Goal: Task Accomplishment & Management: Manage account settings

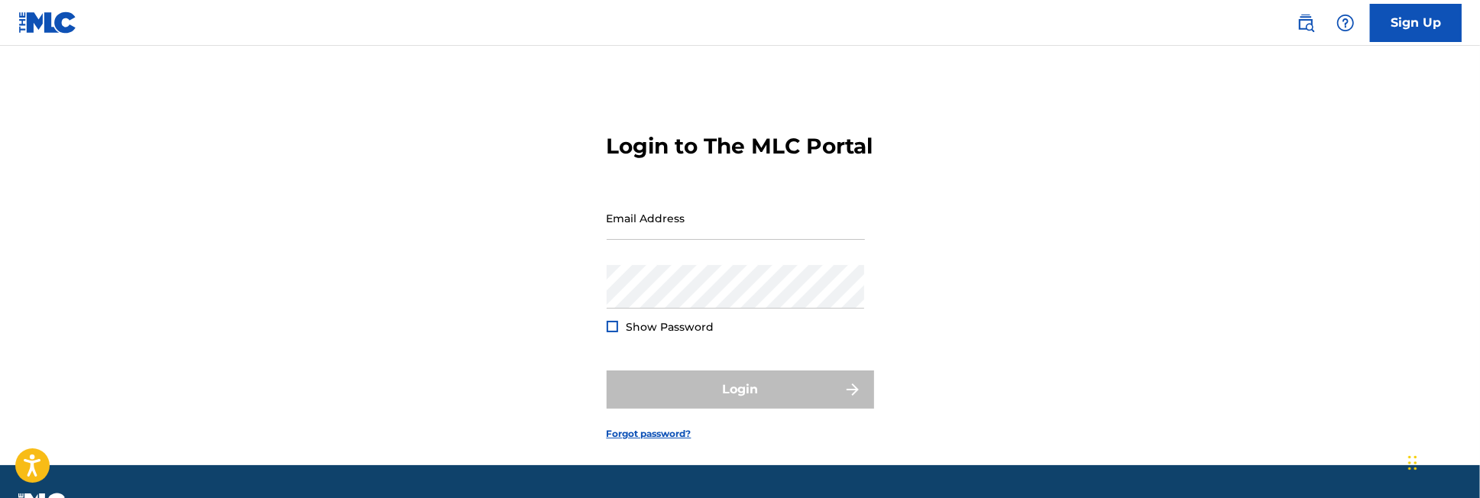
click at [1213, 373] on div "Login to The MLC Portal Email Address Password Show Password Login Forgot passw…" at bounding box center [741, 274] width 1070 height 381
click at [683, 240] on input "Email Address" at bounding box center [736, 218] width 258 height 44
type input "[EMAIL_ADDRESS][DOMAIN_NAME]"
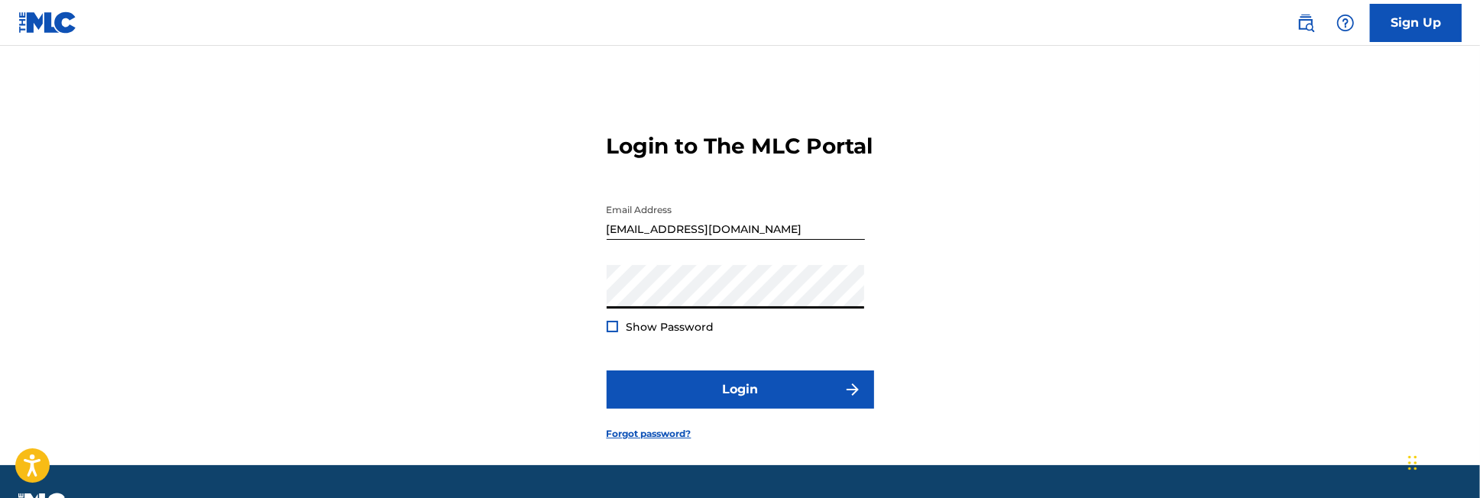
click at [607, 371] on button "Login" at bounding box center [740, 390] width 267 height 38
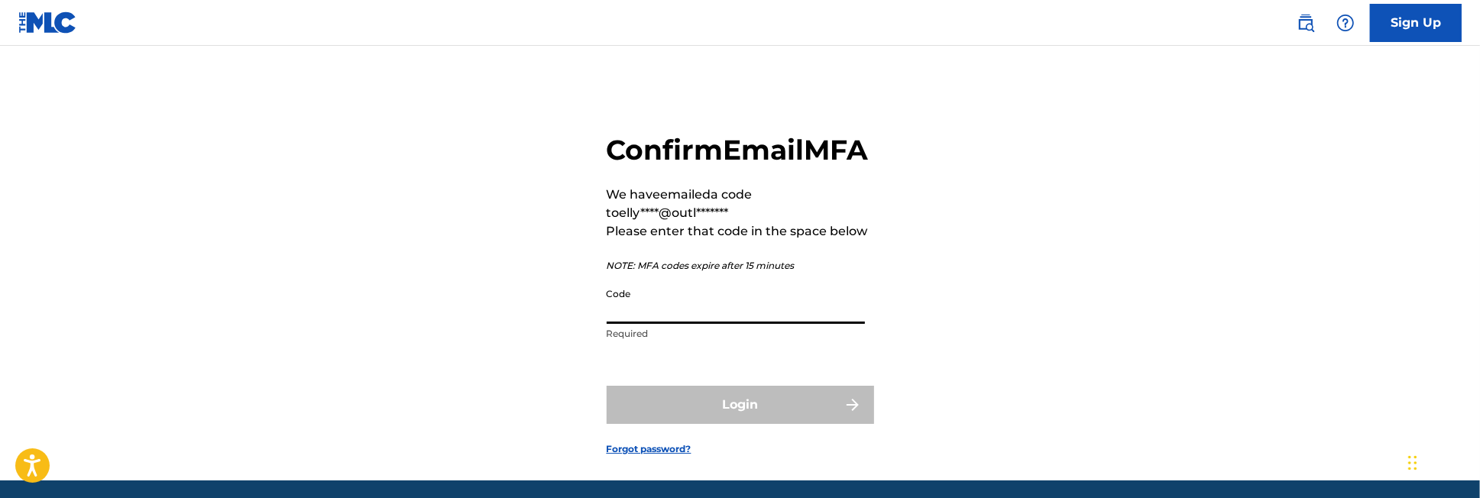
click at [644, 324] on input "Code" at bounding box center [736, 302] width 258 height 44
paste input "306767"
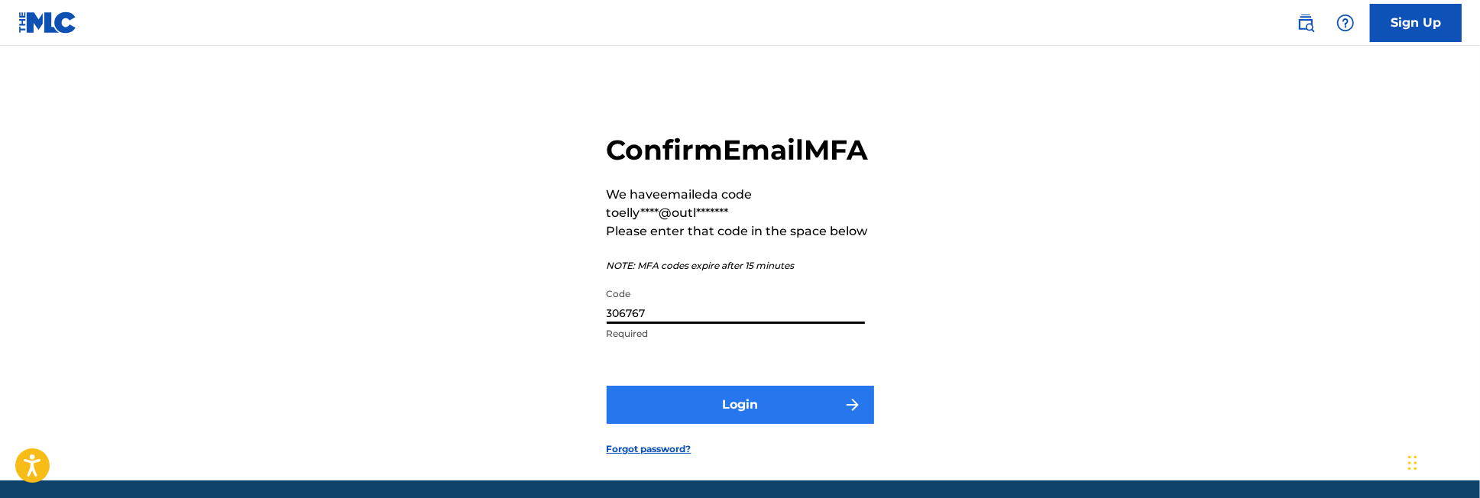
type input "306767"
click at [856, 414] on img "submit" at bounding box center [852, 405] width 18 height 18
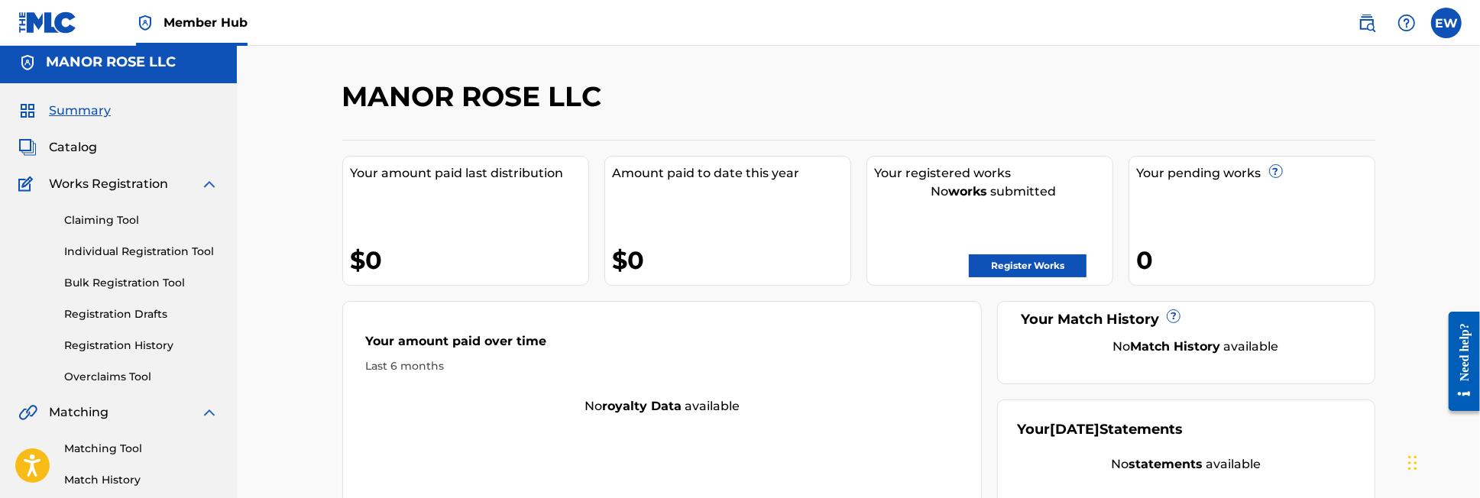
scroll to position [3, 0]
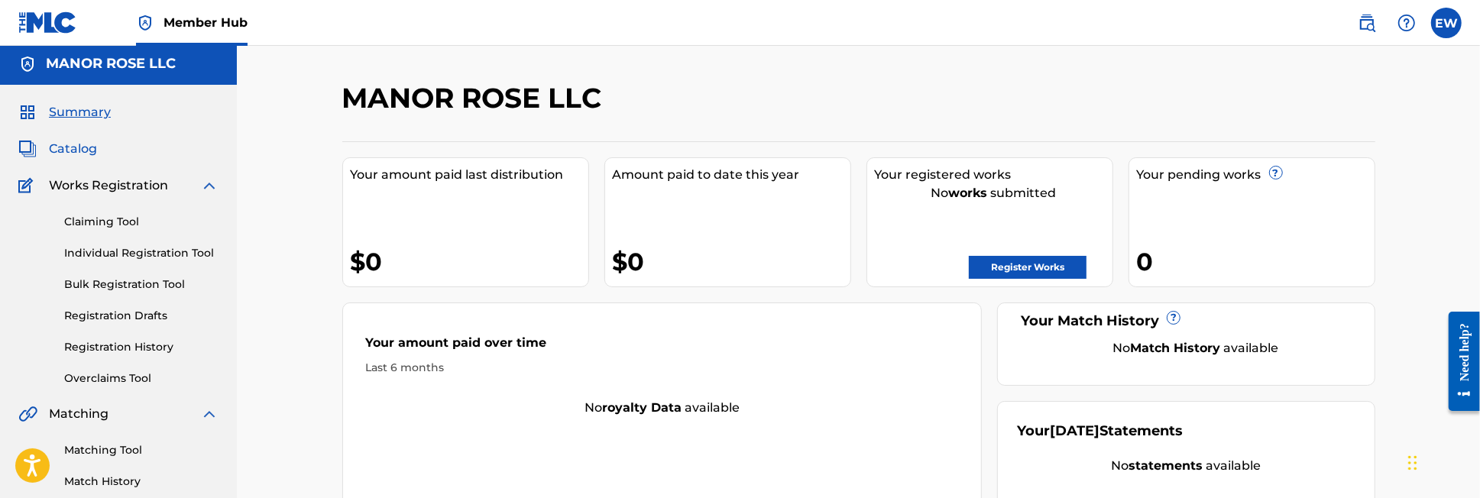
click at [80, 146] on span "Catalog" at bounding box center [73, 149] width 48 height 18
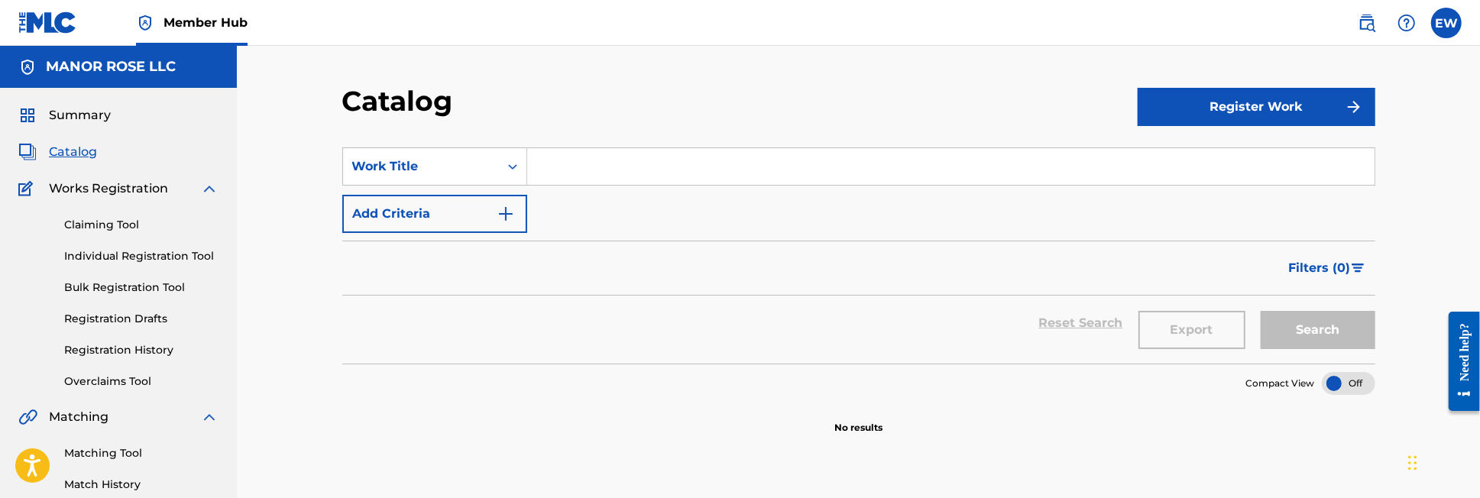
click at [208, 185] on img at bounding box center [209, 189] width 18 height 18
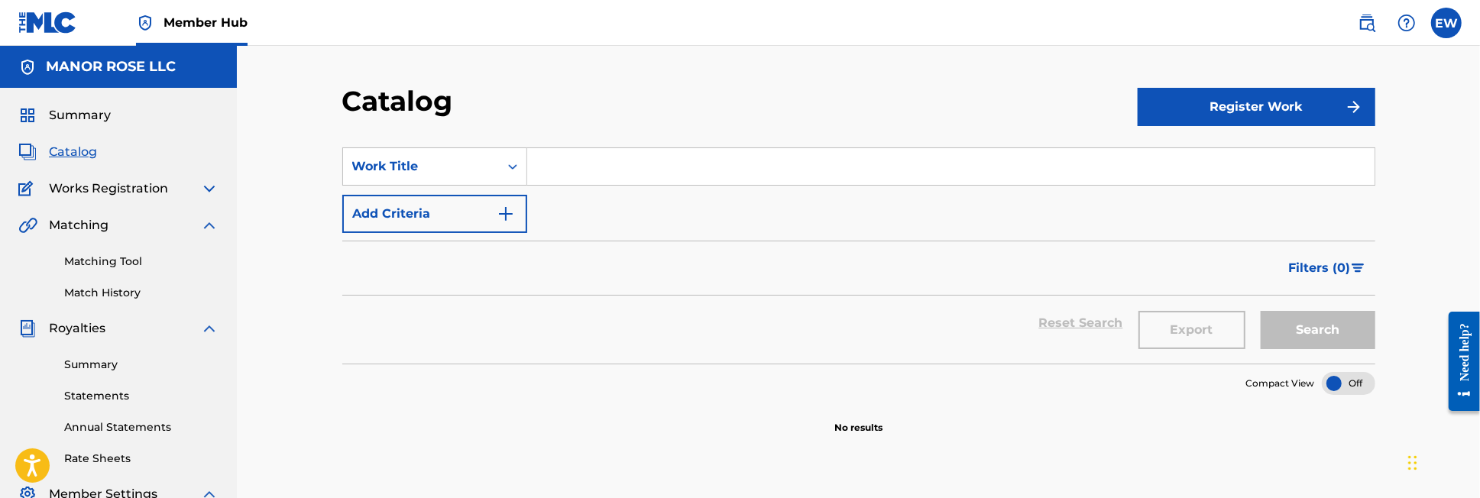
click at [208, 186] on img at bounding box center [209, 189] width 18 height 18
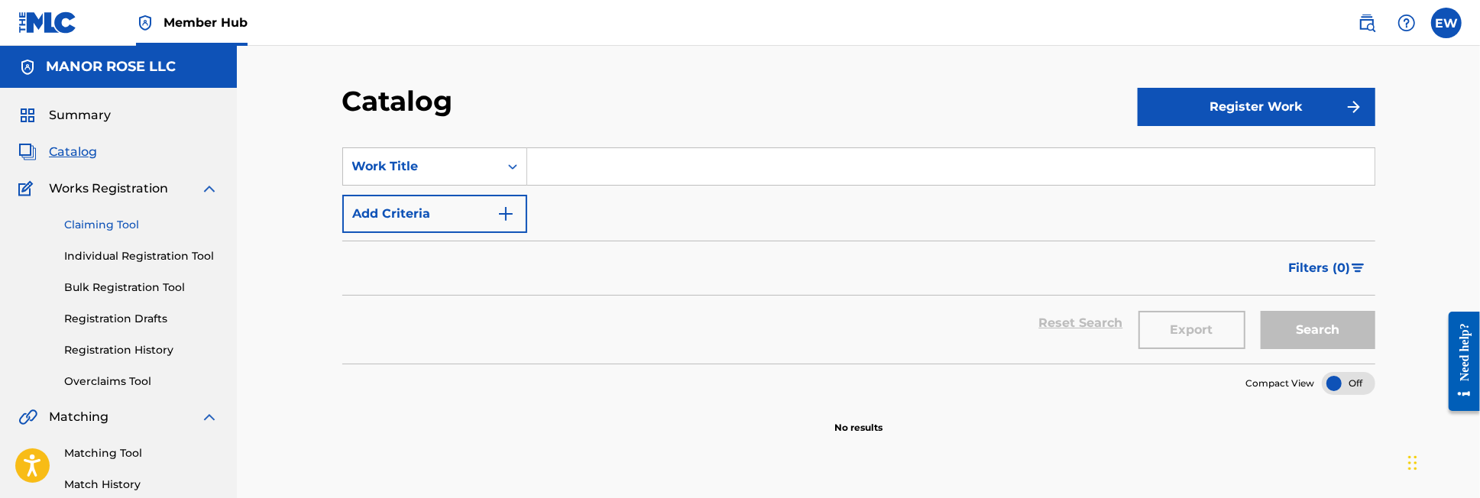
click at [108, 222] on link "Claiming Tool" at bounding box center [141, 225] width 154 height 16
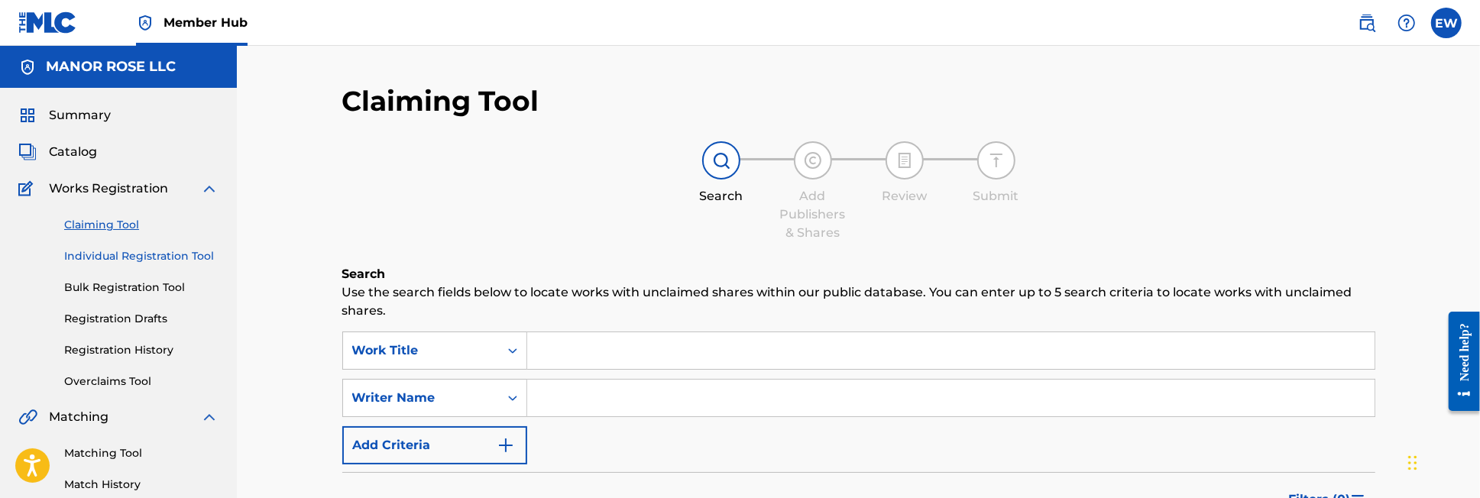
click at [109, 254] on link "Individual Registration Tool" at bounding box center [141, 256] width 154 height 16
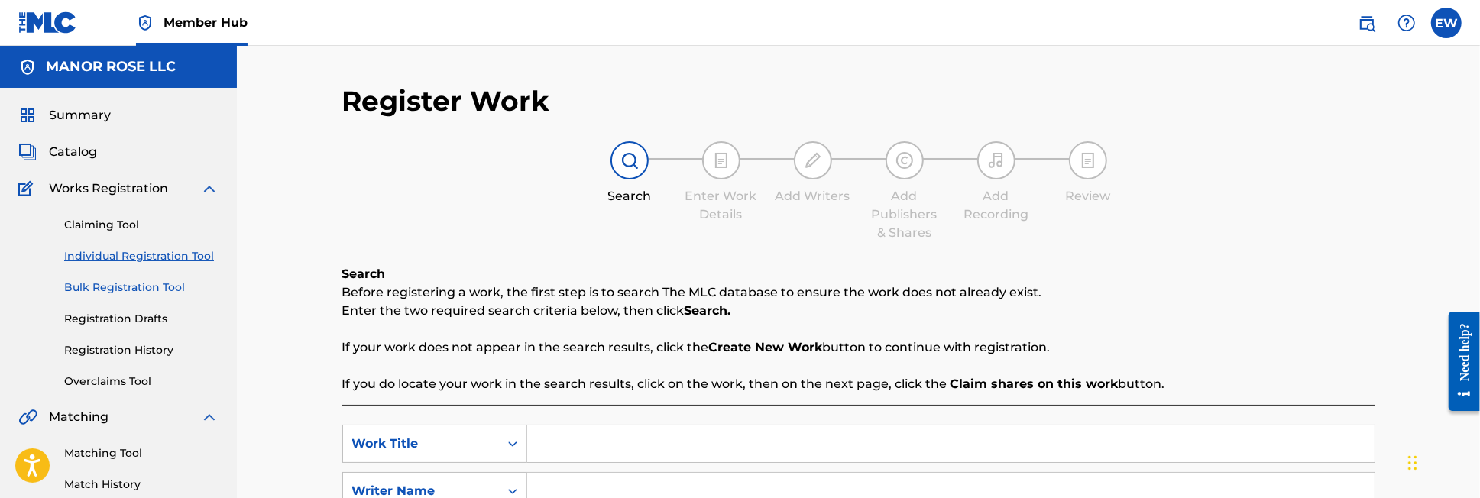
click at [137, 291] on link "Bulk Registration Tool" at bounding box center [141, 288] width 154 height 16
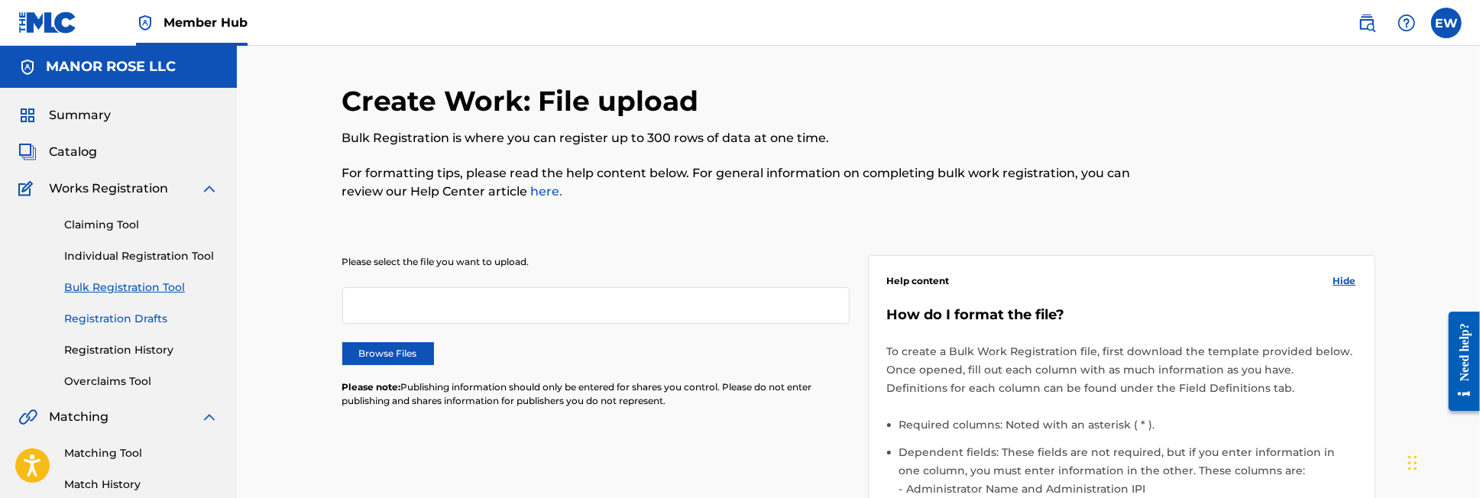
click at [149, 313] on link "Registration Drafts" at bounding box center [141, 319] width 154 height 16
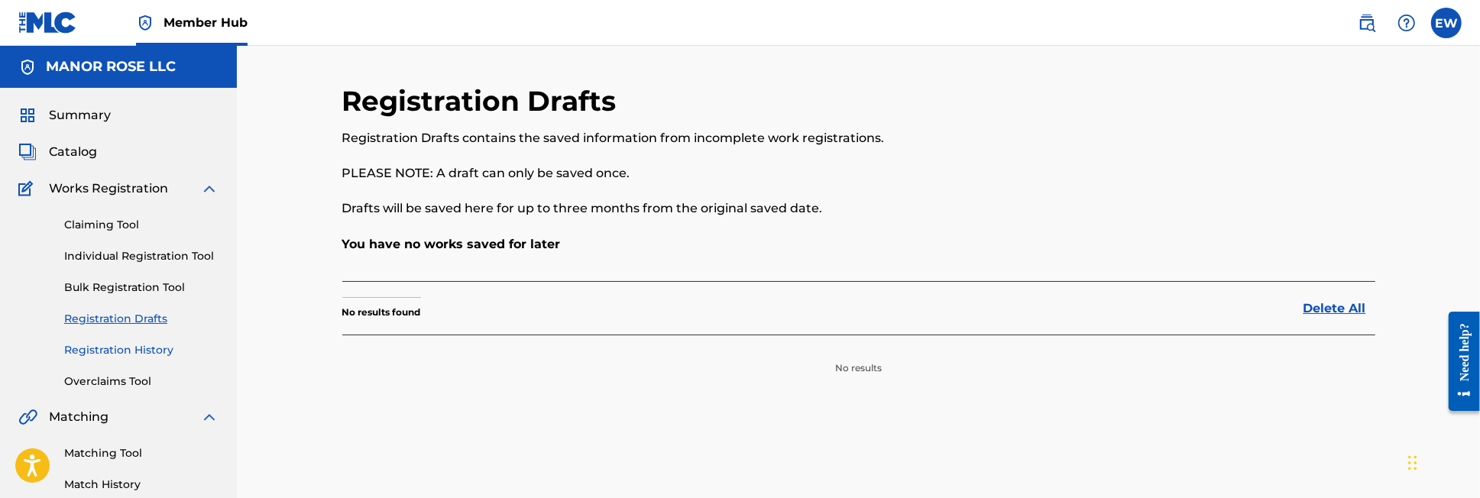
click at [139, 345] on link "Registration History" at bounding box center [141, 350] width 154 height 16
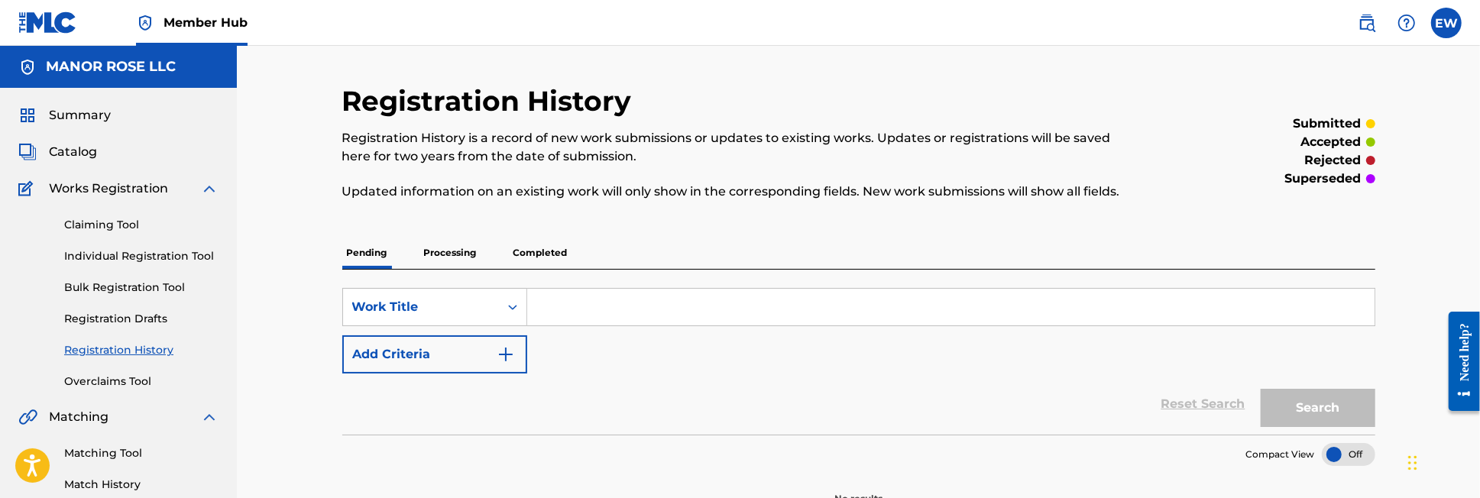
click at [65, 21] on img at bounding box center [47, 22] width 59 height 22
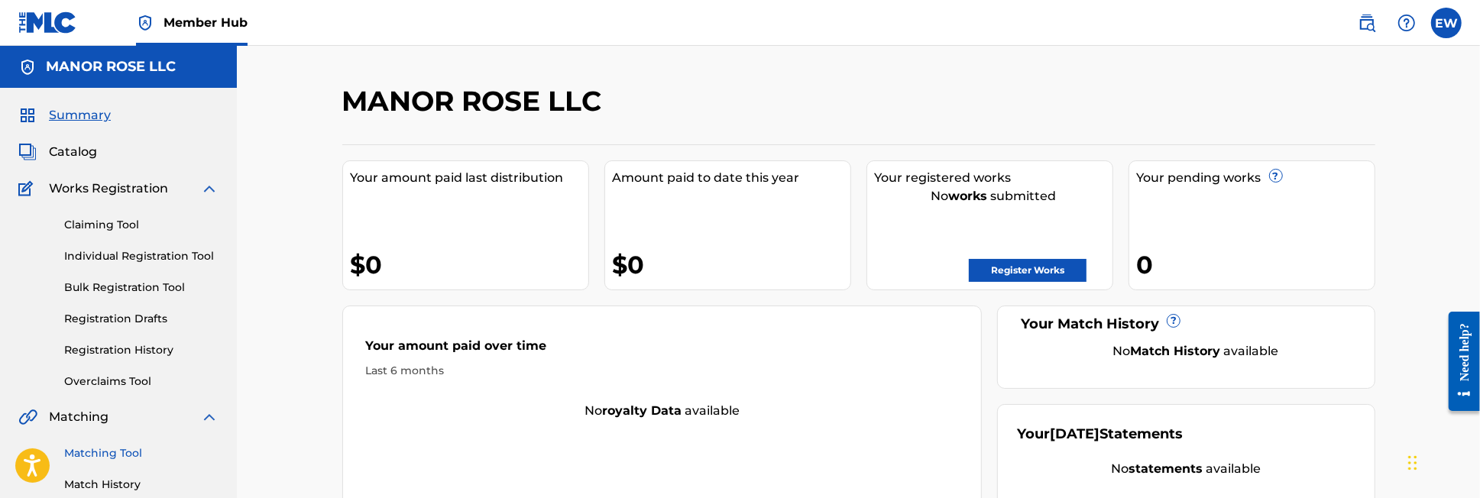
click at [122, 454] on link "Matching Tool" at bounding box center [141, 453] width 154 height 16
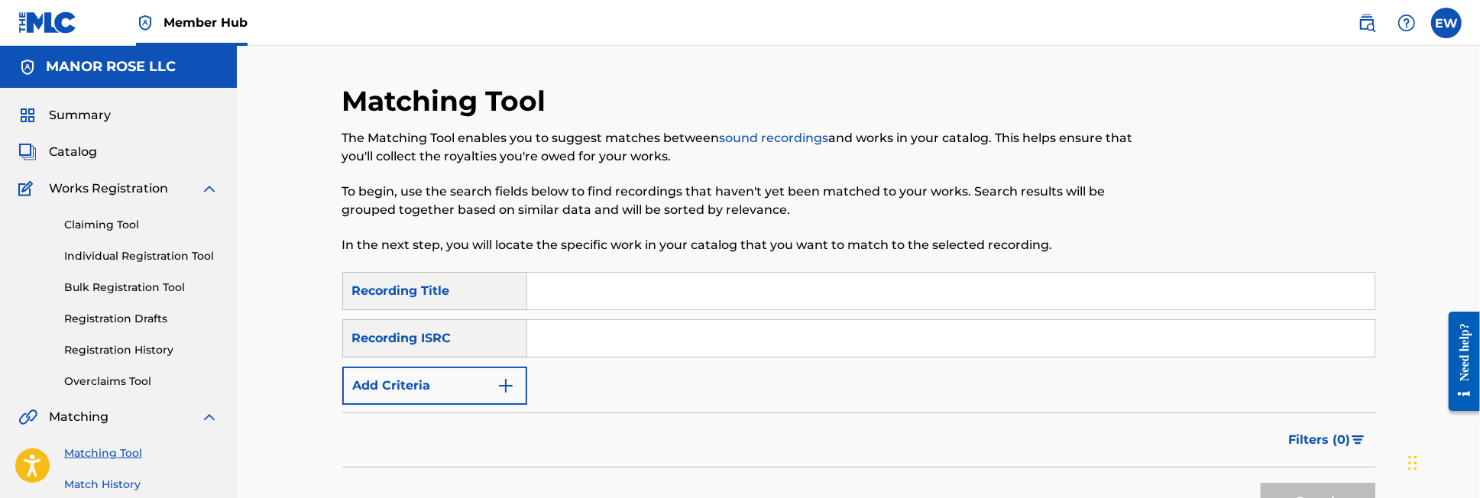
click at [104, 485] on link "Match History" at bounding box center [141, 485] width 154 height 16
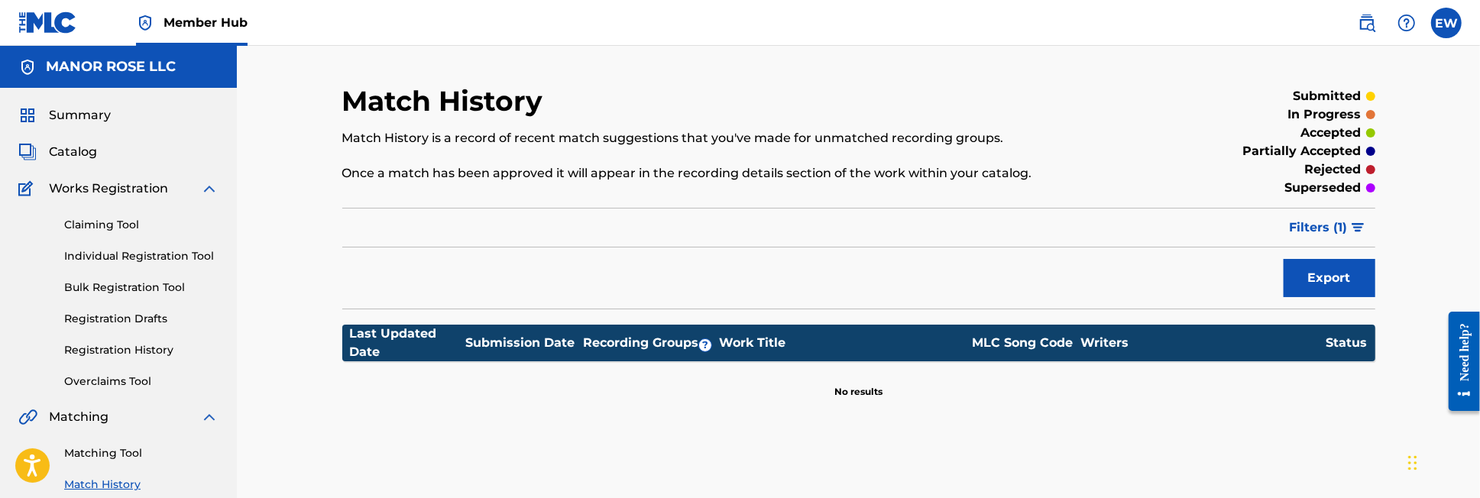
scroll to position [436, 0]
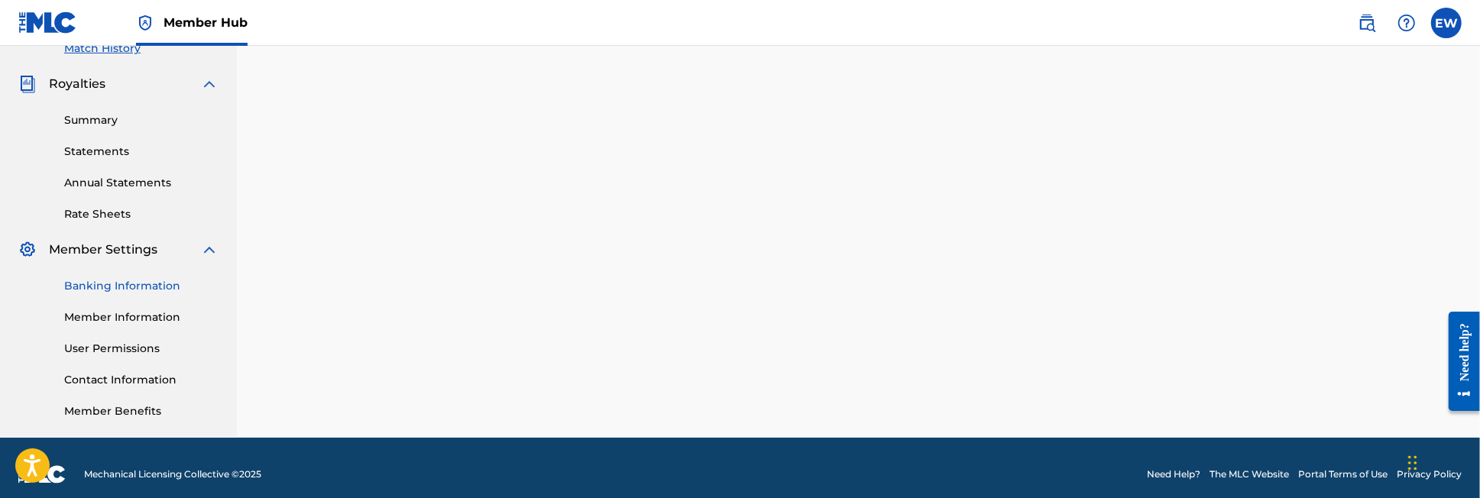
click at [147, 291] on link "Banking Information" at bounding box center [141, 286] width 154 height 16
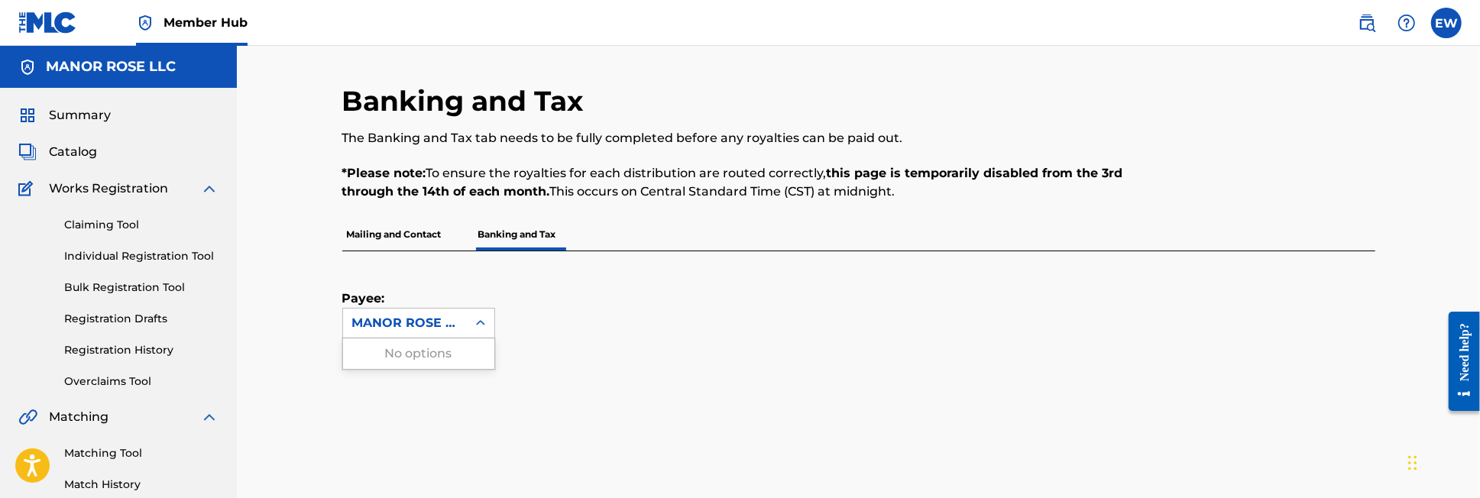
click at [480, 322] on icon at bounding box center [480, 323] width 15 height 15
click at [420, 323] on div "MANOR ROSE LLC" at bounding box center [404, 323] width 105 height 18
click at [591, 287] on div "Payee: MANOR ROSE LLC" at bounding box center [840, 294] width 996 height 87
click at [420, 234] on p "Mailing and Contact" at bounding box center [394, 235] width 104 height 32
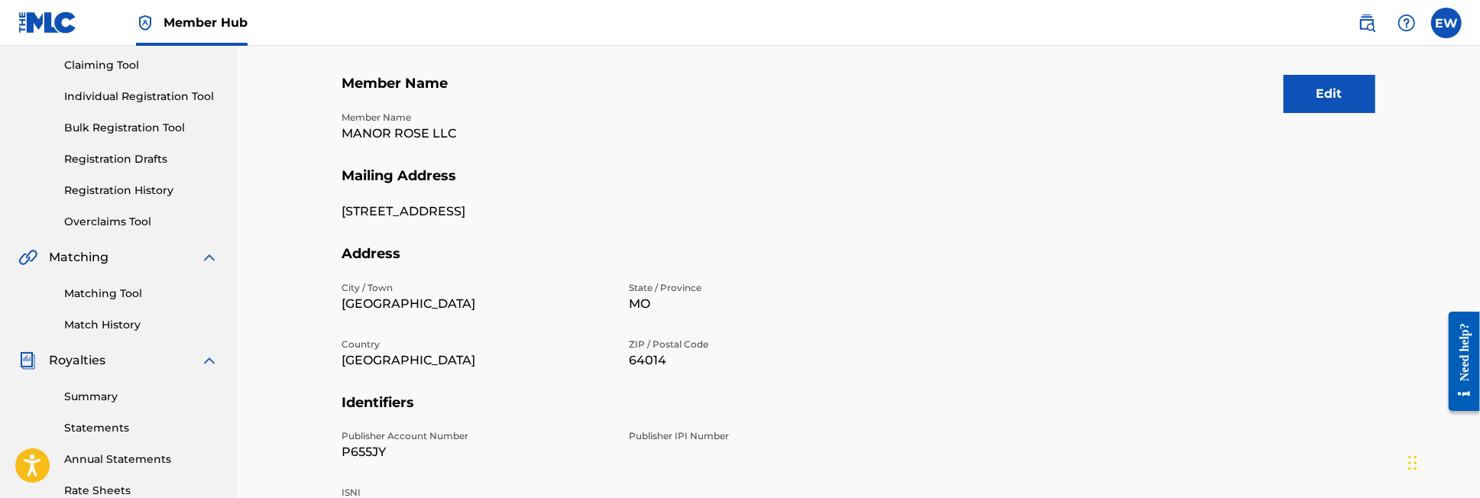
scroll to position [151, 0]
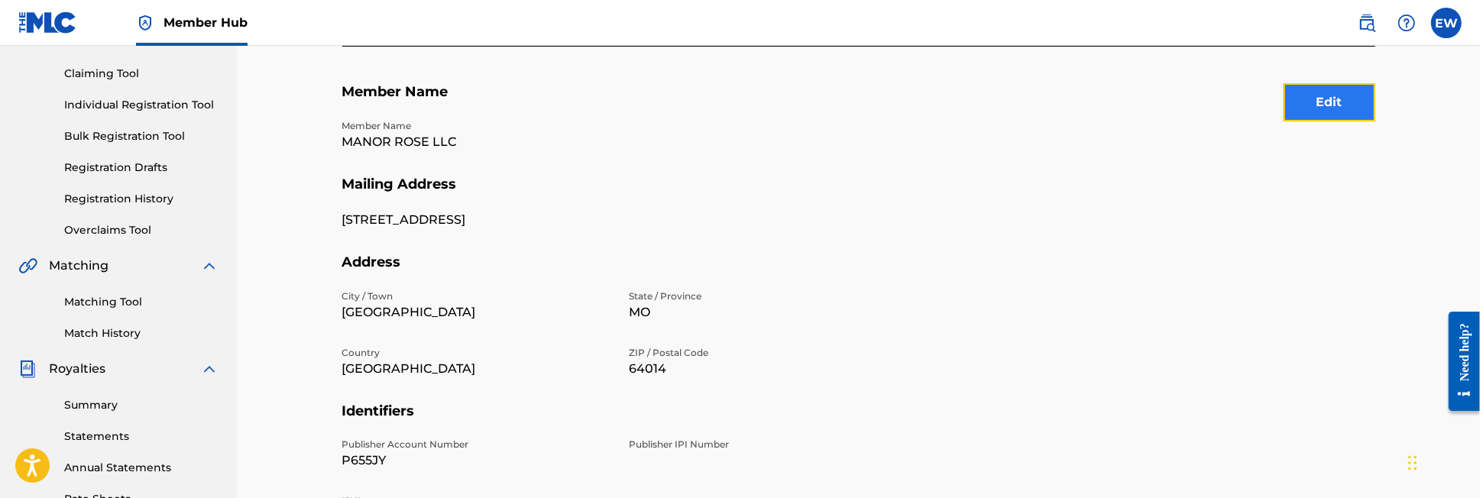
click at [1343, 99] on button "Edit" at bounding box center [1330, 102] width 92 height 38
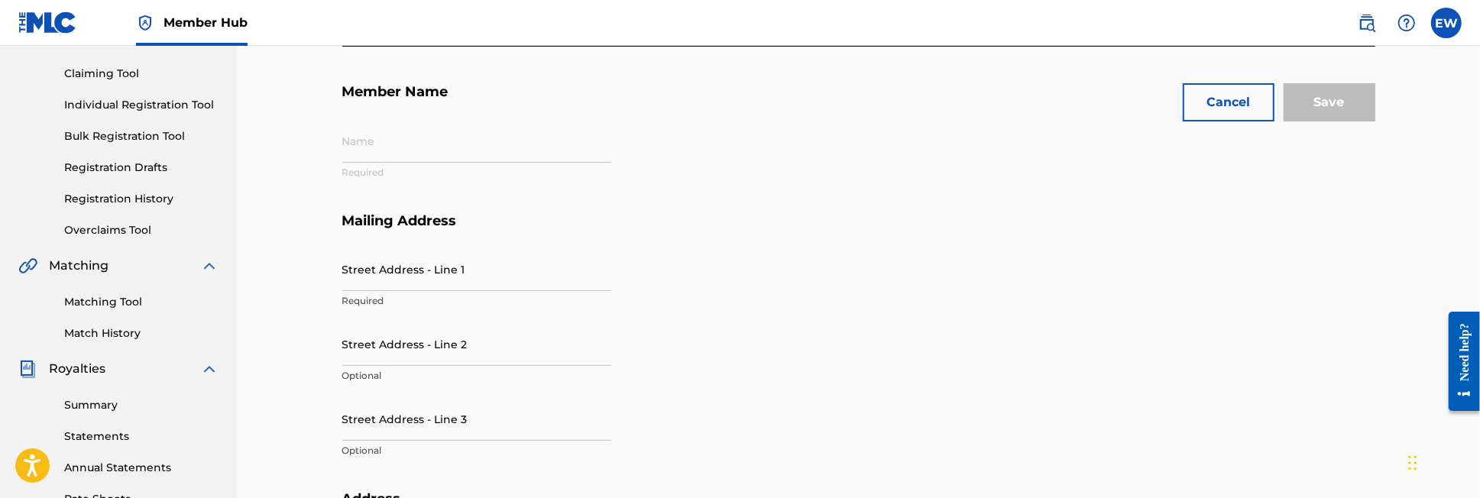
type input "MANOR ROSE LLC"
type input "[STREET_ADDRESS]"
type input "[GEOGRAPHIC_DATA]"
type input "64014"
type input "P655JY"
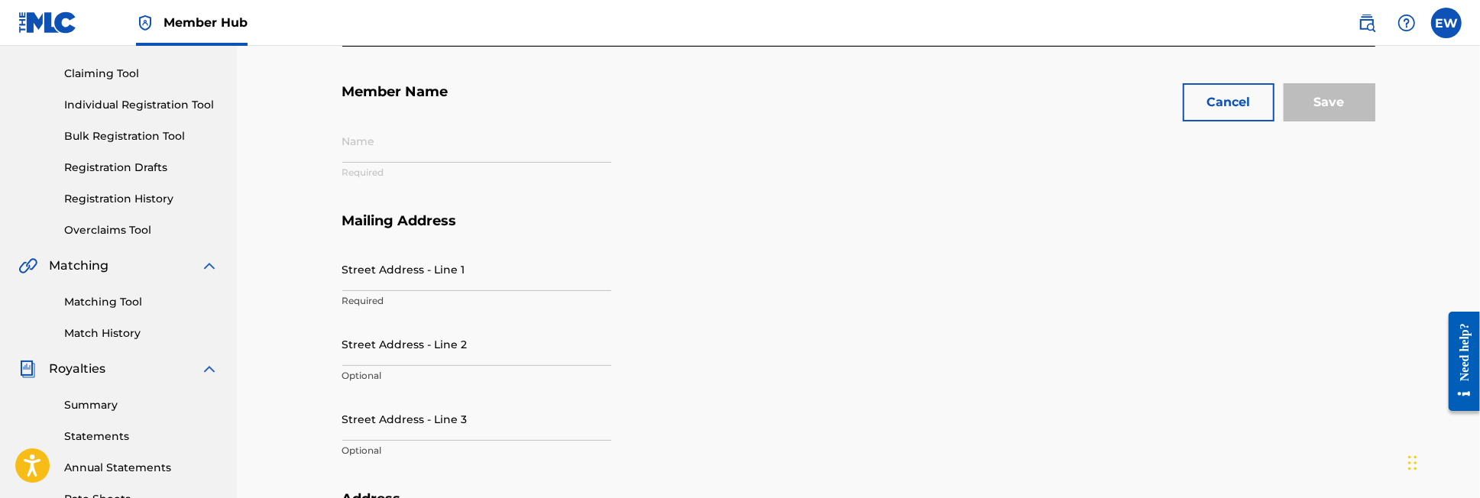
type input "660"
type input "6209928"
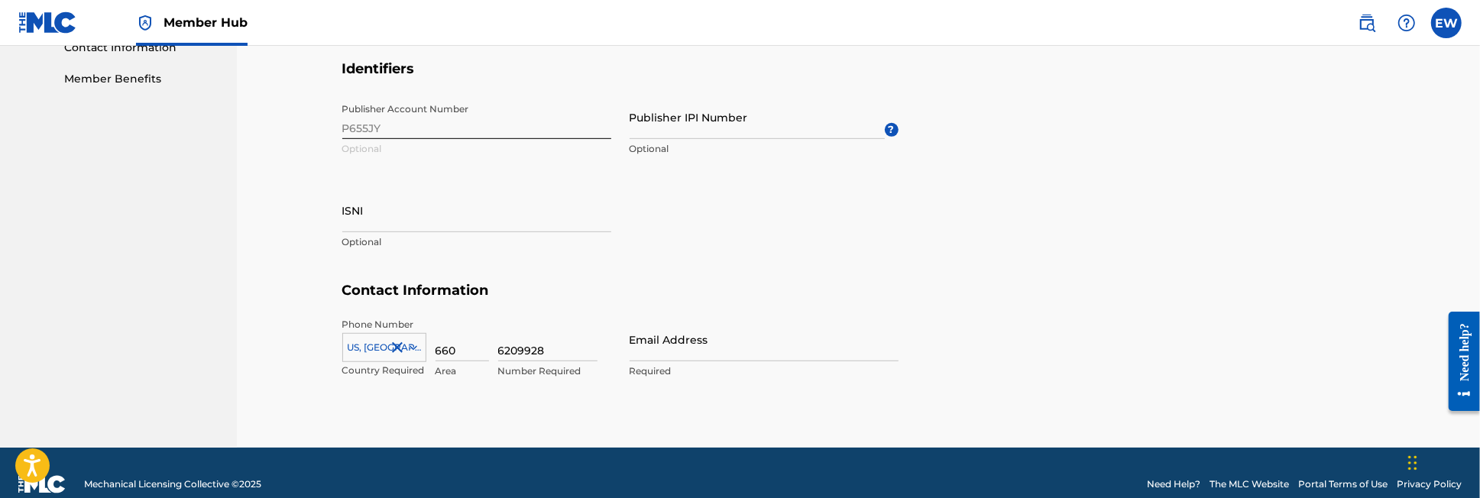
scroll to position [768, 0]
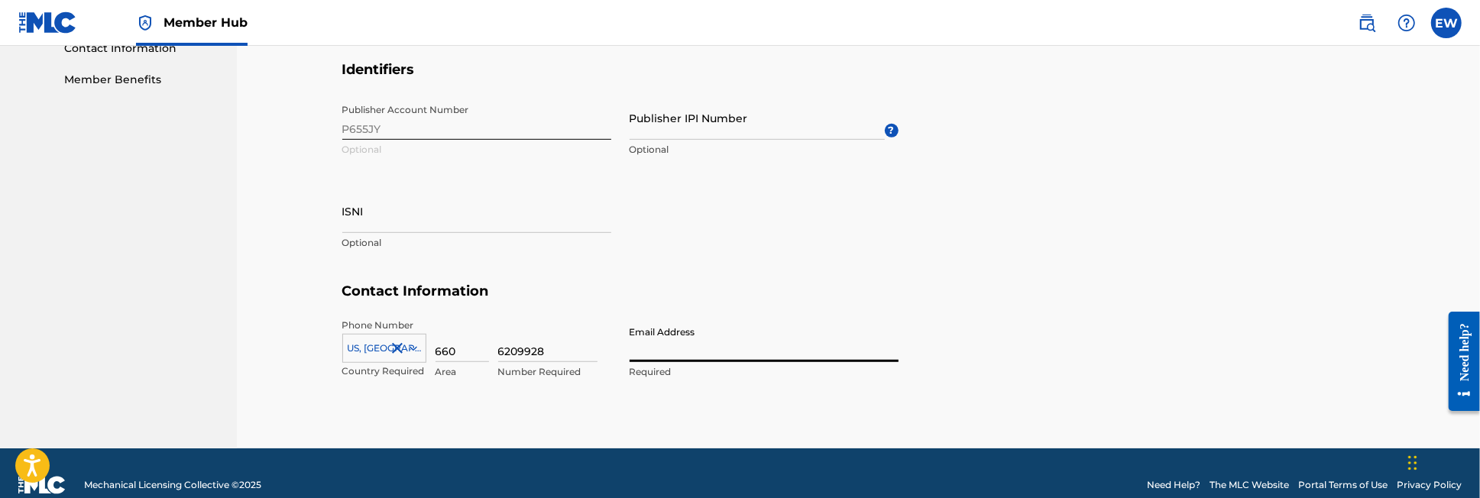
click at [695, 352] on input "Email Address" at bounding box center [764, 341] width 269 height 44
type input "[EMAIL_ADDRESS][DOMAIN_NAME]"
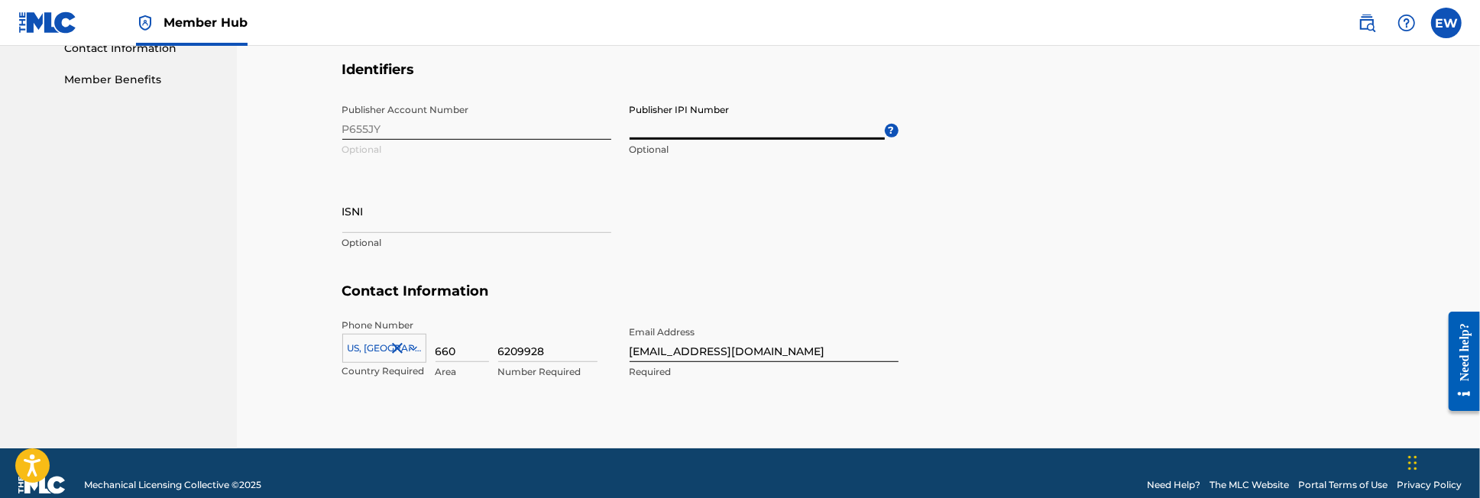
click at [658, 129] on input "Publisher IPI Number" at bounding box center [757, 118] width 255 height 44
type input "1306980840"
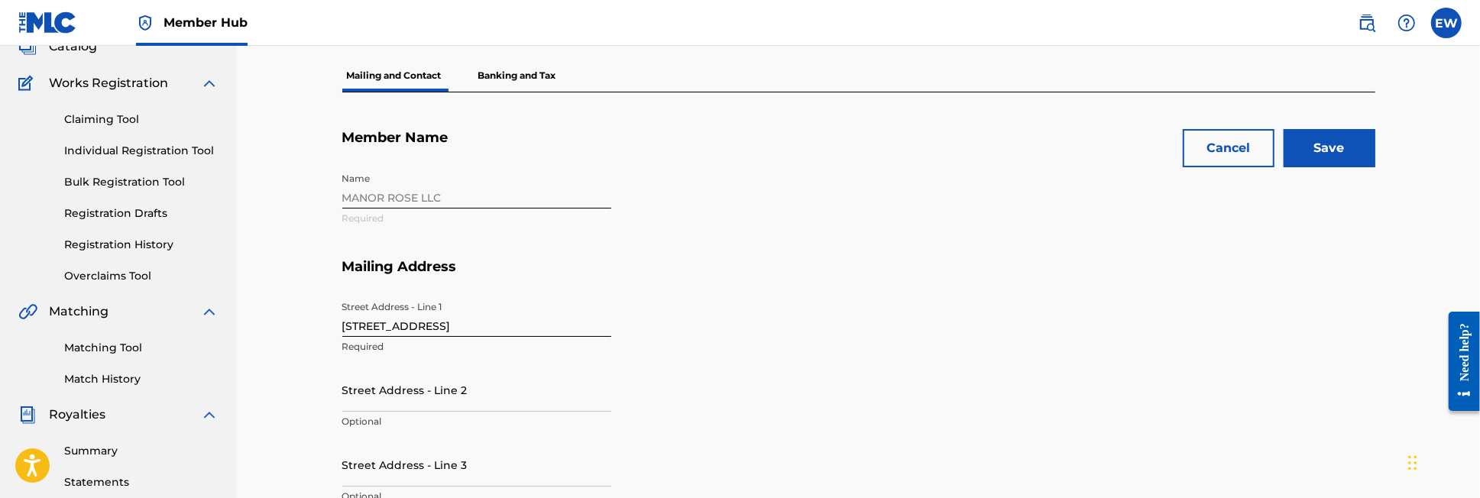
scroll to position [93, 0]
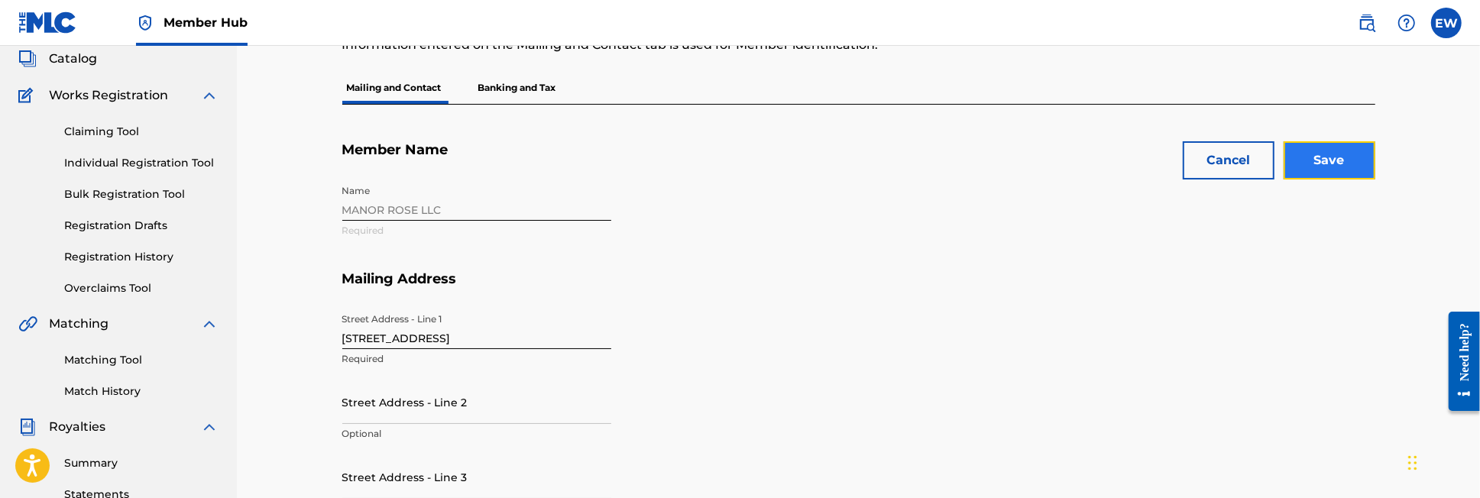
click at [1344, 157] on input "Save" at bounding box center [1330, 160] width 92 height 38
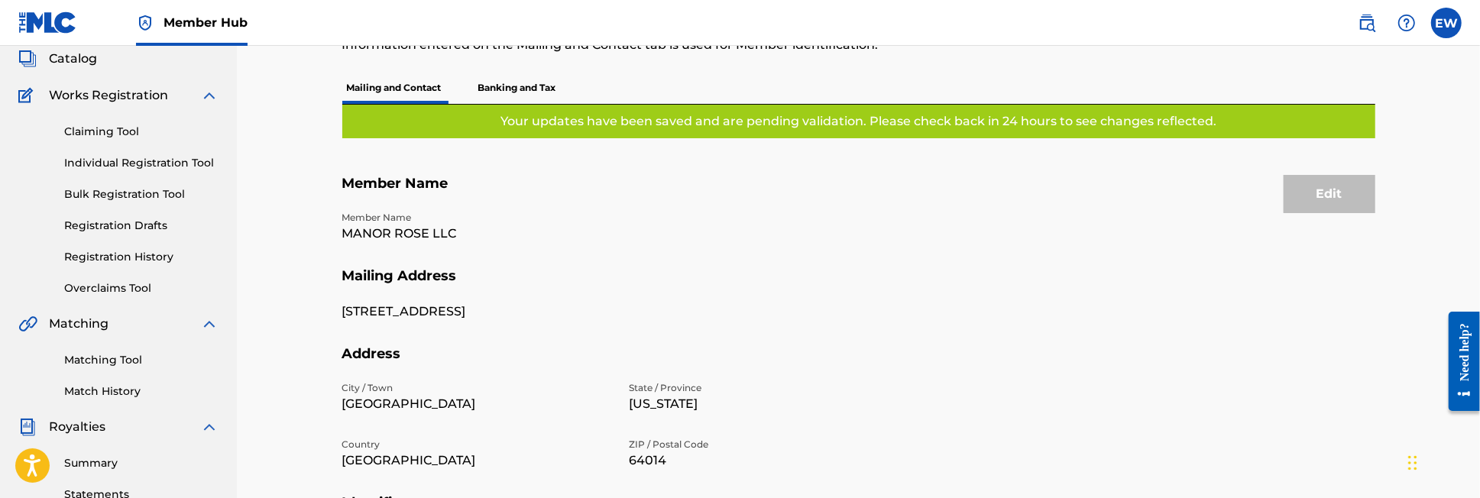
click at [524, 83] on p "Banking and Tax" at bounding box center [517, 88] width 87 height 32
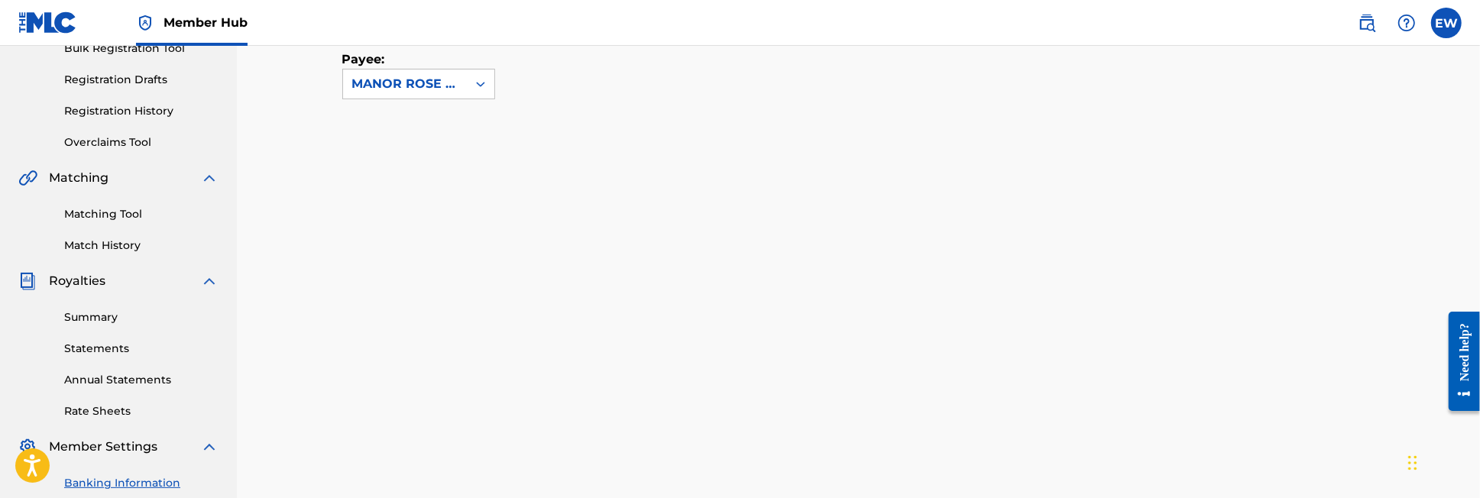
scroll to position [345, 0]
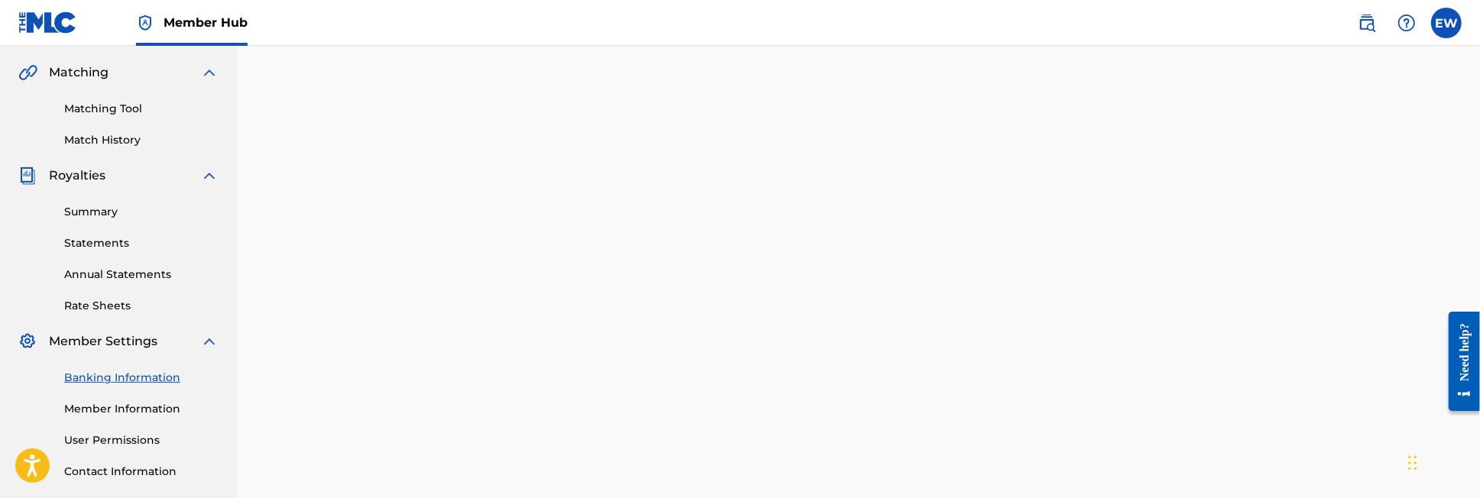
drag, startPoint x: 134, startPoint y: 411, endPoint x: 115, endPoint y: 421, distance: 21.5
click at [115, 421] on div "Banking Information Member Information User Permissions Contact Information Mem…" at bounding box center [118, 431] width 200 height 160
click at [119, 406] on link "Member Information" at bounding box center [141, 409] width 154 height 16
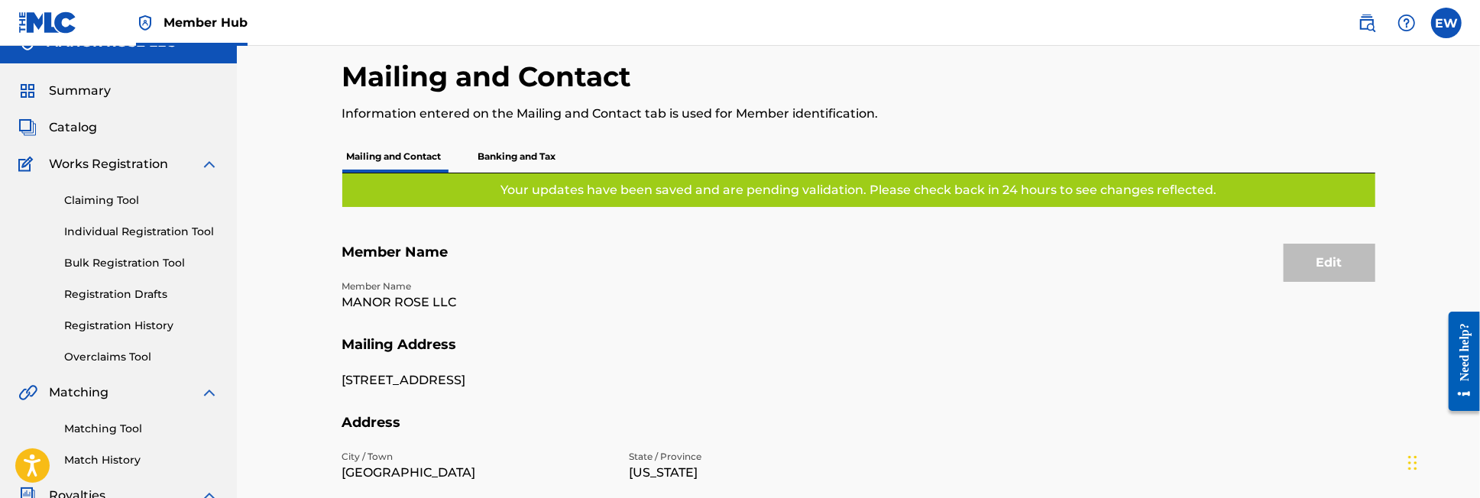
scroll to position [22, 0]
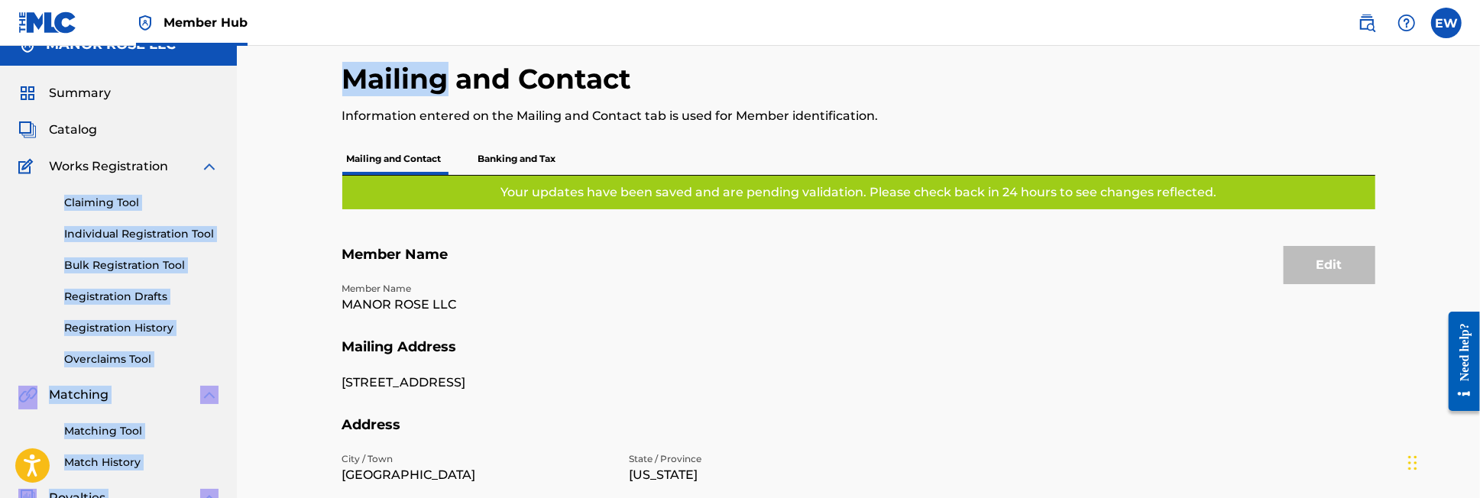
drag, startPoint x: 442, startPoint y: 71, endPoint x: 0, endPoint y: 192, distance: 458.5
click at [0, 192] on main "MANOR ROSE LLC Summary Catalog Works Registration Claiming Tool Individual Regi…" at bounding box center [740, 438] width 1480 height 828
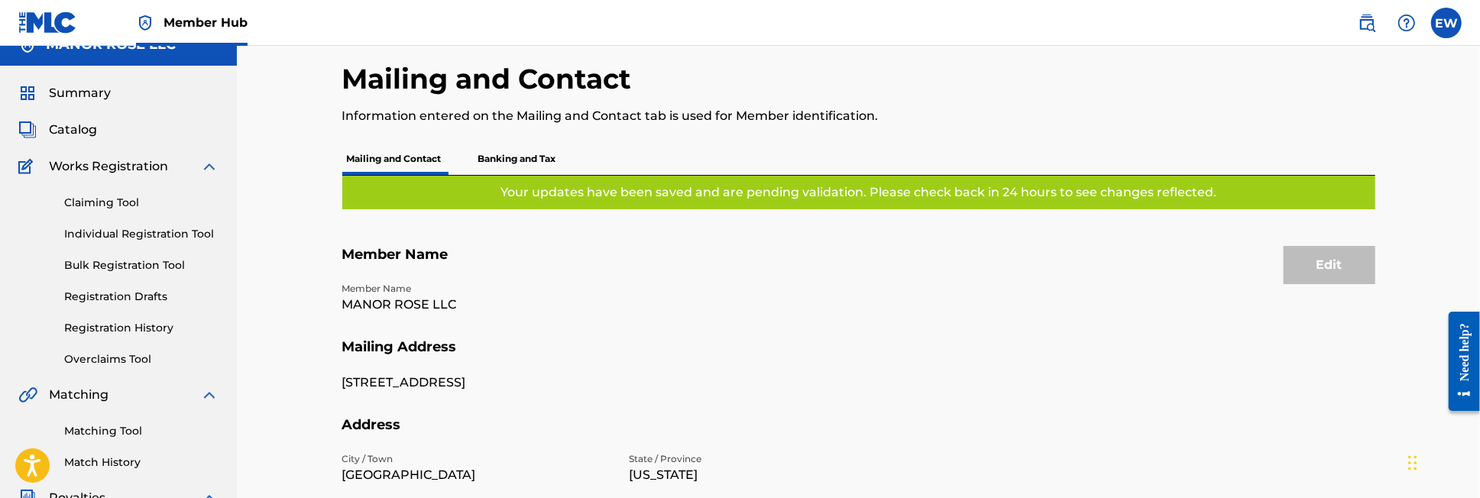
click at [287, 108] on div "Mailing and Contact Information entered on the Mailing and Contact tab is used …" at bounding box center [858, 438] width 1243 height 828
click at [123, 168] on span "Works Registration" at bounding box center [108, 166] width 119 height 18
click at [114, 202] on link "Claiming Tool" at bounding box center [141, 203] width 154 height 16
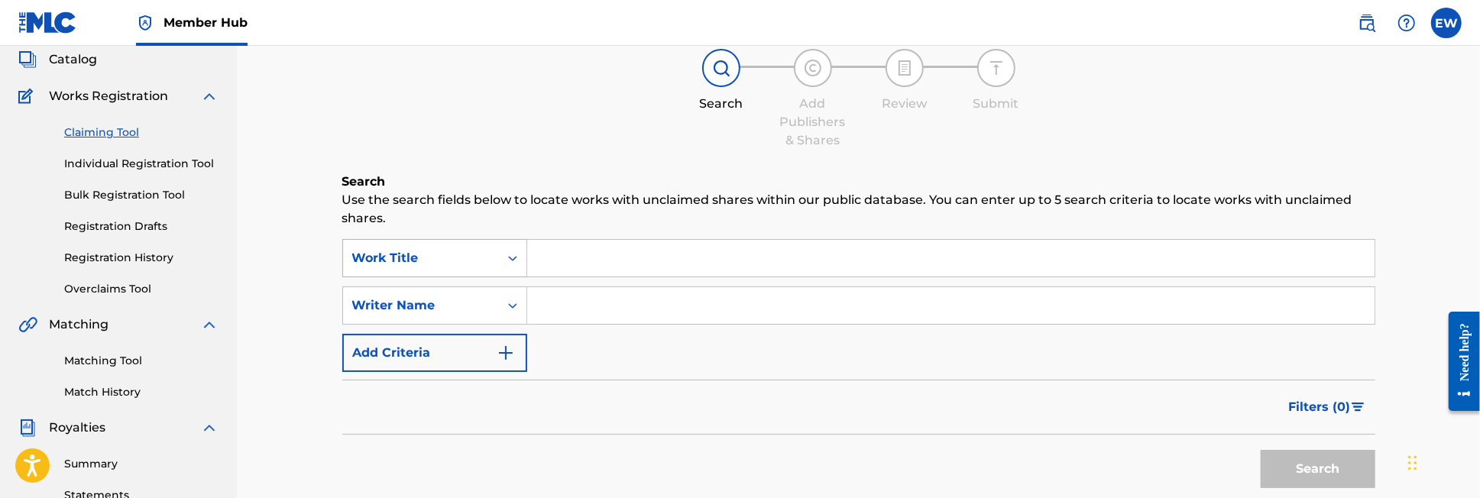
click at [515, 277] on div "Work Title" at bounding box center [434, 258] width 185 height 38
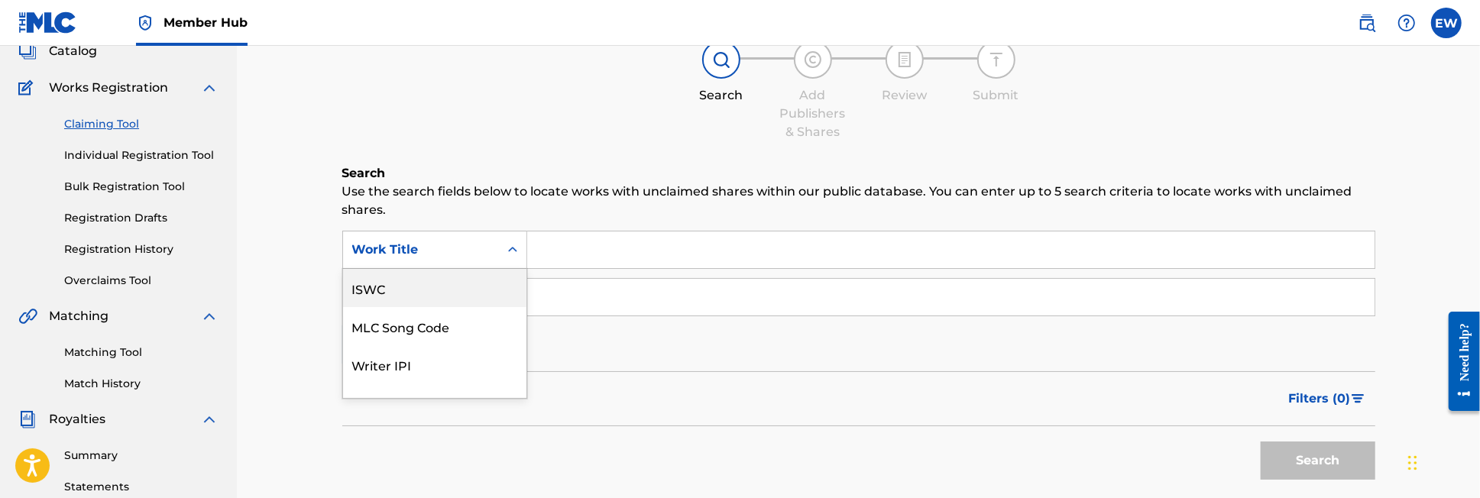
click at [419, 281] on div "ISWC" at bounding box center [434, 288] width 183 height 38
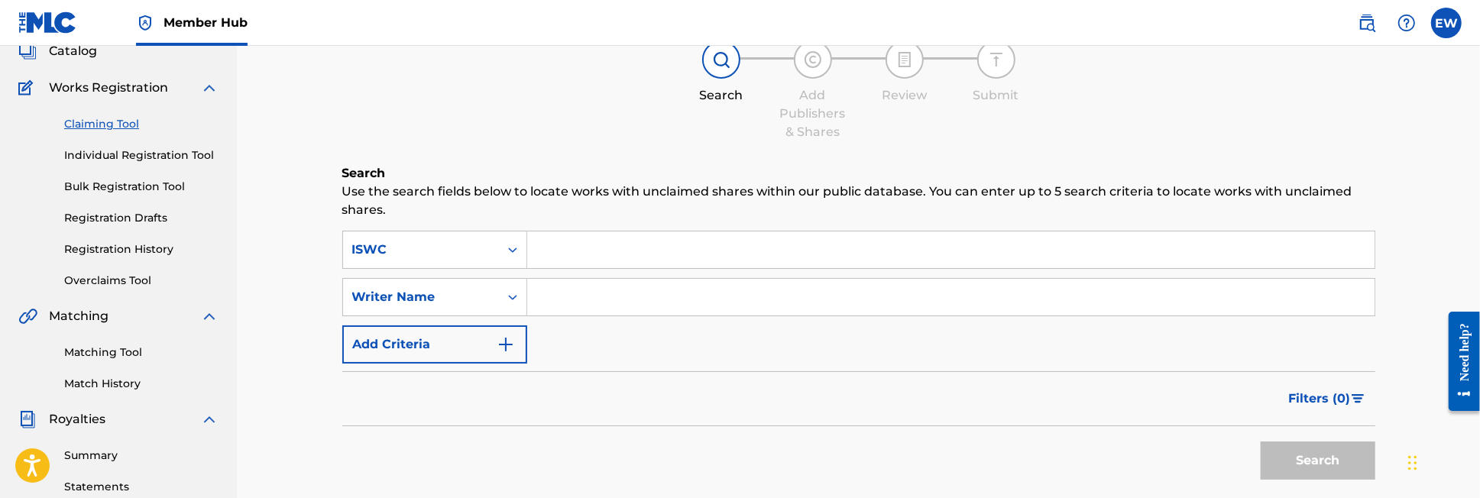
click at [572, 250] on input "Search Form" at bounding box center [950, 250] width 847 height 37
type input "T3341526801"
click at [546, 296] on input "Search Form" at bounding box center [950, 297] width 847 height 37
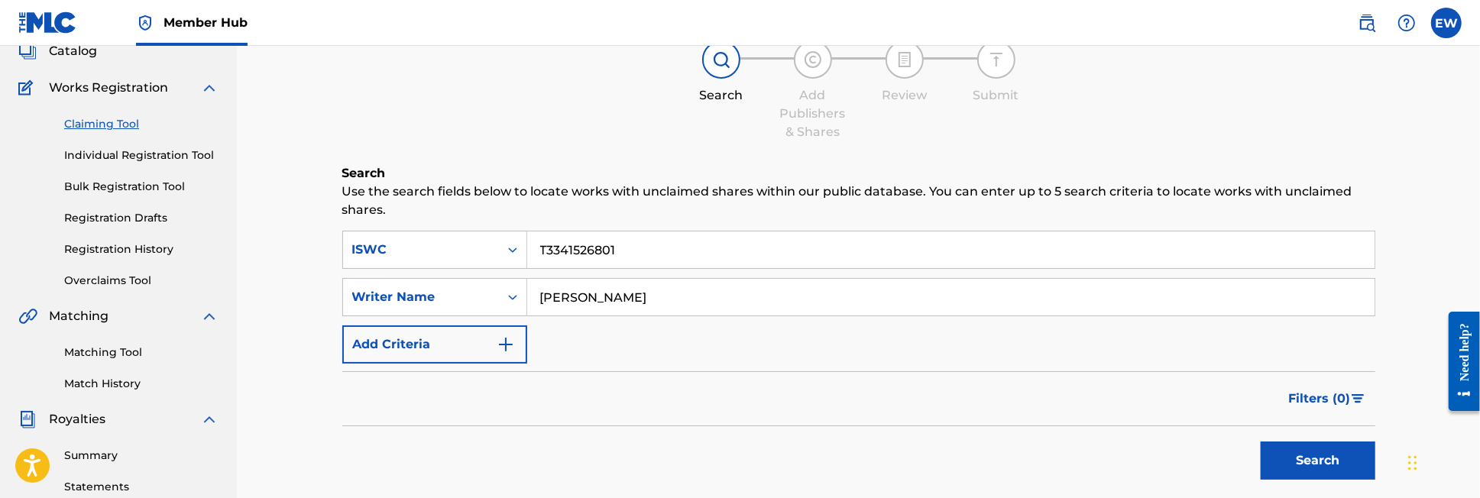
type input "[PERSON_NAME]"
click at [560, 351] on div "SearchWithCriteria440be526-6b71-43d3-8d54-230ddb36760b ISWC T3341526801 SearchW…" at bounding box center [858, 297] width 1033 height 133
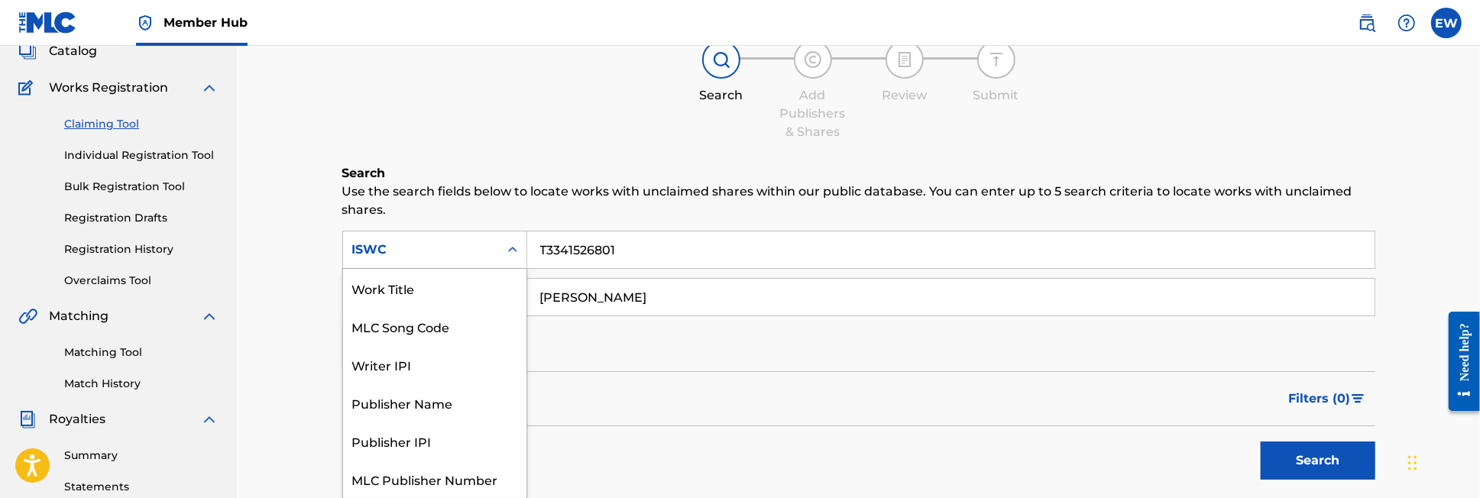
click at [515, 250] on icon "Search Form" at bounding box center [512, 249] width 9 height 5
click at [397, 287] on div "Work Title" at bounding box center [434, 288] width 183 height 38
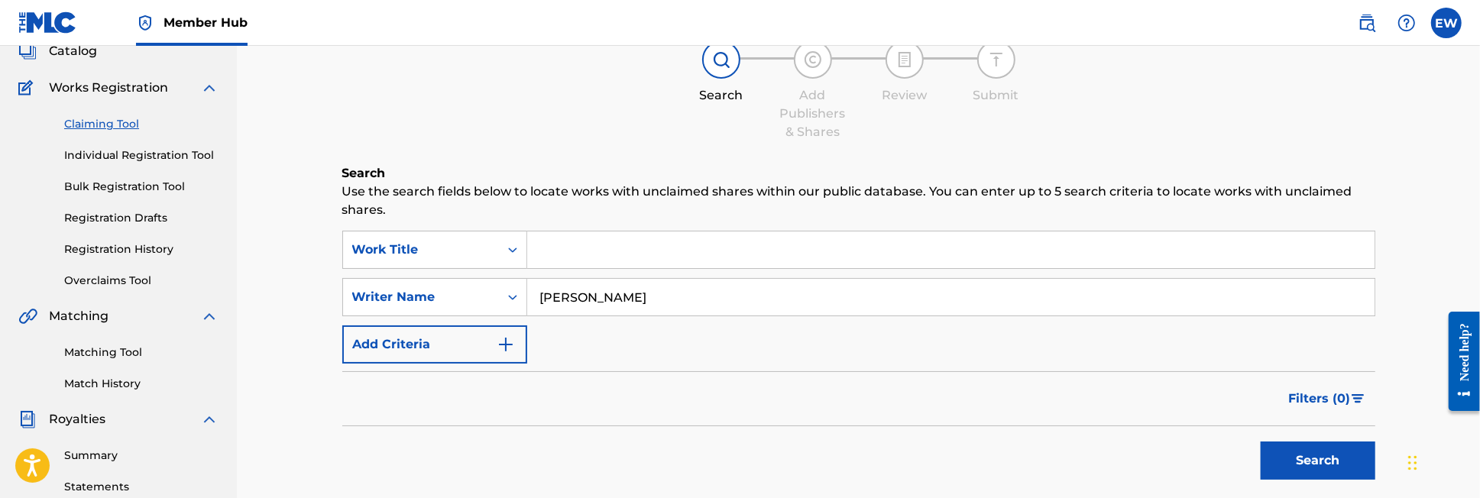
click at [560, 248] on input "Search Form" at bounding box center [950, 250] width 847 height 37
click at [818, 68] on div at bounding box center [813, 59] width 38 height 38
click at [907, 238] on input "Search Form" at bounding box center [950, 250] width 847 height 37
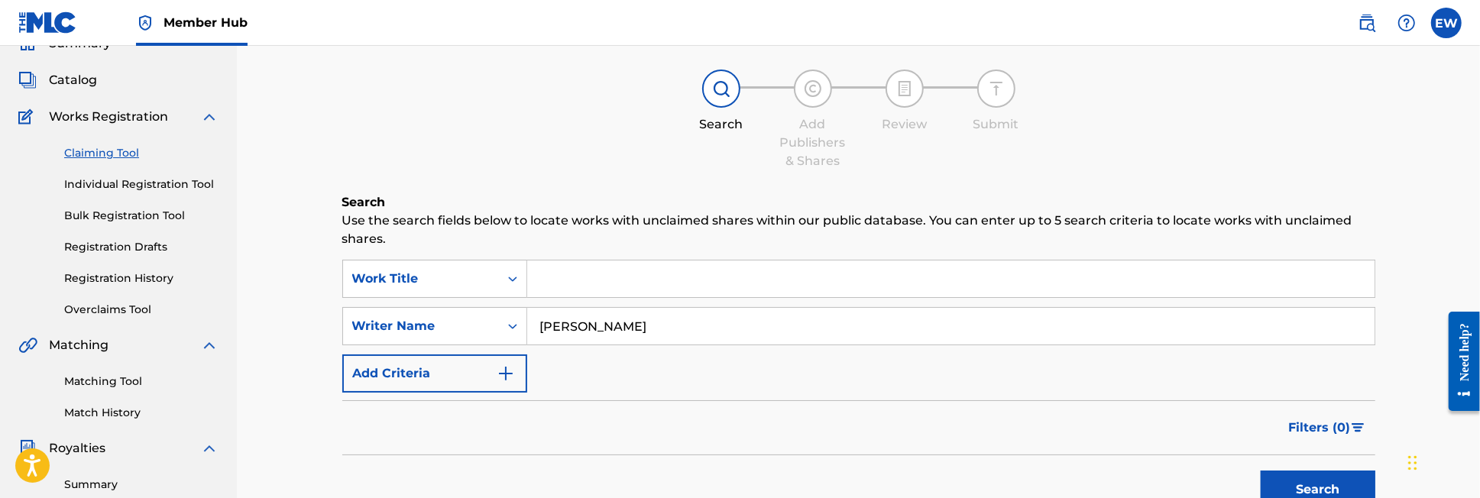
scroll to position [28, 0]
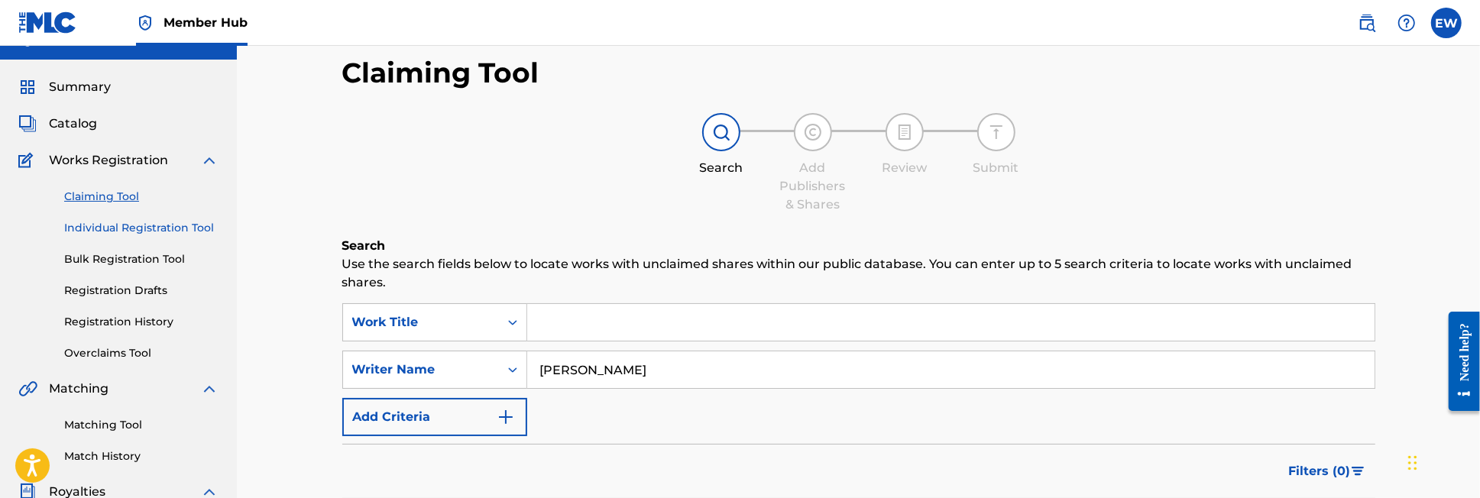
click at [152, 223] on link "Individual Registration Tool" at bounding box center [141, 228] width 154 height 16
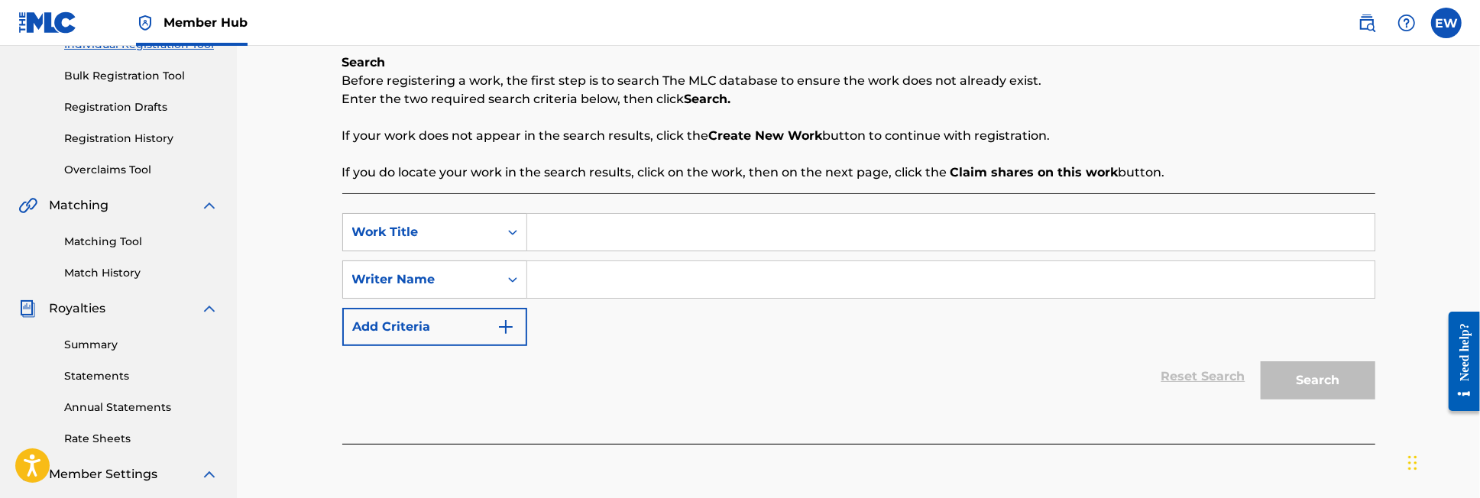
scroll to position [197, 0]
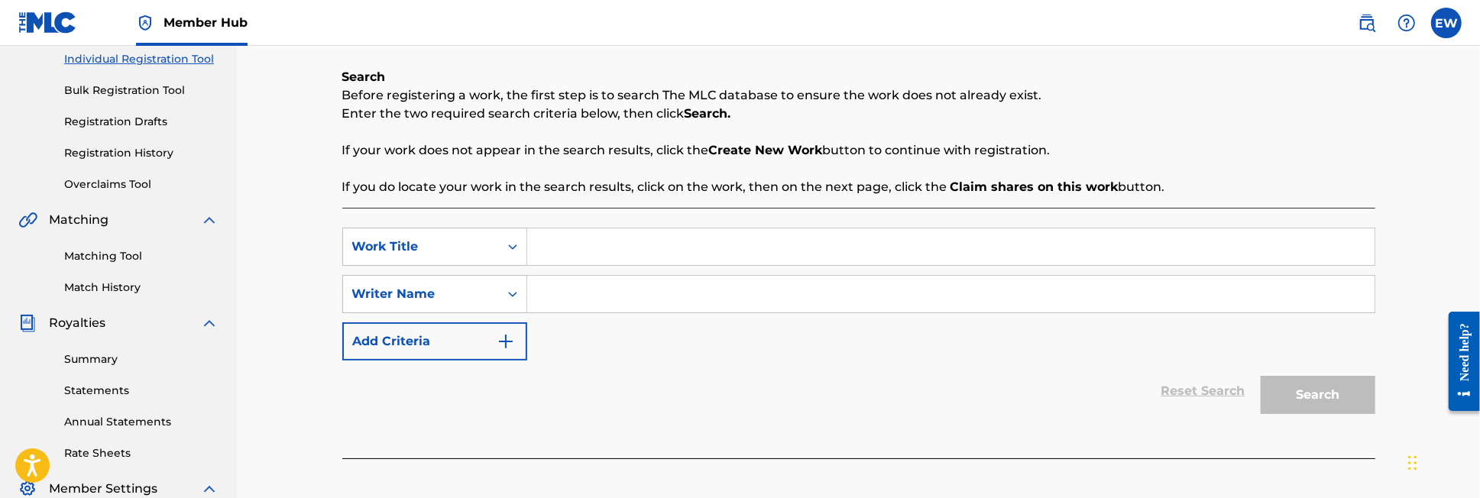
click at [758, 245] on input "Search Form" at bounding box center [950, 246] width 847 height 37
type input "Blue Door"
click at [766, 380] on div "Reset Search Search" at bounding box center [858, 391] width 1033 height 61
click at [682, 292] on input "Search Form" at bounding box center [950, 294] width 847 height 37
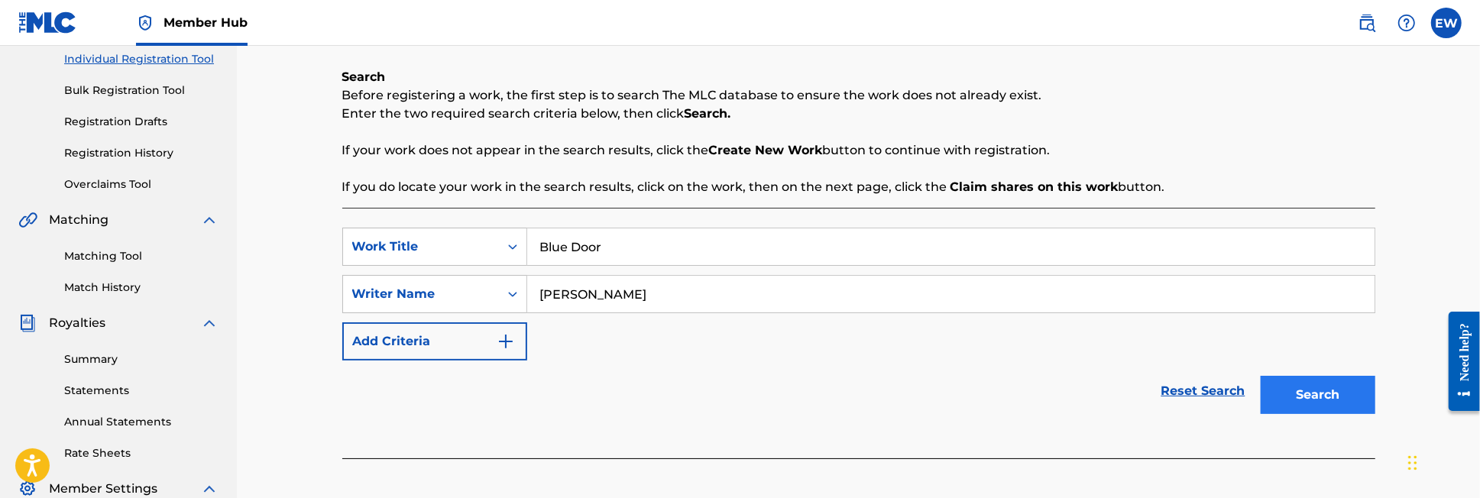
type input "[PERSON_NAME]"
click at [1304, 395] on button "Search" at bounding box center [1318, 395] width 115 height 38
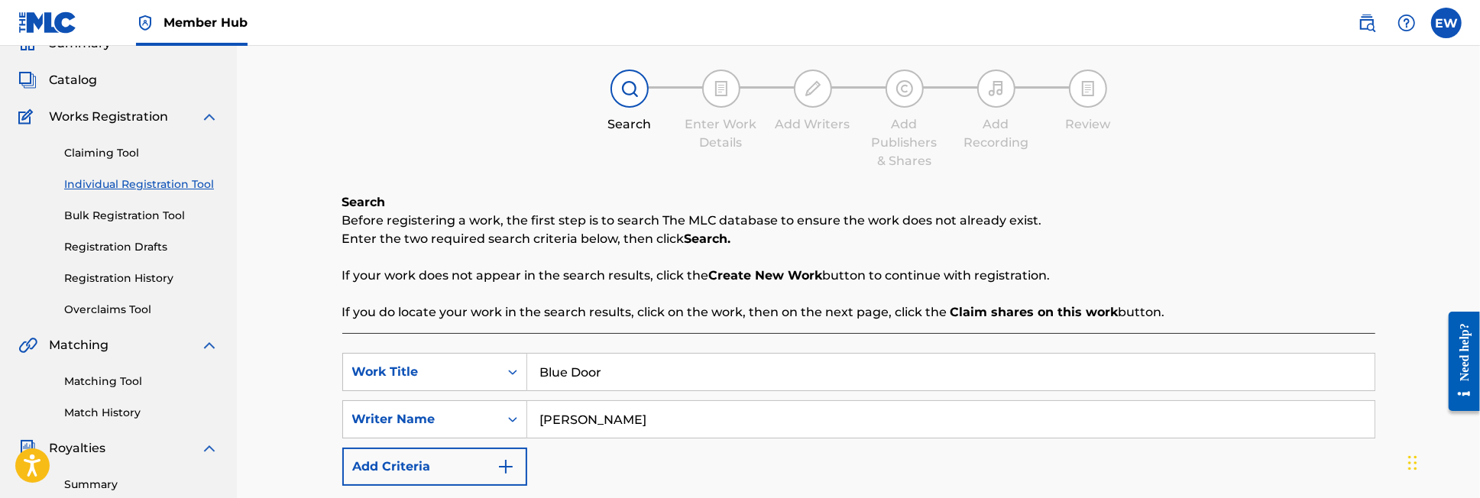
scroll to position [57, 0]
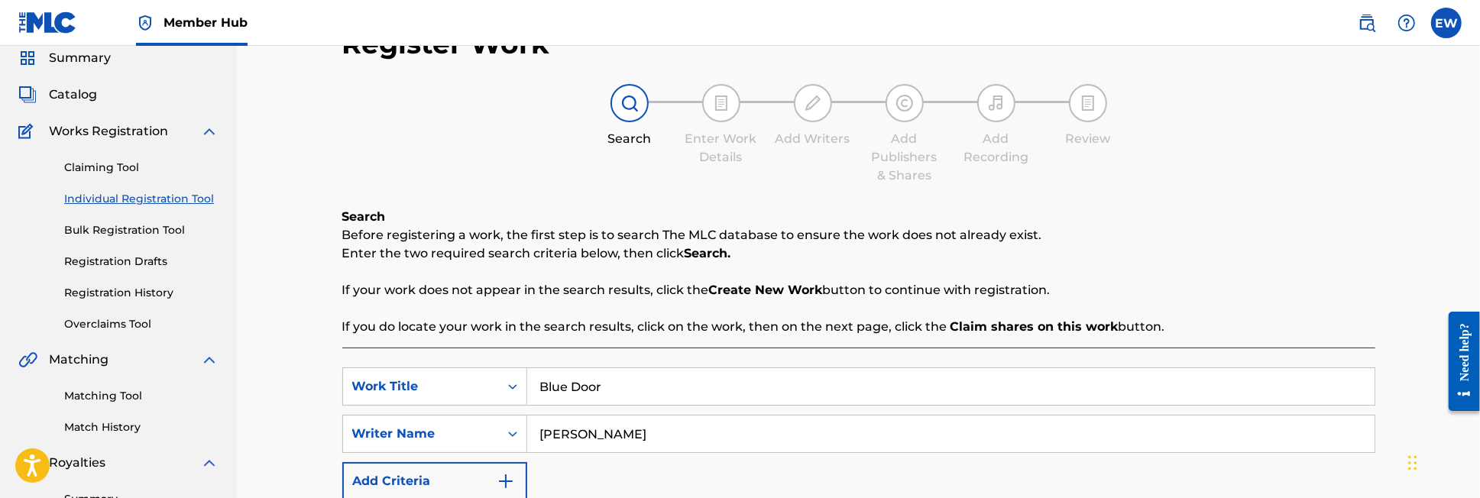
click at [726, 106] on img at bounding box center [721, 103] width 18 height 18
click at [147, 193] on link "Individual Registration Tool" at bounding box center [141, 199] width 154 height 16
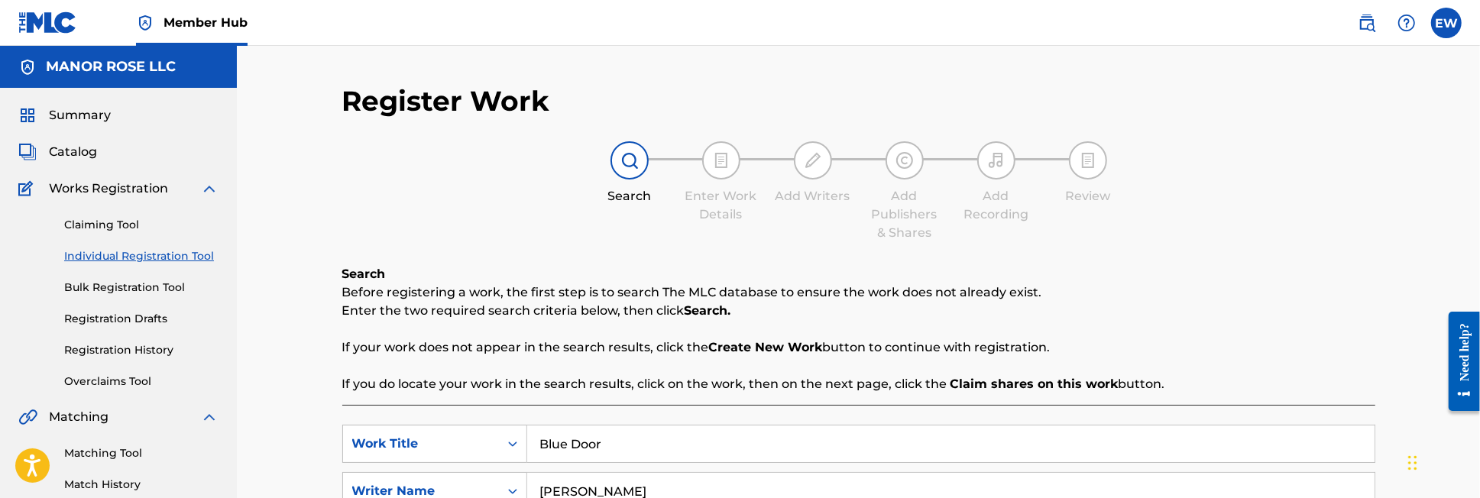
click at [142, 254] on link "Individual Registration Tool" at bounding box center [141, 256] width 154 height 16
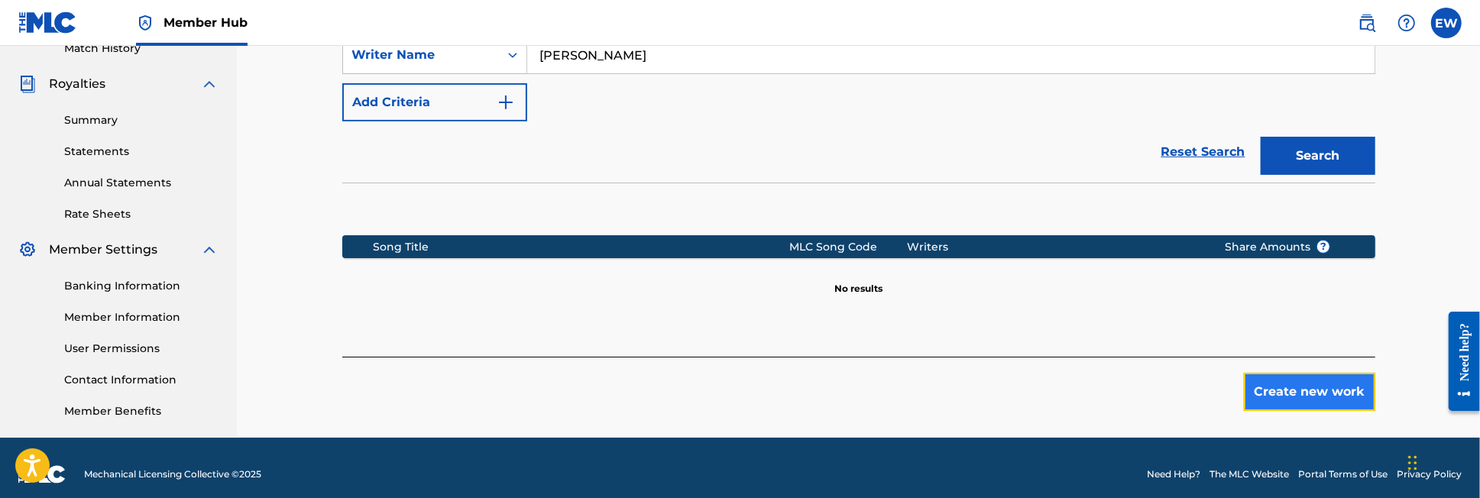
click at [1312, 390] on button "Create new work" at bounding box center [1309, 392] width 131 height 38
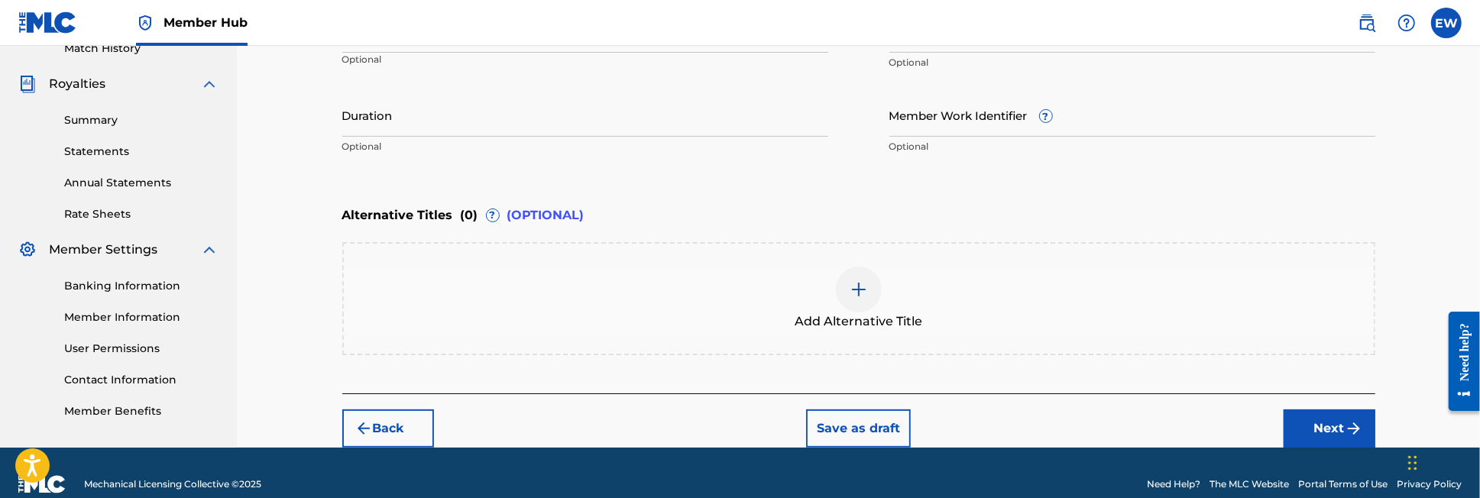
drag, startPoint x: 1477, startPoint y: 276, endPoint x: 1476, endPoint y: 235, distance: 41.3
click at [1476, 235] on div "Register Work Search Enter Work Details Add Writers Add Publishers & Shares Add…" at bounding box center [858, 29] width 1243 height 838
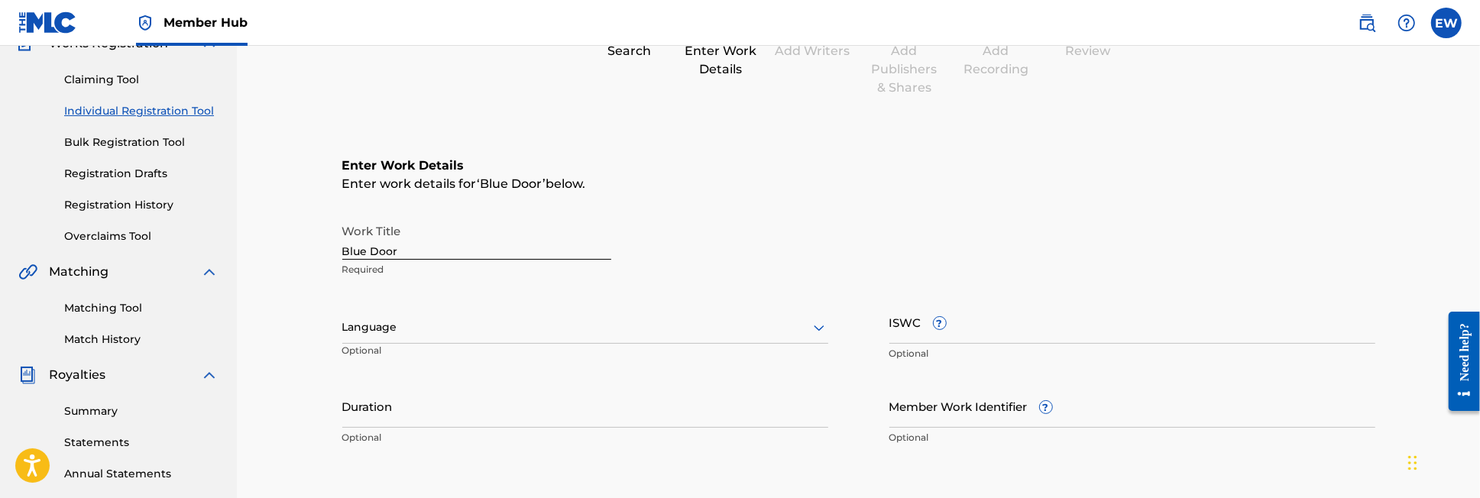
scroll to position [145, 0]
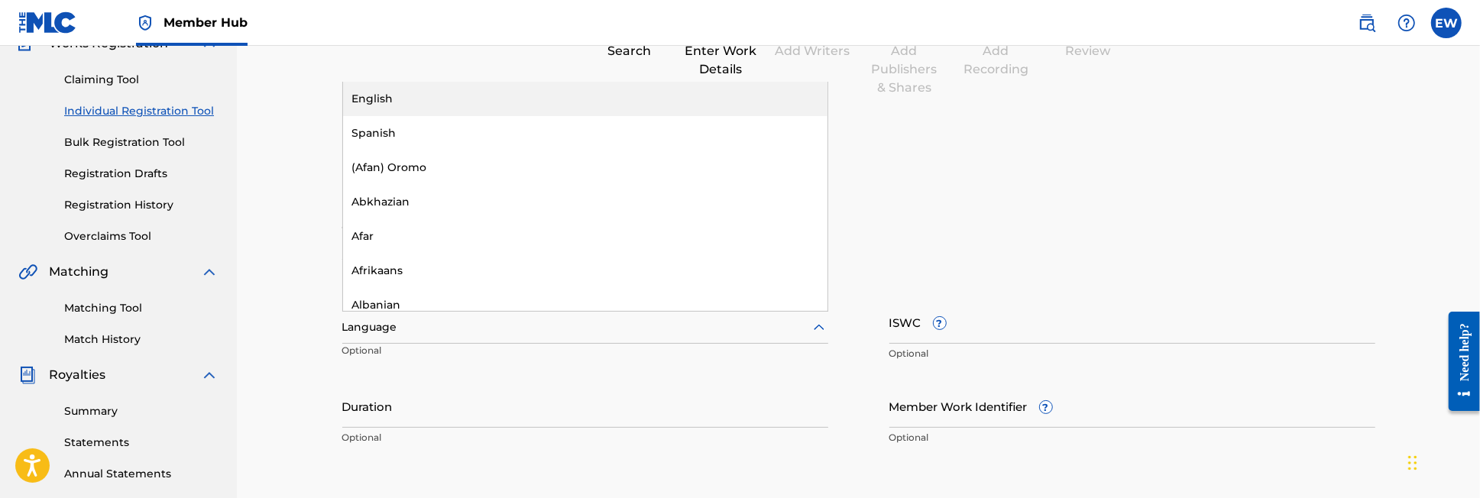
click at [821, 325] on icon at bounding box center [819, 327] width 11 height 6
click at [695, 91] on div "English" at bounding box center [585, 99] width 484 height 34
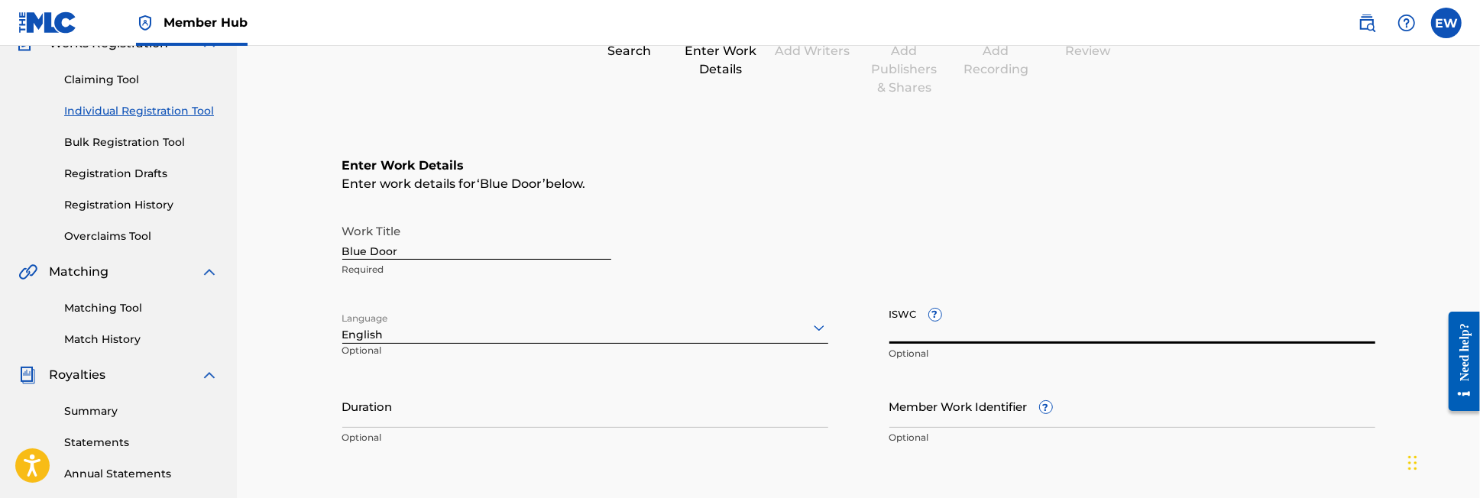
click at [955, 323] on input "ISWC ?" at bounding box center [1132, 322] width 486 height 44
type input "T3341526801"
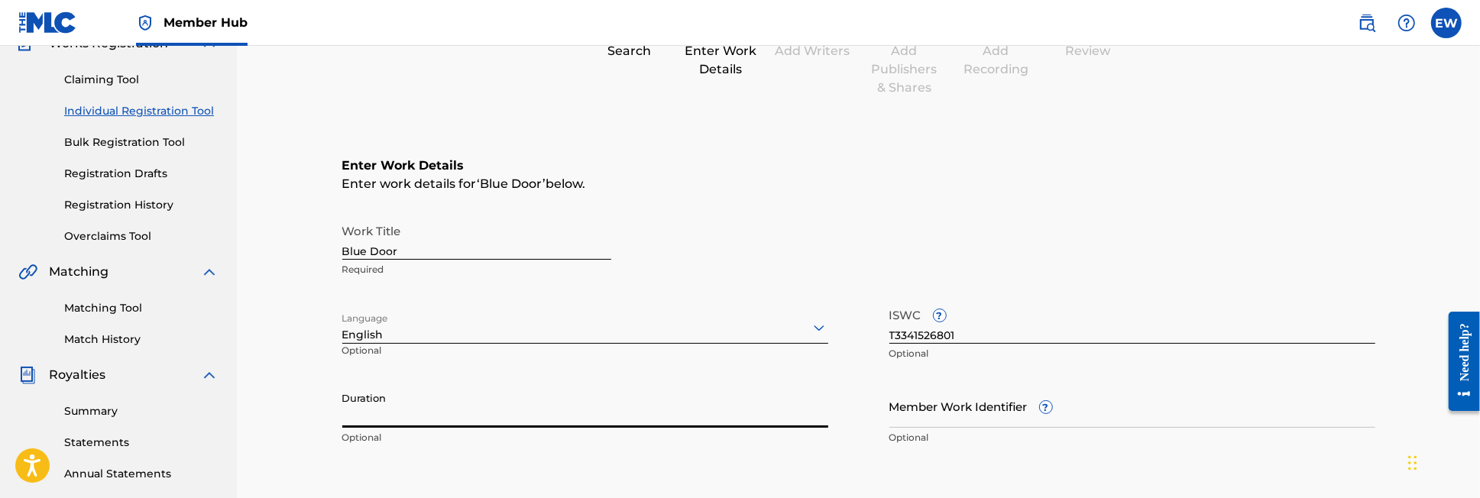
click at [667, 403] on input "Duration" at bounding box center [585, 406] width 486 height 44
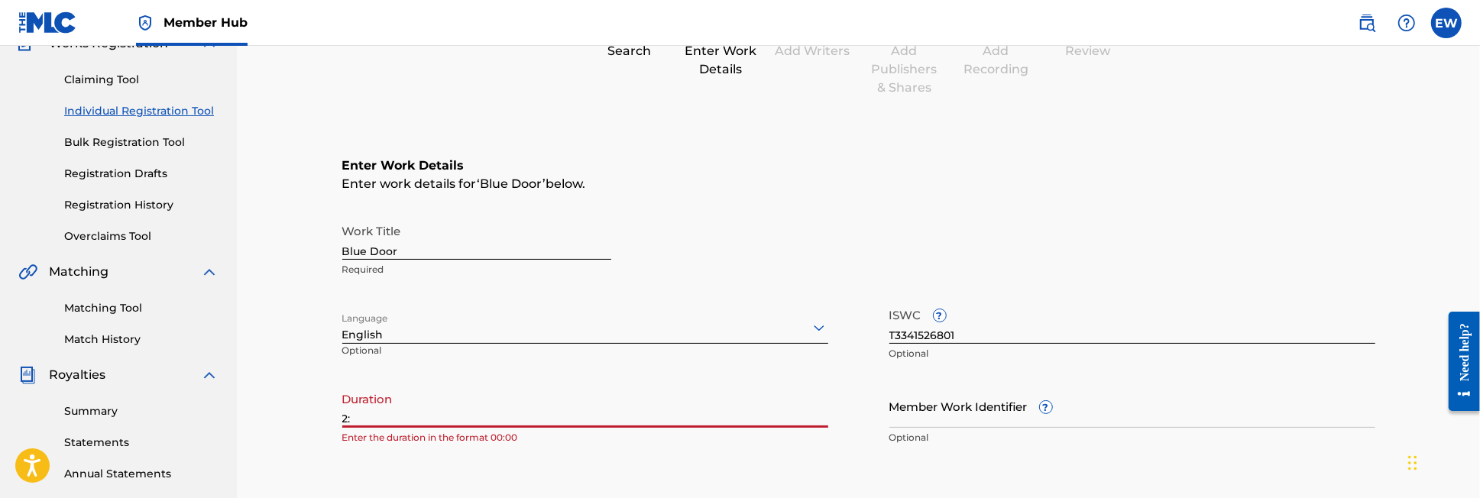
type input "2"
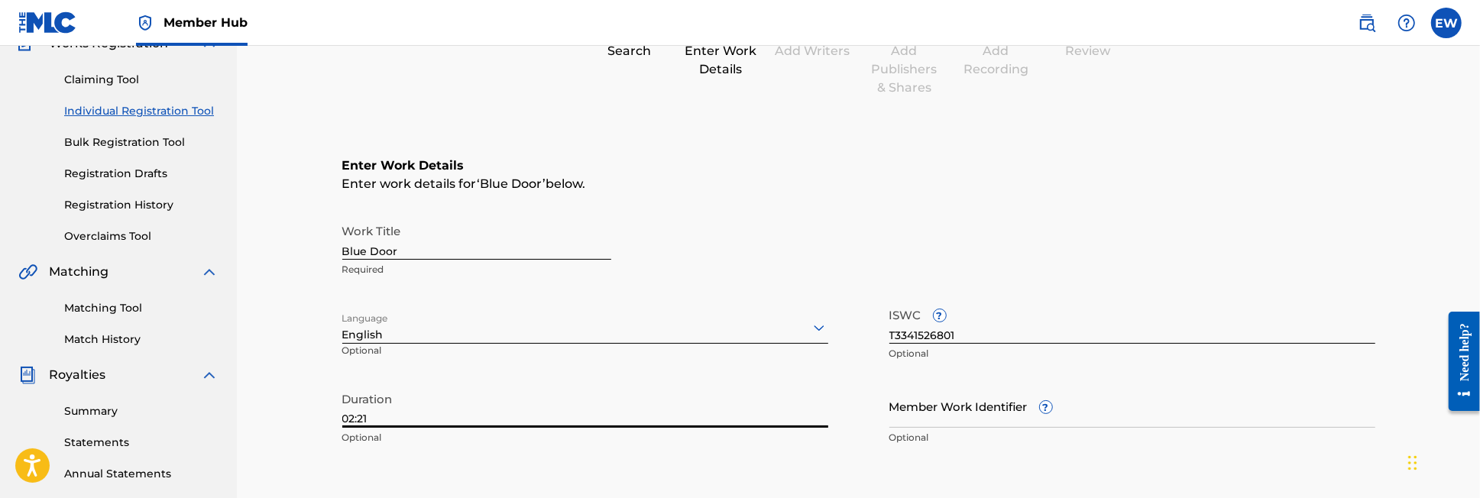
type input "02:21"
click at [775, 466] on div "Enter Work Details Enter work details for ‘ Blue Door ’ below. Work Title Blue …" at bounding box center [858, 305] width 1033 height 370
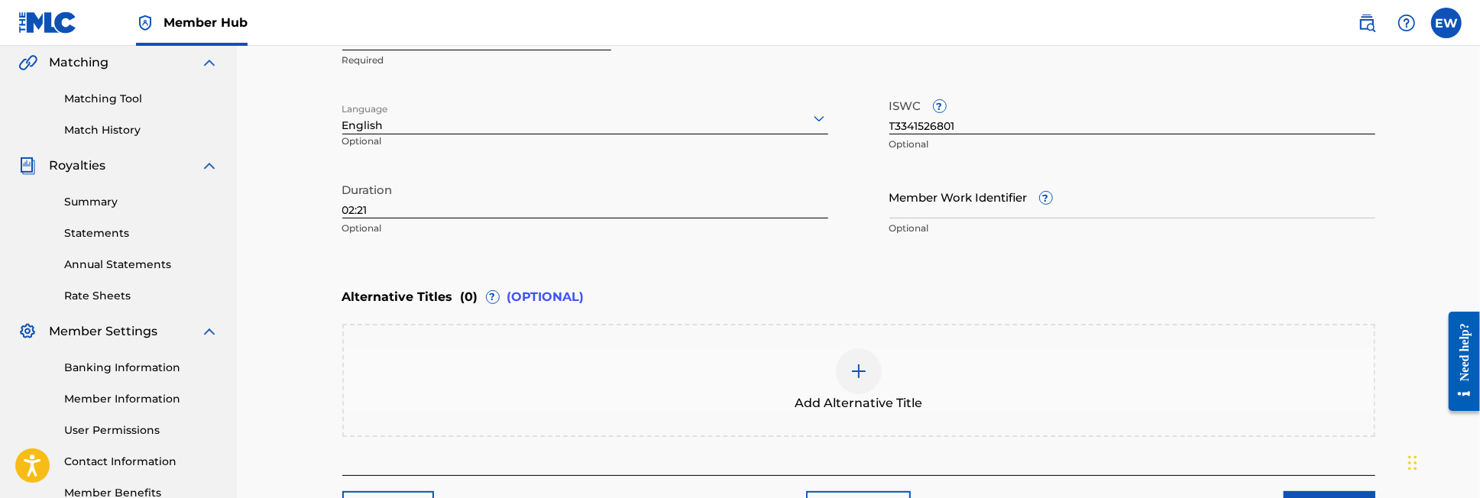
scroll to position [359, 0]
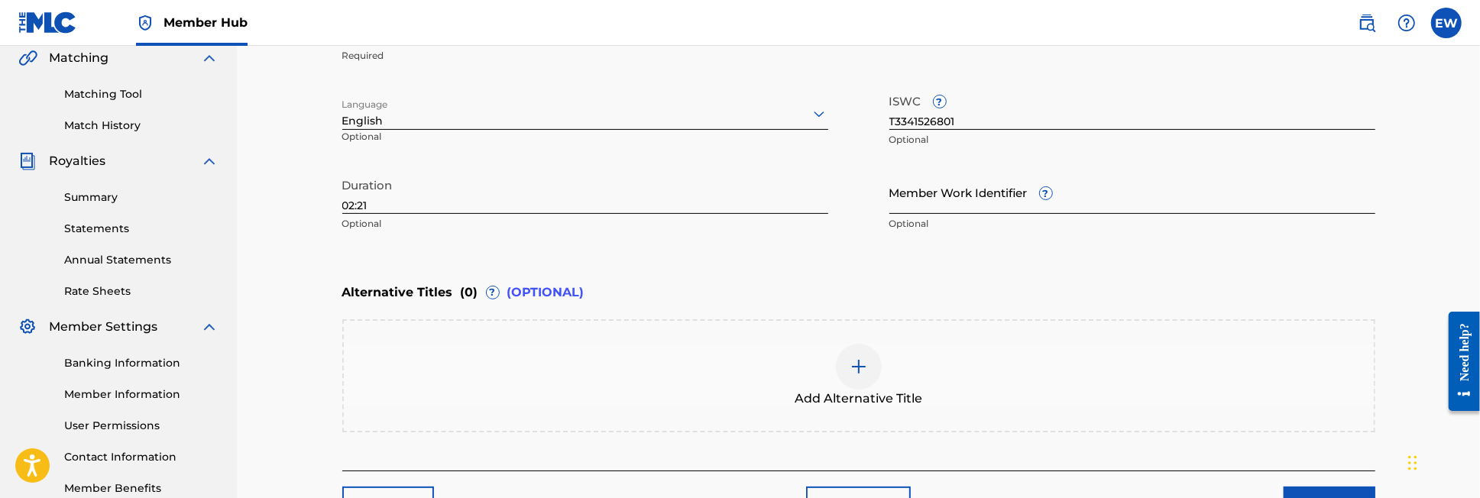
click at [941, 202] on input "Member Work Identifier ?" at bounding box center [1132, 192] width 486 height 44
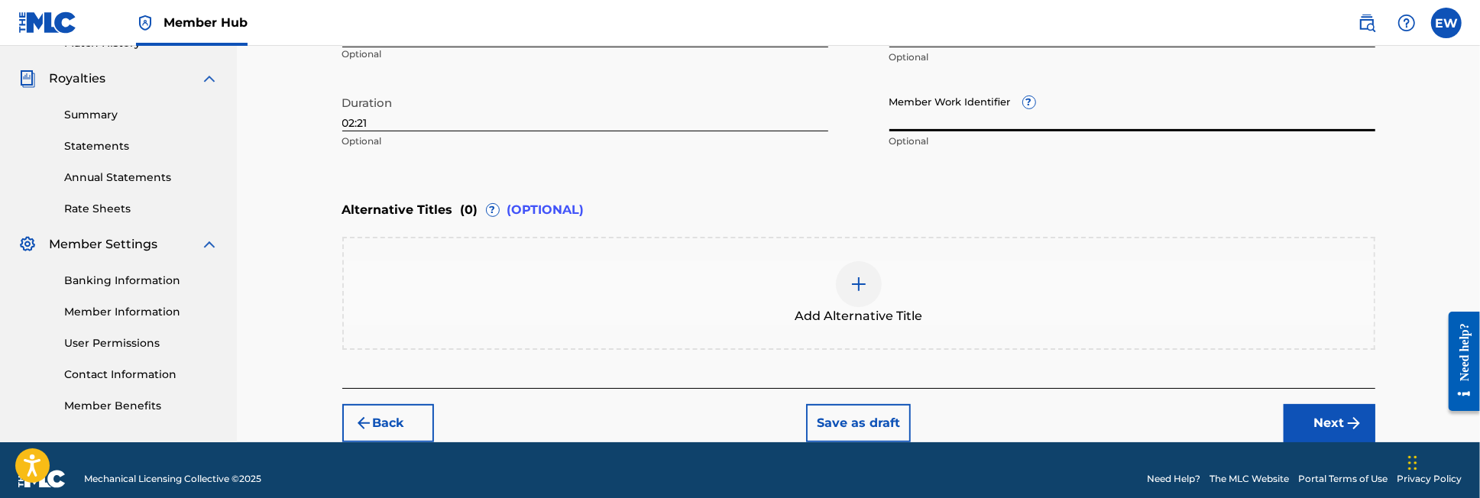
scroll to position [457, 0]
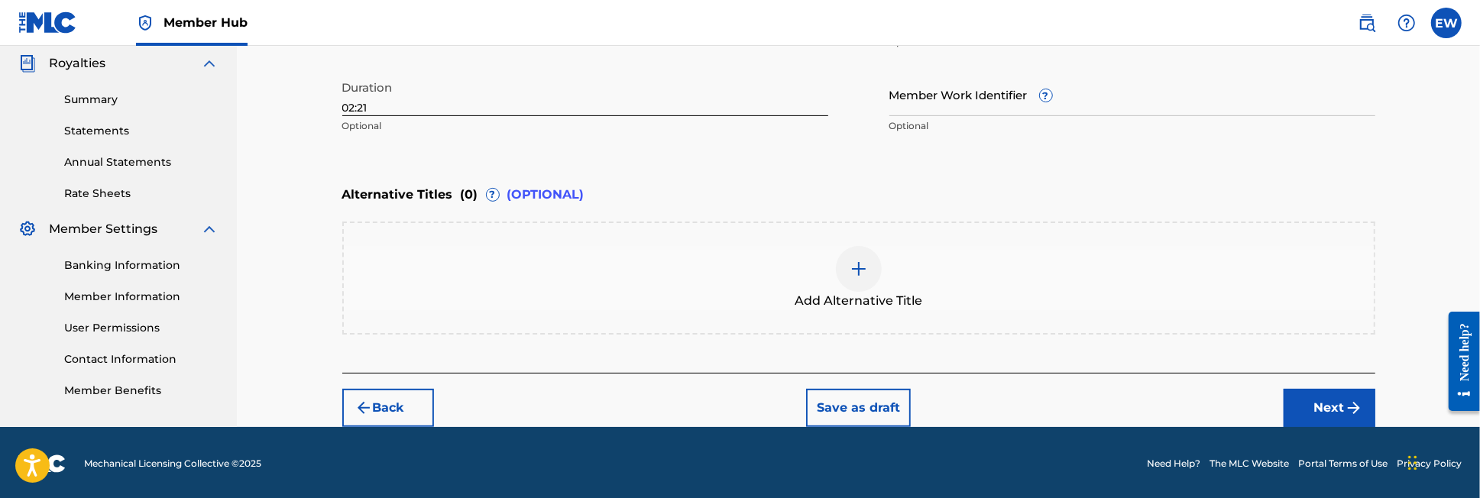
click at [863, 264] on img at bounding box center [859, 269] width 18 height 18
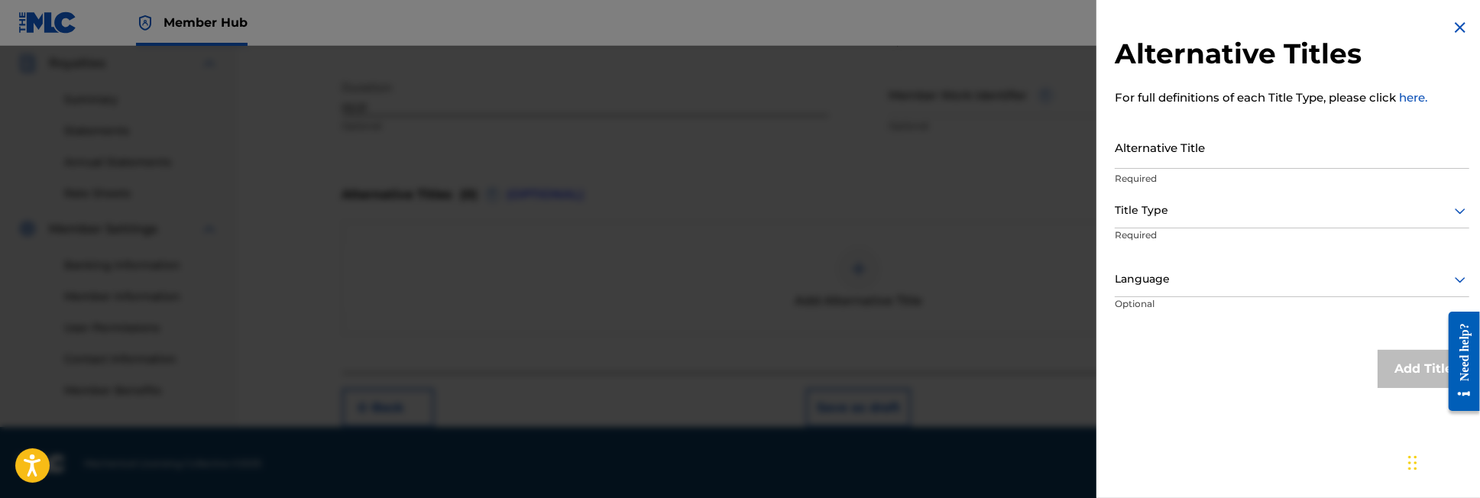
click at [1455, 24] on img at bounding box center [1460, 27] width 18 height 18
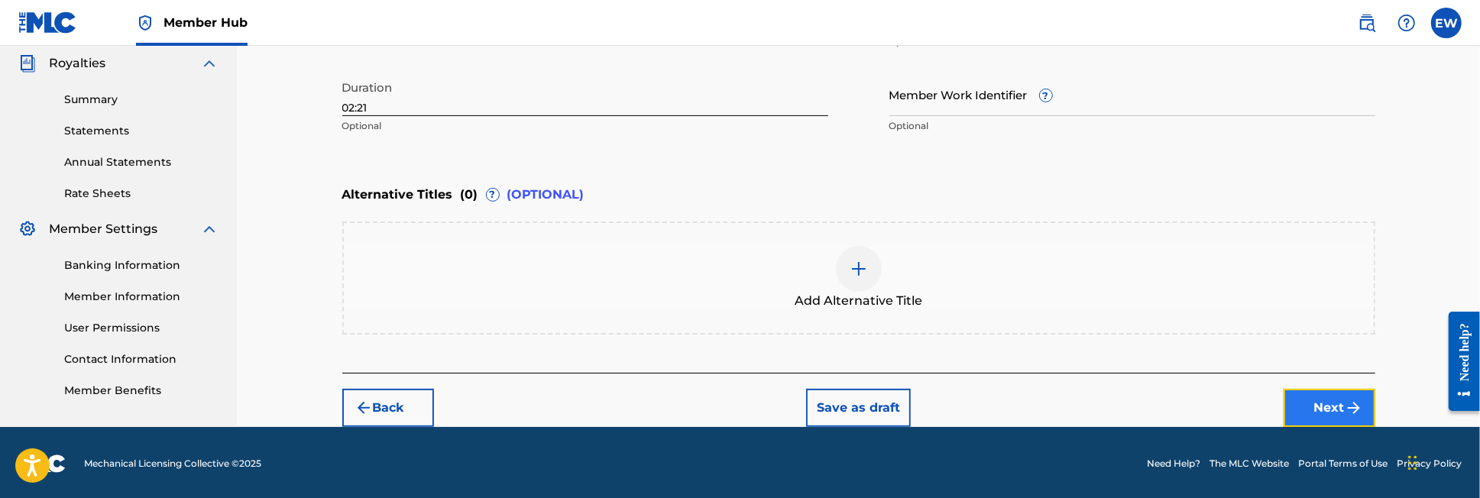
click at [1337, 394] on button "Next" at bounding box center [1330, 408] width 92 height 38
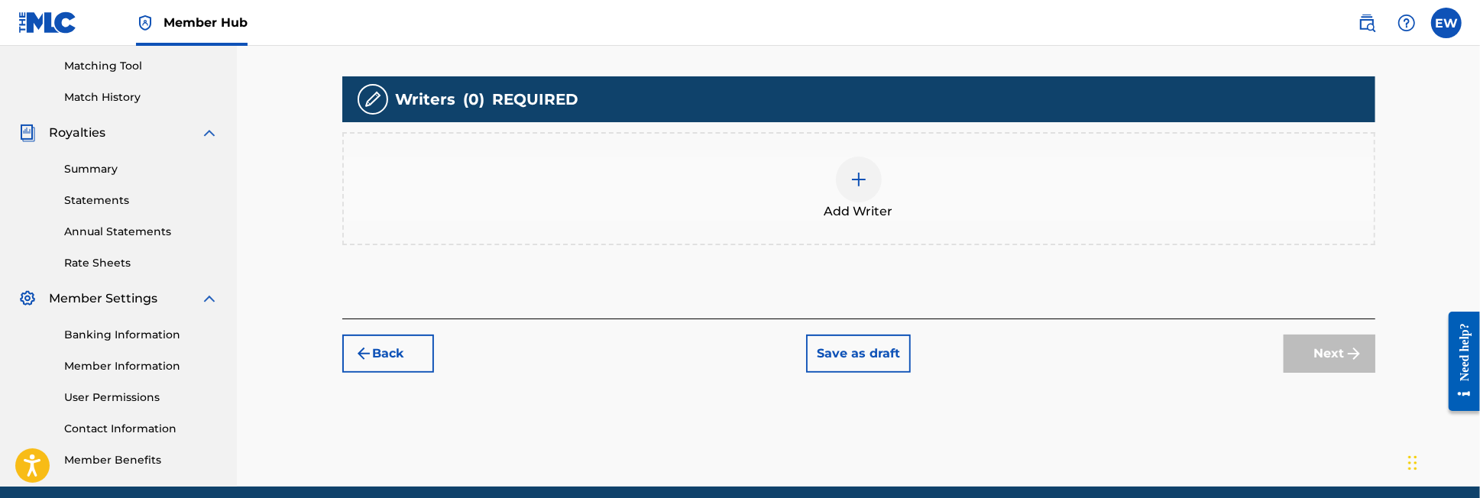
scroll to position [389, 0]
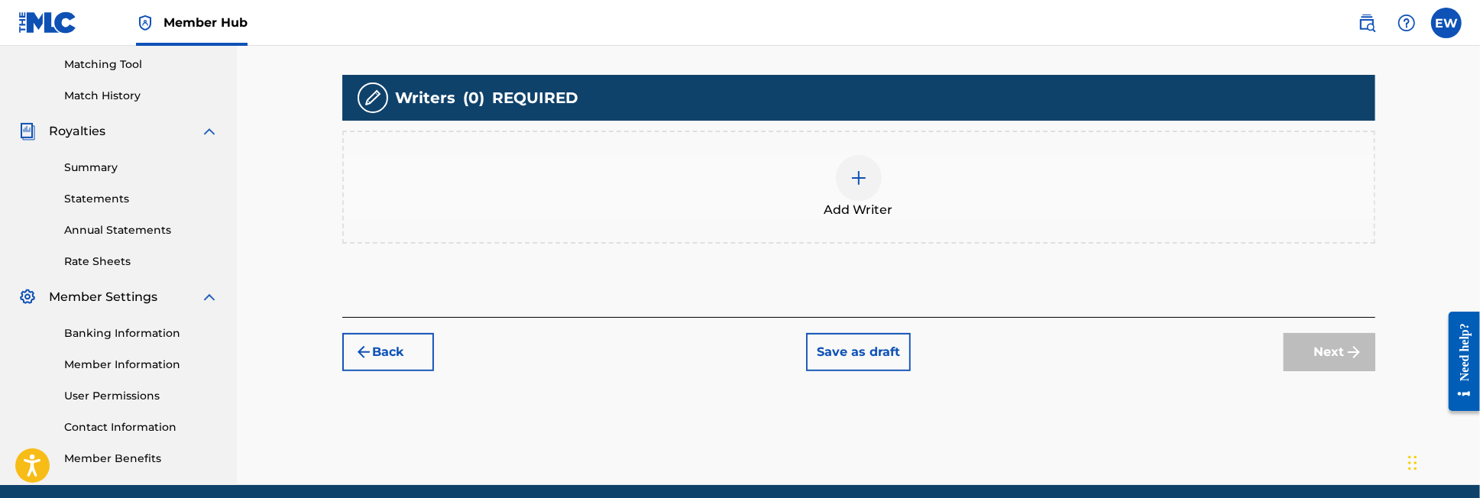
click at [864, 175] on img at bounding box center [859, 178] width 18 height 18
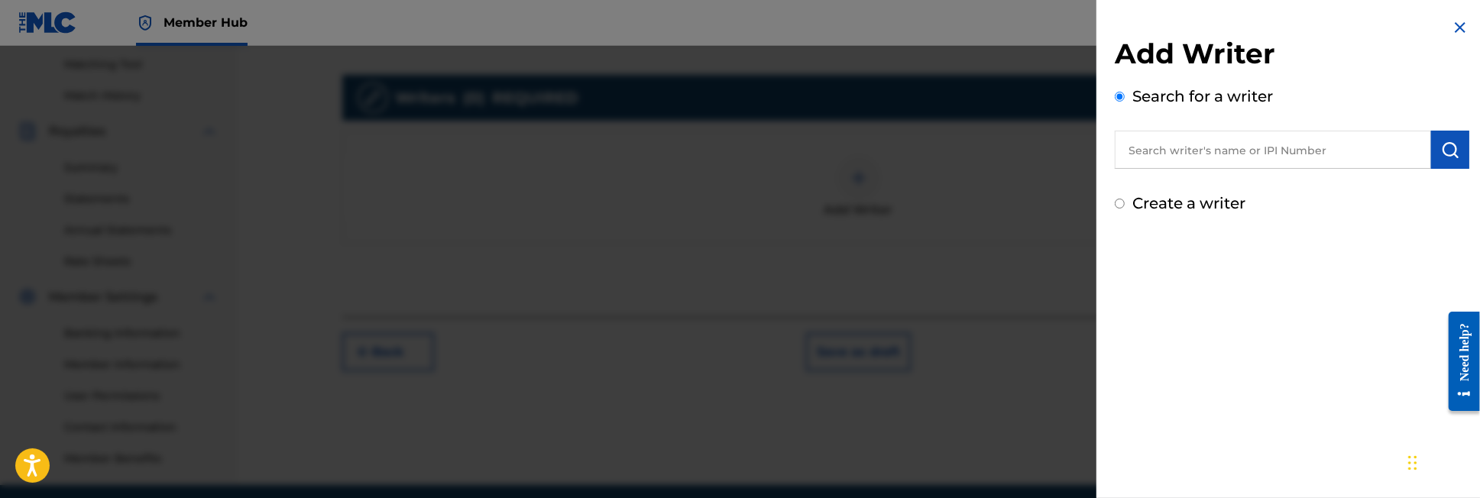
click at [1293, 151] on input "text" at bounding box center [1273, 150] width 316 height 38
type input "E"
click at [1120, 199] on input "Create a writer" at bounding box center [1120, 204] width 10 height 10
radio input "false"
radio input "true"
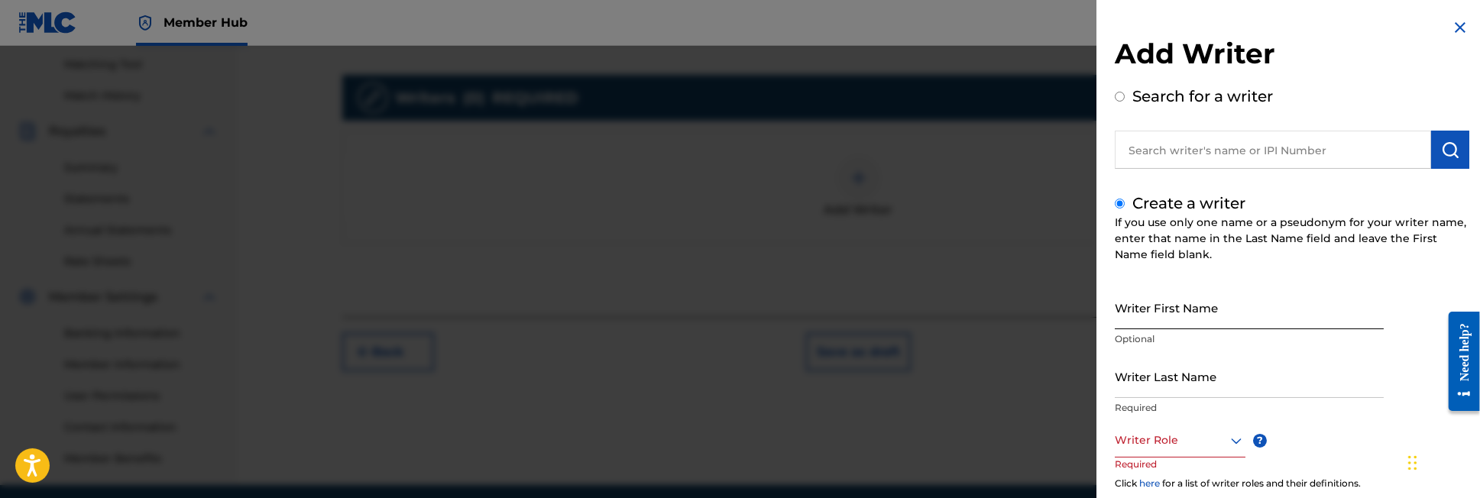
click at [1227, 313] on input "Writer First Name" at bounding box center [1249, 308] width 269 height 44
type input "e"
type input "Ellyn"
click at [1183, 380] on input "Writer Last Name" at bounding box center [1249, 377] width 269 height 44
type input "w"
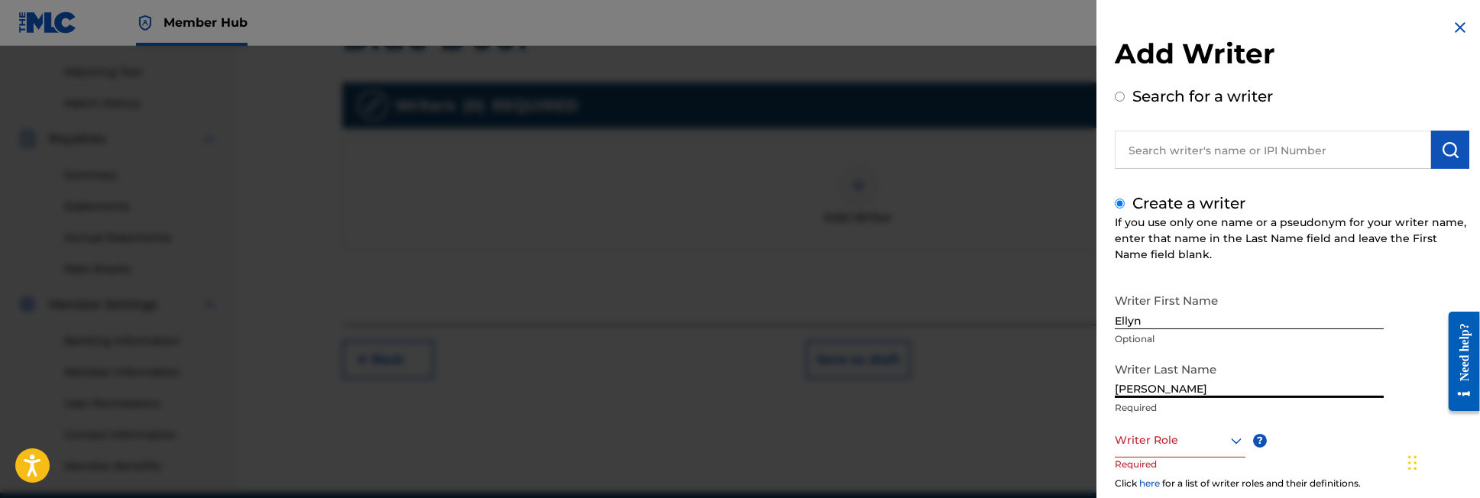
scroll to position [448, 0]
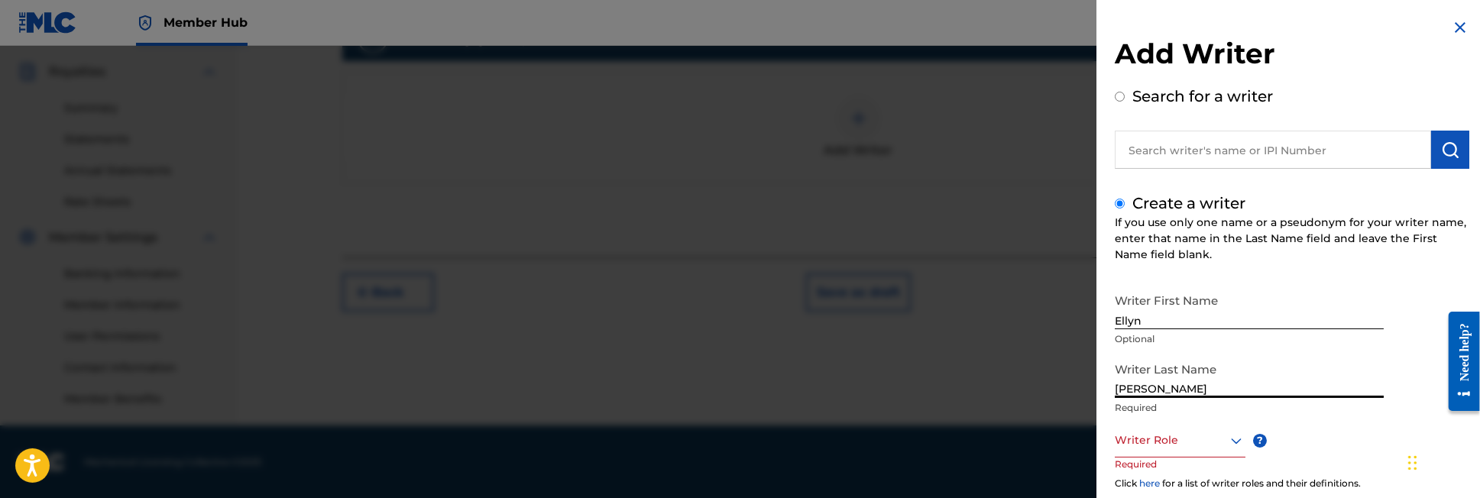
type input "[PERSON_NAME]"
click at [1236, 439] on icon at bounding box center [1236, 441] width 18 height 18
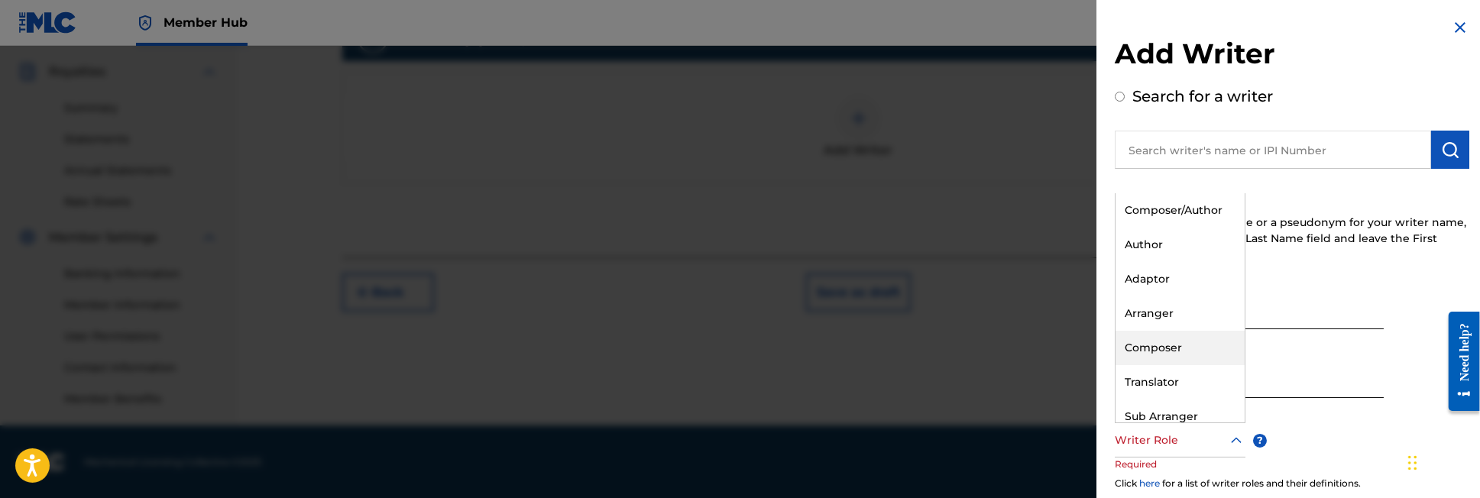
scroll to position [45, 0]
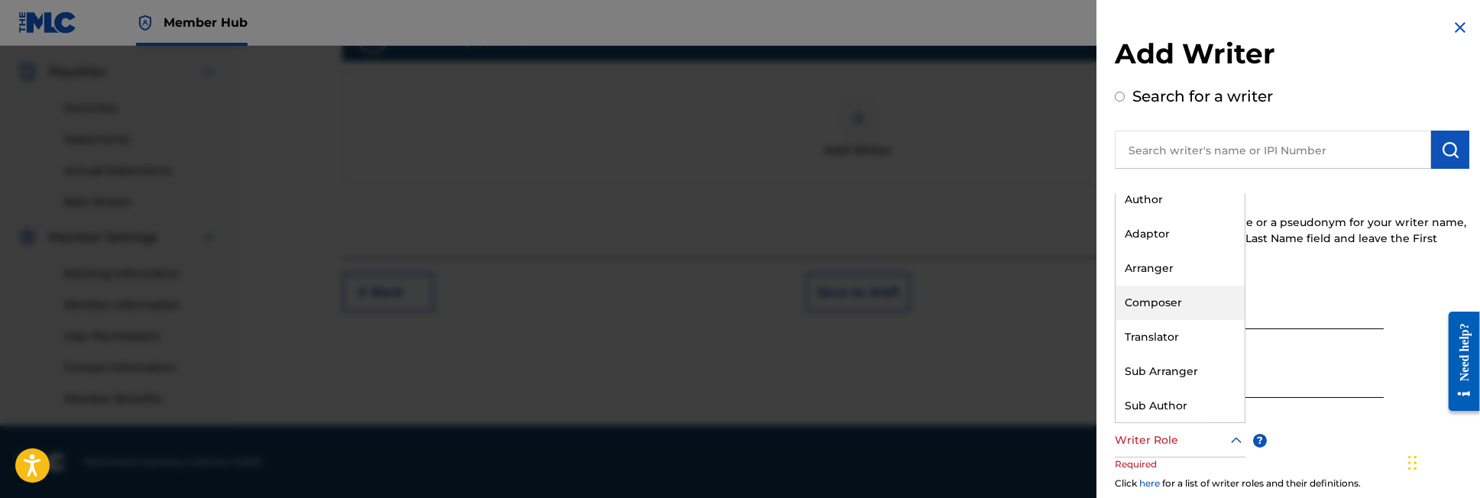
click at [1253, 404] on p "Required" at bounding box center [1249, 408] width 269 height 14
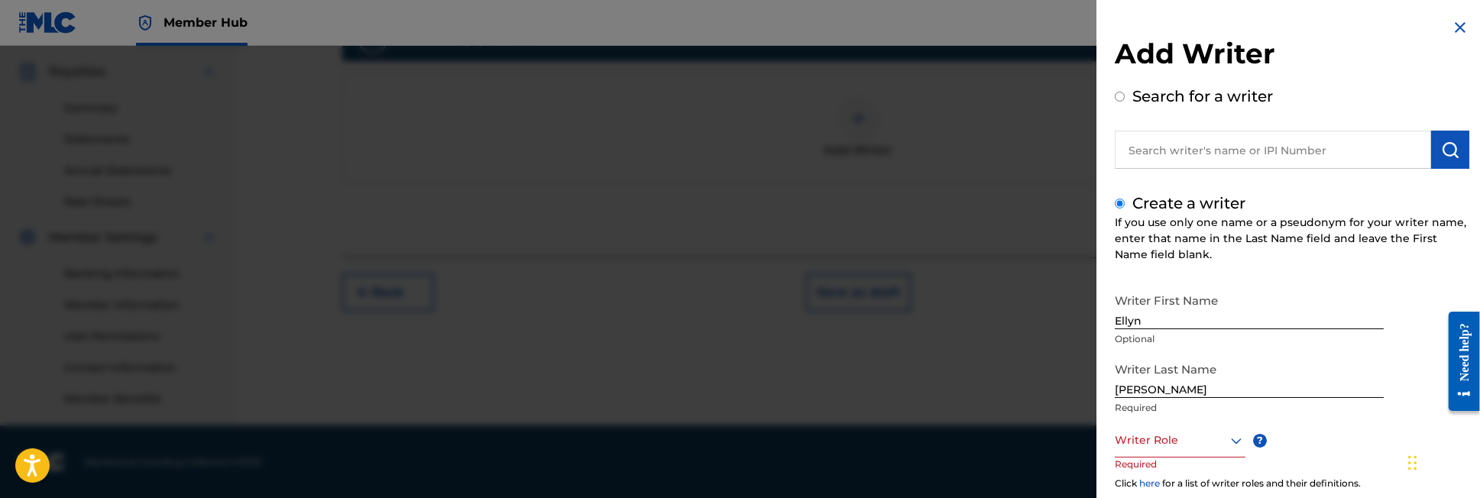
click at [1232, 439] on icon at bounding box center [1236, 441] width 11 height 6
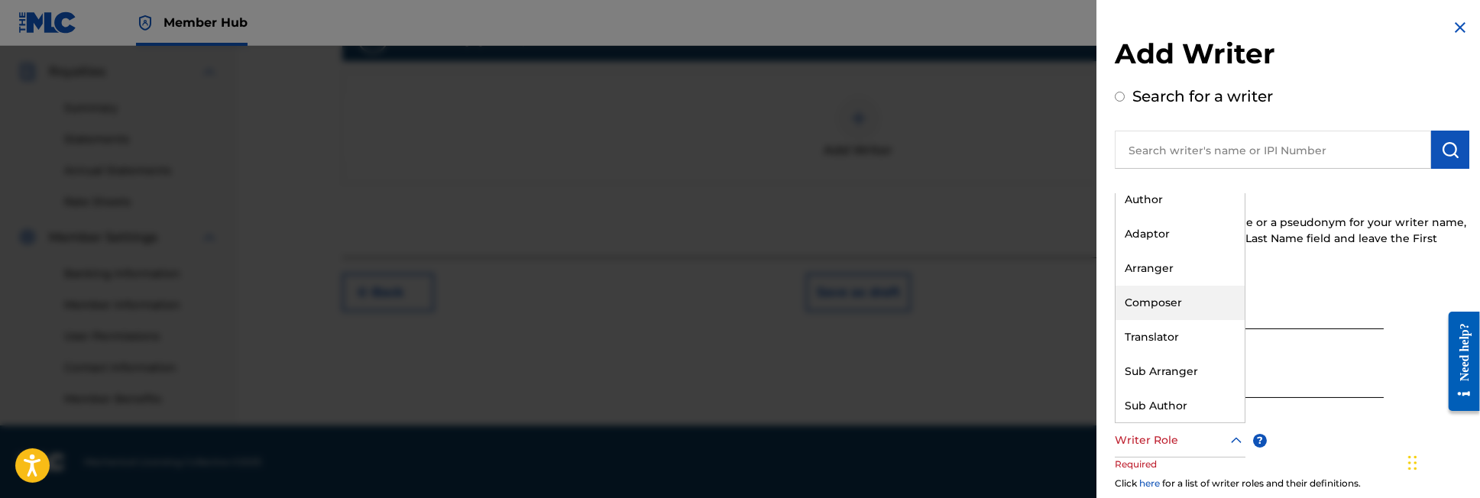
click at [1161, 299] on div "Composer" at bounding box center [1179, 303] width 129 height 34
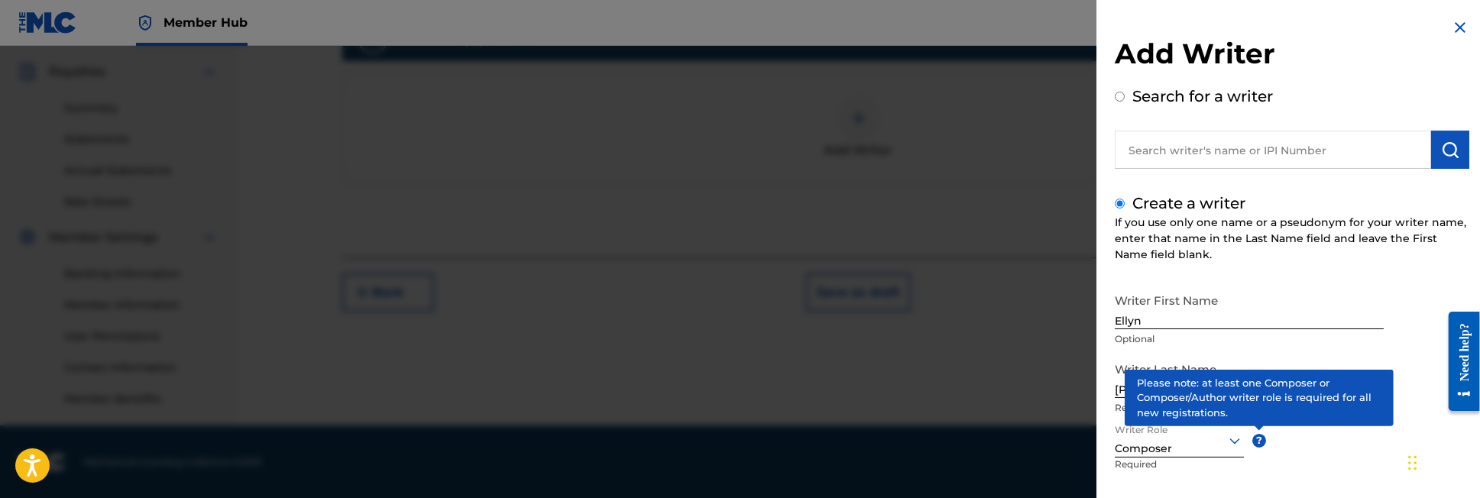
click at [1261, 439] on span "?" at bounding box center [1259, 441] width 14 height 14
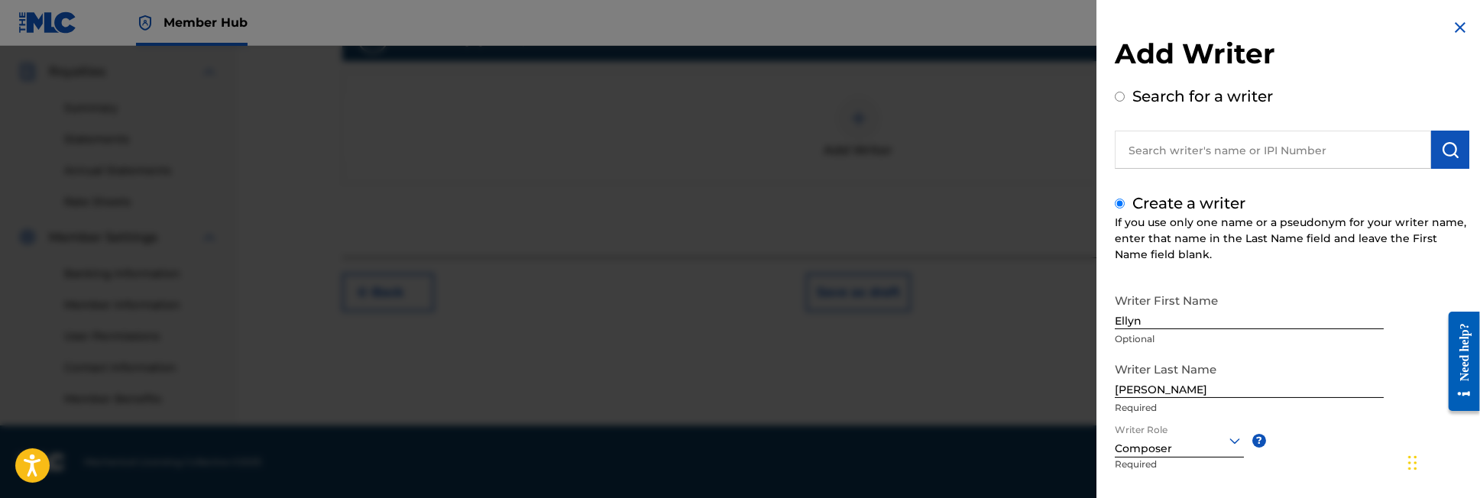
click at [1414, 468] on div "Chat Widget" at bounding box center [1442, 461] width 76 height 73
click at [983, 458] on div at bounding box center [740, 295] width 1480 height 498
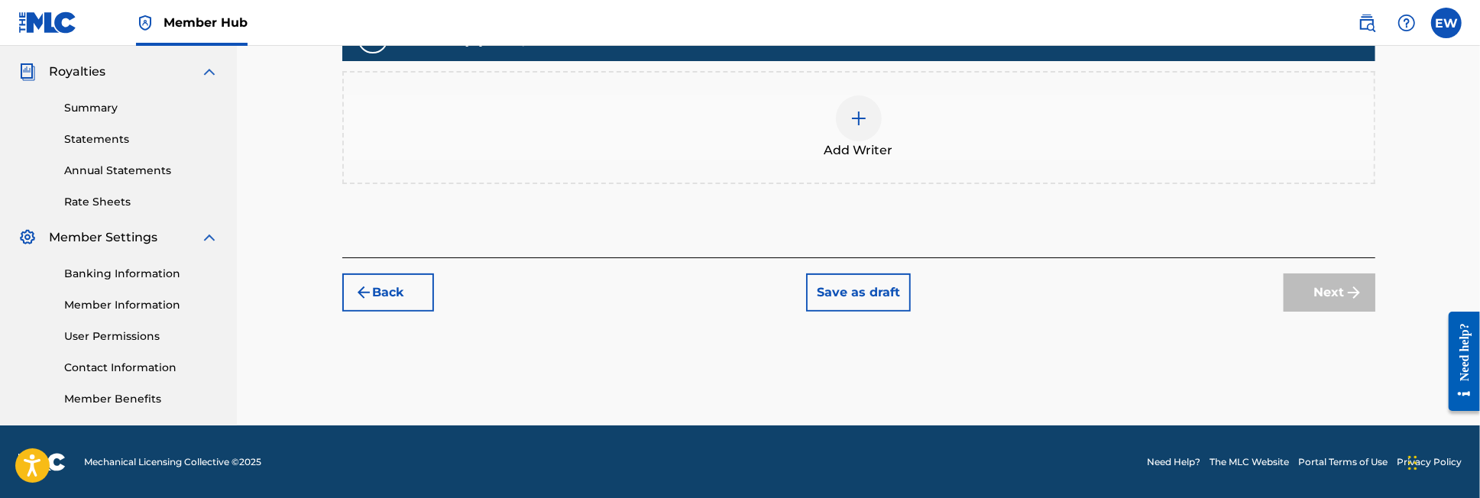
click at [860, 117] on img at bounding box center [859, 118] width 18 height 18
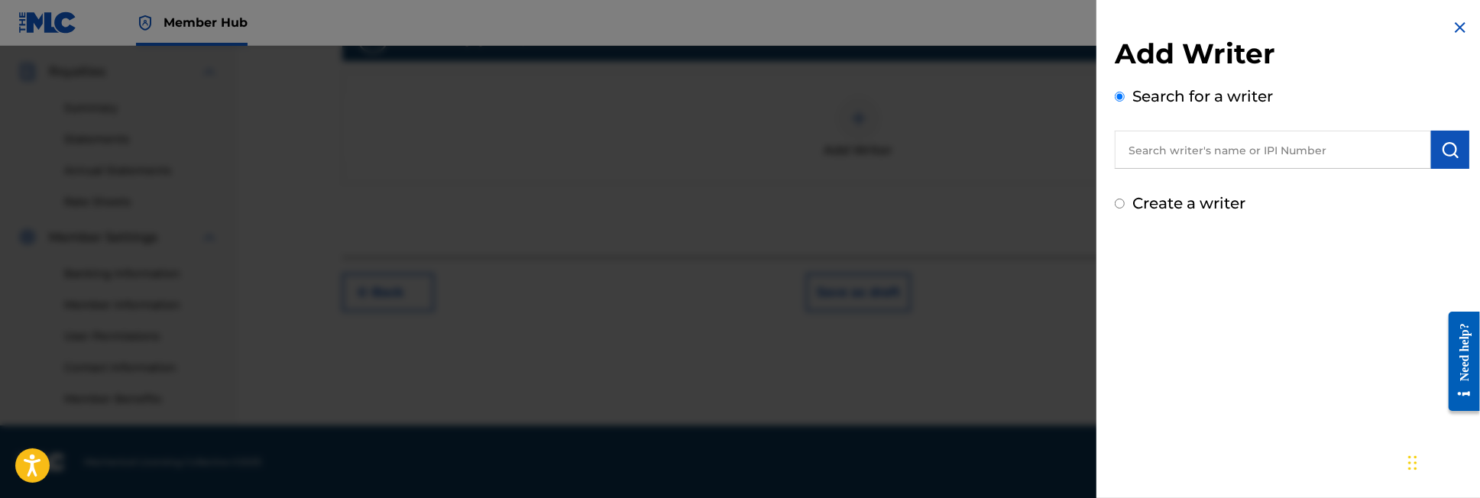
click at [1118, 203] on input "Create a writer" at bounding box center [1120, 204] width 10 height 10
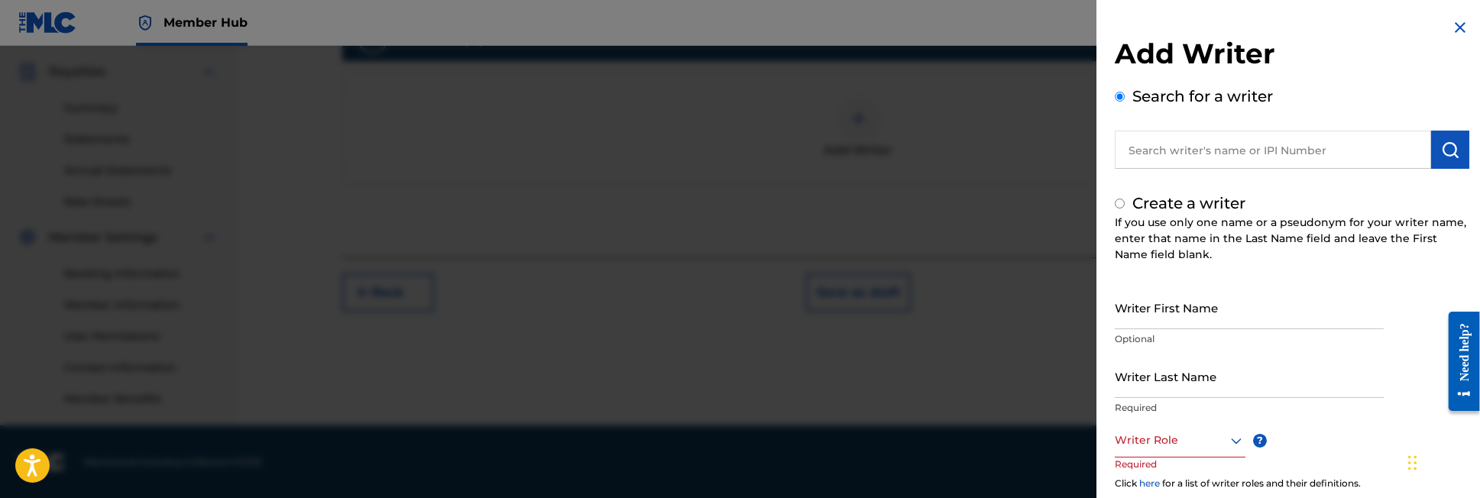
radio input "false"
radio input "true"
click at [1451, 24] on img at bounding box center [1460, 27] width 18 height 18
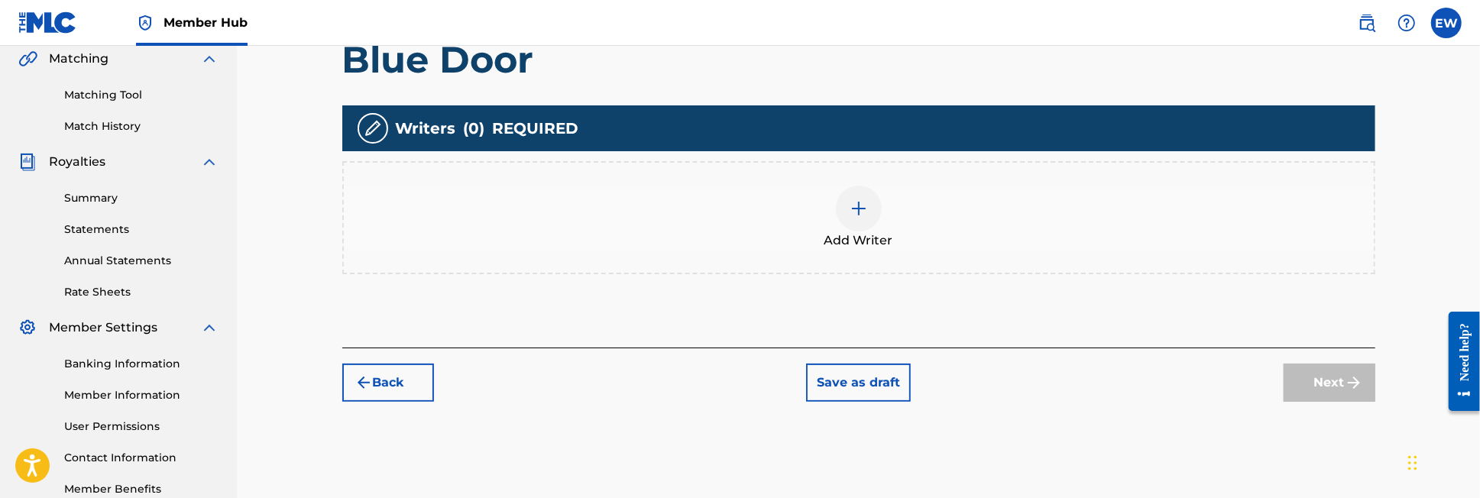
scroll to position [357, 0]
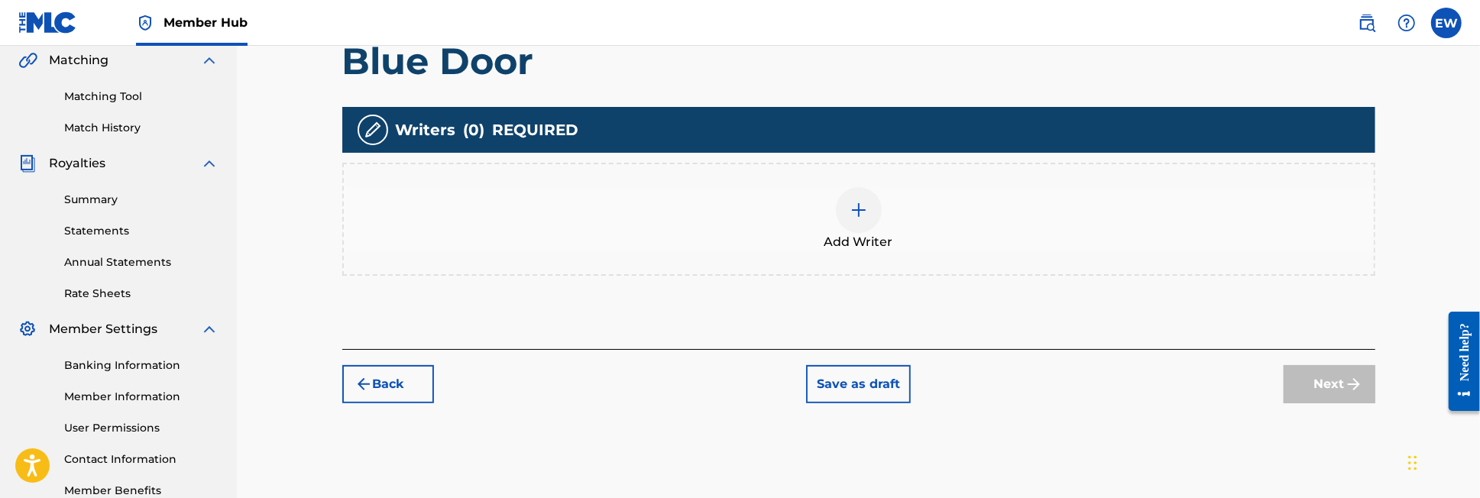
click at [860, 219] on div at bounding box center [859, 210] width 46 height 46
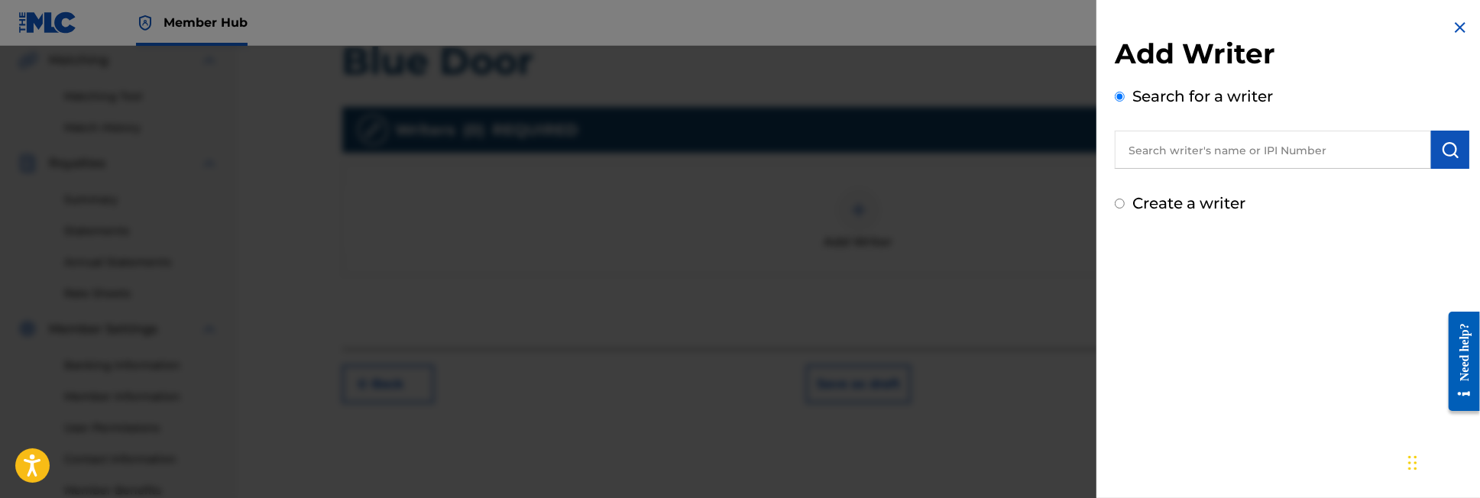
click at [1170, 152] on input "text" at bounding box center [1273, 150] width 316 height 38
type input "[PERSON_NAME]"
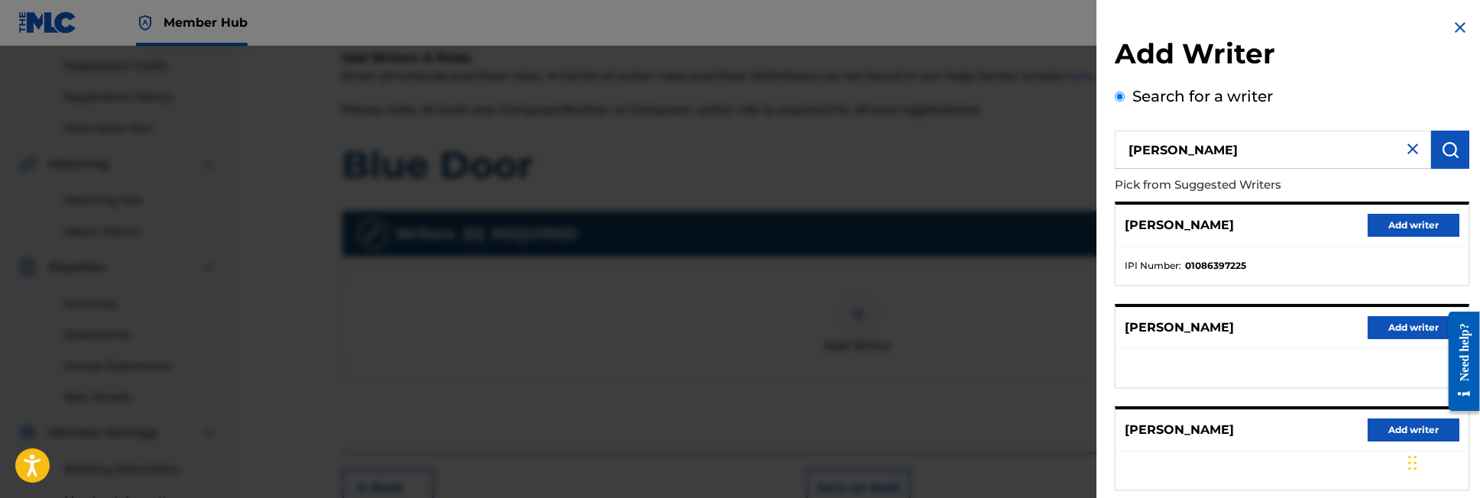
scroll to position [227, 0]
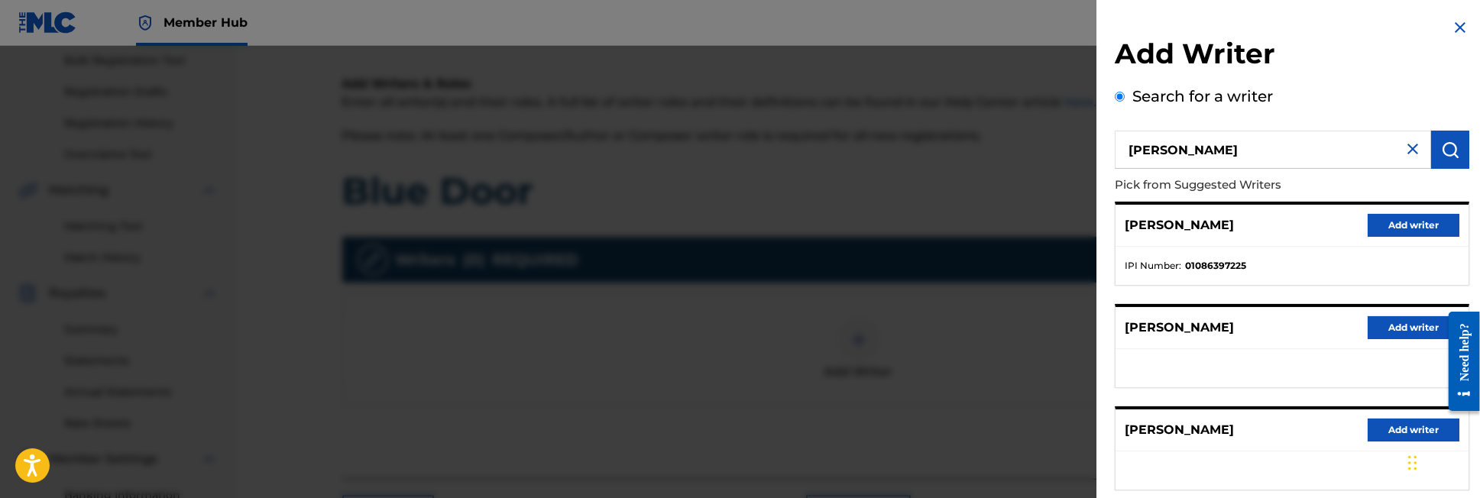
click at [1454, 21] on img at bounding box center [1460, 27] width 18 height 18
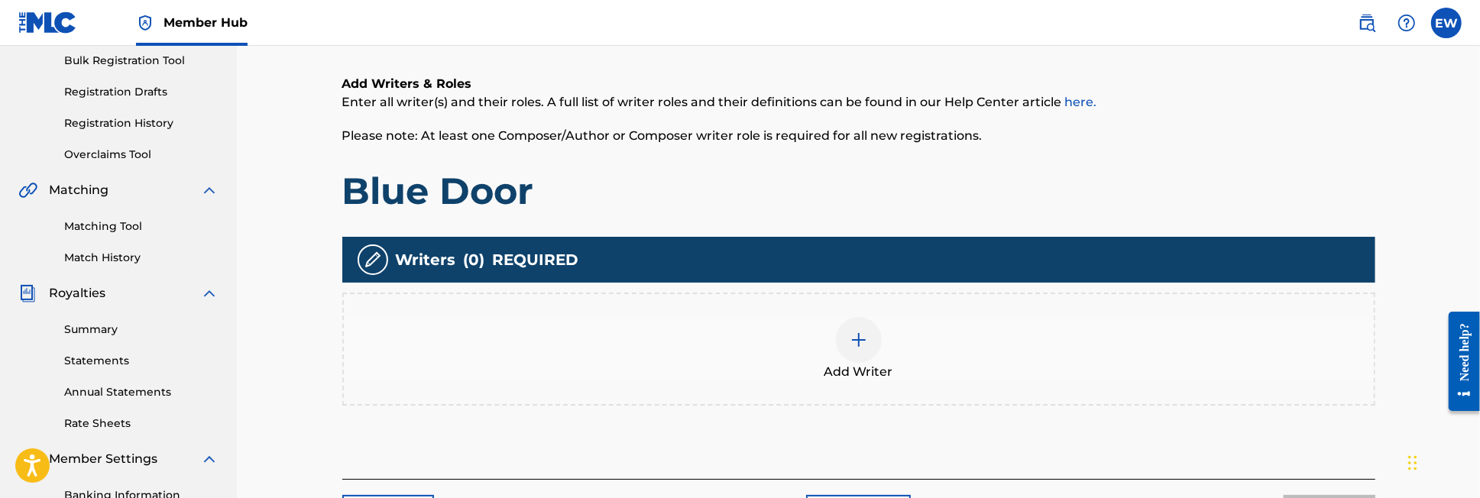
click at [868, 336] on div at bounding box center [859, 340] width 46 height 46
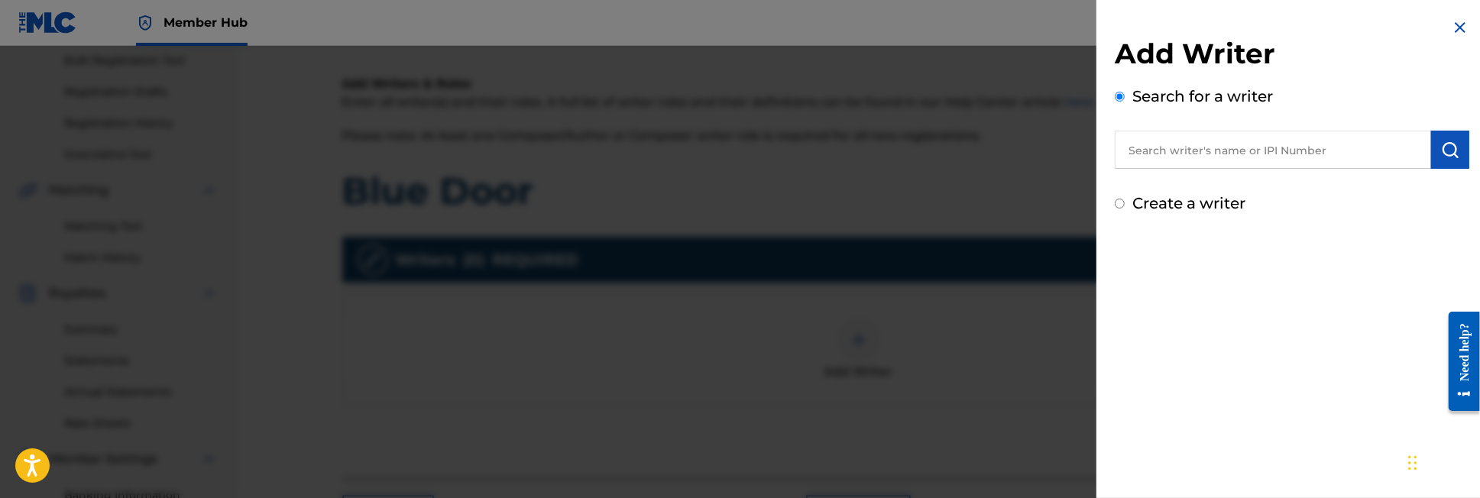
click at [1119, 203] on input "Create a writer" at bounding box center [1120, 204] width 10 height 10
radio input "false"
radio input "true"
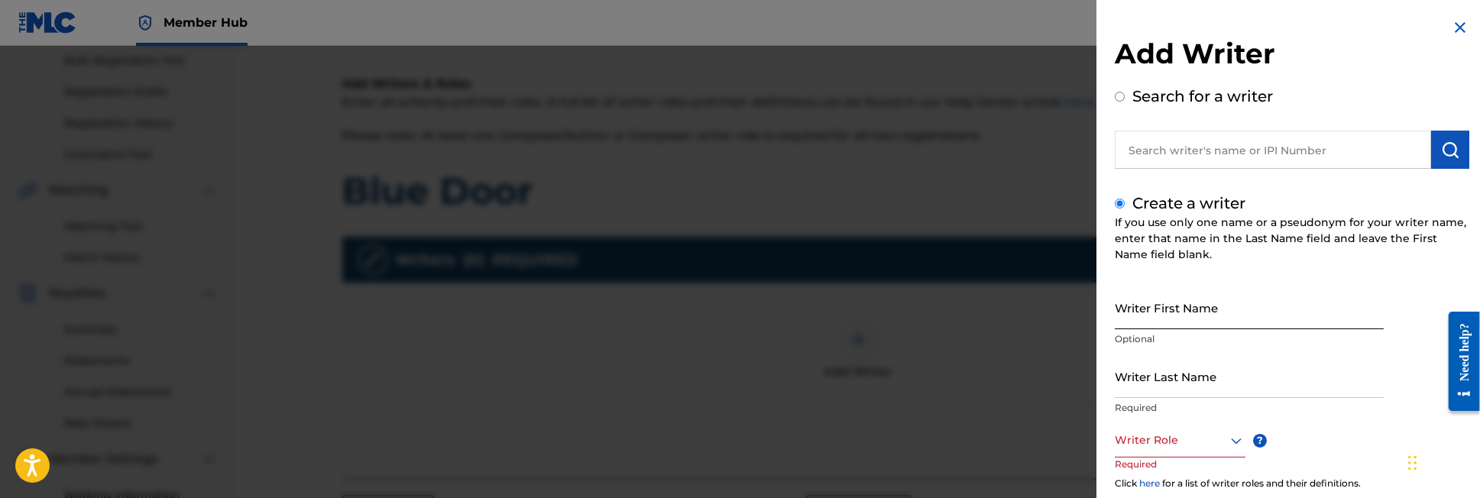
click at [1150, 318] on input "Writer First Name" at bounding box center [1249, 308] width 269 height 44
type input "Ellyn"
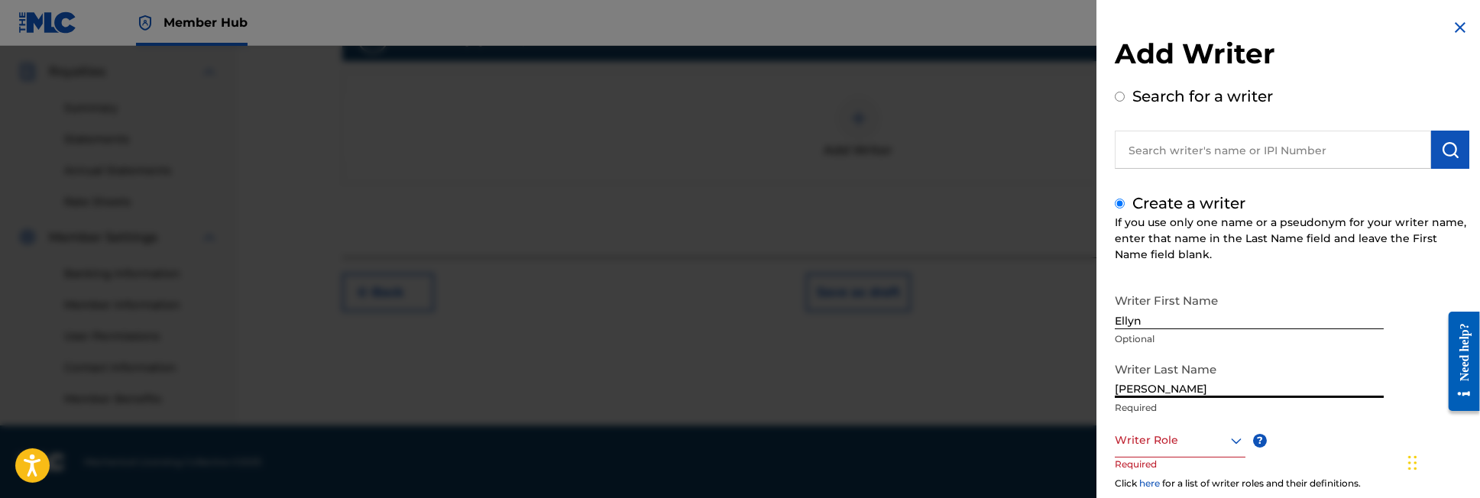
scroll to position [445, 0]
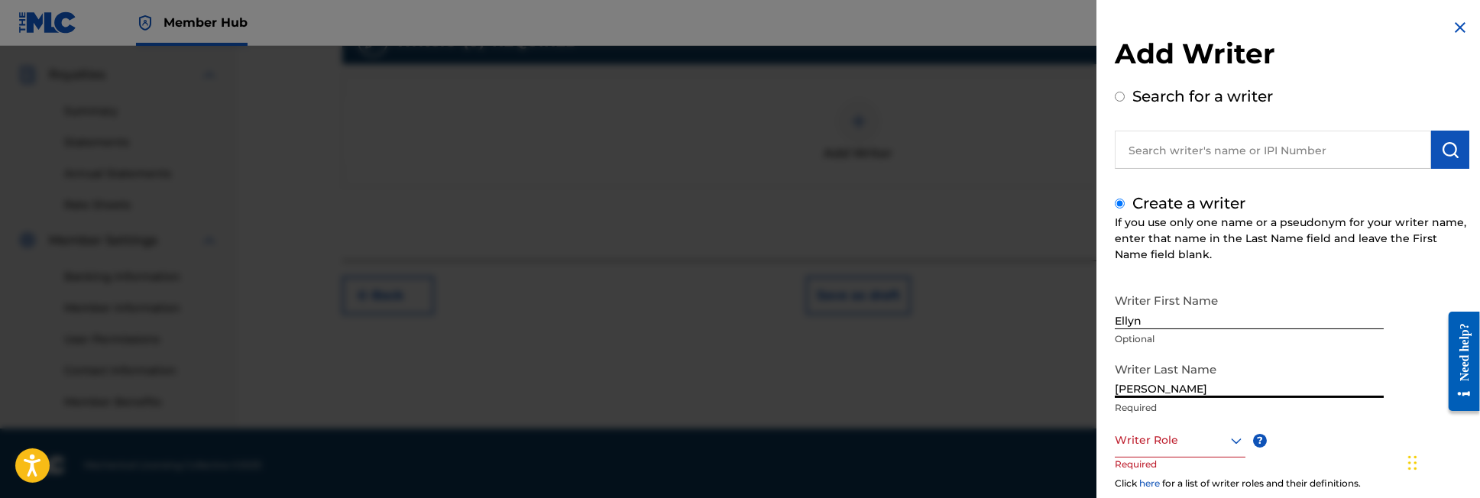
type input "[PERSON_NAME]"
click at [1235, 438] on icon at bounding box center [1236, 441] width 18 height 18
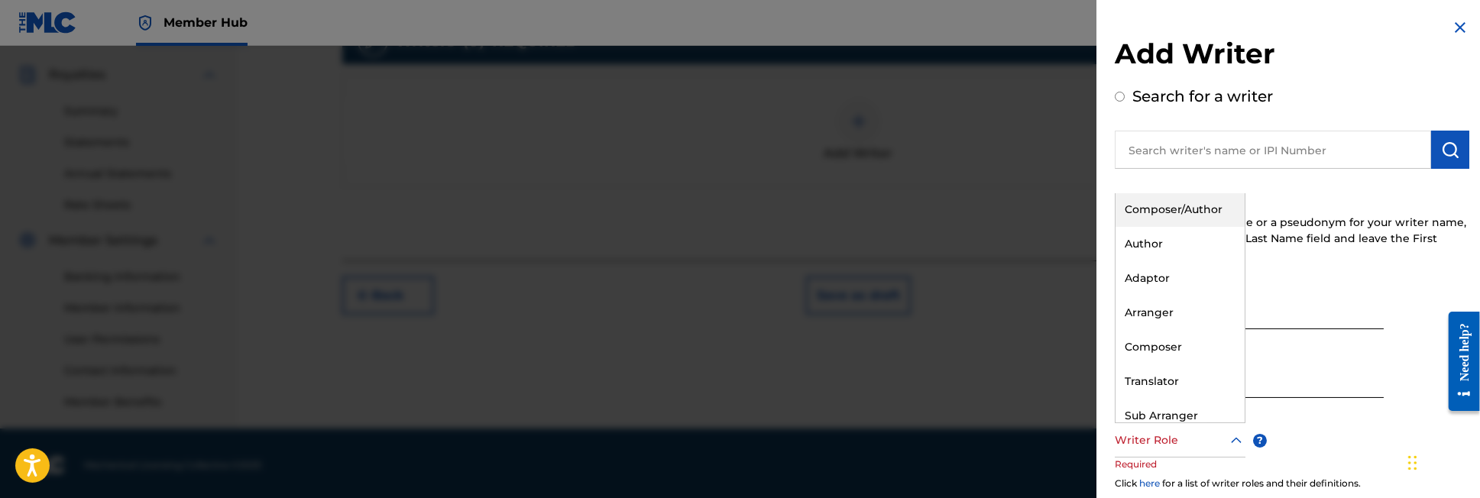
scroll to position [0, 0]
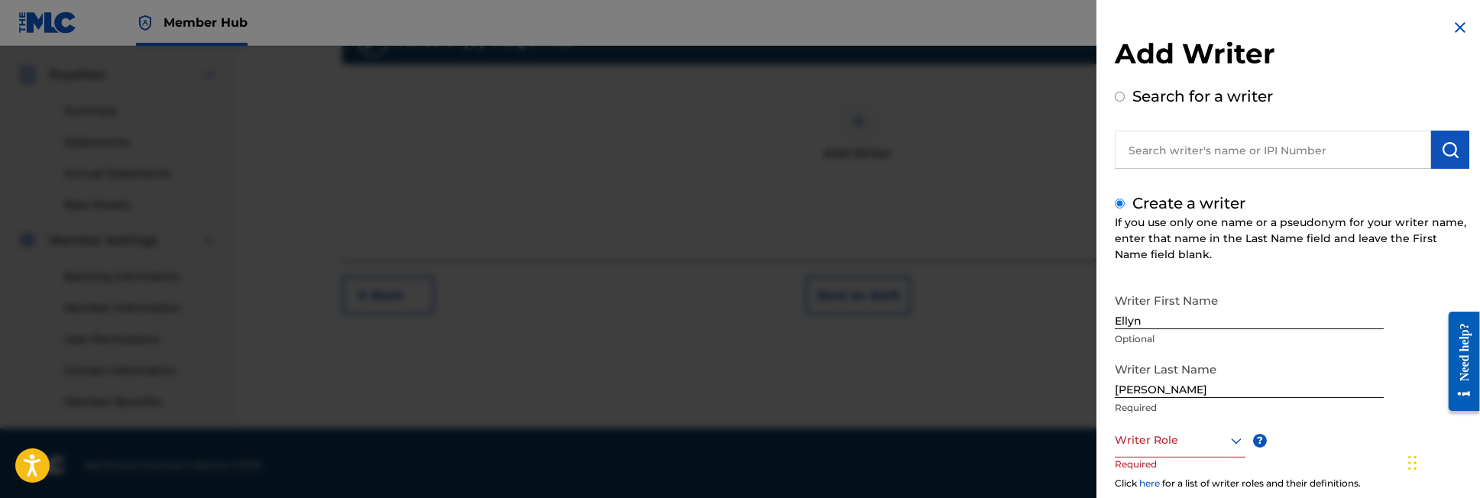
click at [1147, 483] on link "here" at bounding box center [1149, 483] width 21 height 11
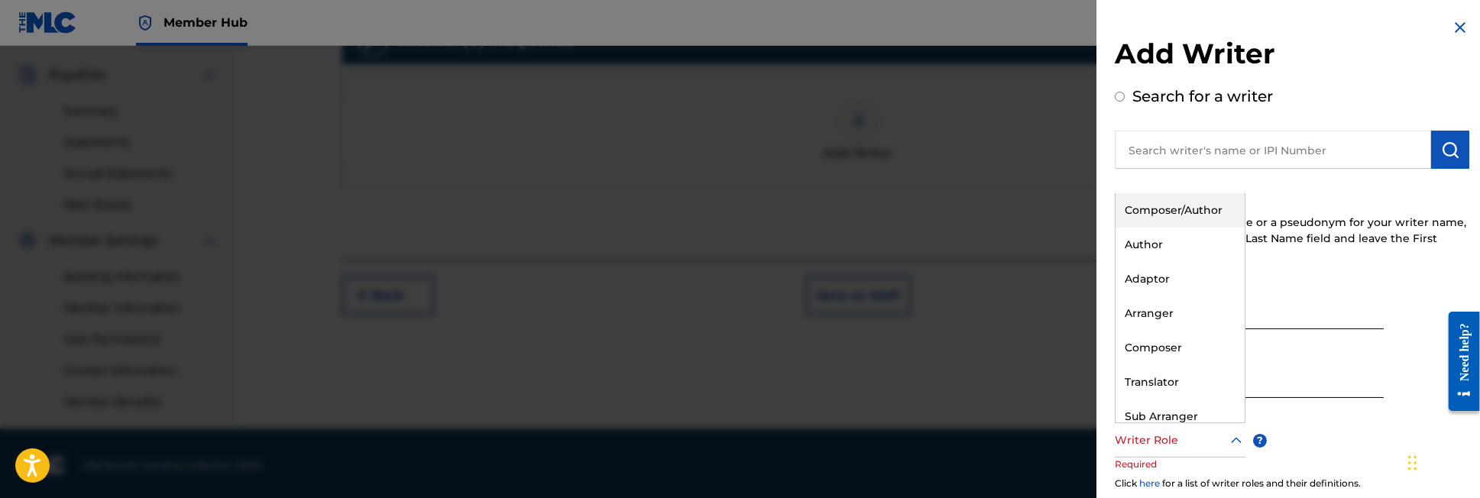
click at [1238, 438] on icon at bounding box center [1236, 441] width 18 height 18
click at [1203, 205] on div "Composer/Author" at bounding box center [1179, 210] width 129 height 34
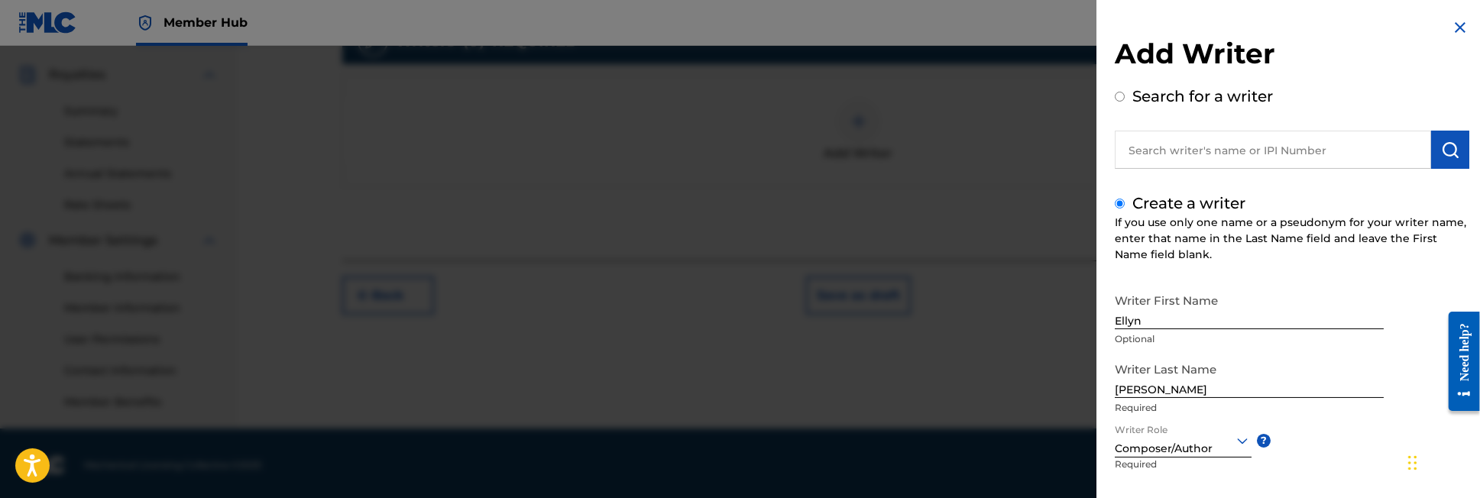
scroll to position [448, 0]
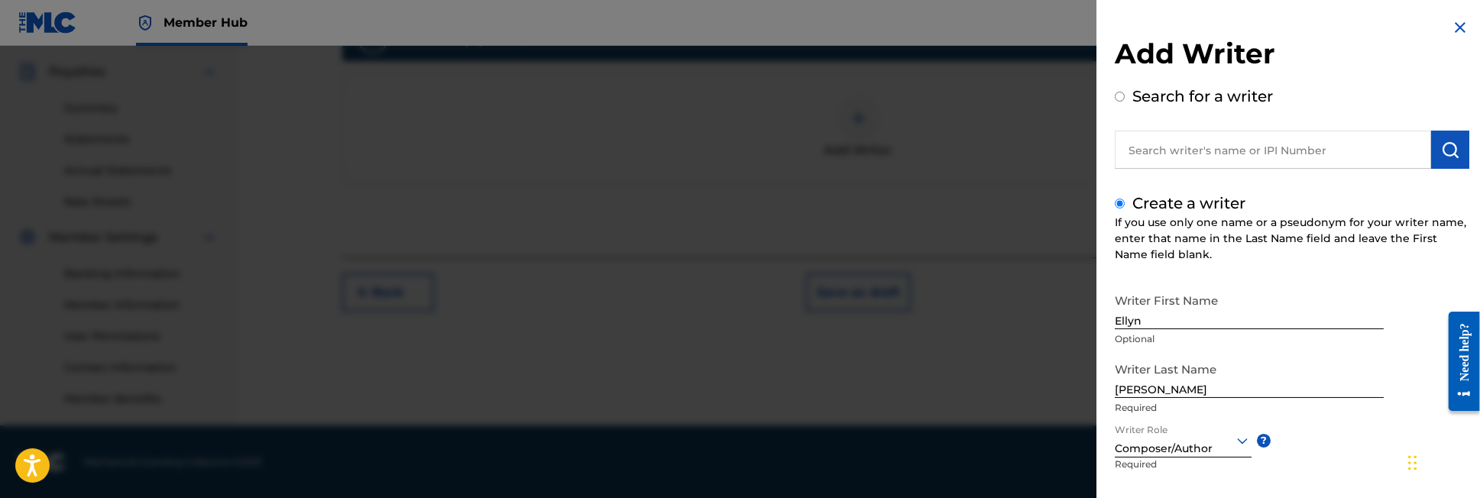
click at [1456, 24] on iframe "Chat Widget" at bounding box center [1309, 261] width 342 height 474
click at [1455, 24] on iframe "Chat Widget" at bounding box center [1309, 261] width 342 height 474
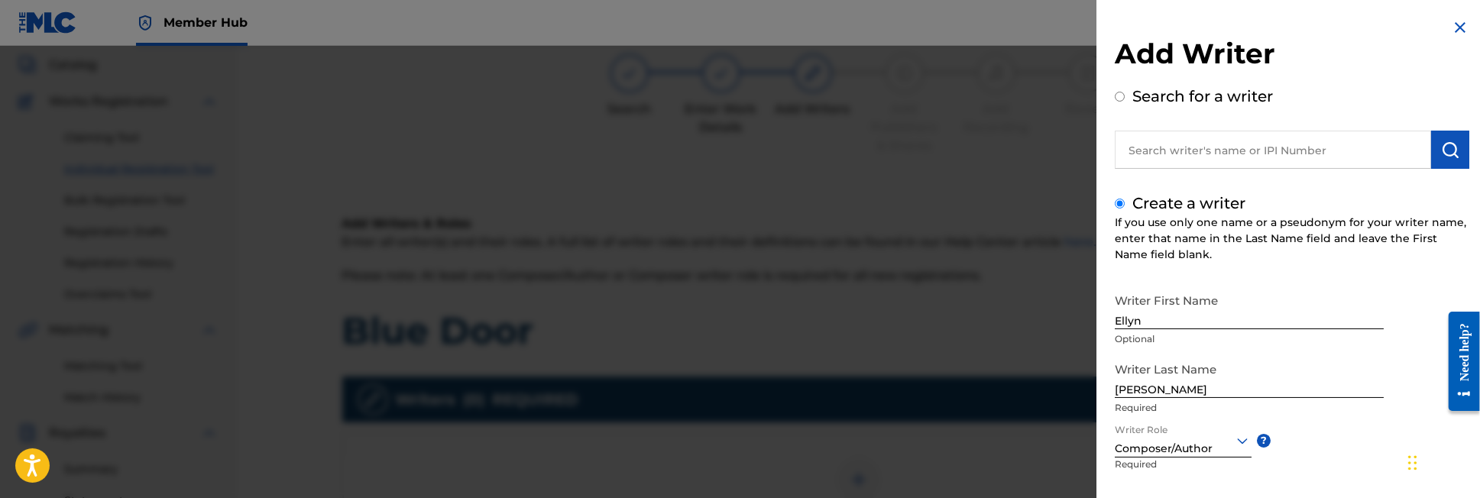
scroll to position [88, 0]
click at [1044, 290] on div at bounding box center [740, 295] width 1480 height 498
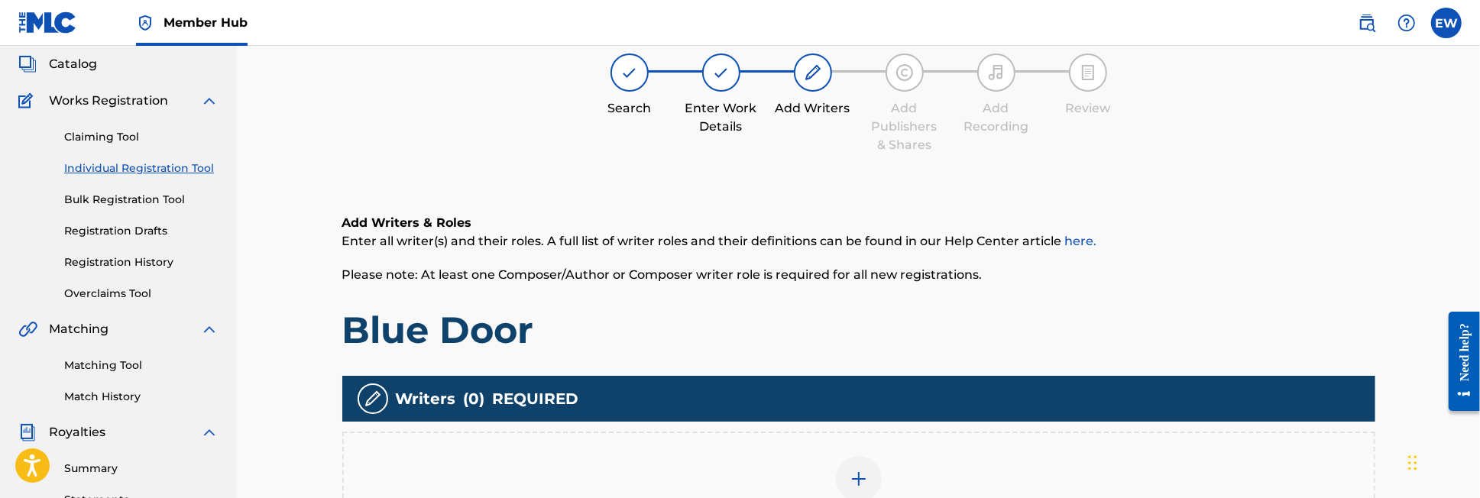
click at [1462, 380] on div "Need help?" at bounding box center [1463, 351] width 21 height 58
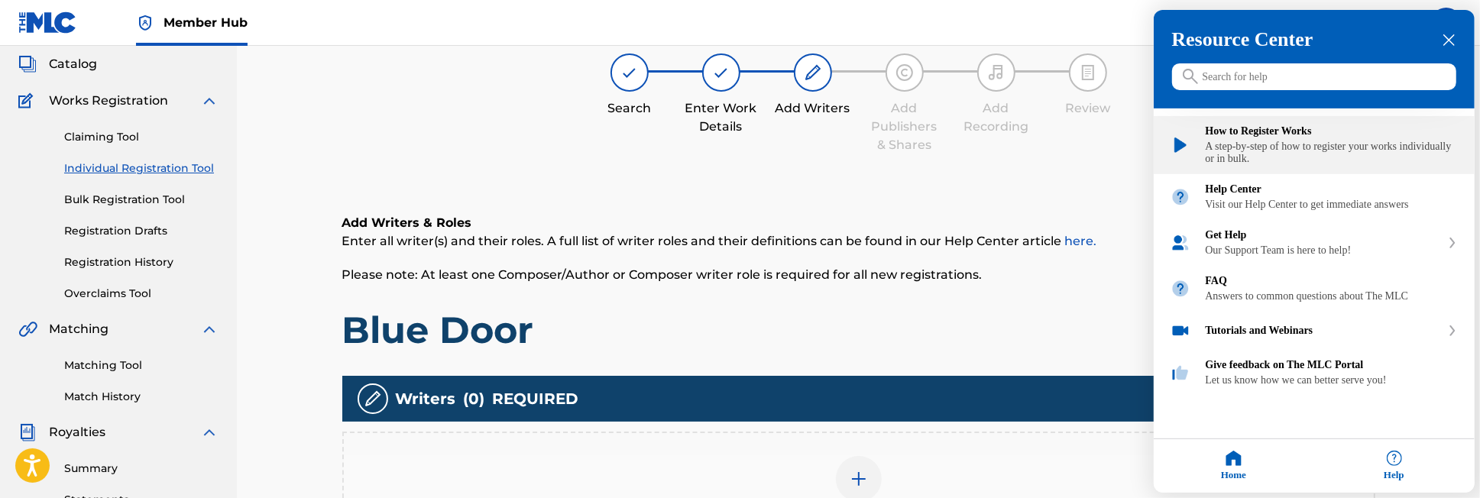
click at [1297, 147] on div "A step-by-step of how to register your works individually or in bulk." at bounding box center [1332, 153] width 252 height 24
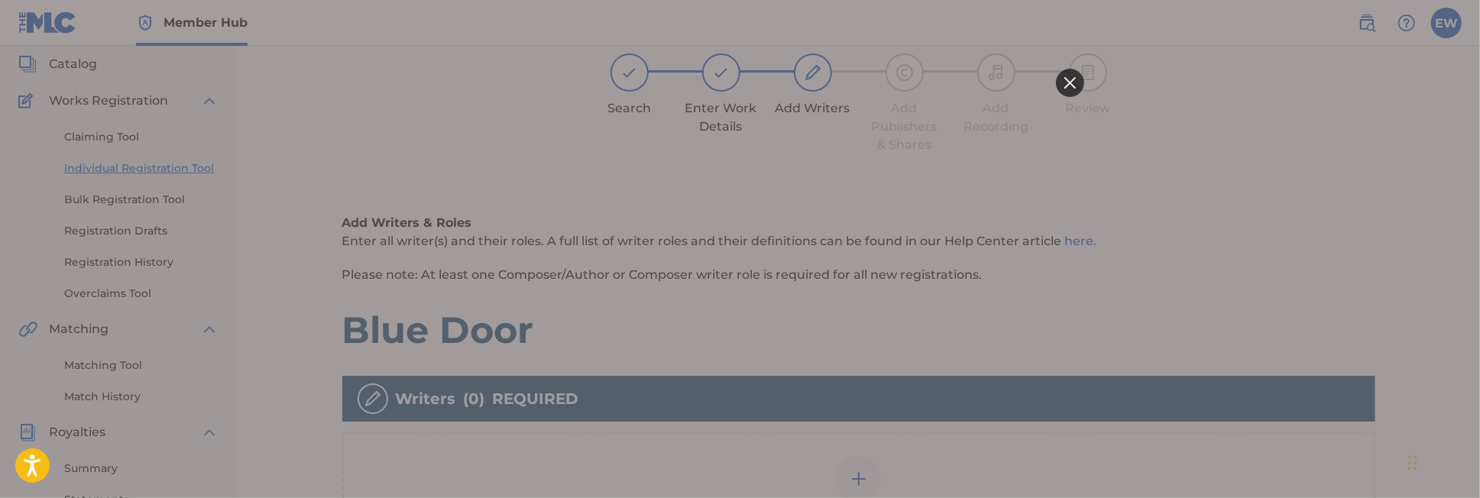
scroll to position [0, 0]
click at [481, 170] on div at bounding box center [740, 249] width 688 height 241
click at [580, 461] on html at bounding box center [740, 249] width 688 height 498
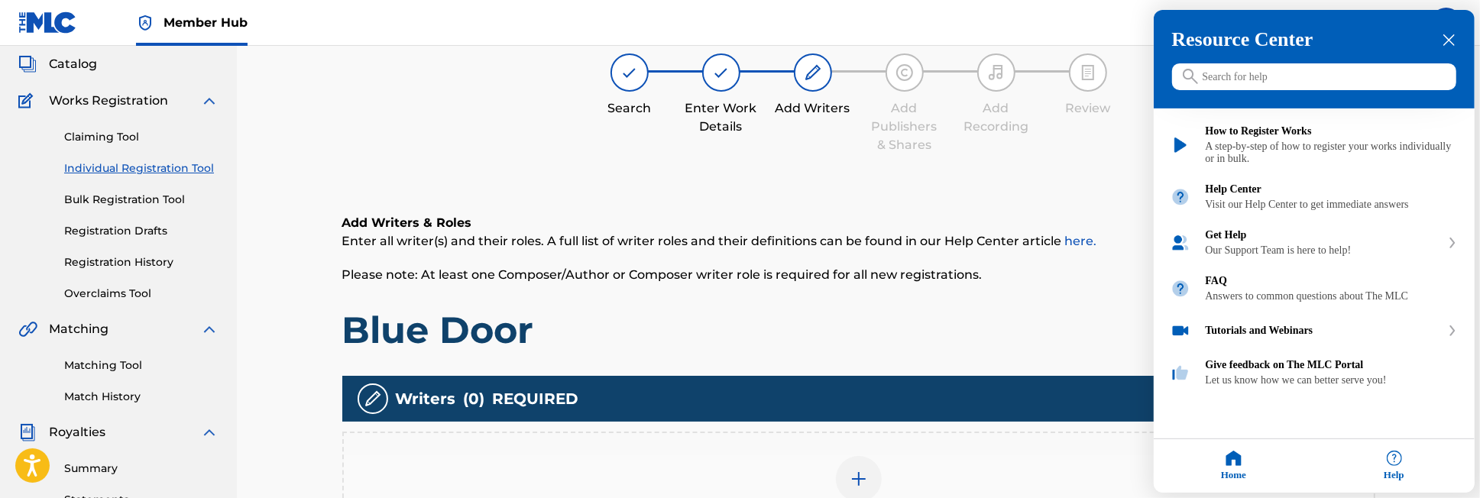
click at [1449, 42] on icon "close resource center" at bounding box center [1448, 39] width 11 height 11
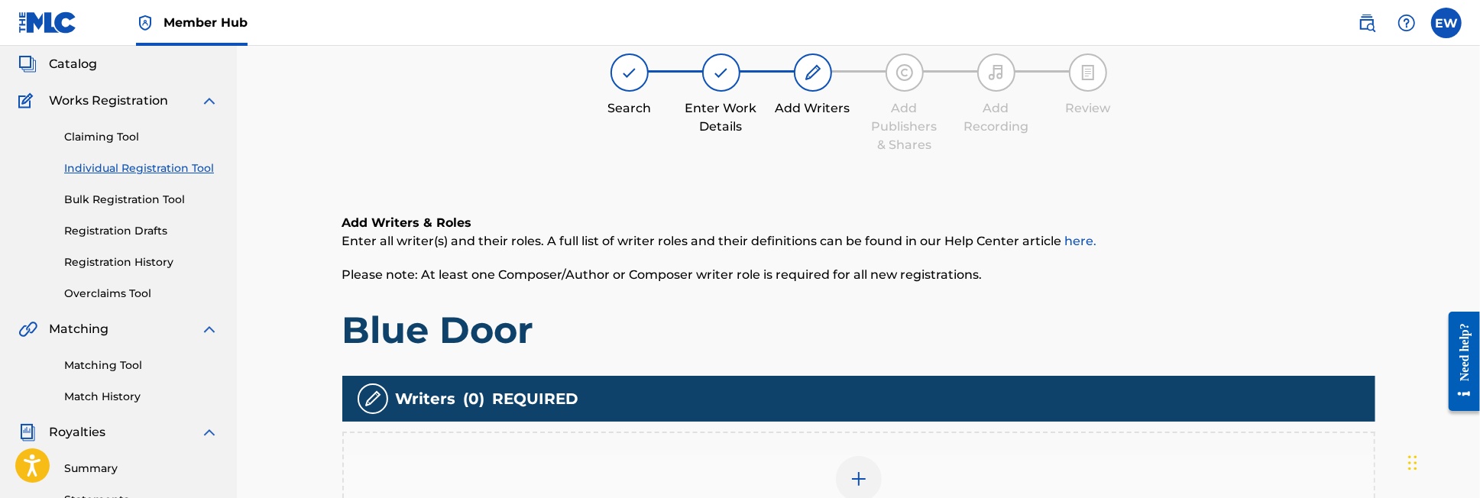
click at [1127, 183] on div "Add Writers & Roles Enter all writer(s) and their roles. A full list of writer …" at bounding box center [858, 397] width 1033 height 441
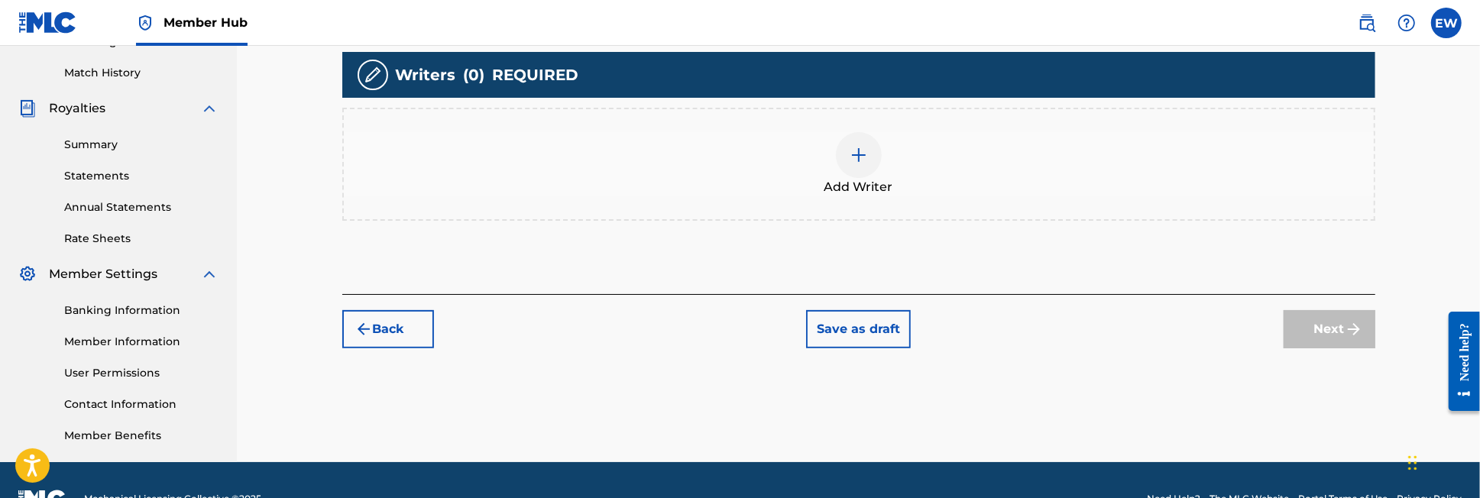
scroll to position [448, 0]
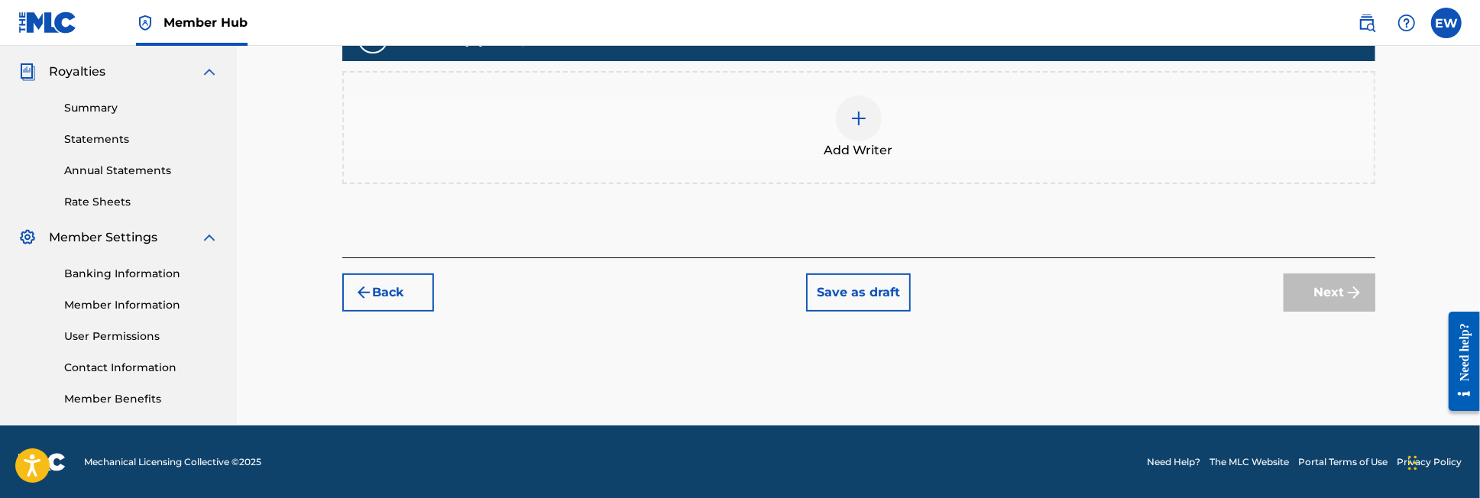
click at [876, 131] on div "Add Writer" at bounding box center [859, 128] width 1030 height 64
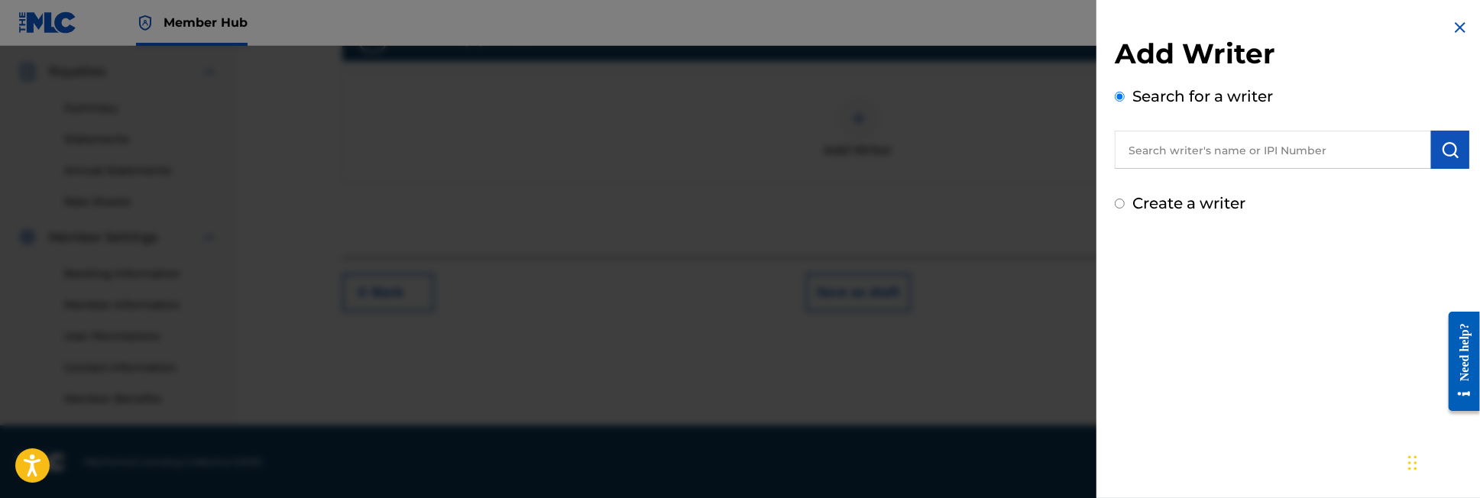
click at [1119, 202] on input "Create a writer" at bounding box center [1120, 204] width 10 height 10
radio input "false"
radio input "true"
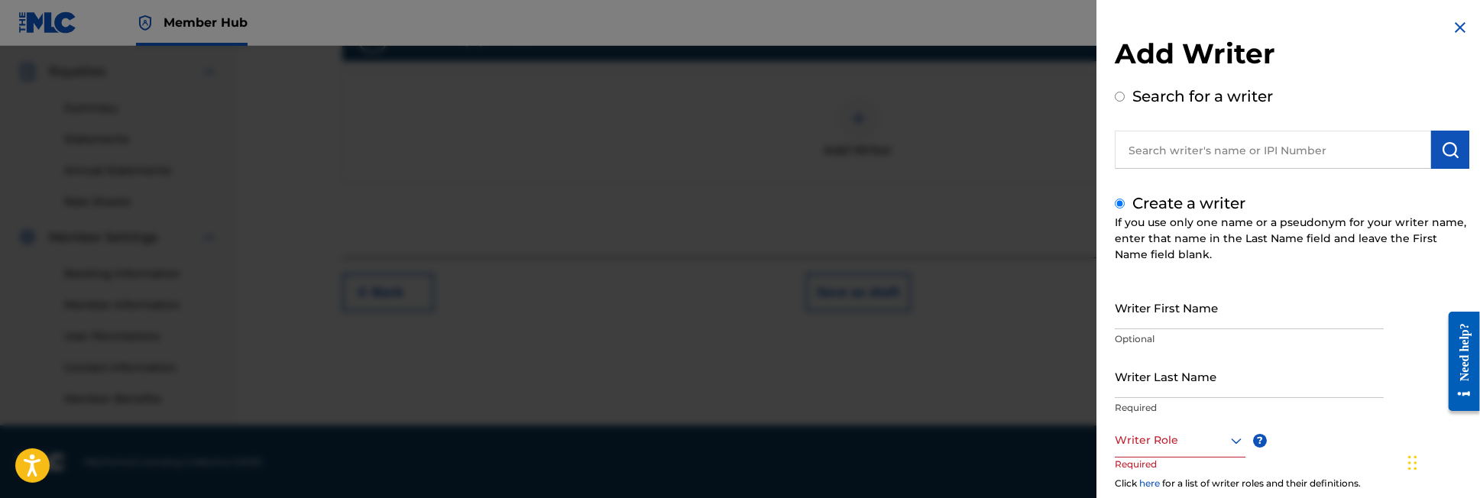
click at [1411, 466] on div "Chat Widget" at bounding box center [1442, 461] width 76 height 73
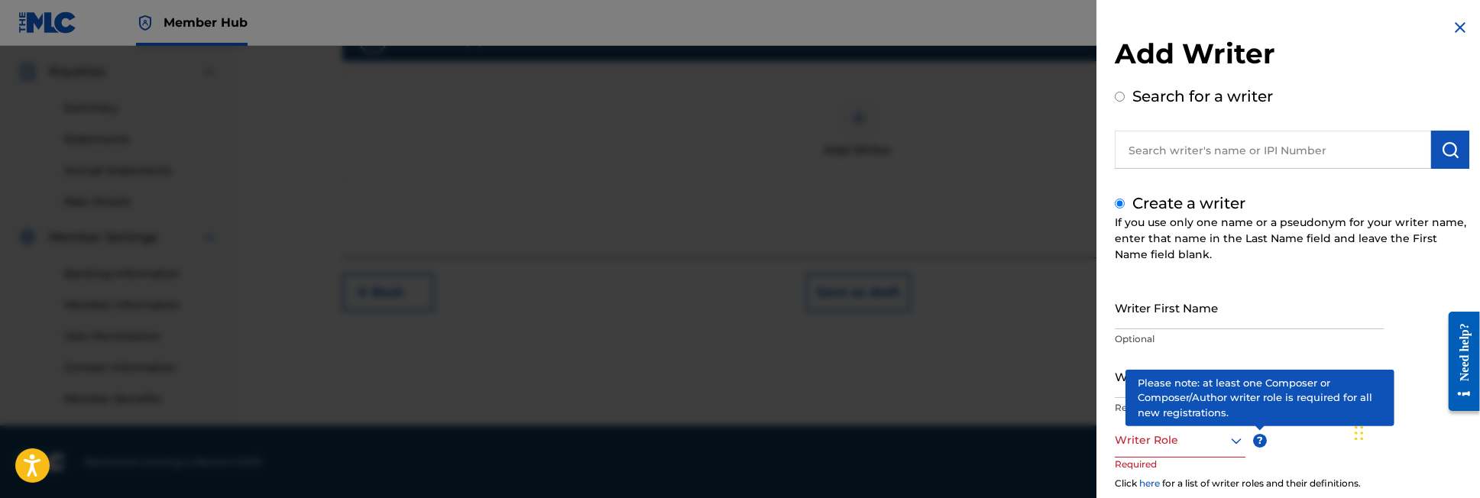
drag, startPoint x: 1411, startPoint y: 466, endPoint x: 1370, endPoint y: 438, distance: 50.0
click at [1370, 438] on div "Chat Widget" at bounding box center [1388, 431] width 76 height 73
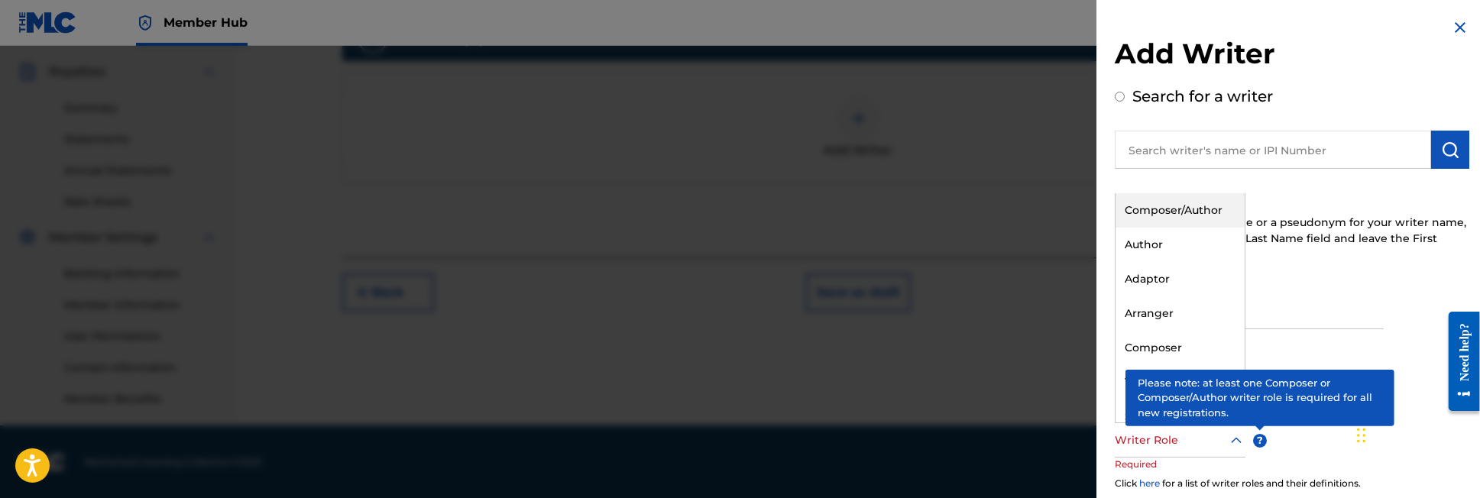
click at [1239, 436] on icon at bounding box center [1236, 441] width 18 height 18
click at [1177, 212] on div "Composer/Author" at bounding box center [1179, 210] width 129 height 34
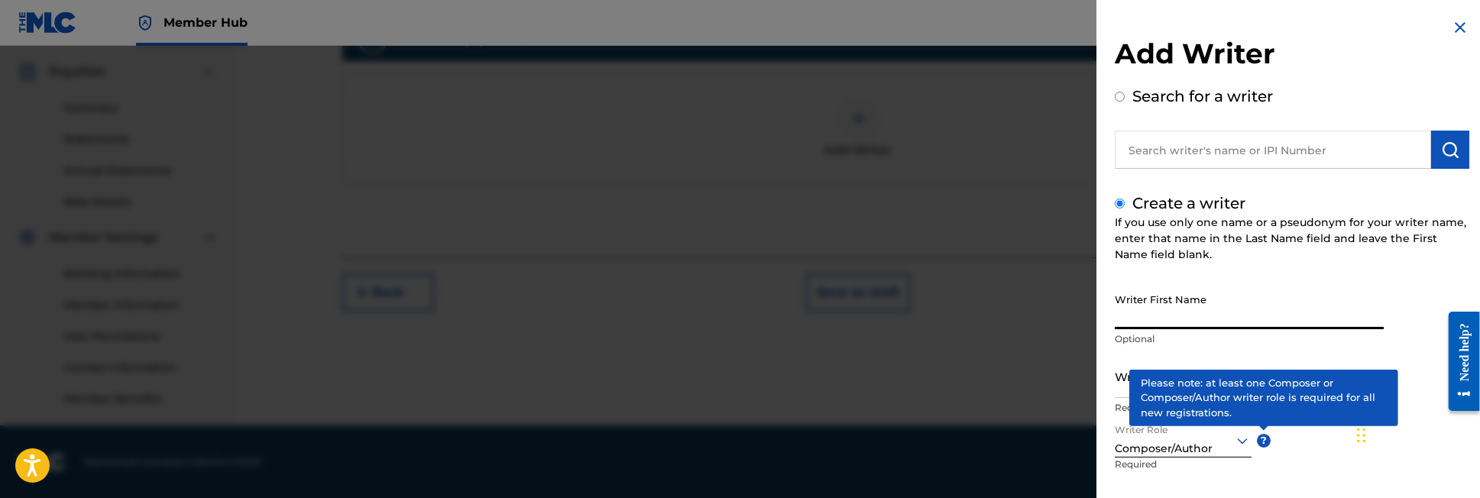
click at [1183, 315] on input "Writer First Name" at bounding box center [1249, 308] width 269 height 44
type input "Ellyn"
type input "[PERSON_NAME]"
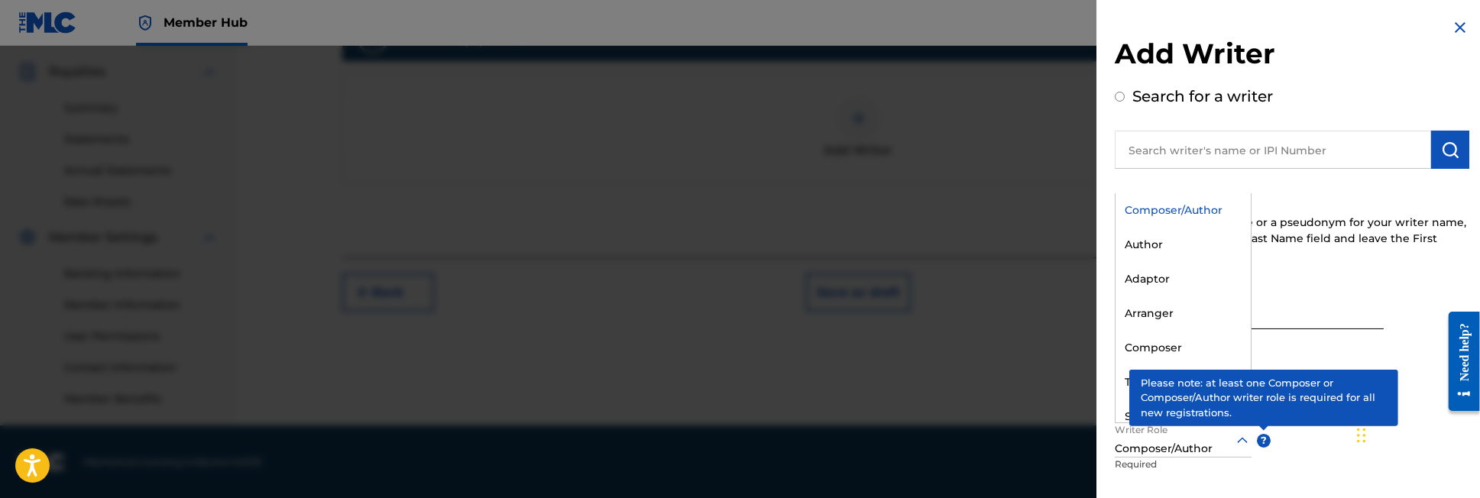
click at [1234, 446] on icon at bounding box center [1242, 441] width 18 height 18
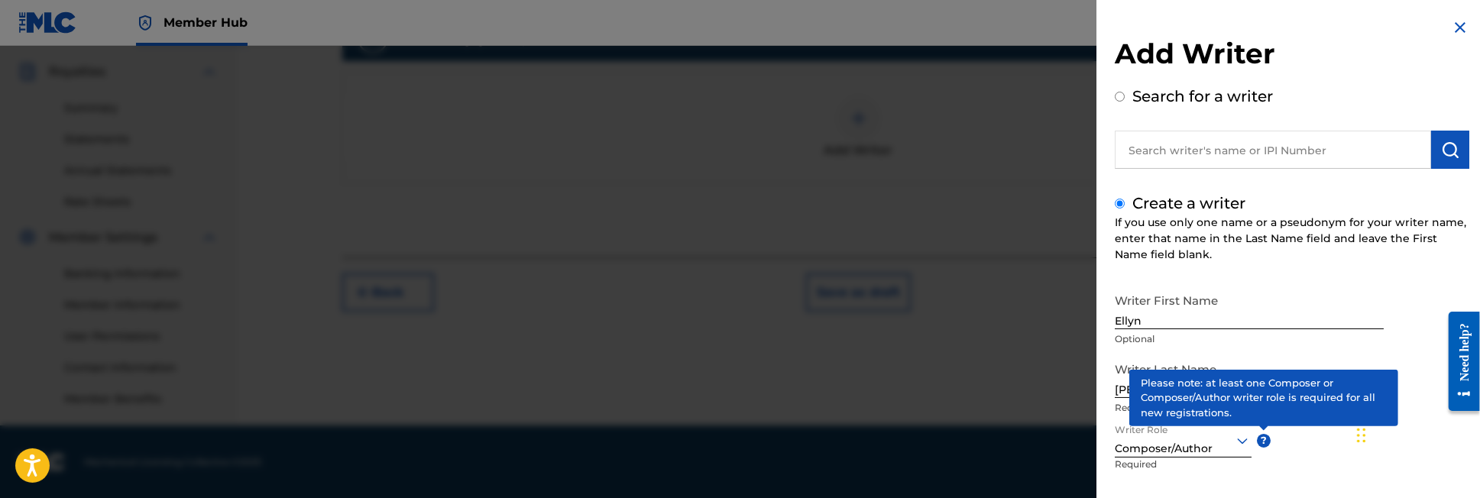
click at [1217, 449] on div at bounding box center [1183, 440] width 137 height 19
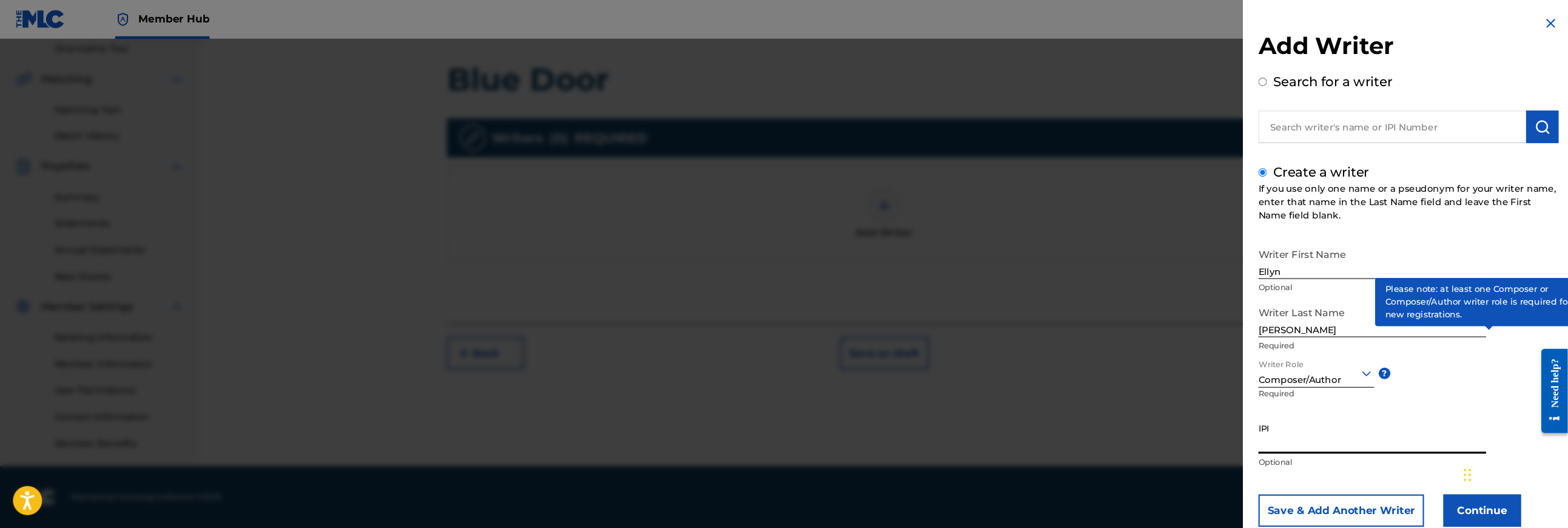
scroll to position [224, 0]
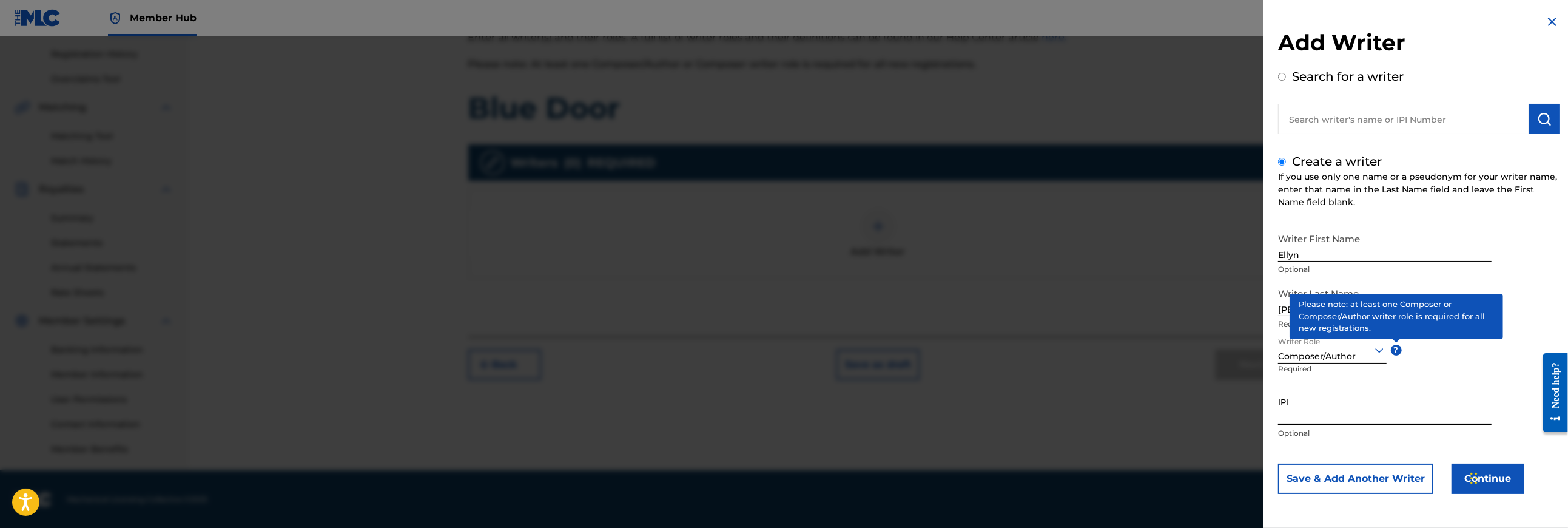
drag, startPoint x: 1159, startPoint y: 6, endPoint x: 1198, endPoint y: 472, distance: 467.6
click at [1174, 395] on div at bounding box center [784, 300] width 1568 height 528
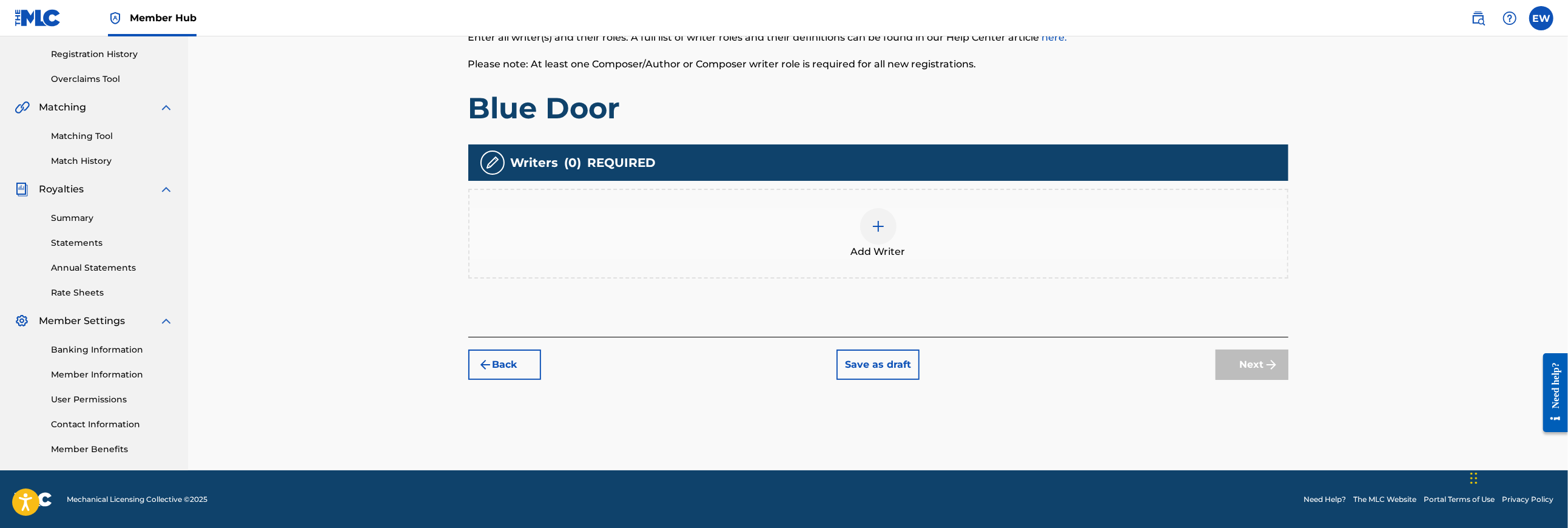
click at [876, 208] on div at bounding box center [878, 226] width 37 height 37
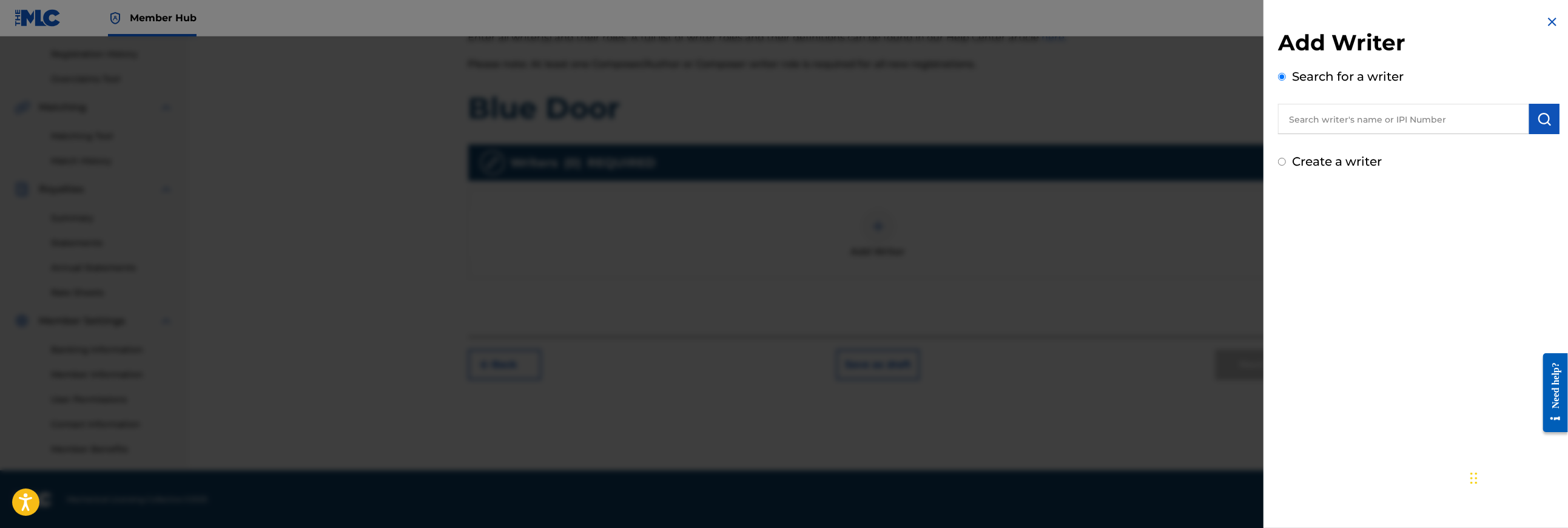
click at [1174, 153] on div "Create a writer" at bounding box center [1419, 161] width 282 height 18
click at [1174, 163] on input "Create a writer" at bounding box center [1282, 162] width 8 height 8
radio input "false"
radio input "true"
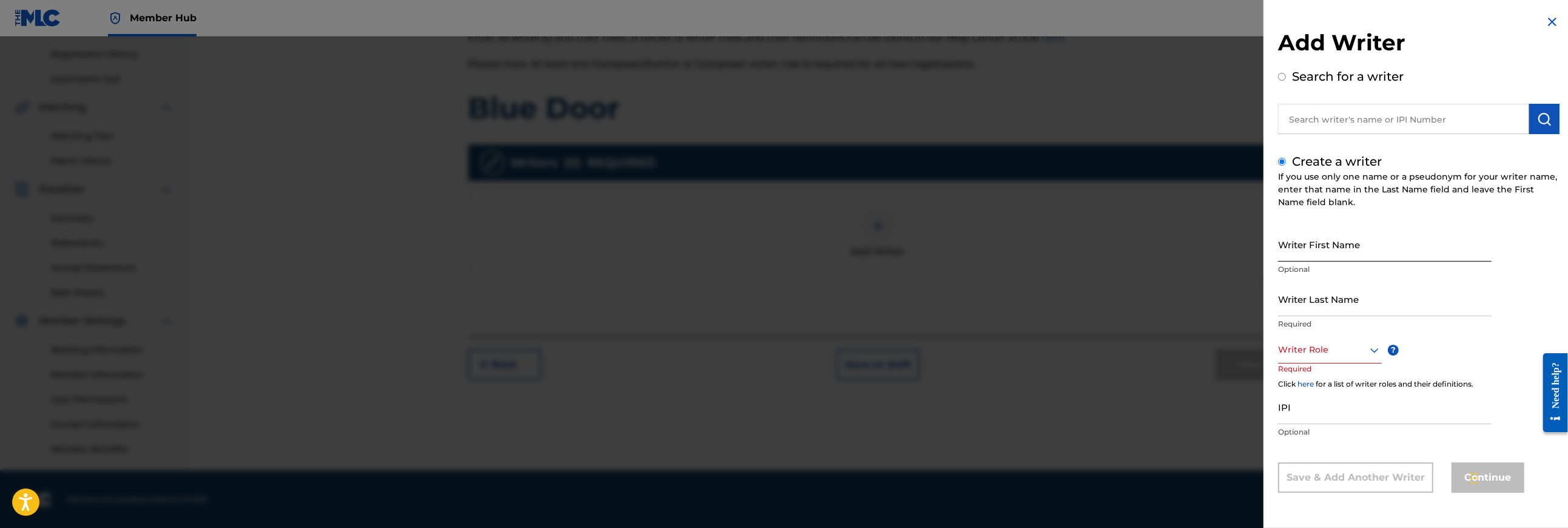
click at [1174, 247] on input "Writer First Name" at bounding box center [1385, 245] width 214 height 35
type input "Ellyn"
type input "[PERSON_NAME]"
click at [1174, 341] on div "Writer Role" at bounding box center [1330, 349] width 104 height 27
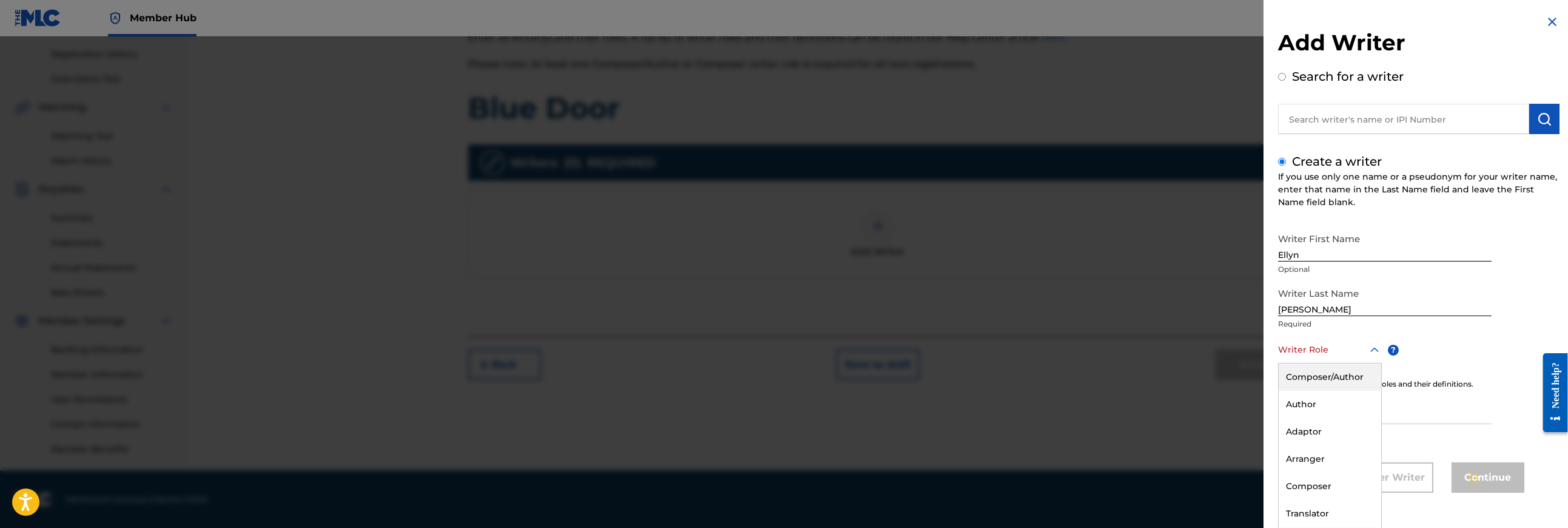
click at [1174, 376] on div "Composer/Author" at bounding box center [1330, 377] width 102 height 27
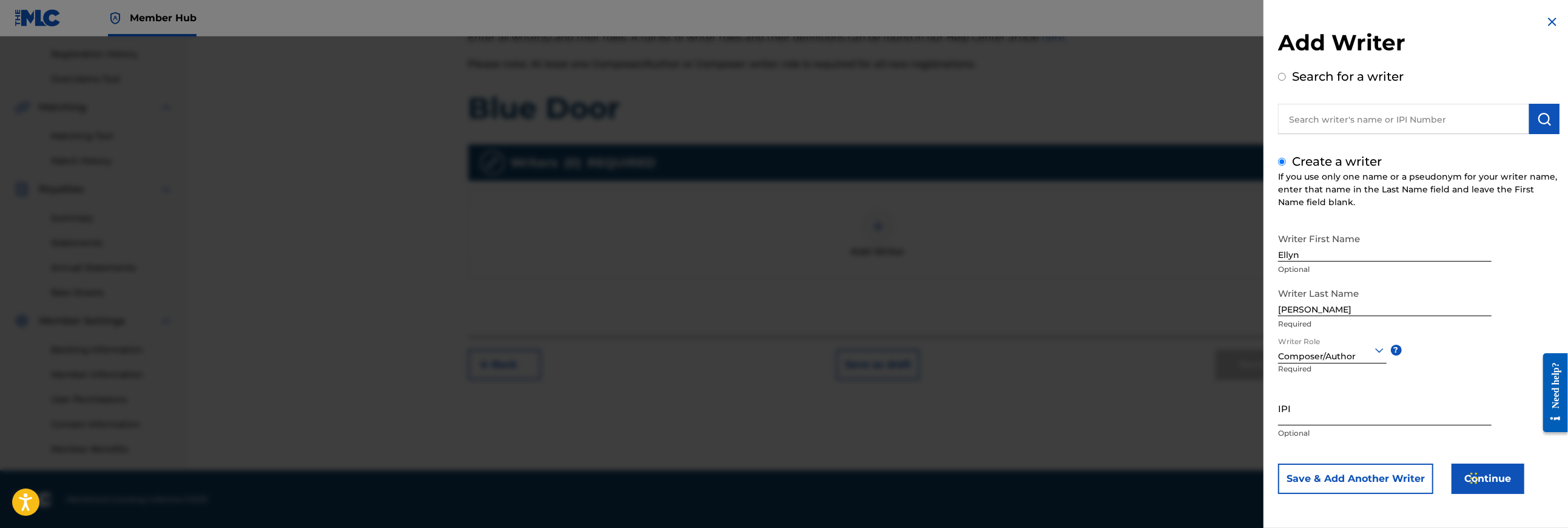
click at [1174, 395] on input "IPI" at bounding box center [1385, 408] width 214 height 35
type input "674834801"
click at [1174, 395] on div "Chat Widget" at bounding box center [1497, 476] width 60 height 58
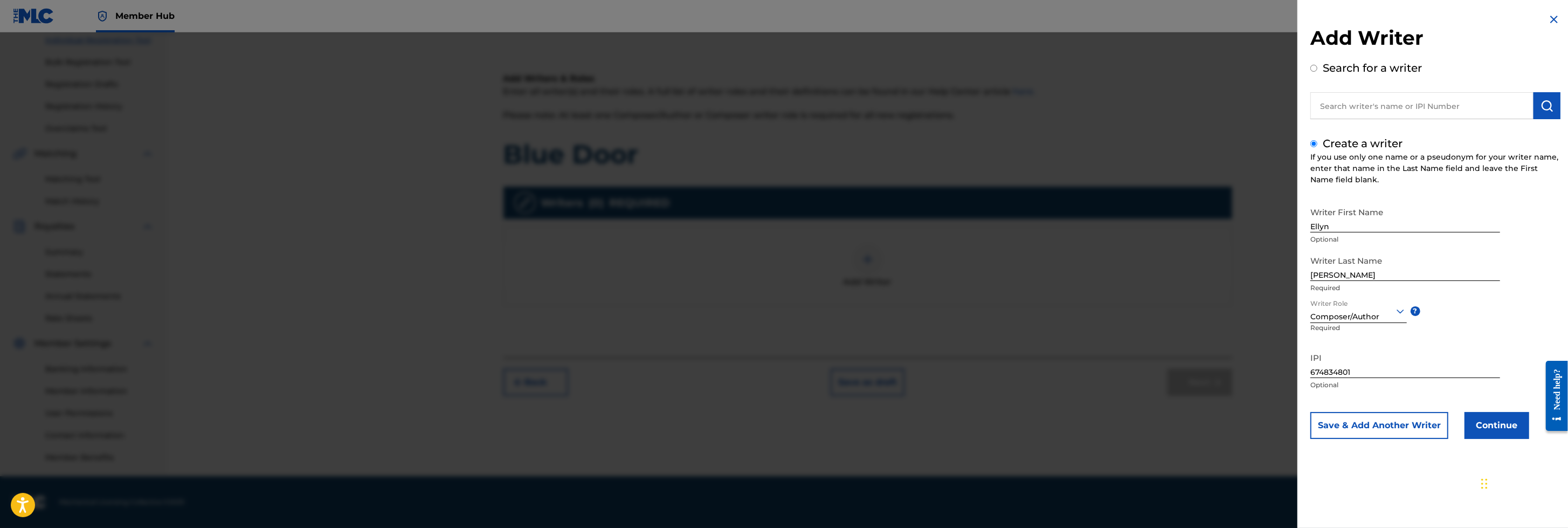
drag, startPoint x: 1360, startPoint y: 5, endPoint x: 1184, endPoint y: 296, distance: 340.1
click at [1043, 296] on div at bounding box center [784, 296] width 1568 height 528
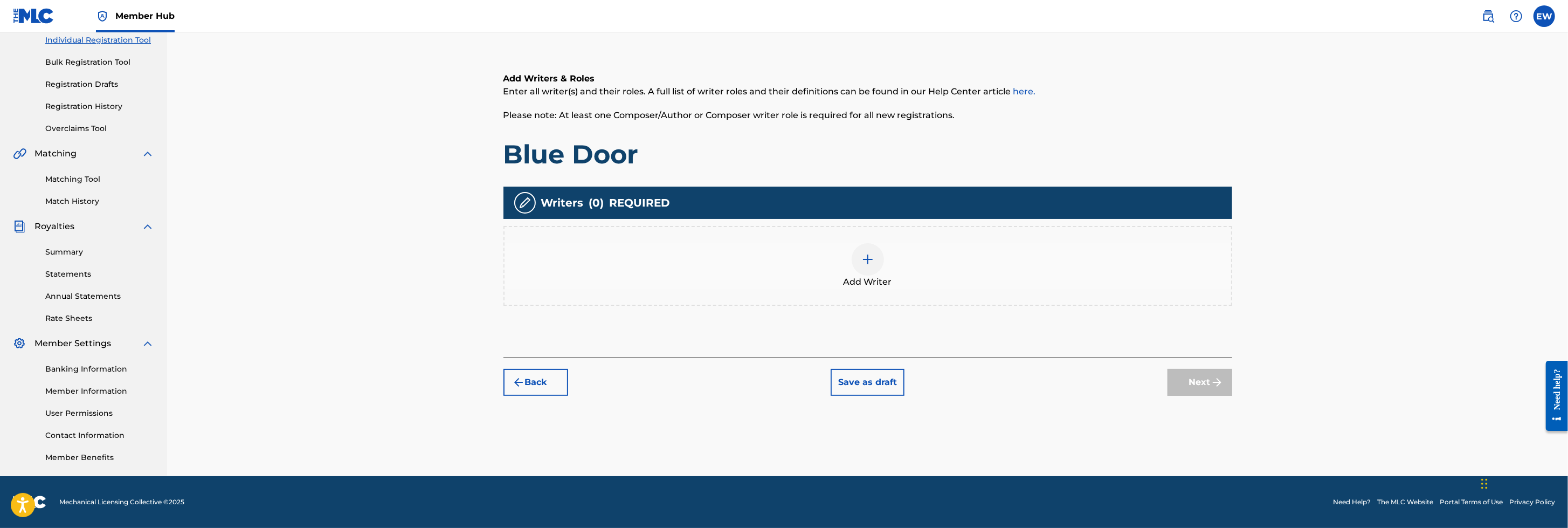
click at [865, 260] on img at bounding box center [868, 259] width 13 height 13
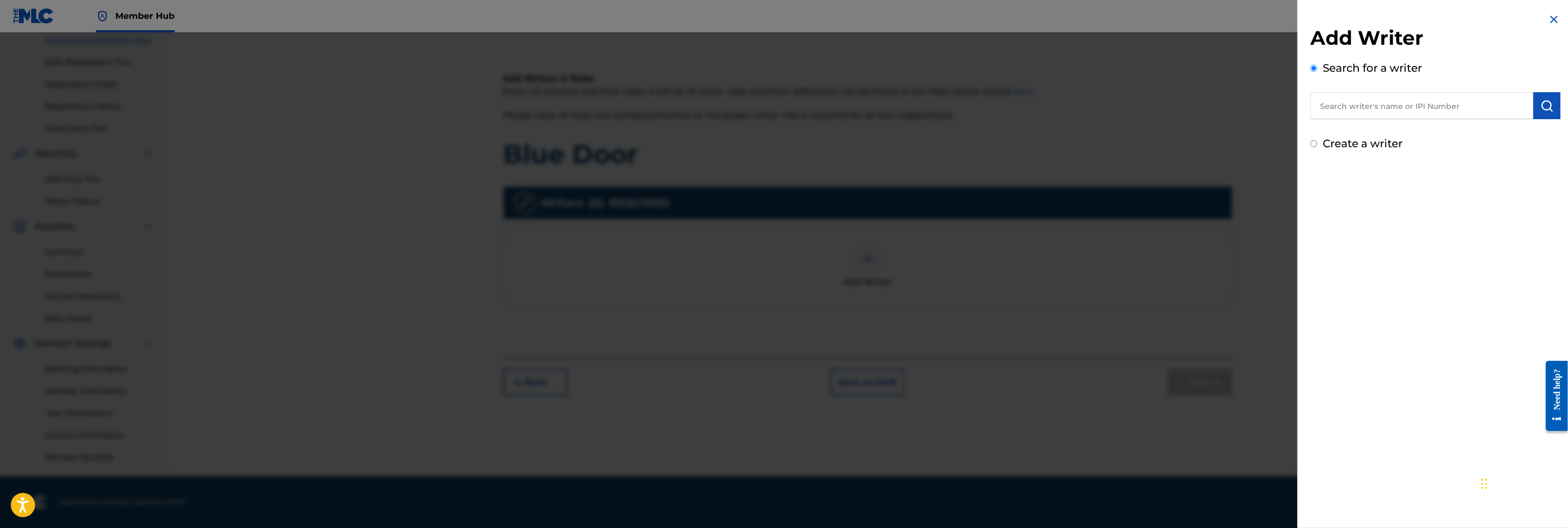
click at [1043, 139] on div "Create a writer" at bounding box center [1435, 143] width 250 height 16
click at [1043, 145] on input "Create a writer" at bounding box center [1313, 144] width 7 height 7
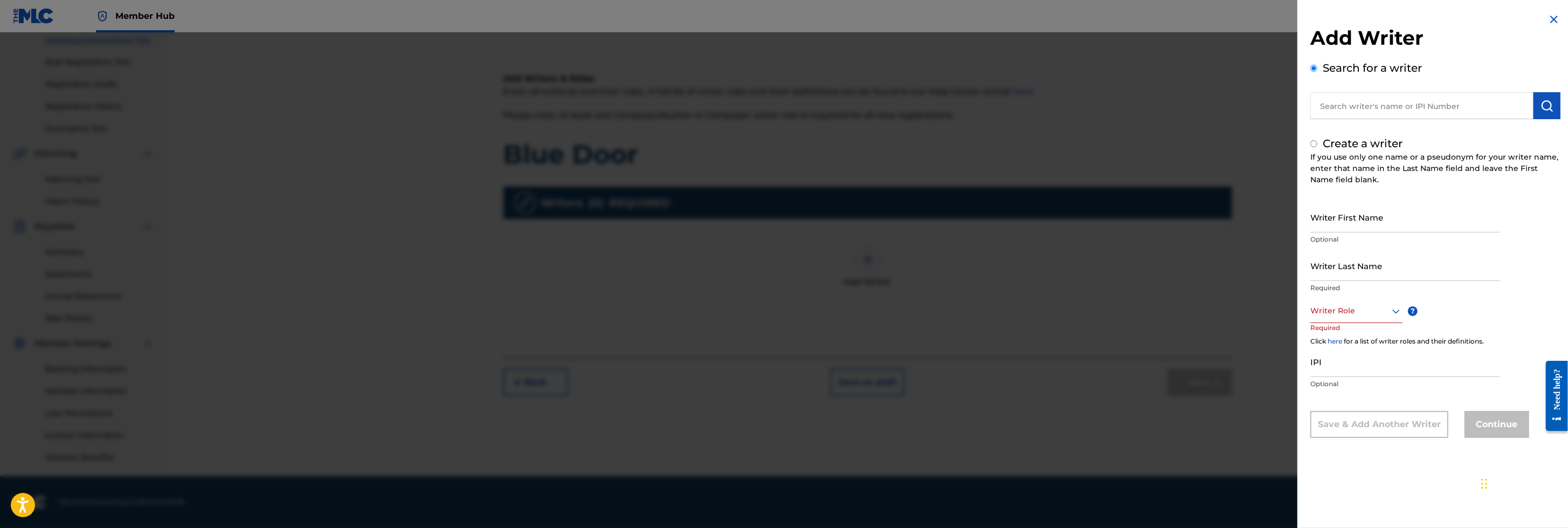
radio input "false"
radio input "true"
click at [1043, 216] on input "Writer First Name" at bounding box center [1404, 217] width 190 height 31
type input "W"
type input "Ellyn"
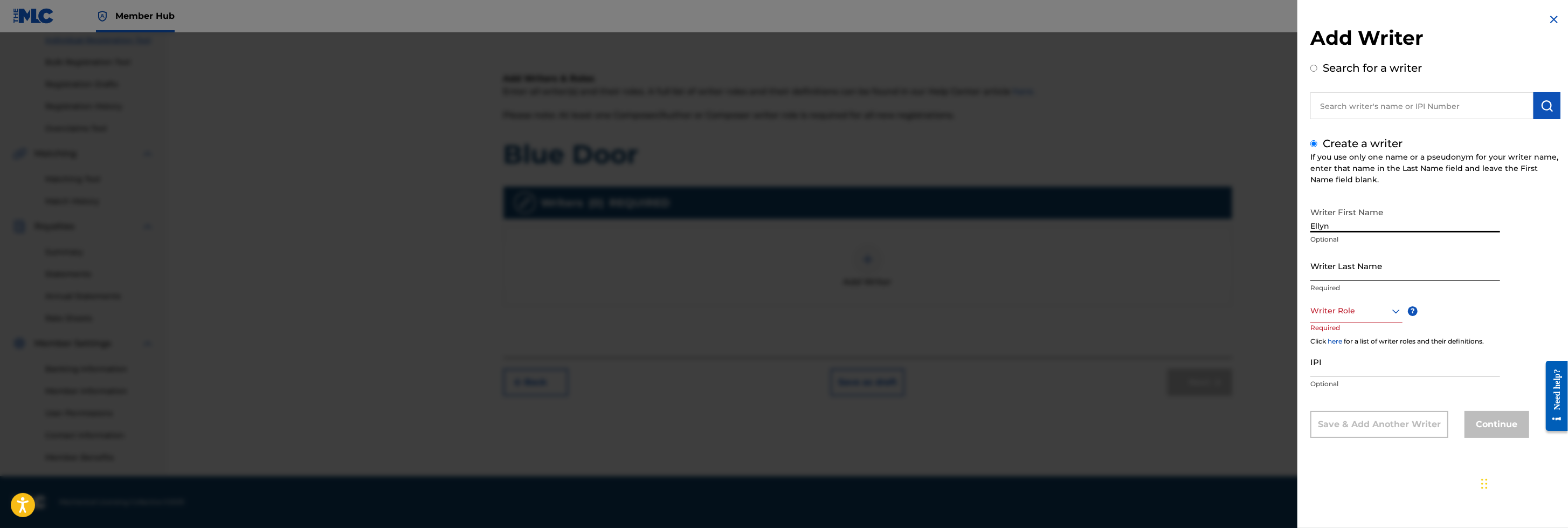
click at [1043, 271] on input "Writer Last Name" at bounding box center [1404, 266] width 190 height 31
type input "w"
type input "[PERSON_NAME]"
click at [1043, 307] on icon at bounding box center [1396, 311] width 13 height 13
click at [1043, 330] on div "Composer/Author" at bounding box center [1356, 335] width 91 height 24
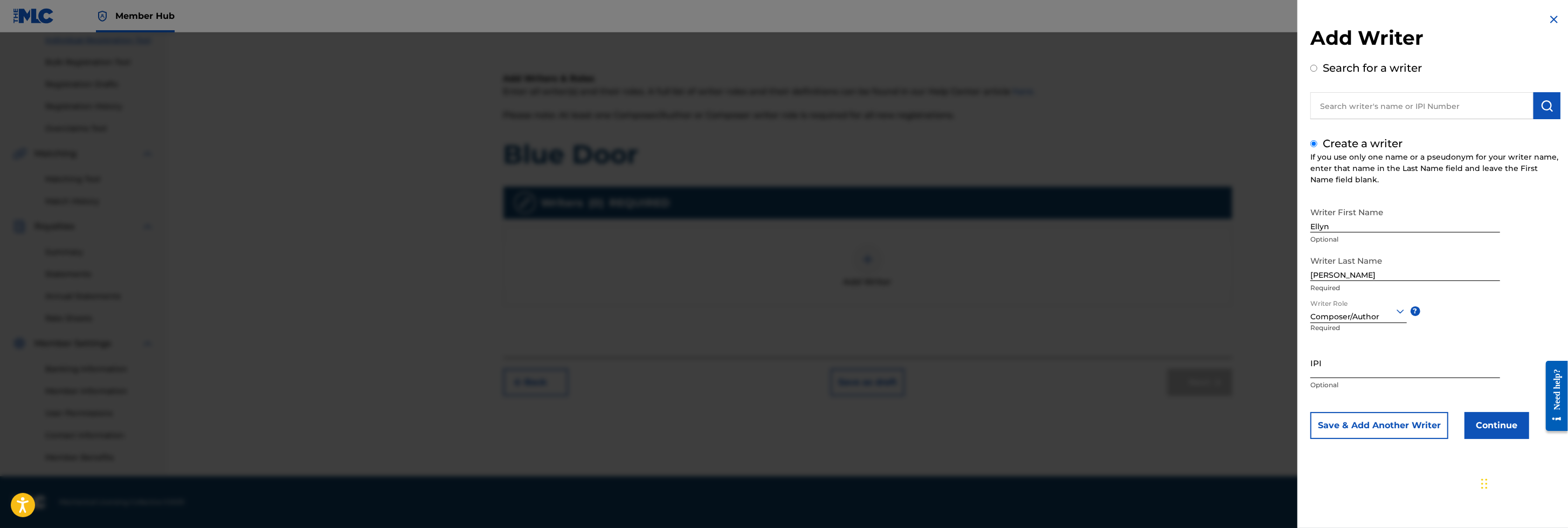
click at [1043, 351] on input "IPI" at bounding box center [1404, 363] width 190 height 31
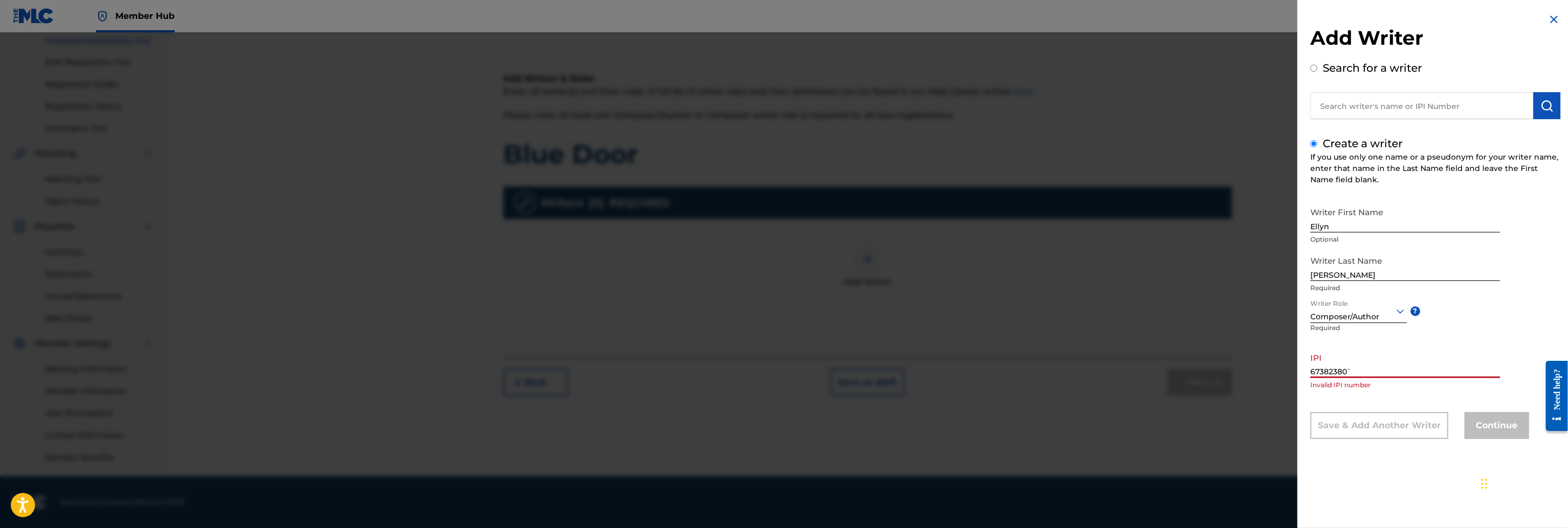
click at [1043, 351] on input "67382380`" at bounding box center [1404, 363] width 190 height 31
click at [1043, 351] on input "67482380`" at bounding box center [1404, 363] width 190 height 31
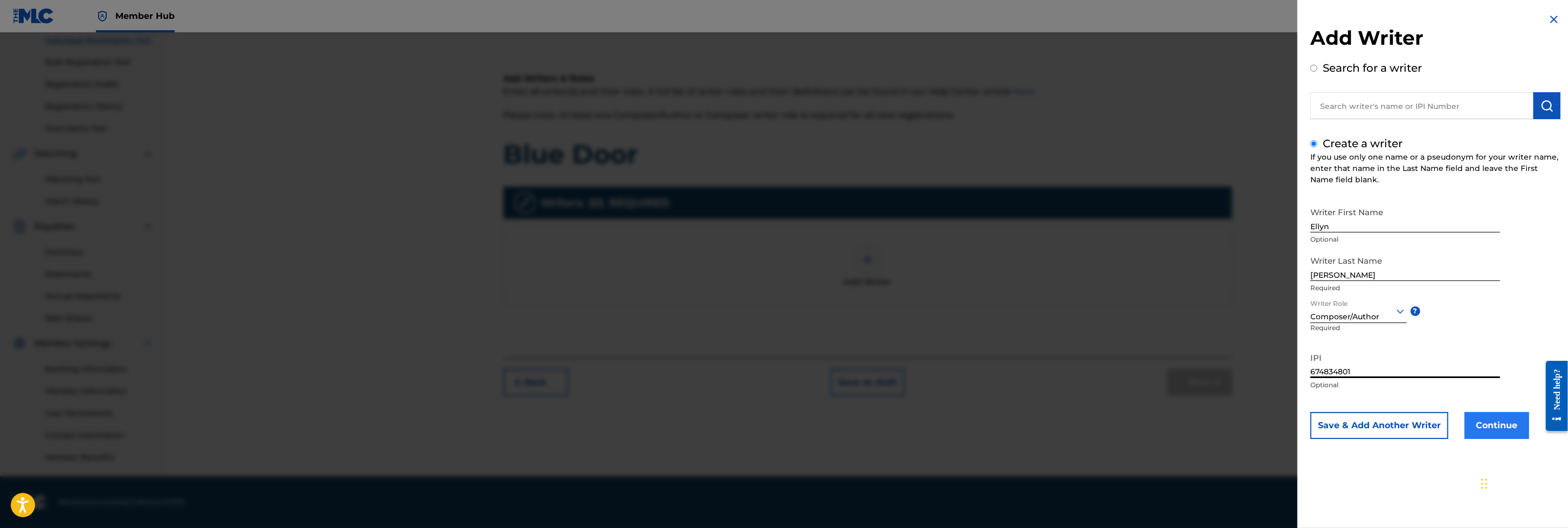
type input "674834801"
click at [1043, 351] on button "Continue" at bounding box center [1497, 426] width 65 height 27
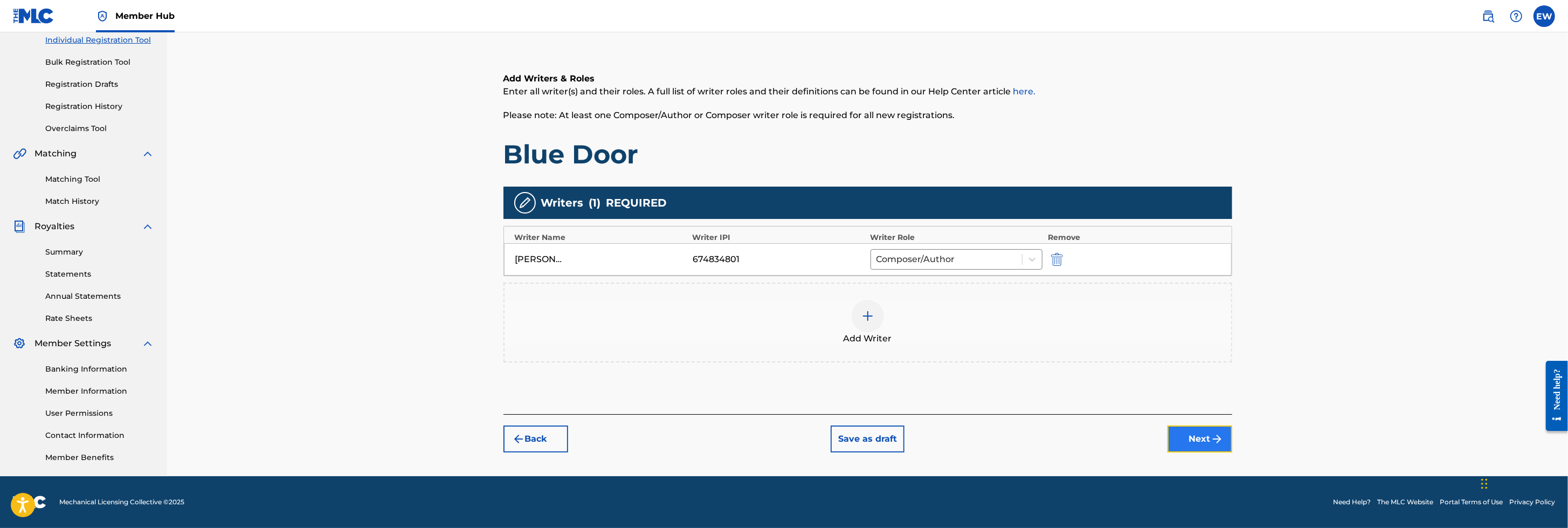
click at [1043, 351] on button "Next" at bounding box center [1200, 439] width 65 height 27
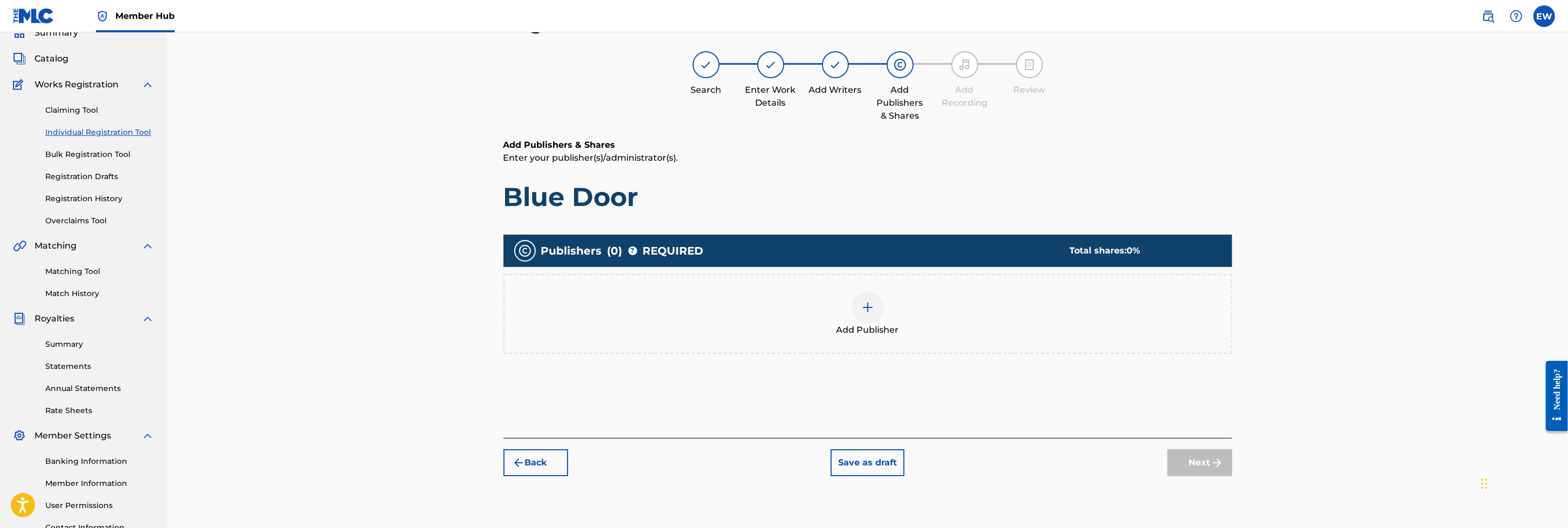
scroll to position [48, 0]
click at [871, 304] on img at bounding box center [868, 308] width 13 height 13
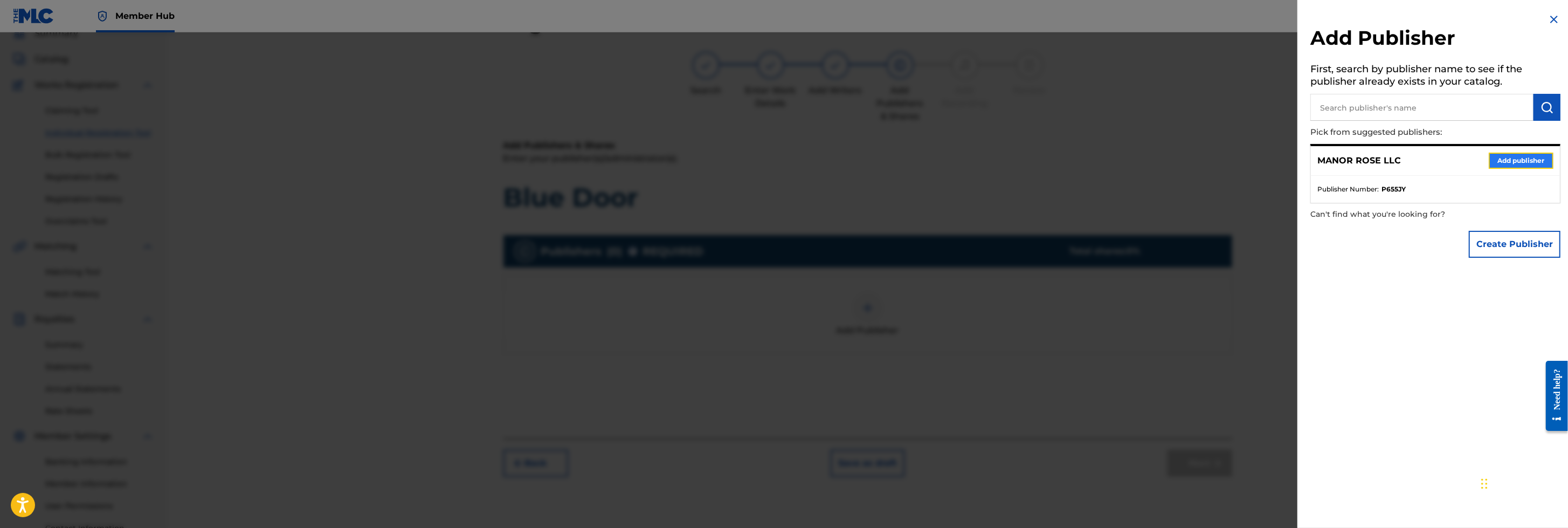
click at [1043, 157] on button "Add publisher" at bounding box center [1521, 160] width 65 height 16
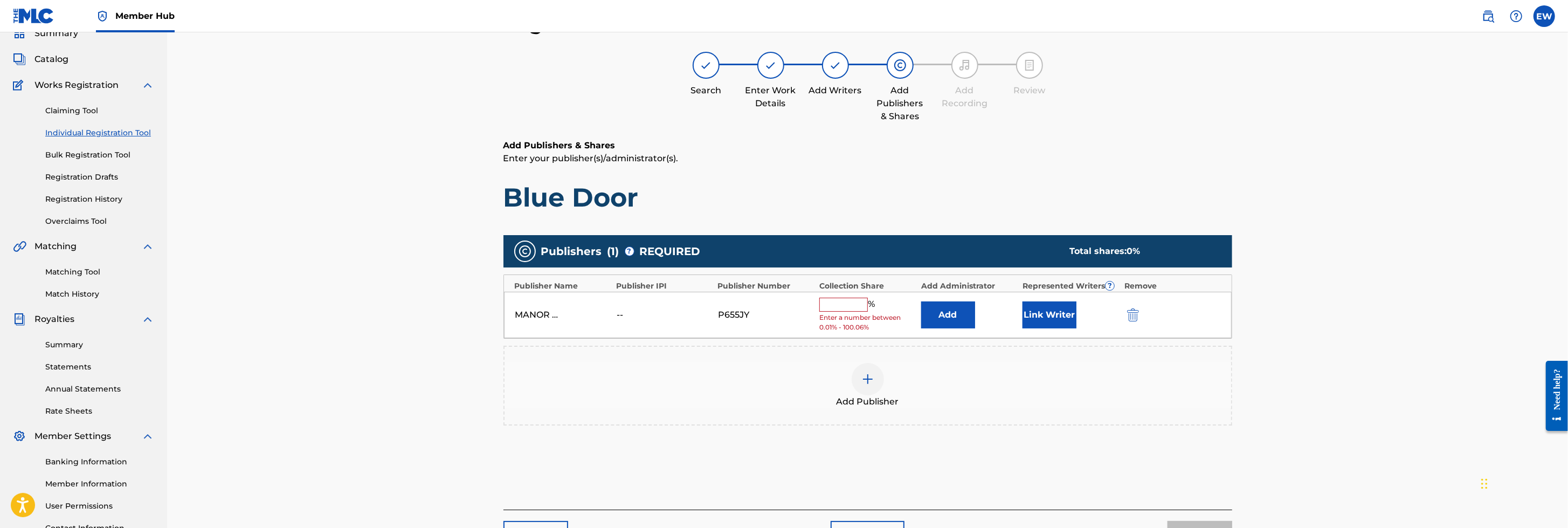
click at [836, 299] on input "text" at bounding box center [843, 305] width 49 height 14
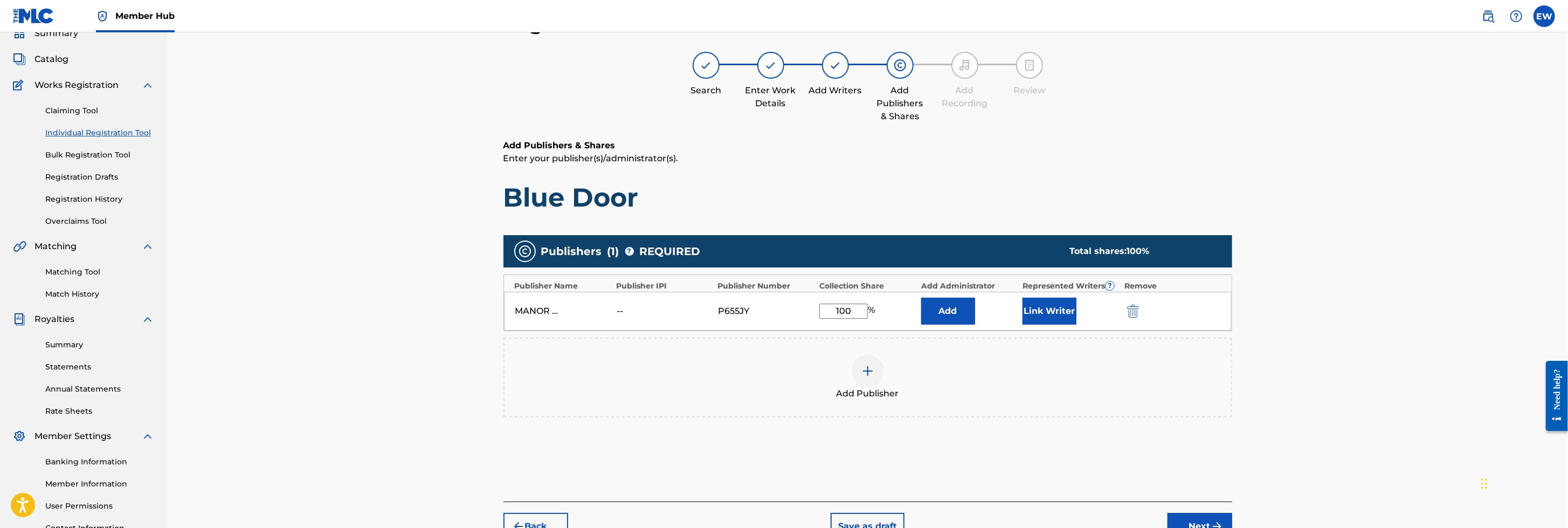
type input "100"
click at [972, 340] on div "Add Publisher" at bounding box center [868, 377] width 729 height 80
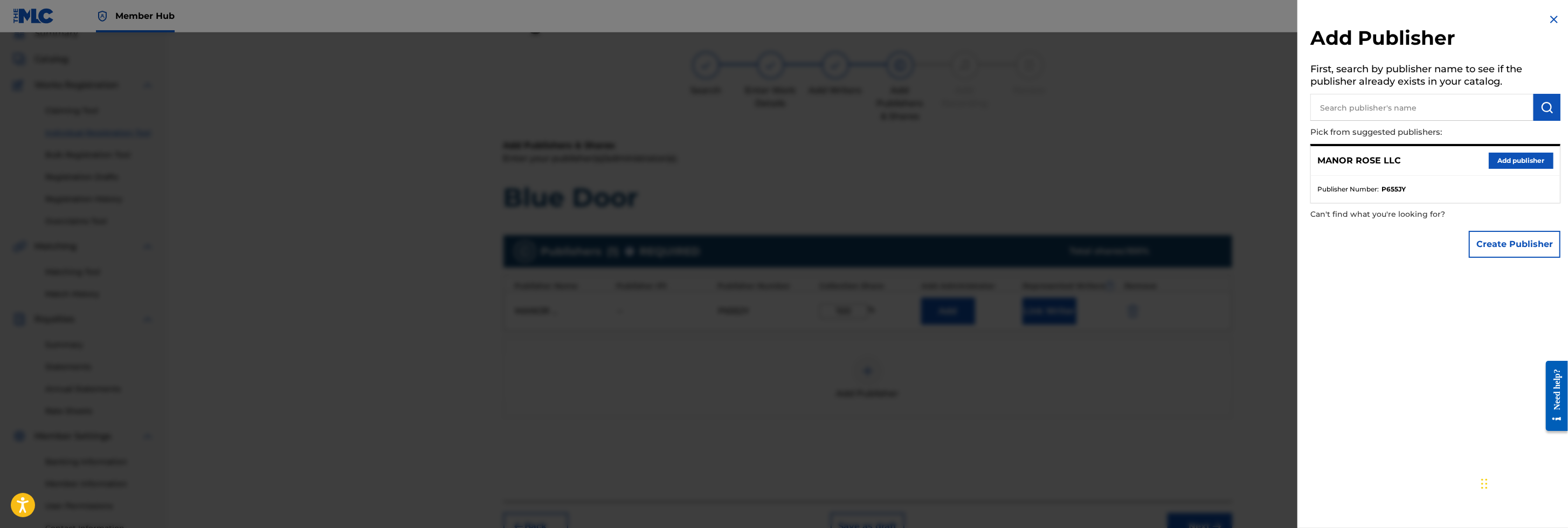
click at [1043, 18] on img at bounding box center [1554, 19] width 13 height 13
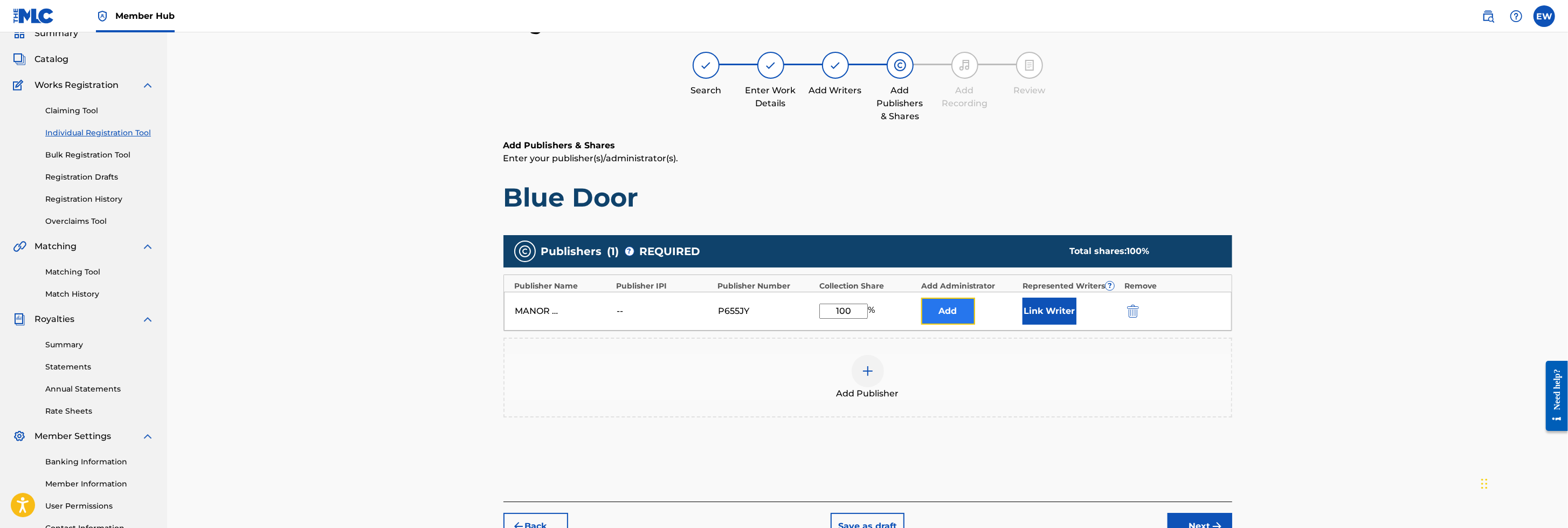
click at [947, 311] on button "Add" at bounding box center [948, 311] width 54 height 27
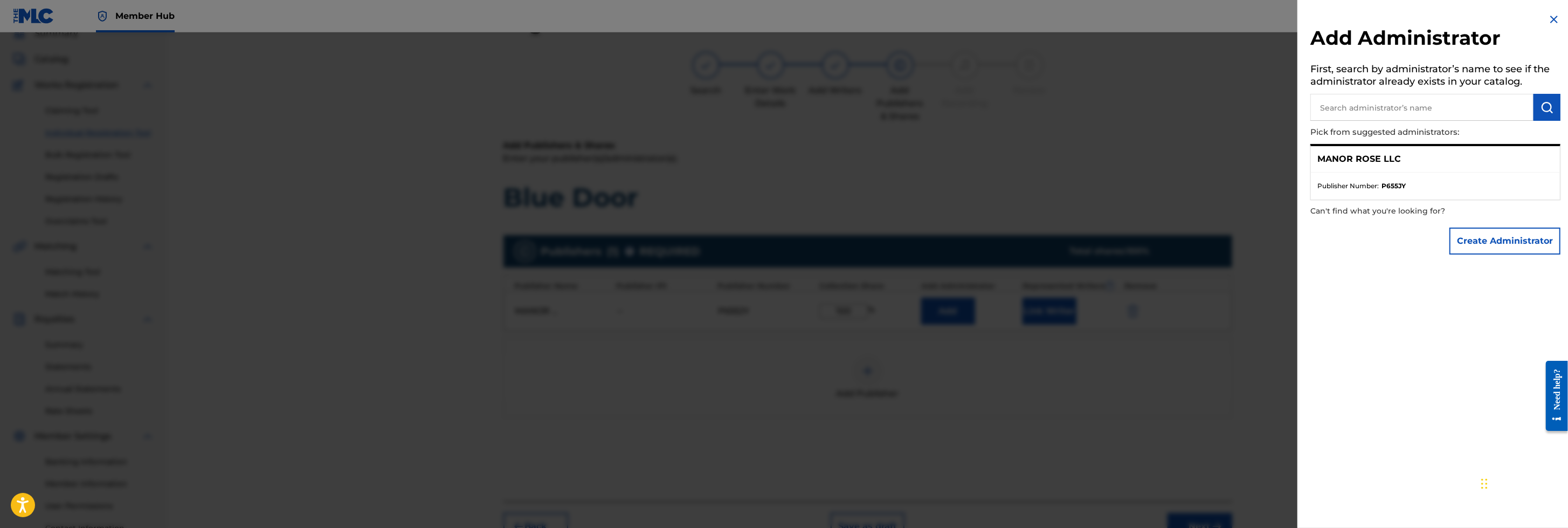
click at [1043, 107] on input "text" at bounding box center [1421, 107] width 223 height 27
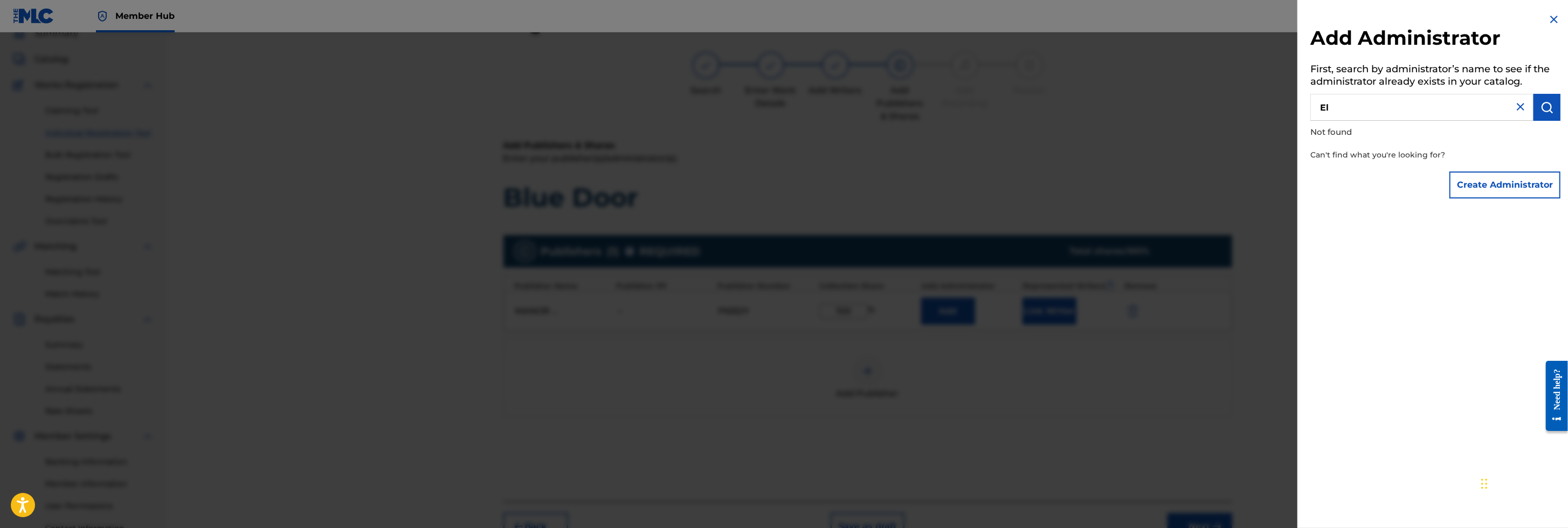
type input "E"
click at [1043, 173] on button "Create Administrator" at bounding box center [1504, 185] width 111 height 27
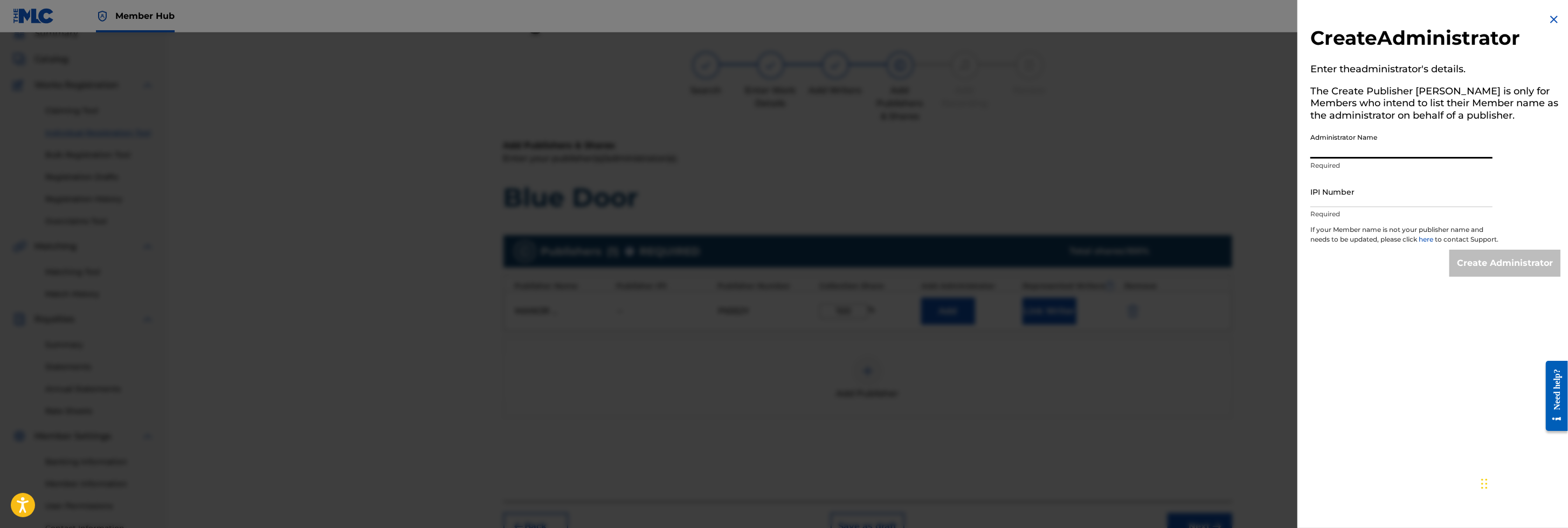
click at [1043, 145] on input "Administrator Name" at bounding box center [1401, 143] width 182 height 31
type input "[PERSON_NAME]"
click at [1043, 198] on input "IPI Number" at bounding box center [1401, 192] width 182 height 31
type input "1306980840"
click at [1043, 273] on input "Create Administrator" at bounding box center [1504, 263] width 111 height 27
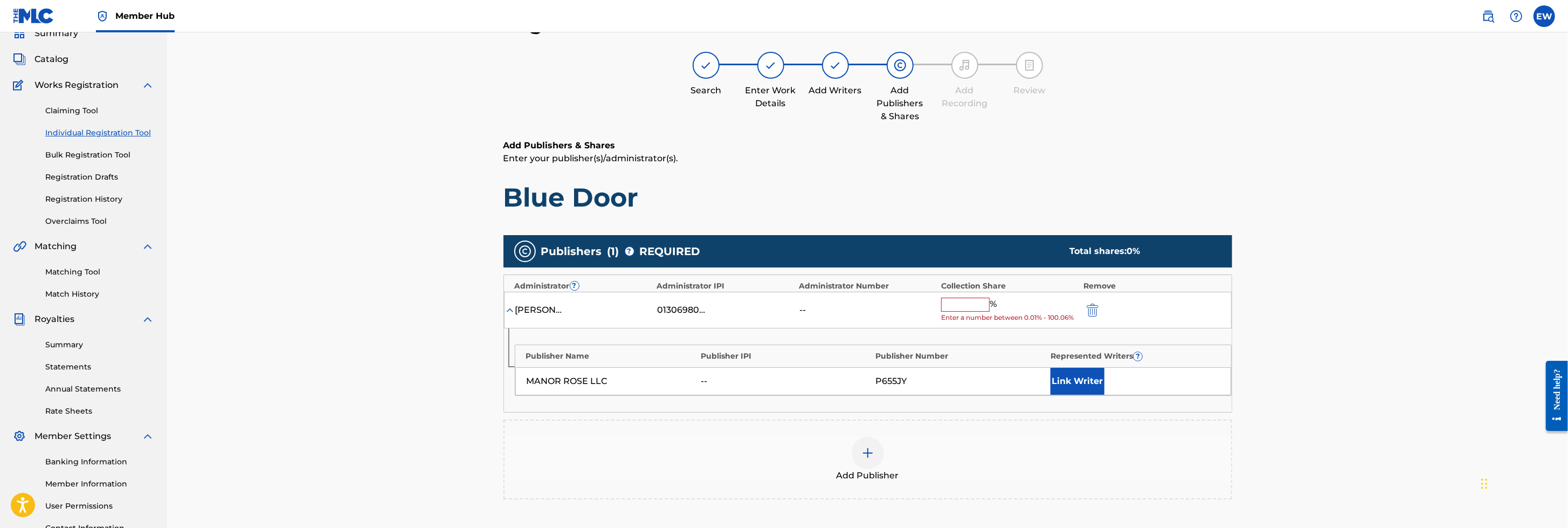
click at [960, 299] on input "text" at bounding box center [965, 305] width 49 height 14
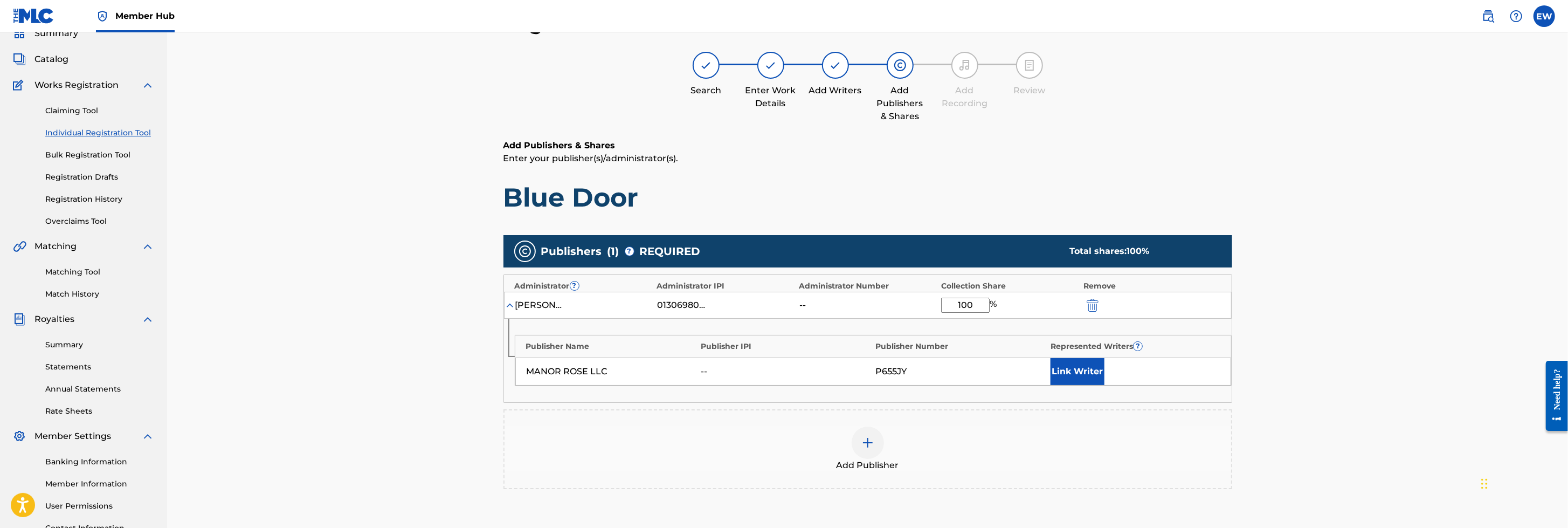
type input "100"
click at [1019, 351] on div "Publisher Name Publisher IPI Publisher Number Represented Writers ? MANOR ROSE …" at bounding box center [867, 361] width 727 height 83
click at [1043, 351] on button "Link Writer" at bounding box center [1077, 371] width 54 height 27
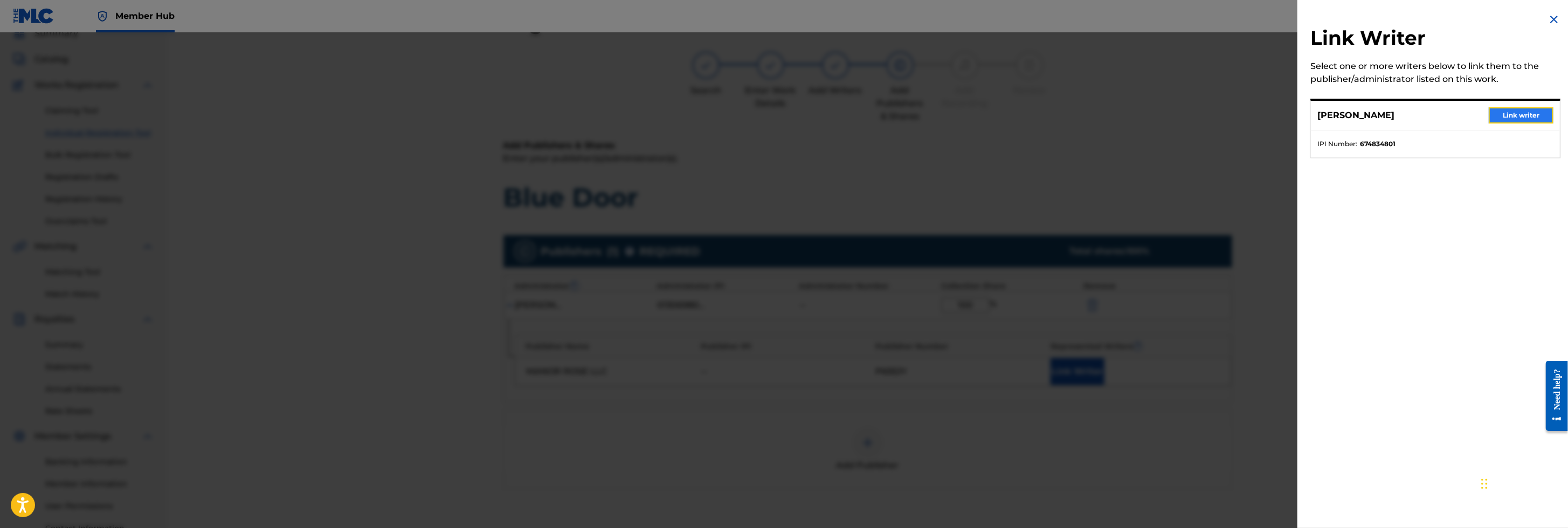
click at [1043, 113] on button "Link writer" at bounding box center [1521, 115] width 65 height 16
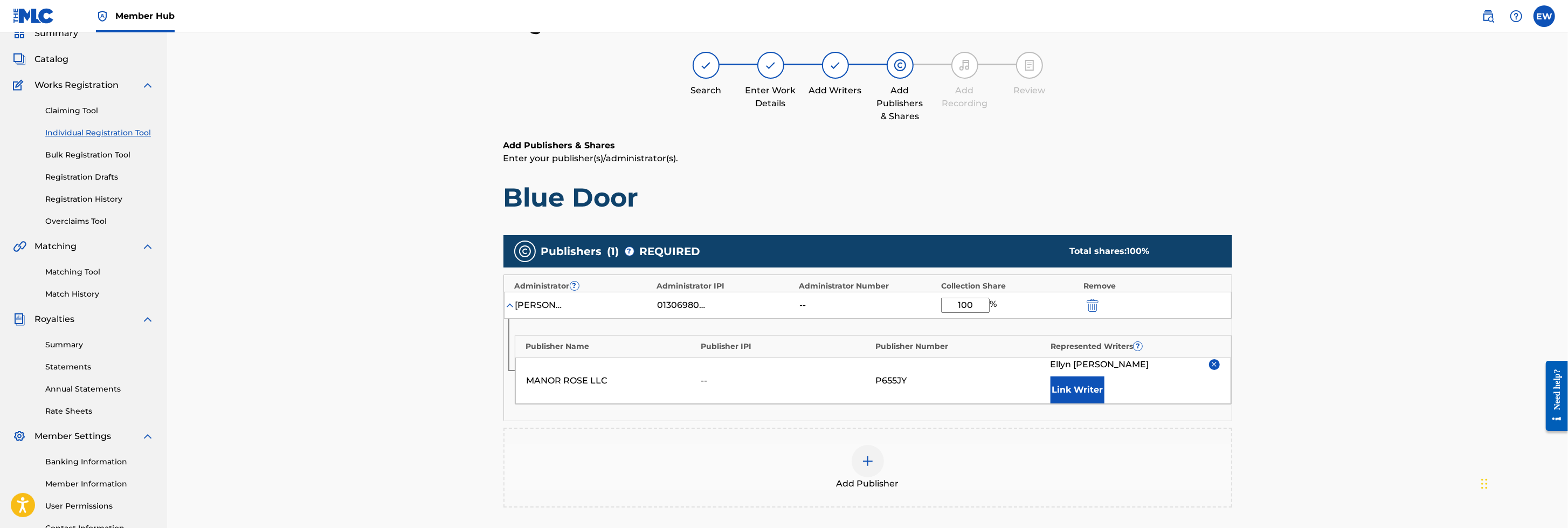
click at [1031, 351] on div "Add Publisher" at bounding box center [868, 467] width 729 height 80
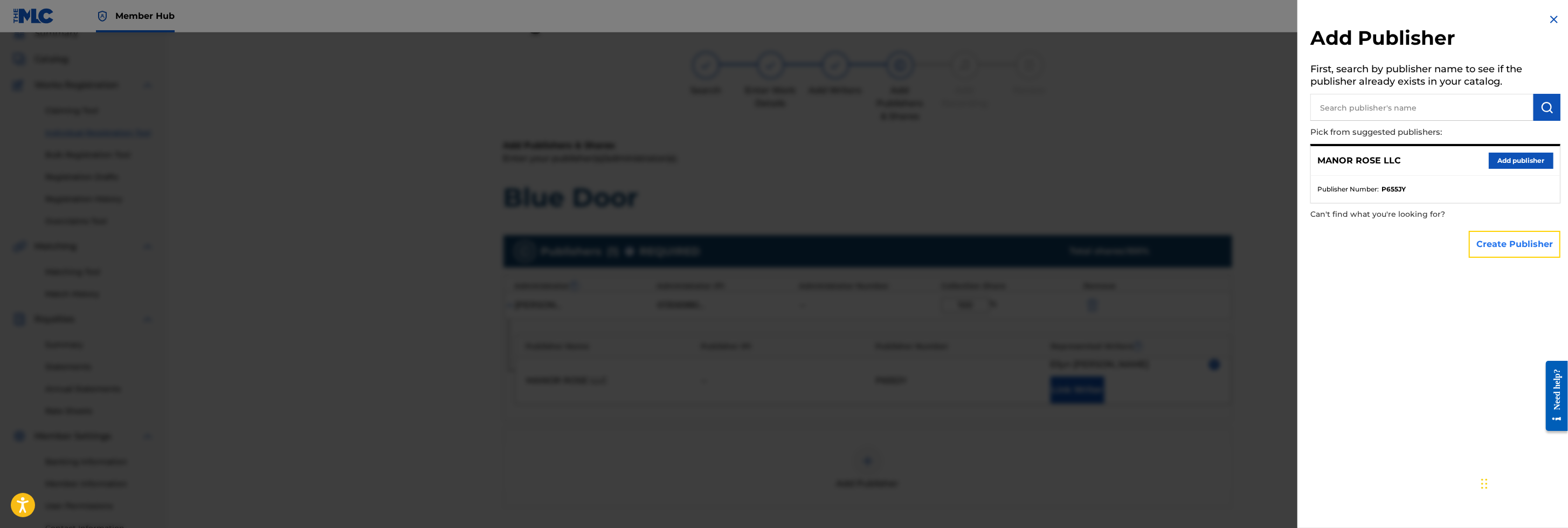
click at [1043, 245] on button "Create Publisher" at bounding box center [1514, 244] width 92 height 27
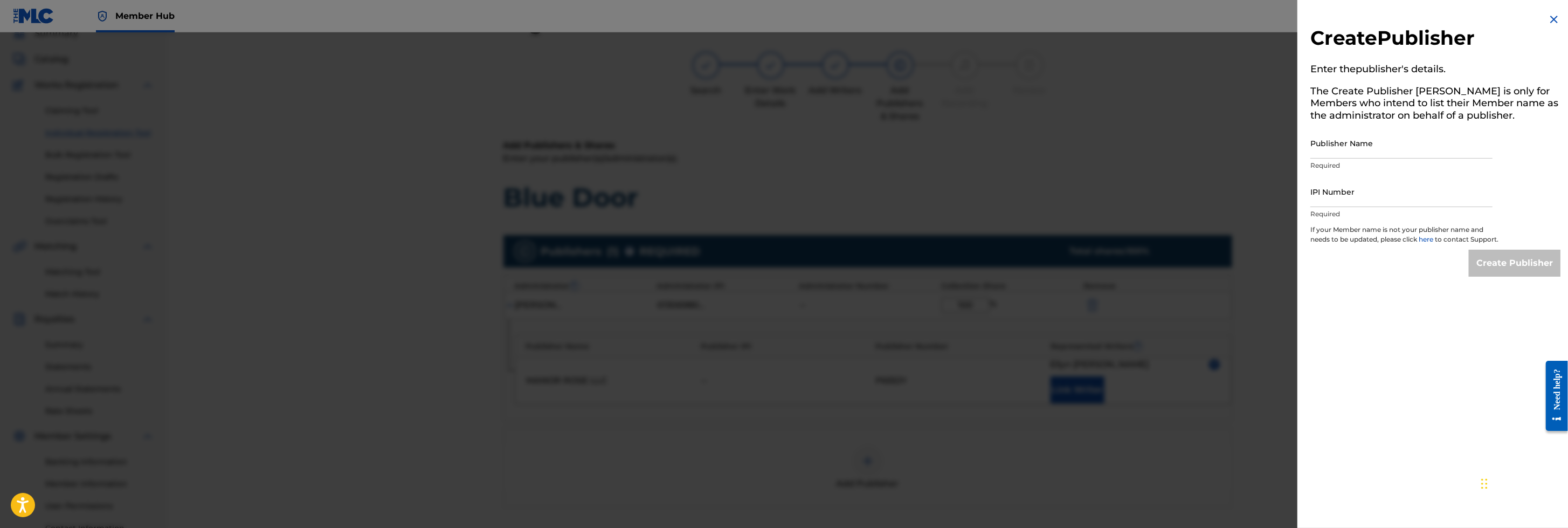
click at [1043, 17] on img at bounding box center [1554, 19] width 13 height 13
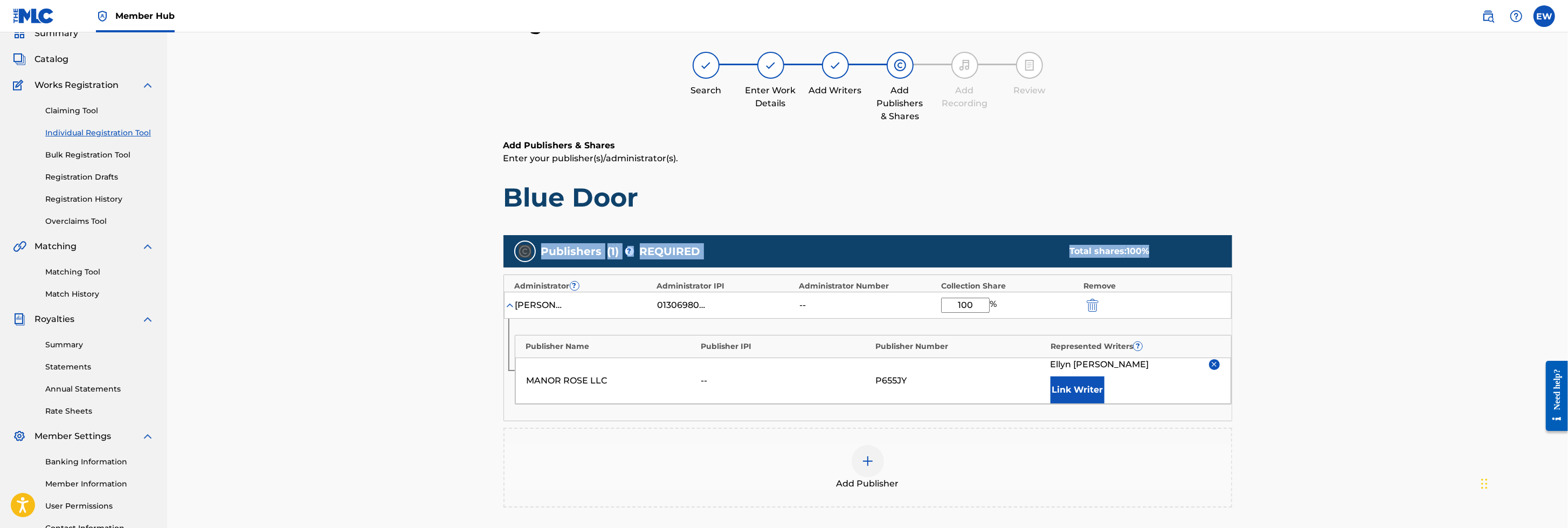
drag, startPoint x: 1565, startPoint y: 194, endPoint x: 1570, endPoint y: 245, distance: 51.2
click at [1043, 245] on html "Accessibility Screen-Reader Guide, Feedback, and Issue Reporting | New window C…" at bounding box center [784, 216] width 1568 height 528
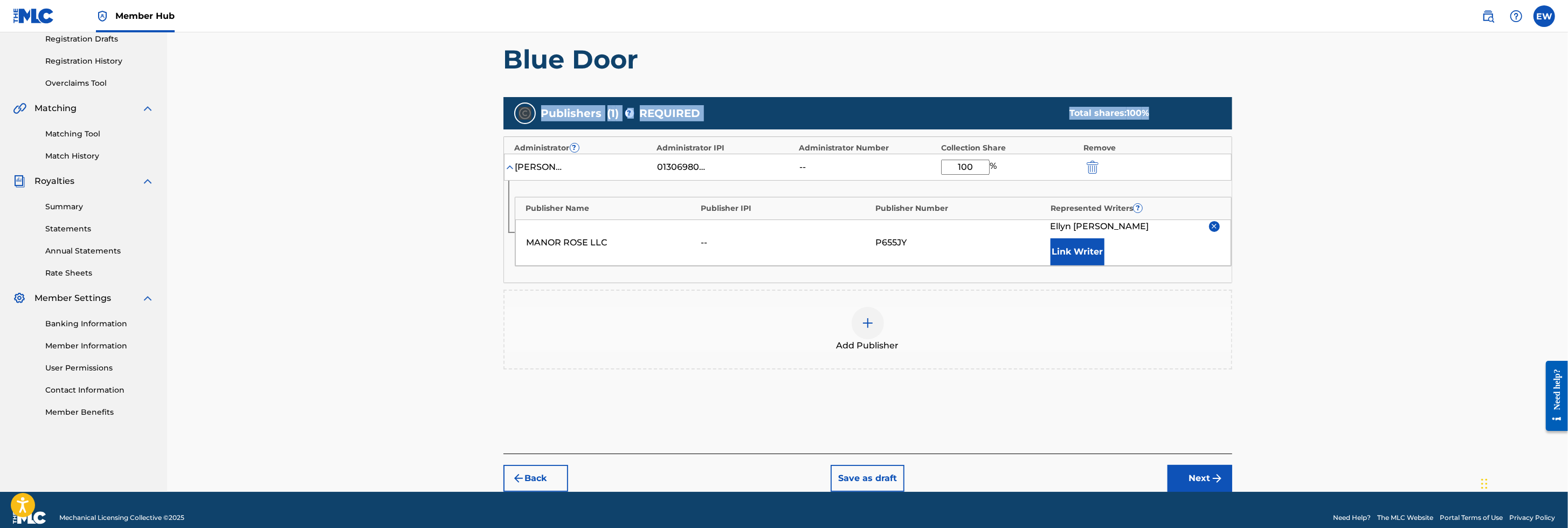
scroll to position [200, 0]
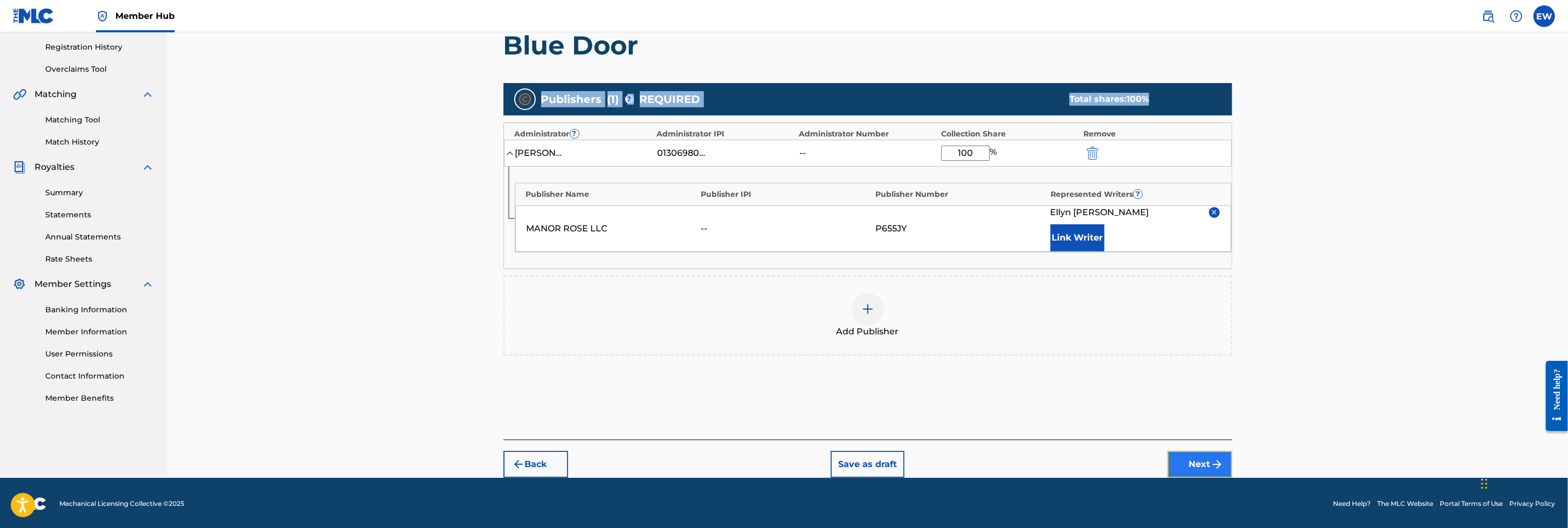
click at [1043, 351] on img "submit" at bounding box center [1217, 464] width 13 height 13
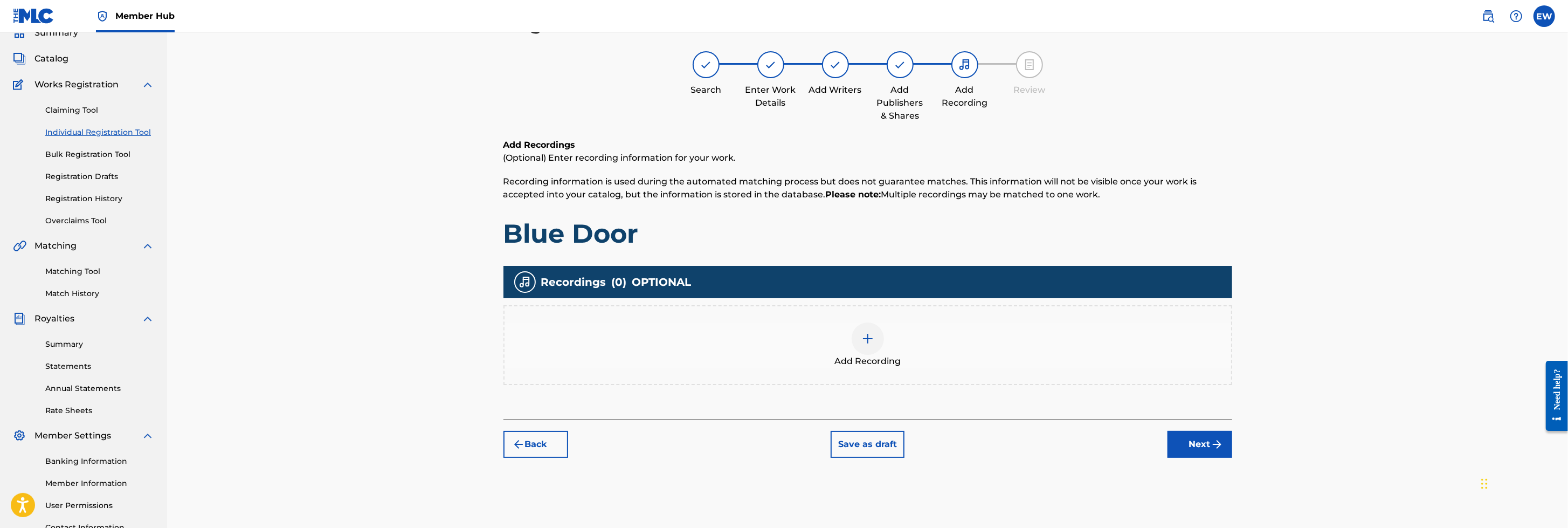
scroll to position [48, 0]
click at [866, 340] on img at bounding box center [868, 339] width 13 height 13
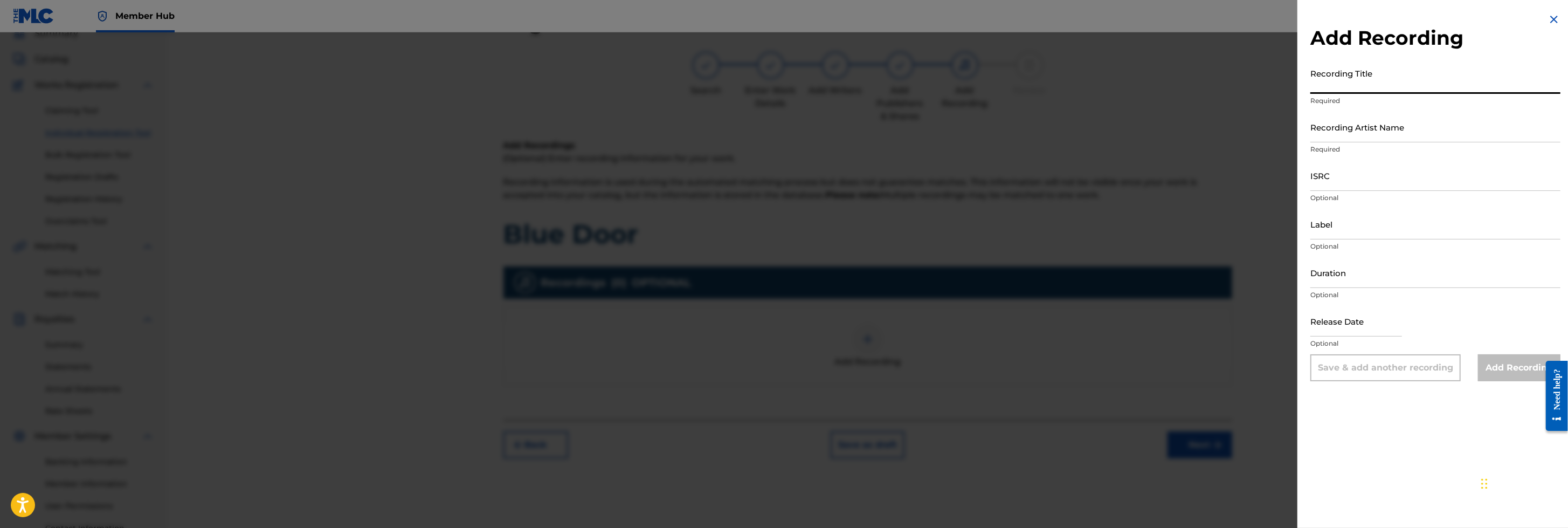
click at [1043, 79] on input "Recording Title" at bounding box center [1435, 78] width 250 height 31
type input "Blue Door"
click at [1043, 130] on input "Recording Artist Name" at bounding box center [1435, 127] width 250 height 31
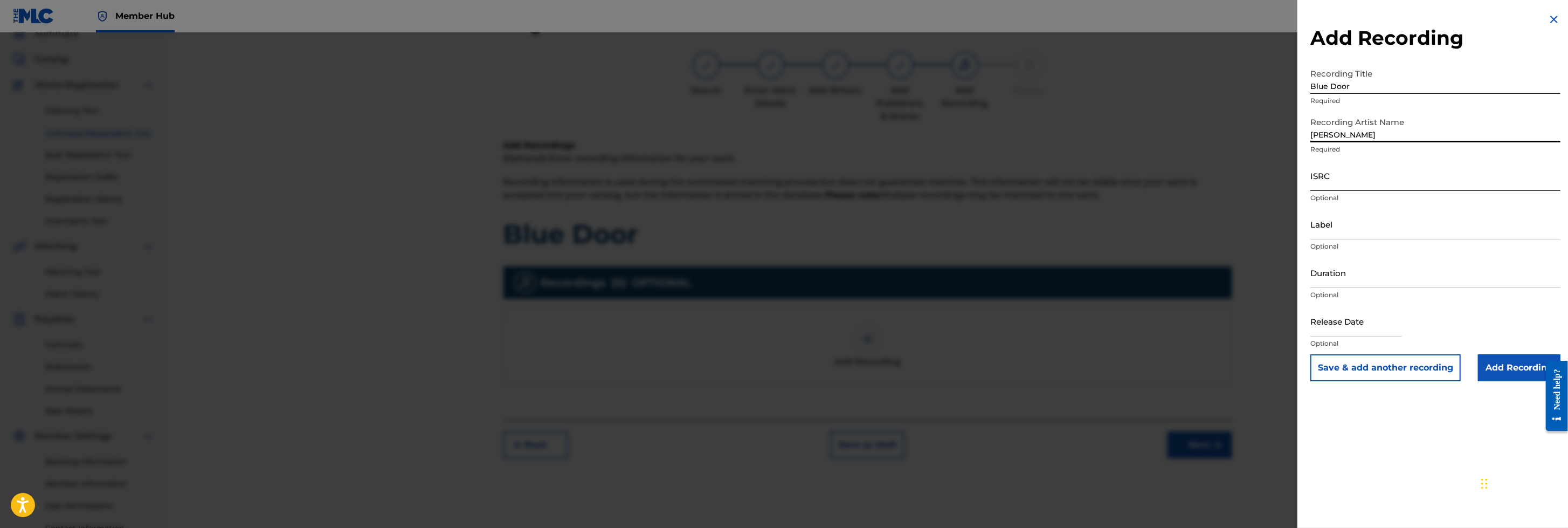
type input "[PERSON_NAME]"
click at [1043, 181] on input "ISRC" at bounding box center [1435, 176] width 250 height 31
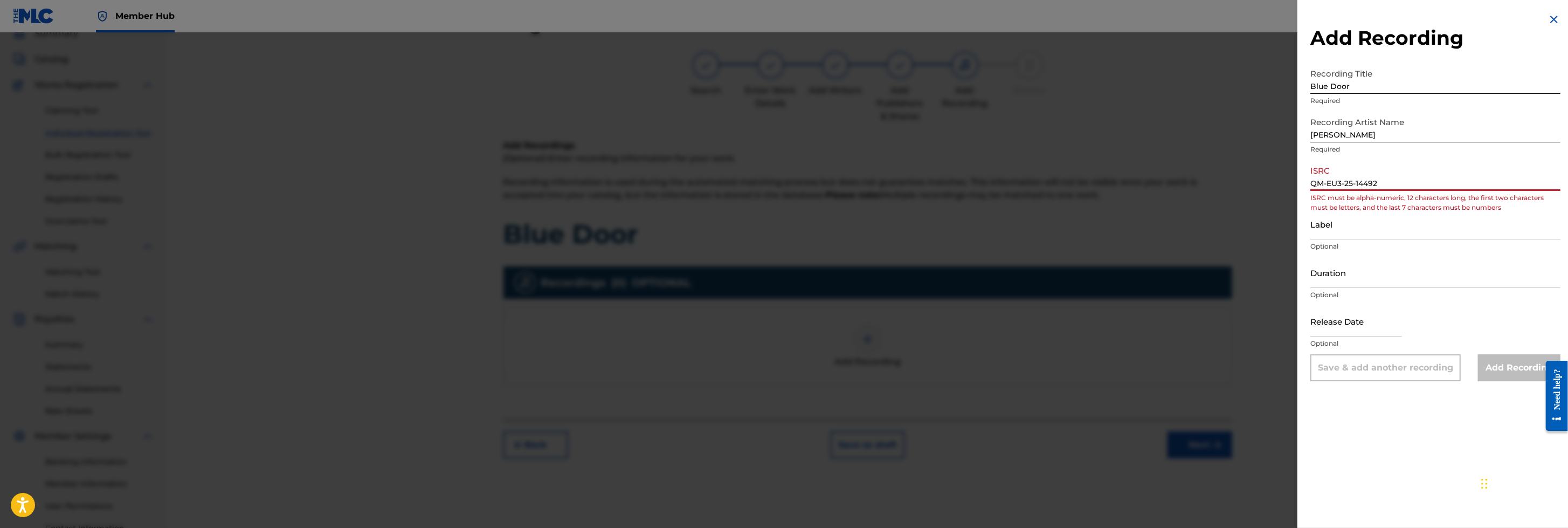
click at [1043, 184] on input "QM-EU3-25-14492" at bounding box center [1435, 176] width 250 height 31
click at [1043, 184] on input "QM-EU3-2514492" at bounding box center [1435, 176] width 250 height 31
click at [1043, 219] on input "Label" at bounding box center [1435, 224] width 250 height 31
click at [1043, 181] on input "QMEU3-2514492" at bounding box center [1435, 176] width 250 height 31
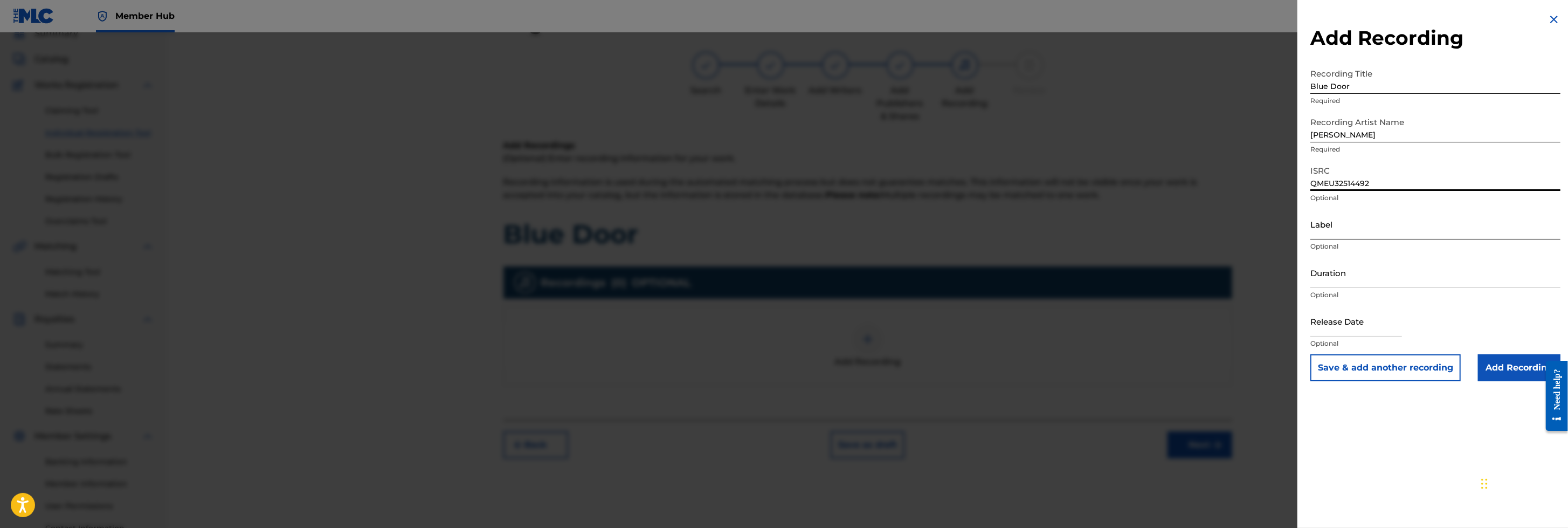
type input "QMEU32514492"
click at [1043, 229] on input "Label" at bounding box center [1435, 224] width 250 height 31
click at [1043, 278] on input "Duration" at bounding box center [1435, 272] width 250 height 31
type input "02:21"
select select "8"
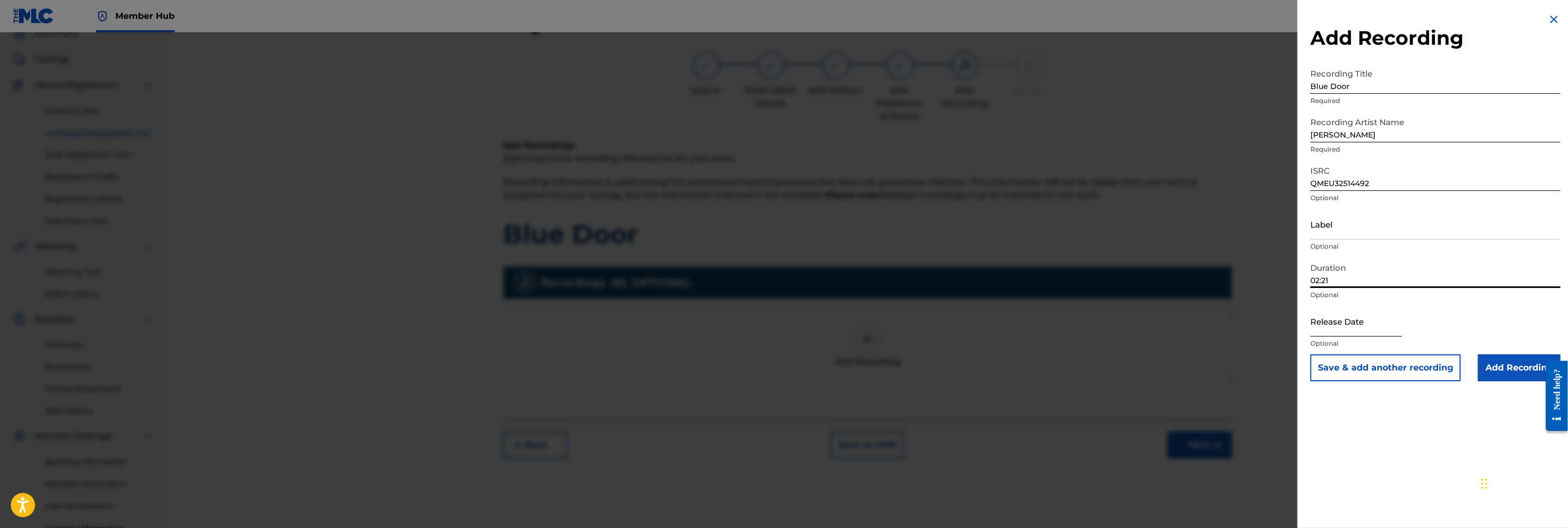
select select "2025"
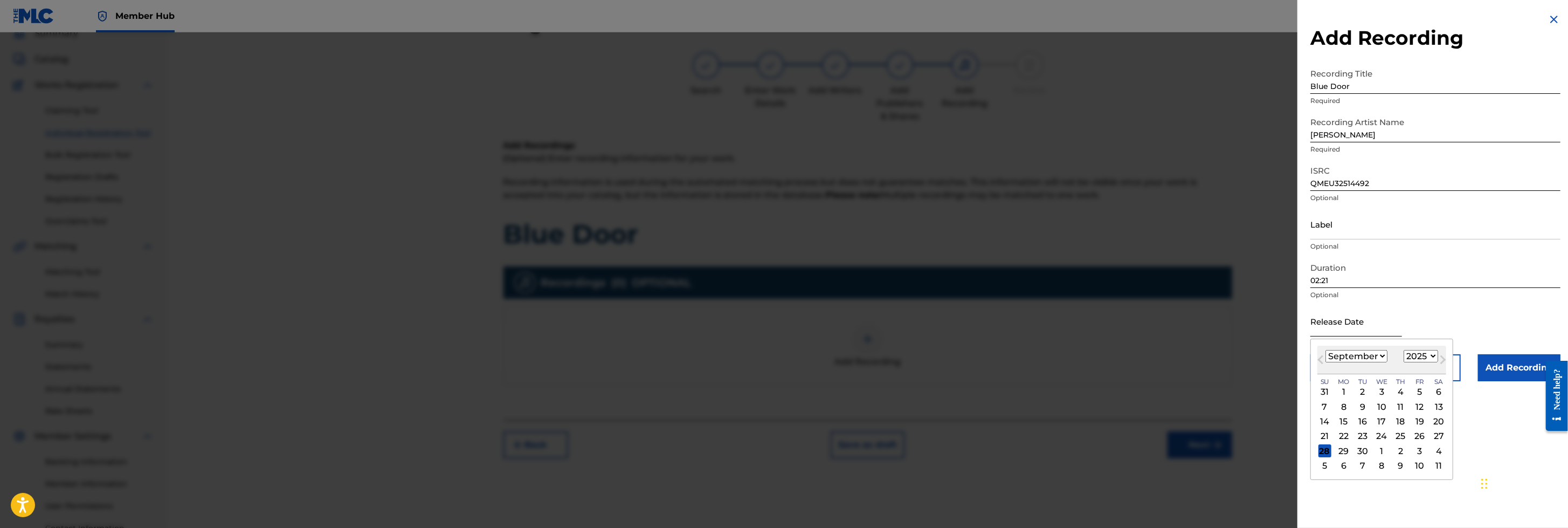
click at [1043, 330] on input "text" at bounding box center [1356, 321] width 92 height 31
click at [1043, 351] on div "29" at bounding box center [1344, 451] width 13 height 13
type input "[DATE]"
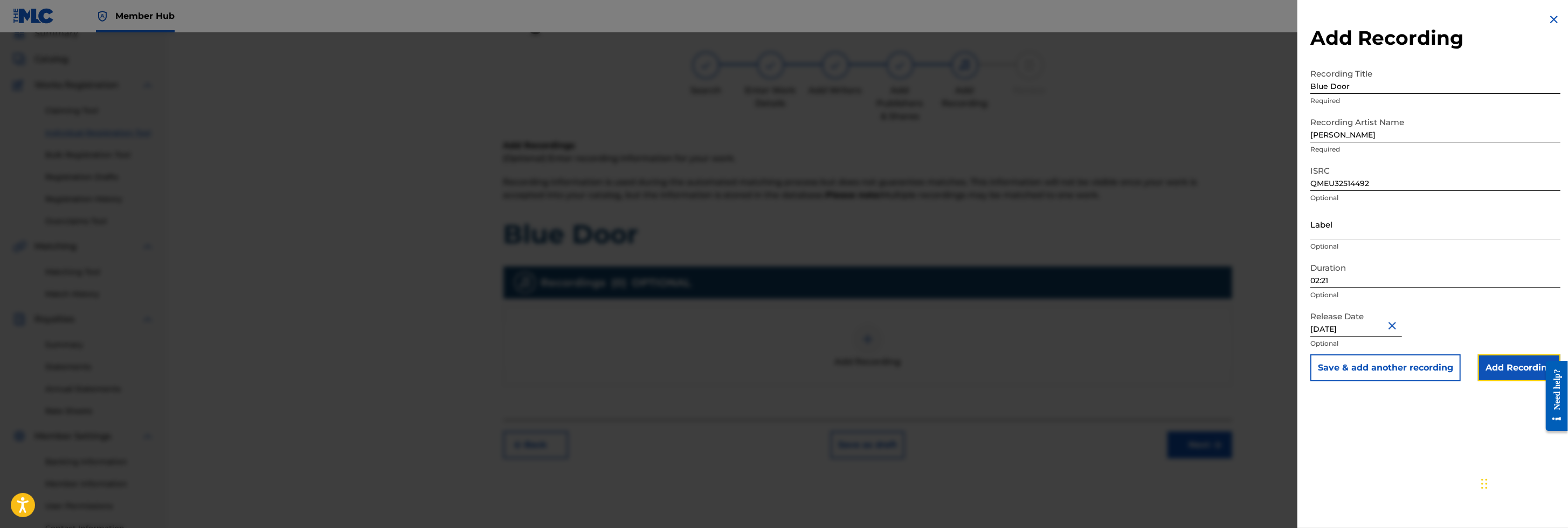
drag, startPoint x: 1505, startPoint y: 371, endPoint x: 1505, endPoint y: 359, distance: 12.0
click at [1043, 351] on input "Add Recording" at bounding box center [1519, 368] width 83 height 27
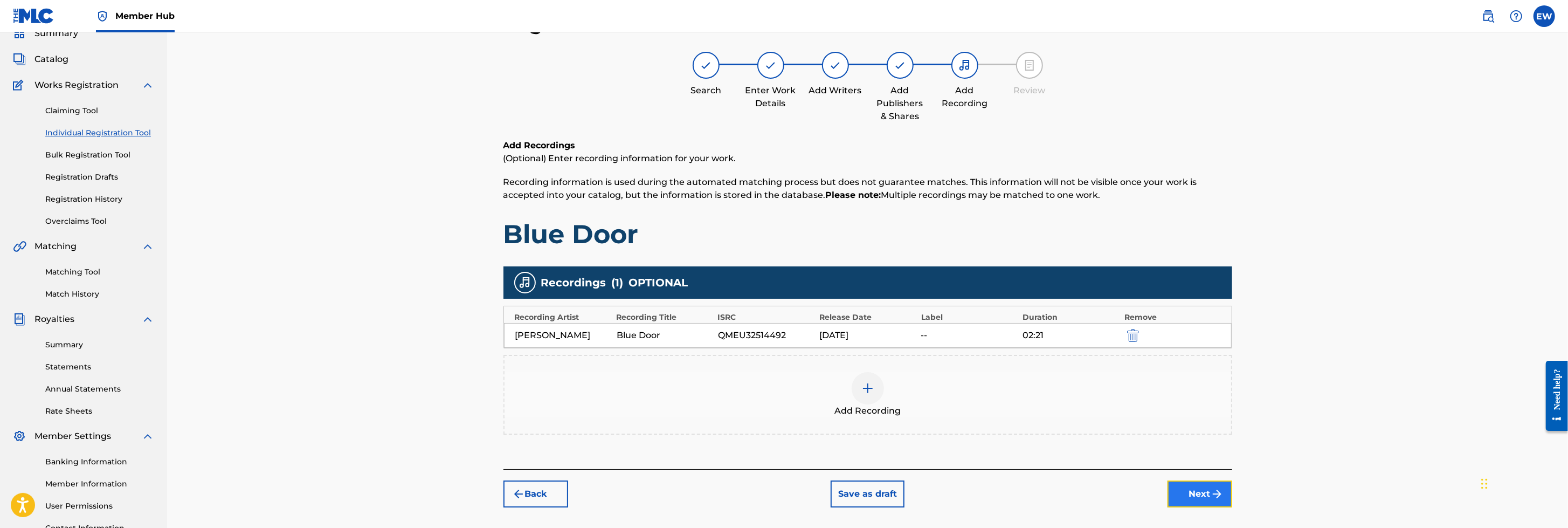
click at [1043, 351] on img "submit" at bounding box center [1217, 494] width 13 height 13
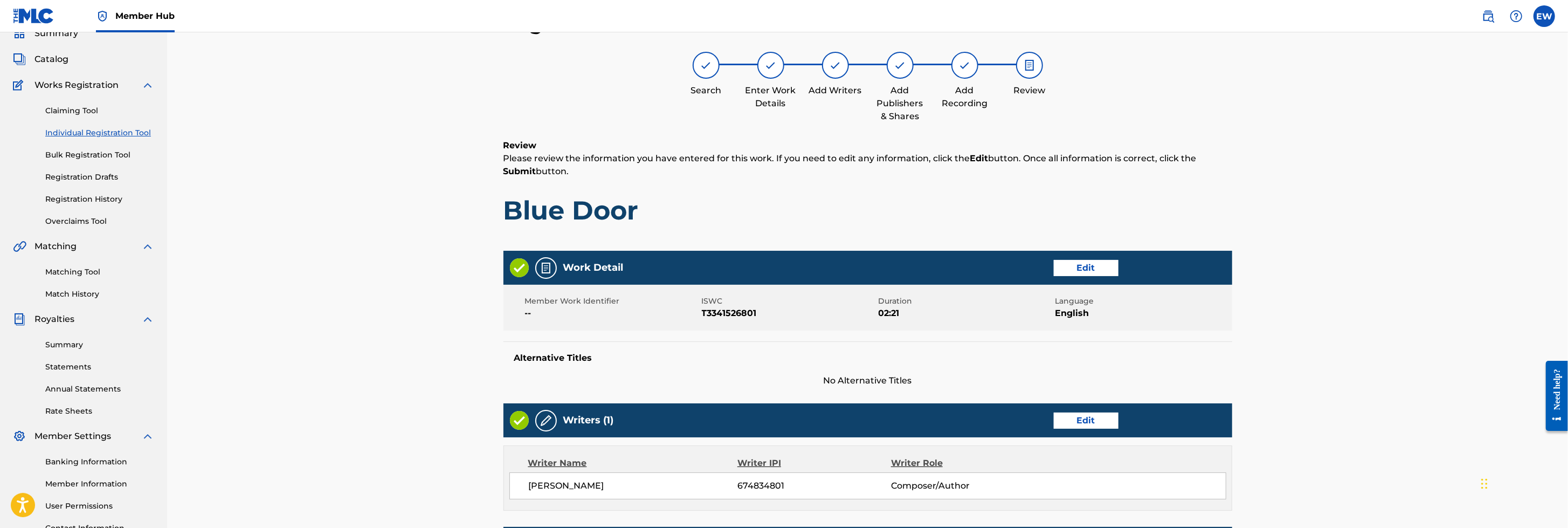
drag, startPoint x: 1567, startPoint y: 72, endPoint x: 1570, endPoint y: 98, distance: 26.2
click at [1043, 98] on html "Accessibility Screen-Reader Guide, Feedback, and Issue Reporting | New window C…" at bounding box center [784, 216] width 1568 height 528
click at [530, 311] on span "--" at bounding box center [612, 313] width 174 height 13
click at [1043, 266] on button "Edit" at bounding box center [1086, 268] width 65 height 16
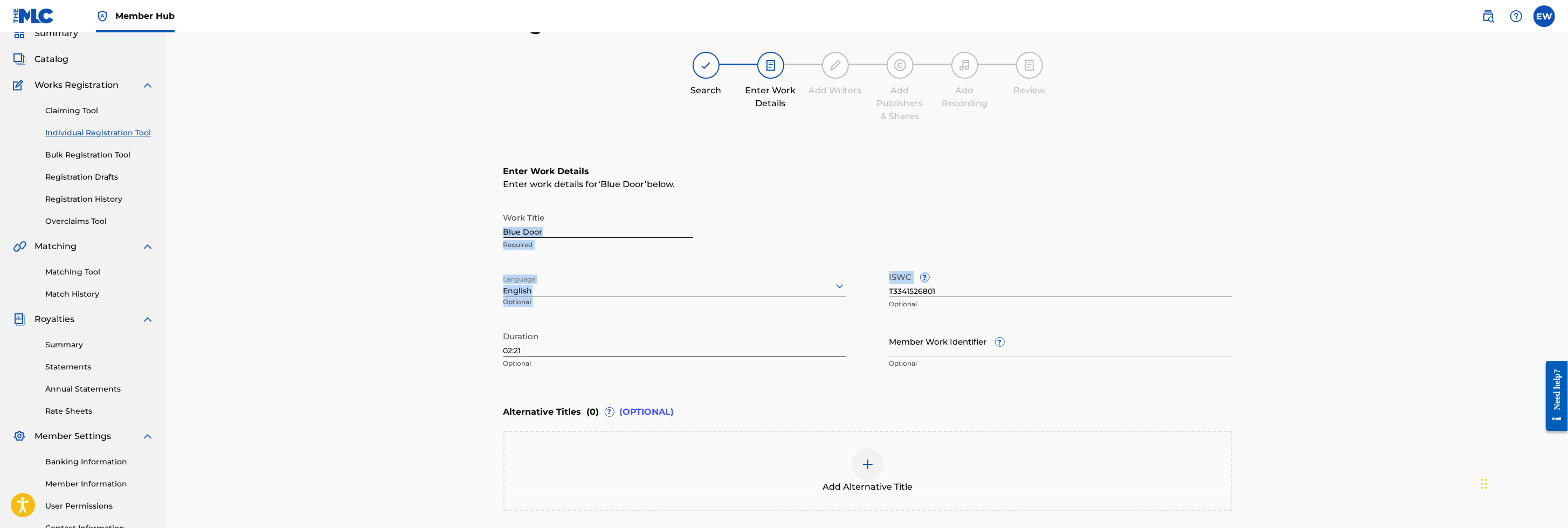
drag, startPoint x: 1567, startPoint y: 210, endPoint x: 1570, endPoint y: 298, distance: 88.1
click at [1043, 298] on html "Accessibility Screen-Reader Guide, Feedback, and Issue Reporting | New window C…" at bounding box center [784, 216] width 1568 height 528
click at [1043, 222] on div "Register Work Search Enter Work Details Add Writers Add Publishers & Shares Add…" at bounding box center [868, 280] width 1401 height 592
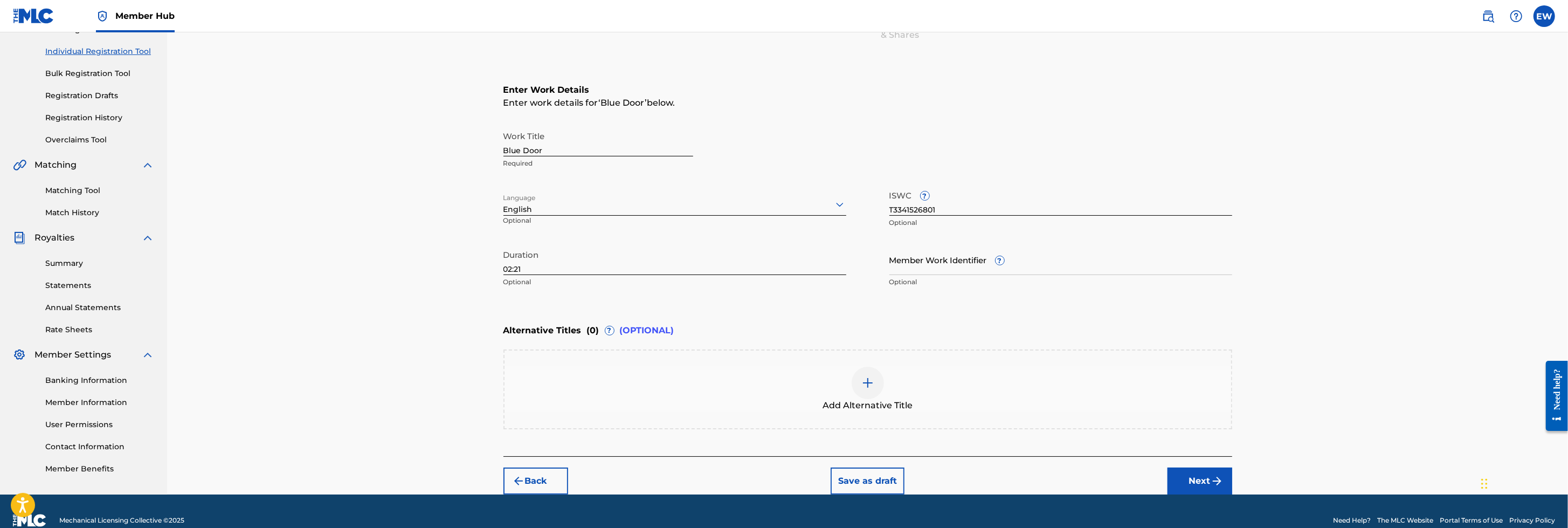
scroll to position [128, 0]
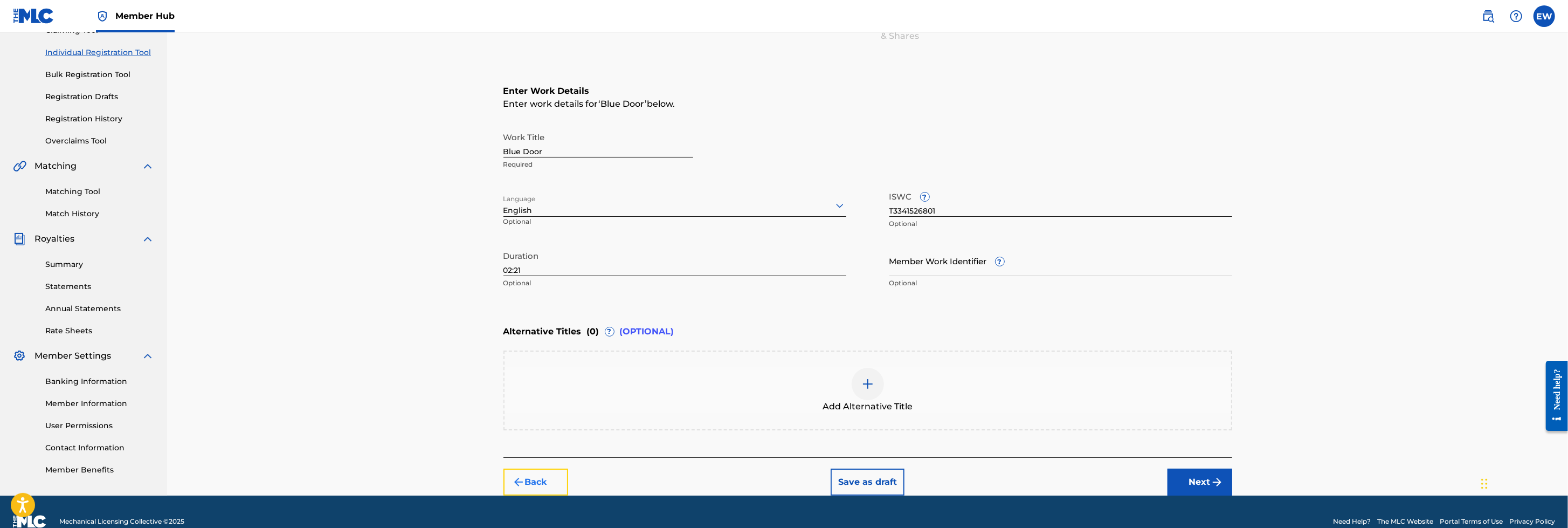
click at [530, 351] on button "Back" at bounding box center [536, 482] width 65 height 27
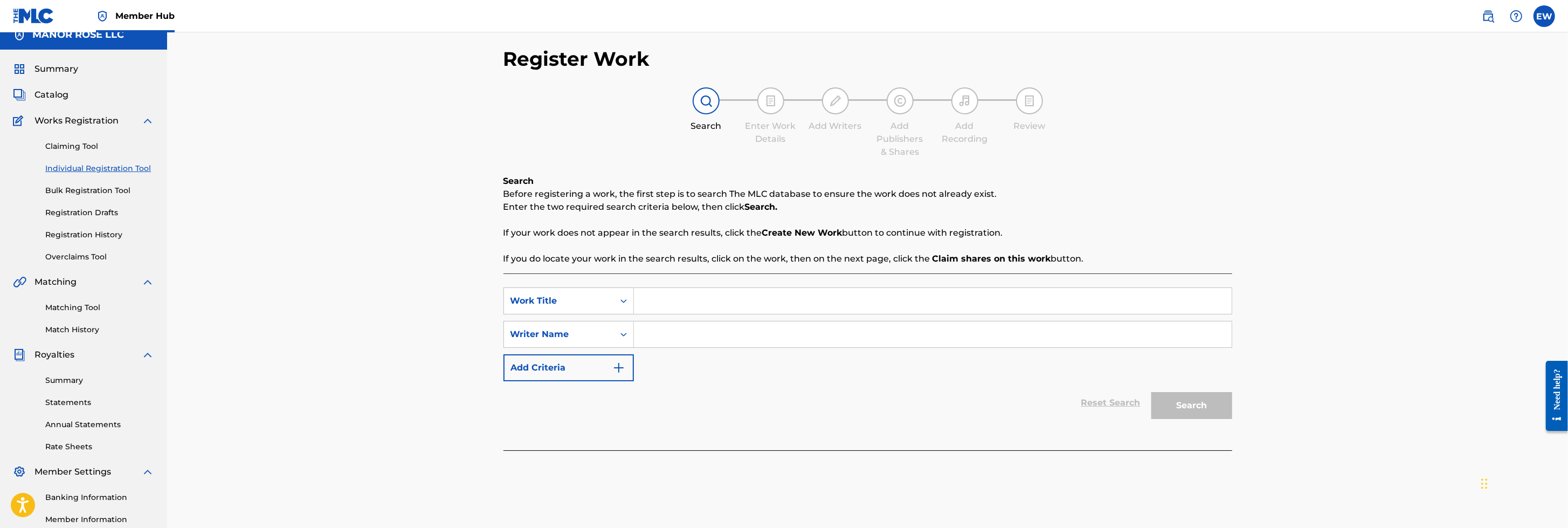
scroll to position [0, 0]
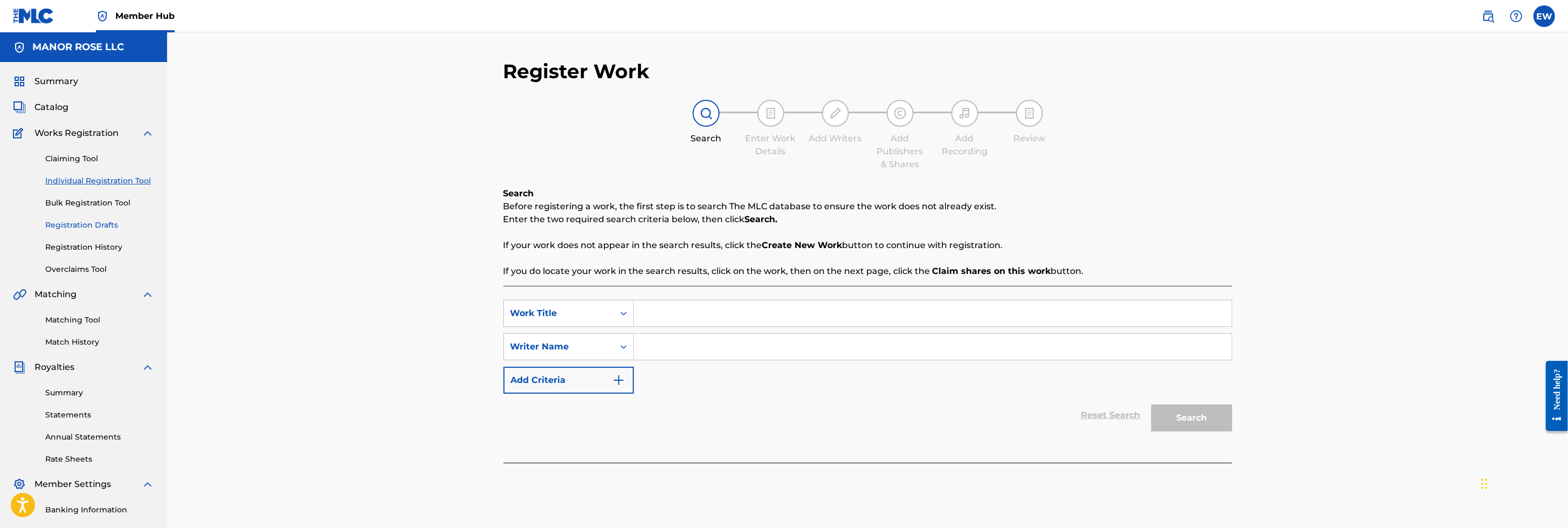
click at [92, 223] on link "Registration Drafts" at bounding box center [99, 225] width 109 height 11
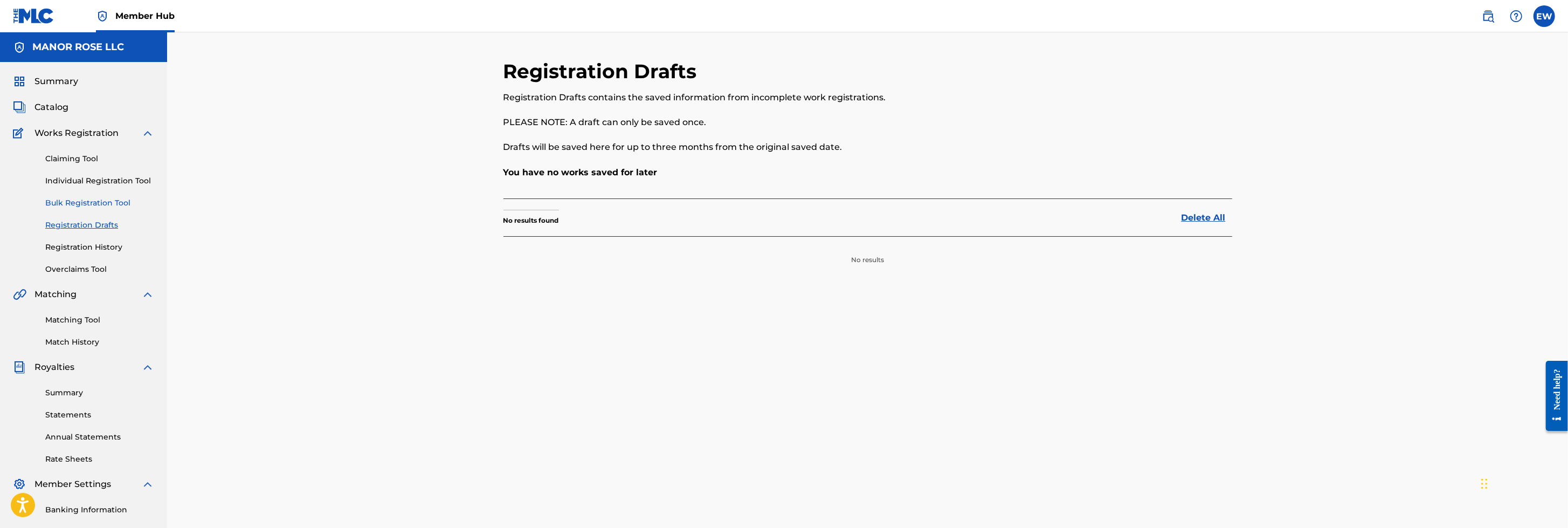
click at [87, 200] on link "Bulk Registration Tool" at bounding box center [99, 203] width 109 height 11
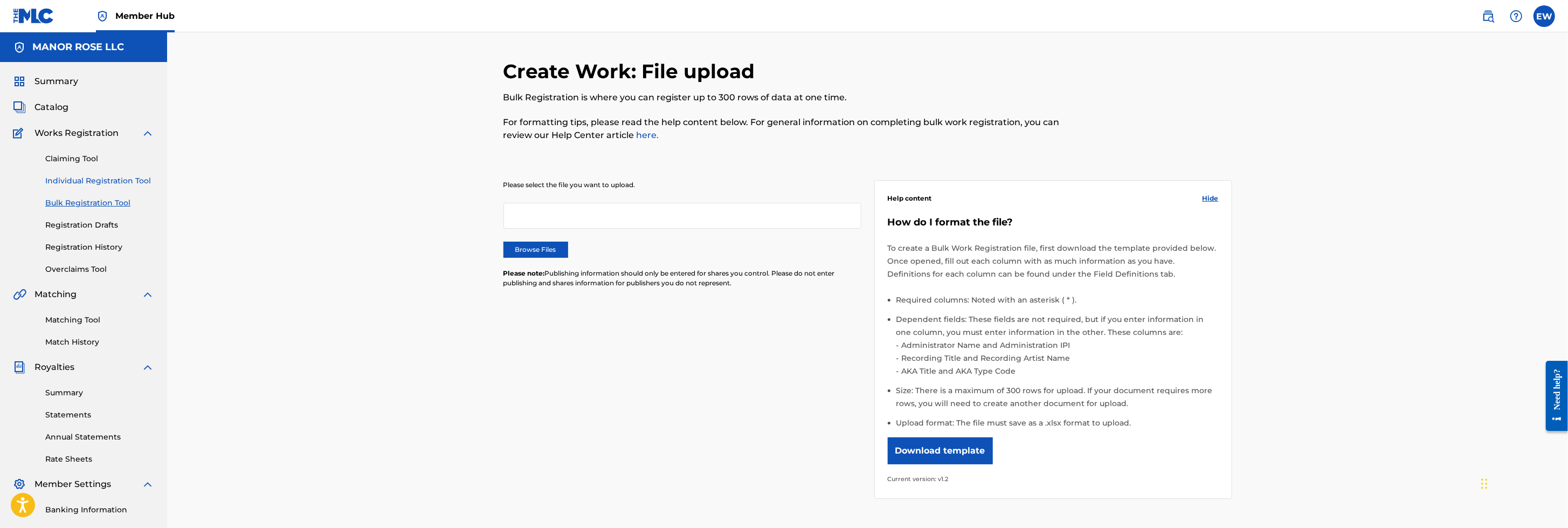
click at [87, 179] on link "Individual Registration Tool" at bounding box center [99, 181] width 109 height 11
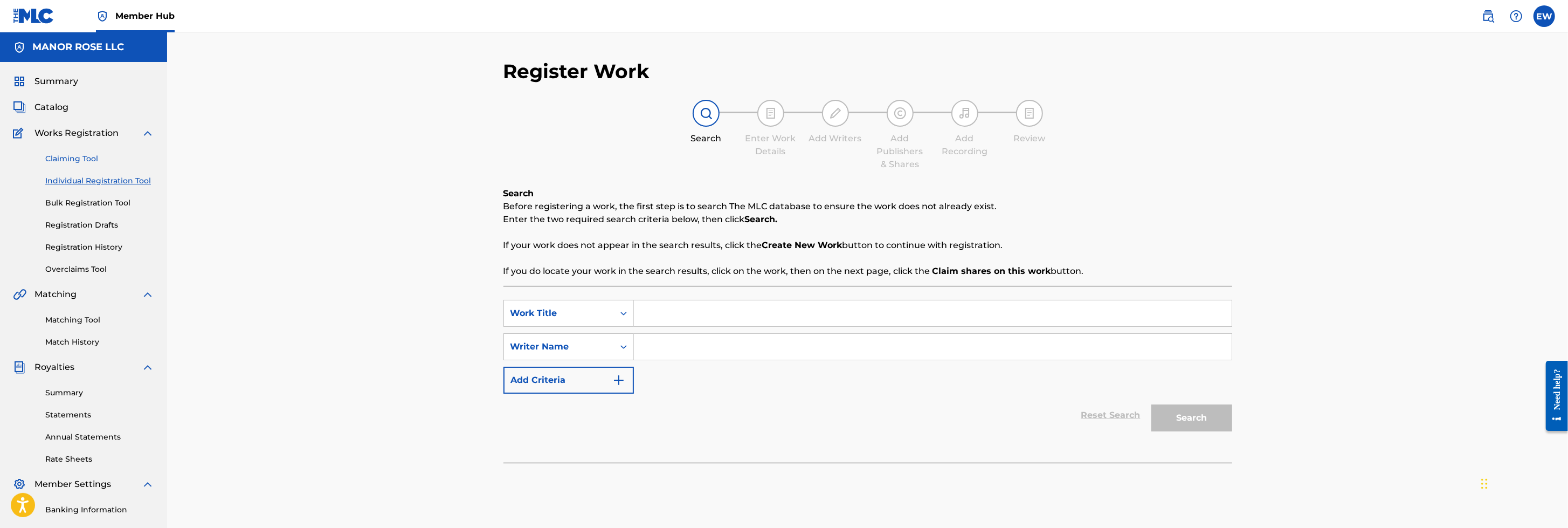
click at [85, 155] on link "Claiming Tool" at bounding box center [99, 159] width 109 height 11
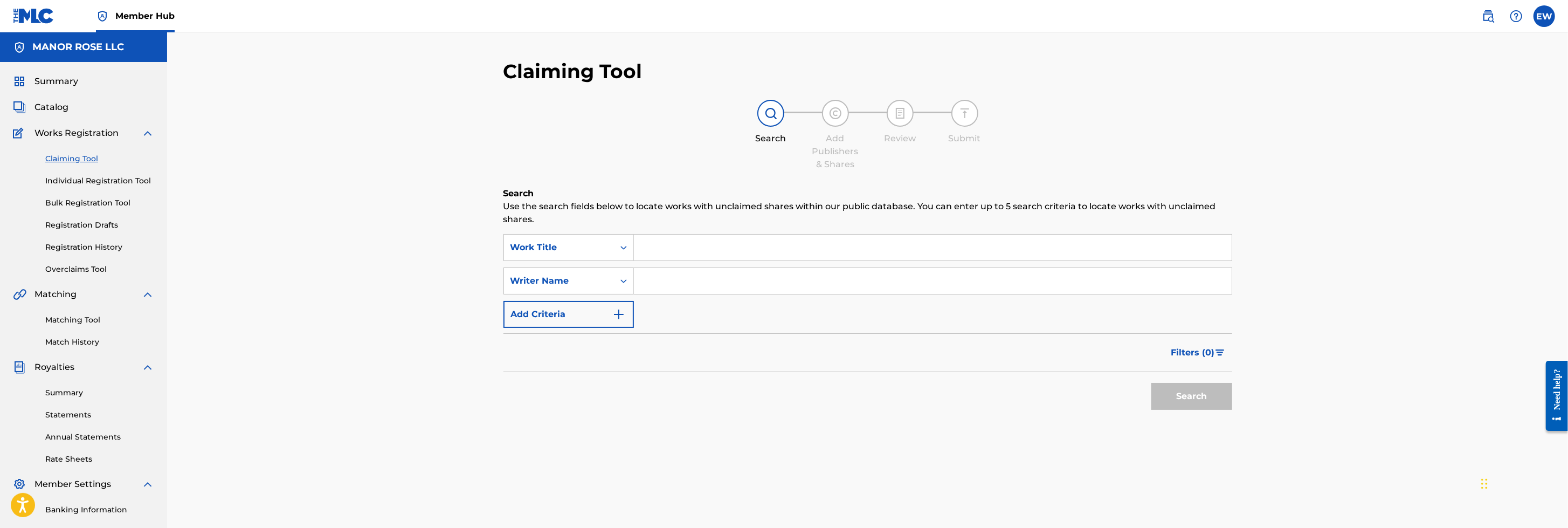
click at [95, 130] on span "Works Registration" at bounding box center [76, 133] width 84 height 13
click at [694, 257] on input "Search Form" at bounding box center [932, 247] width 597 height 26
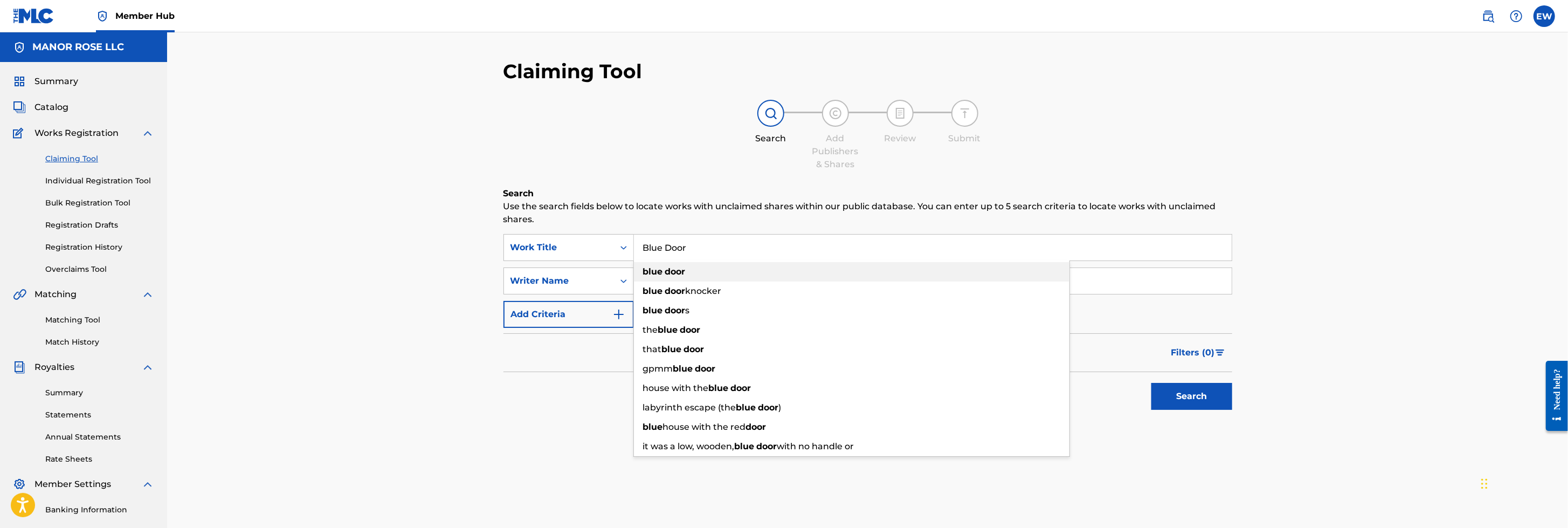
click at [688, 266] on div "blue door" at bounding box center [851, 272] width 435 height 20
type input "blue door"
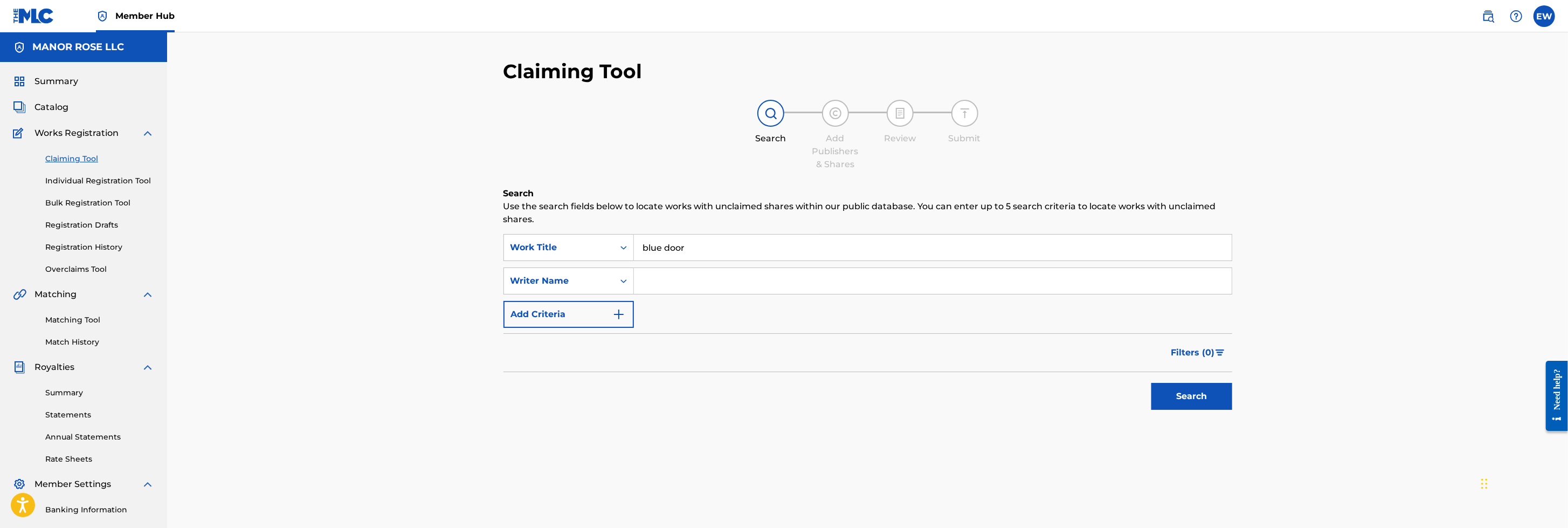
click at [686, 275] on input "Search Form" at bounding box center [932, 281] width 597 height 26
type input "[PERSON_NAME]"
click at [1043, 351] on button "Search" at bounding box center [1191, 396] width 81 height 27
click at [435, 131] on div "Claiming Tool Search Add Publishers & Shares Review Submit Search Use the searc…" at bounding box center [868, 325] width 1401 height 584
click at [1043, 351] on button "Search" at bounding box center [1191, 396] width 81 height 27
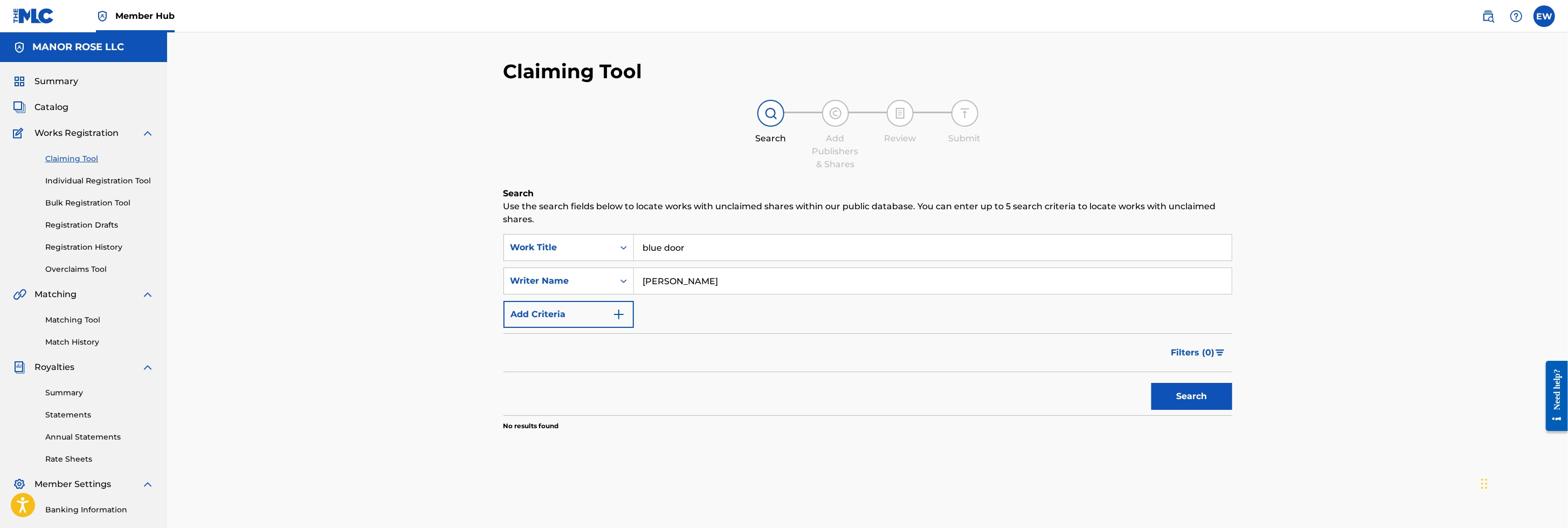
drag, startPoint x: 1074, startPoint y: 13, endPoint x: 1239, endPoint y: 50, distance: 169.1
click at [1043, 50] on div "Claiming Tool Search Add Publishers & Shares Review Submit Search Use the searc…" at bounding box center [868, 325] width 1401 height 584
click at [132, 179] on link "Individual Registration Tool" at bounding box center [99, 181] width 109 height 11
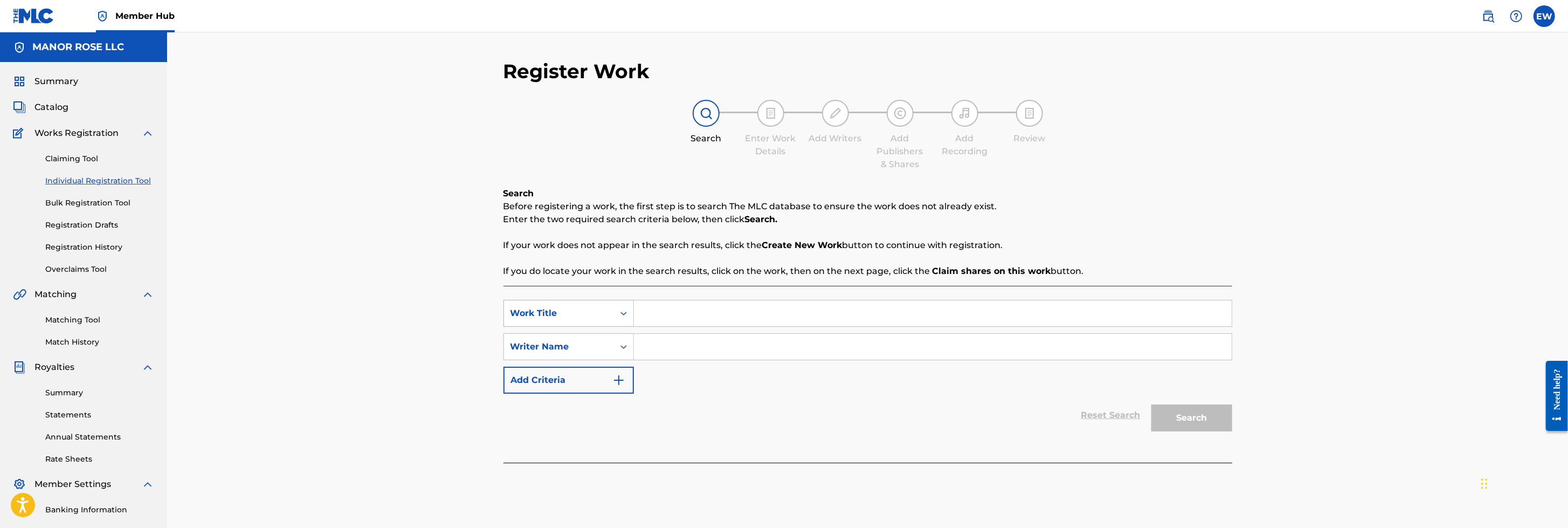
click at [626, 312] on icon "Search Form" at bounding box center [623, 313] width 11 height 11
click at [687, 309] on input "Search Form" at bounding box center [932, 313] width 597 height 26
type input "Blue Door"
click at [692, 346] on input "Search Form" at bounding box center [932, 347] width 597 height 26
click at [1043, 351] on button "Search" at bounding box center [1191, 418] width 81 height 27
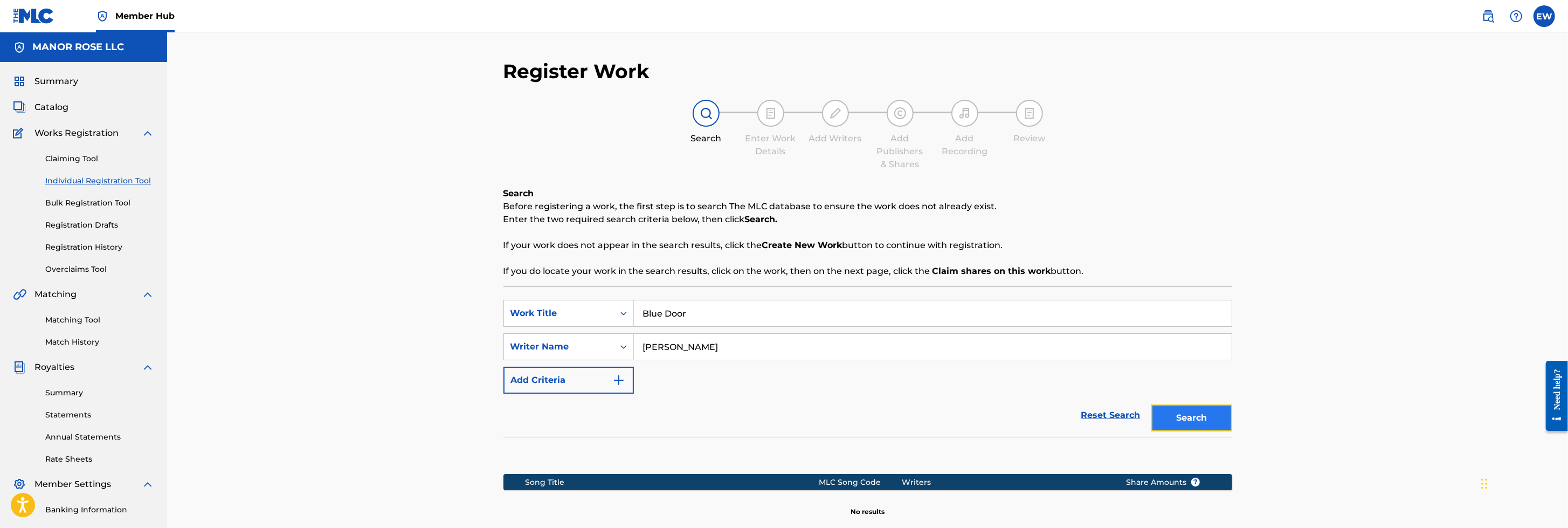
click at [1043, 351] on button "Search" at bounding box center [1191, 418] width 81 height 27
click at [698, 346] on input "[PERSON_NAME]" at bounding box center [932, 347] width 597 height 26
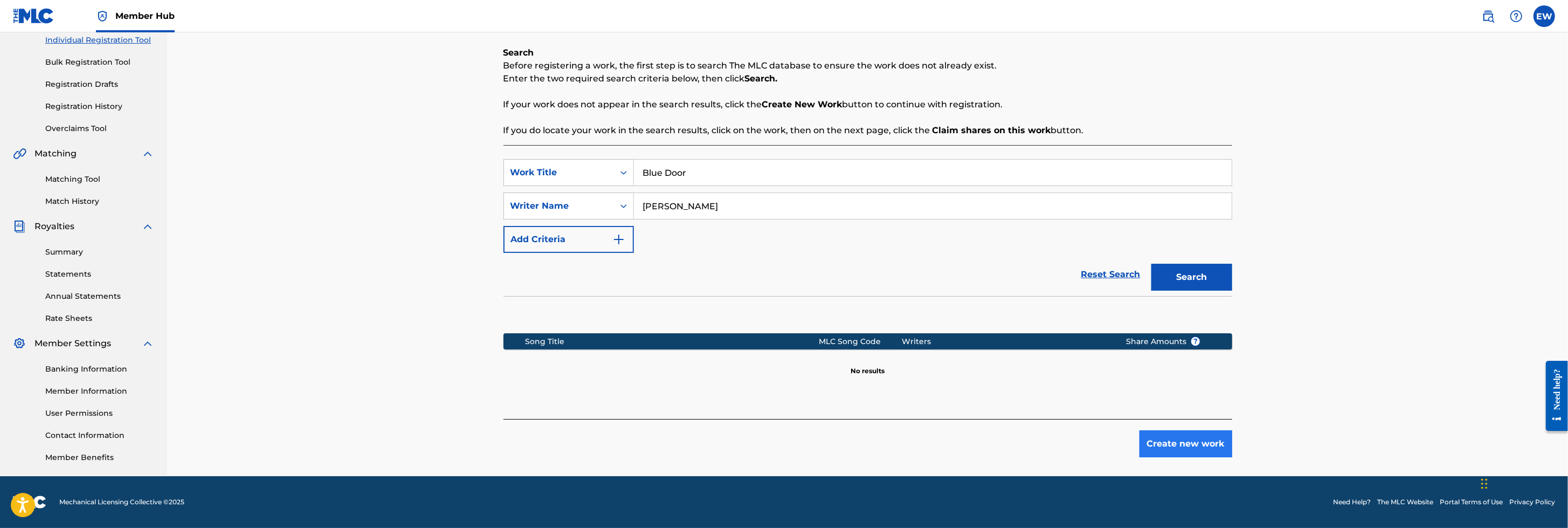
type input "[PERSON_NAME]"
click at [1043, 351] on button "Create new work" at bounding box center [1185, 444] width 92 height 27
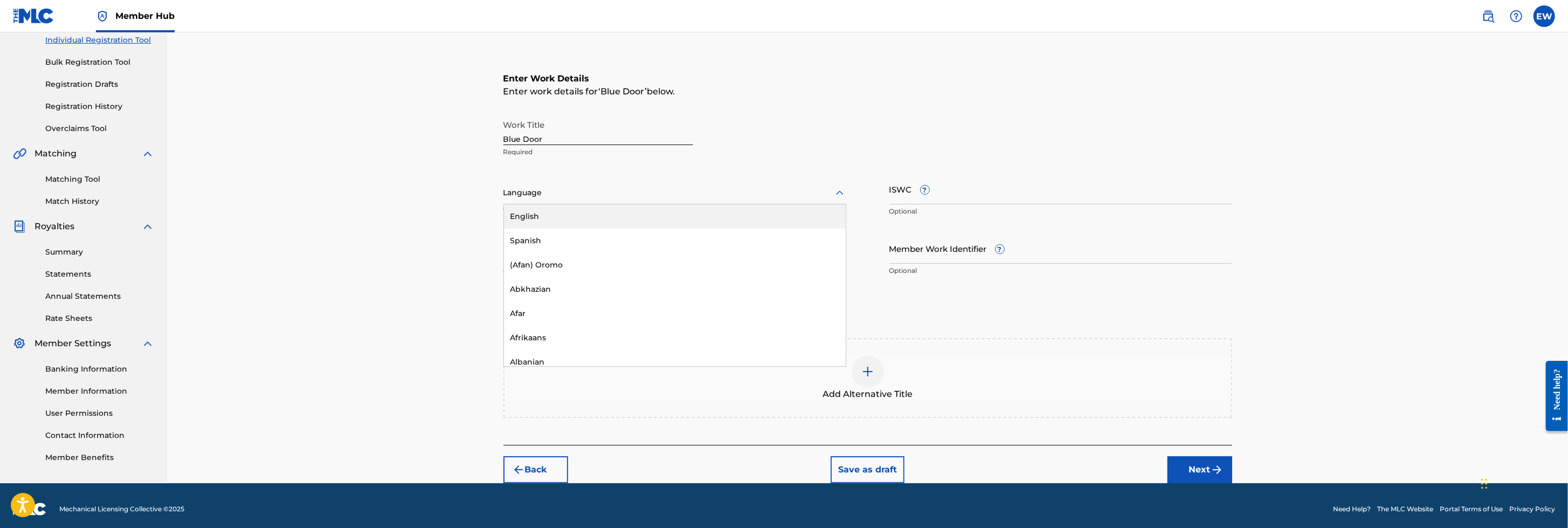
click at [601, 191] on div at bounding box center [675, 193] width 343 height 13
click at [590, 217] on div "English" at bounding box center [674, 217] width 341 height 24
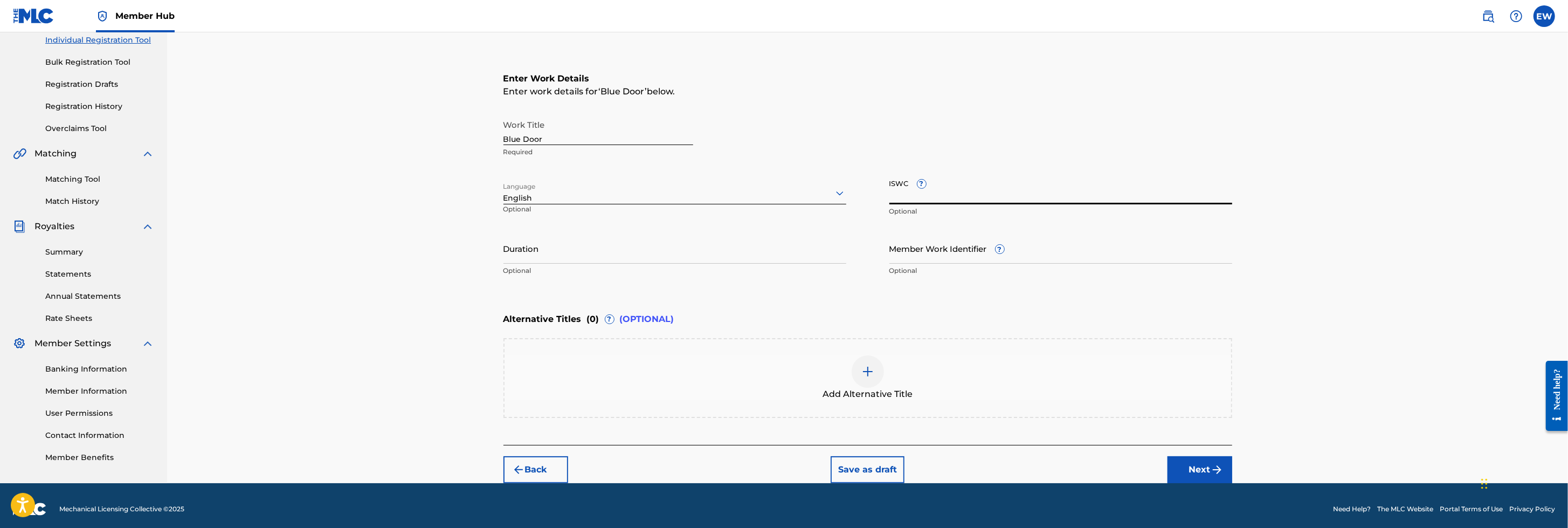
click at [952, 191] on input "ISWC ?" at bounding box center [1061, 189] width 343 height 31
type input "T3341526801"
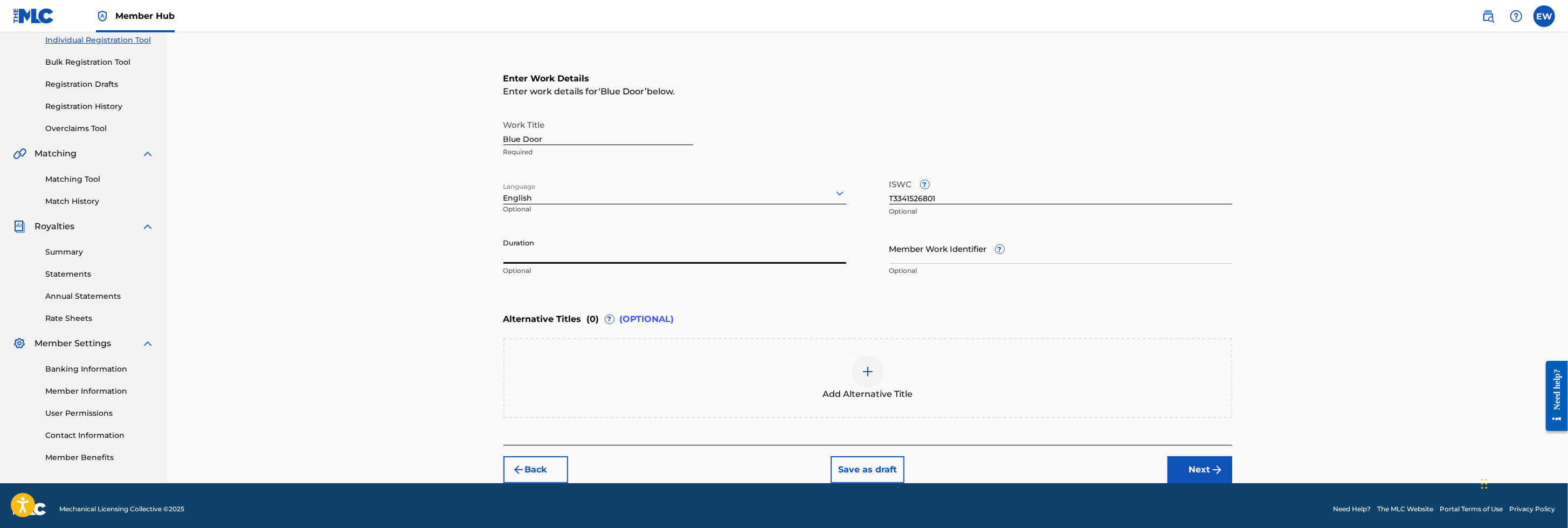
click at [674, 249] on input "Duration" at bounding box center [675, 248] width 343 height 31
click at [652, 210] on div "Language English Optional" at bounding box center [675, 198] width 343 height 49
click at [618, 254] on input "Duration" at bounding box center [675, 248] width 343 height 31
type input "02:21"
click at [924, 255] on input "Member Work Identifier ?" at bounding box center [1061, 248] width 343 height 31
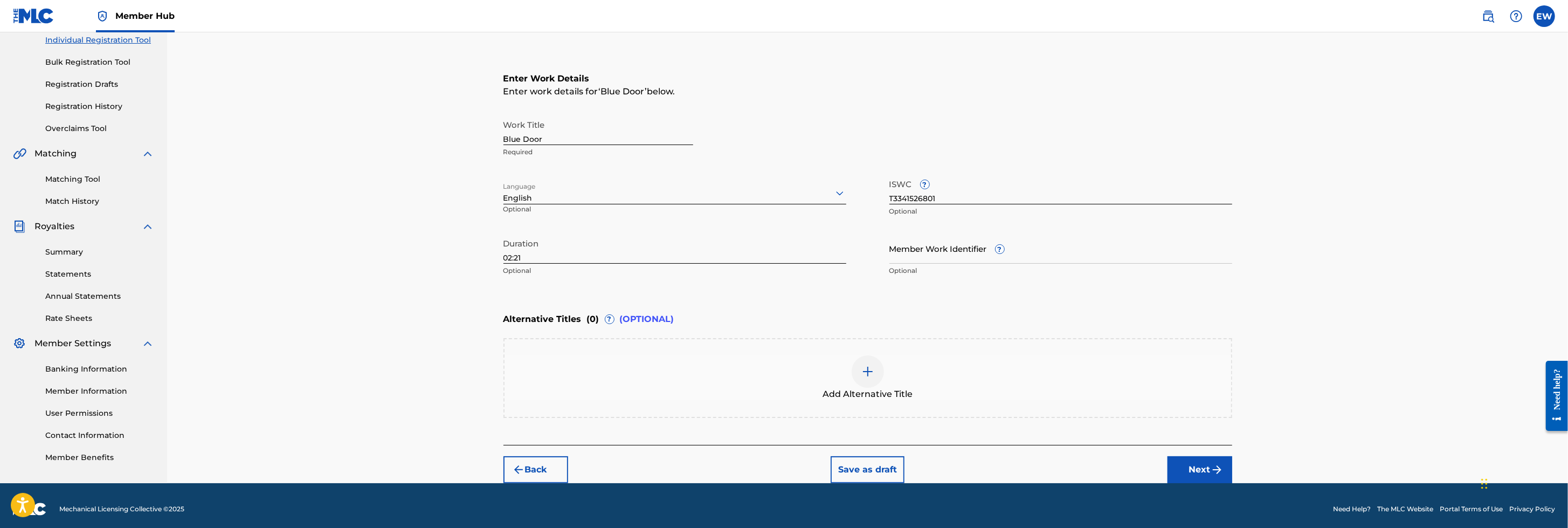
click at [794, 310] on div "Alternative Titles ( 0 ) ? (OPTIONAL)" at bounding box center [868, 319] width 729 height 24
click at [1043, 351] on button "Next" at bounding box center [1200, 469] width 65 height 27
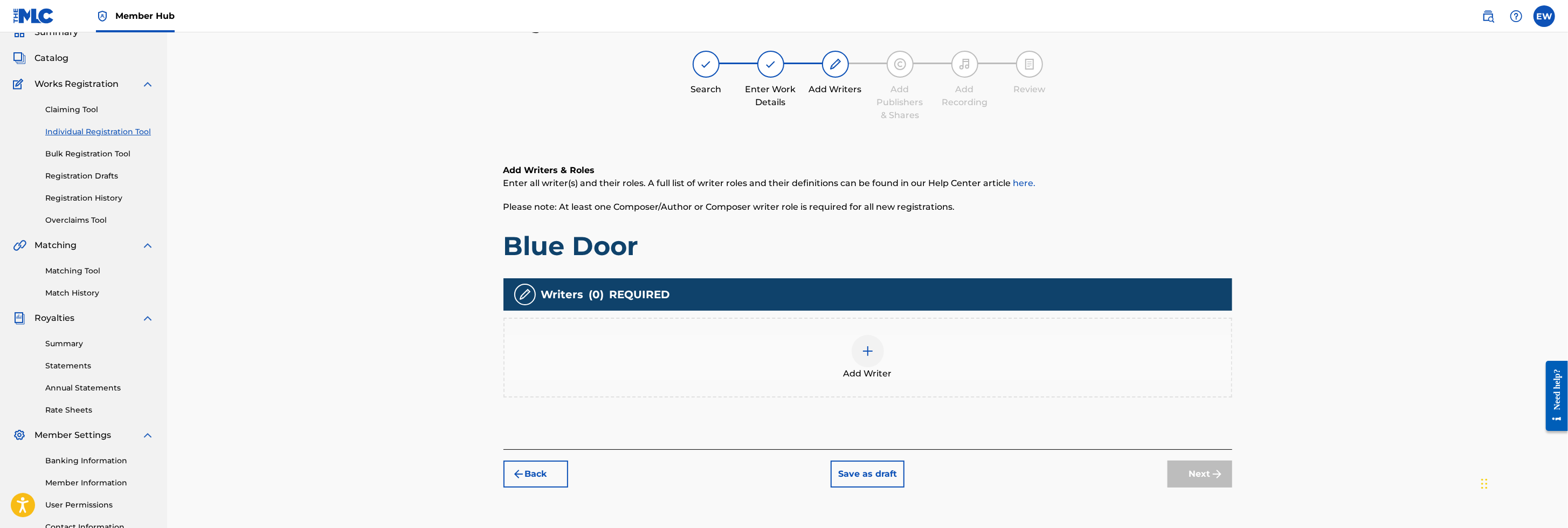
scroll to position [48, 0]
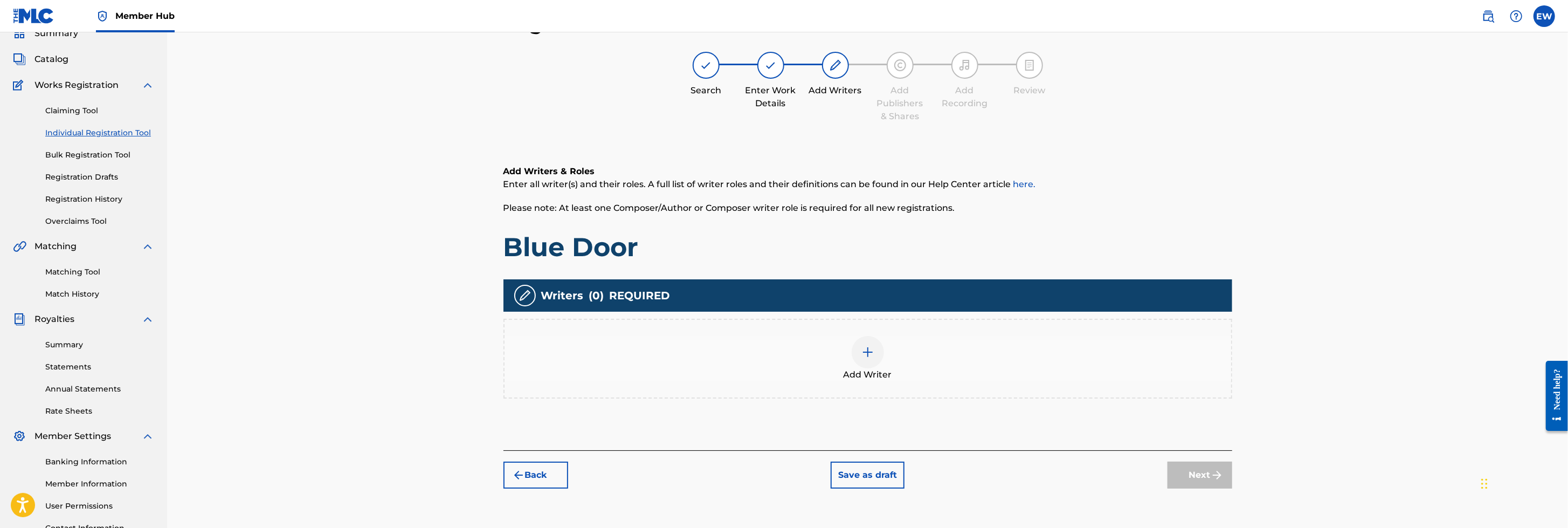
click at [868, 351] on img at bounding box center [868, 352] width 13 height 13
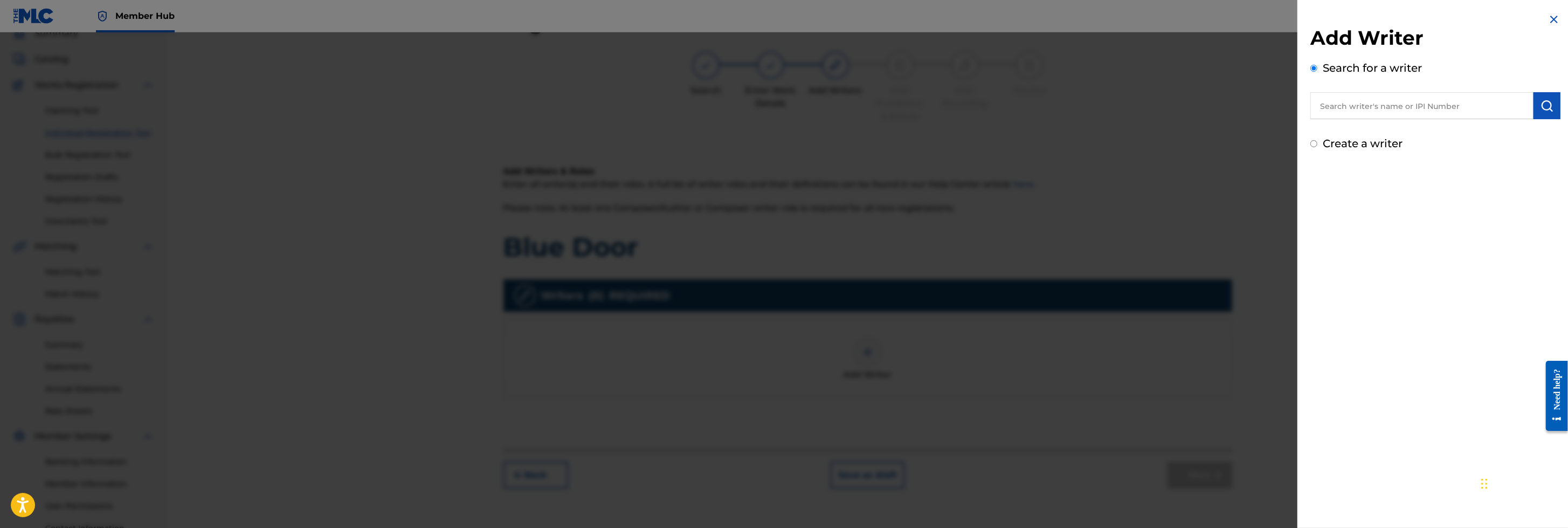
click at [1043, 142] on input "Create a writer" at bounding box center [1313, 144] width 7 height 7
radio input "false"
radio input "true"
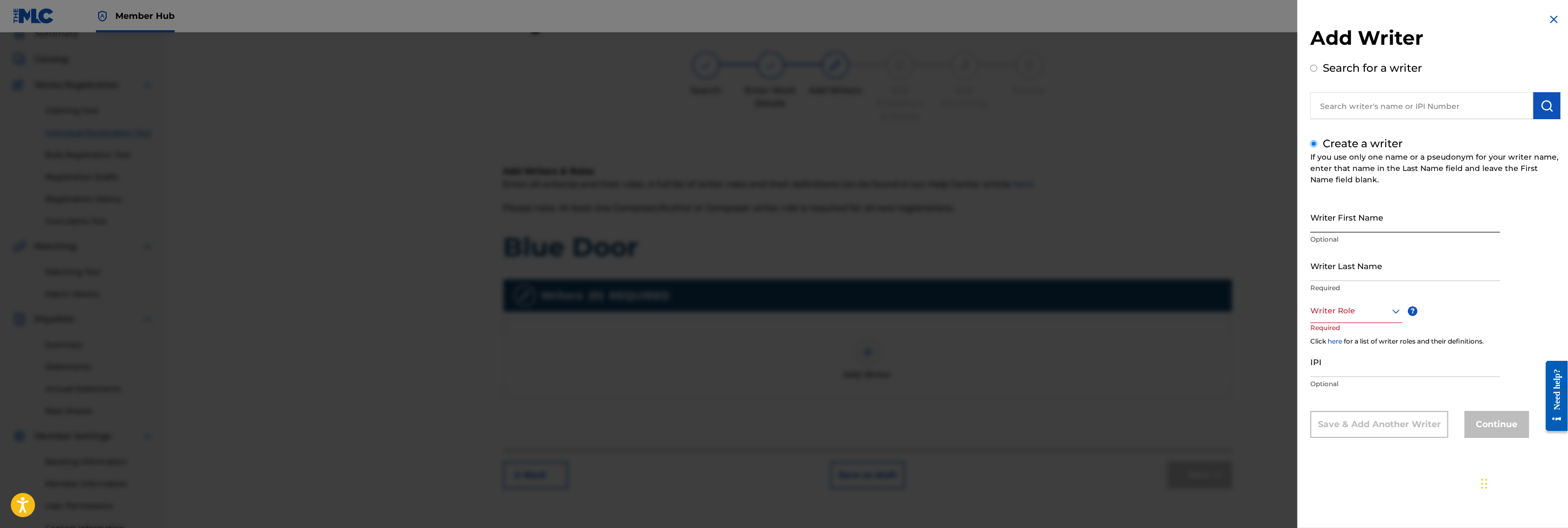
click at [1043, 218] on input "Writer First Name" at bounding box center [1404, 217] width 190 height 31
type input "Ellyn"
type input "[PERSON_NAME]"
click at [1043, 308] on icon at bounding box center [1396, 311] width 13 height 13
click at [1043, 335] on div "Composer/Author" at bounding box center [1356, 335] width 91 height 24
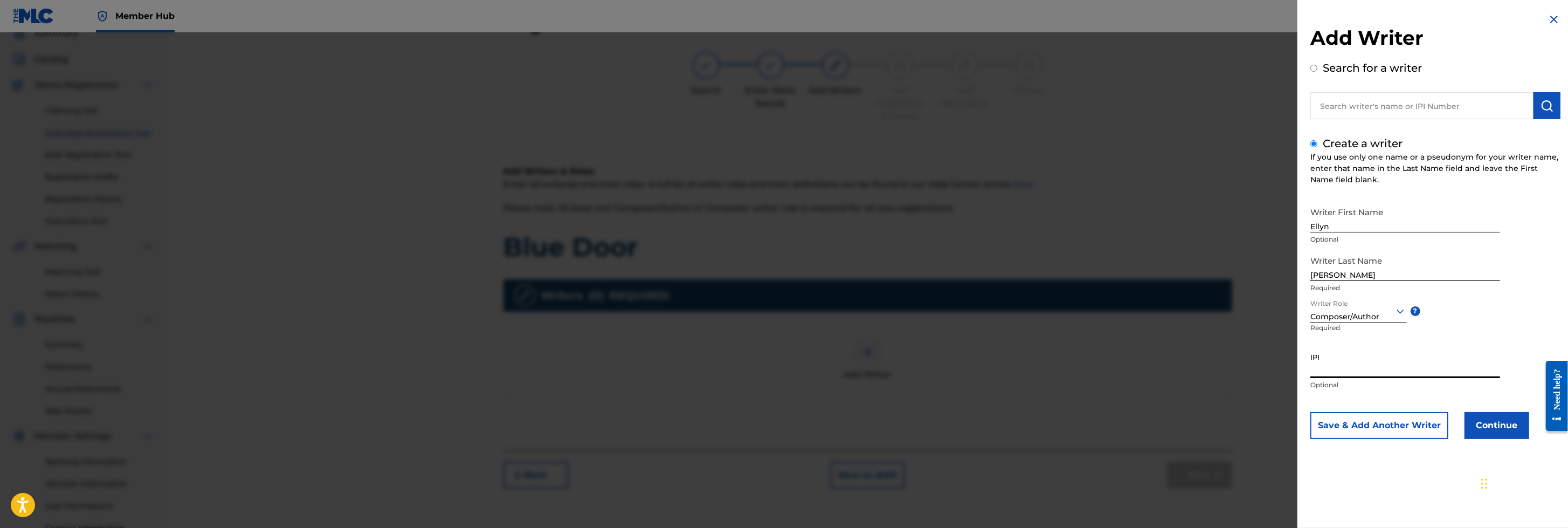
click at [1043, 351] on input "IPI" at bounding box center [1404, 363] width 190 height 31
click at [1043, 351] on button "Continue" at bounding box center [1497, 426] width 65 height 27
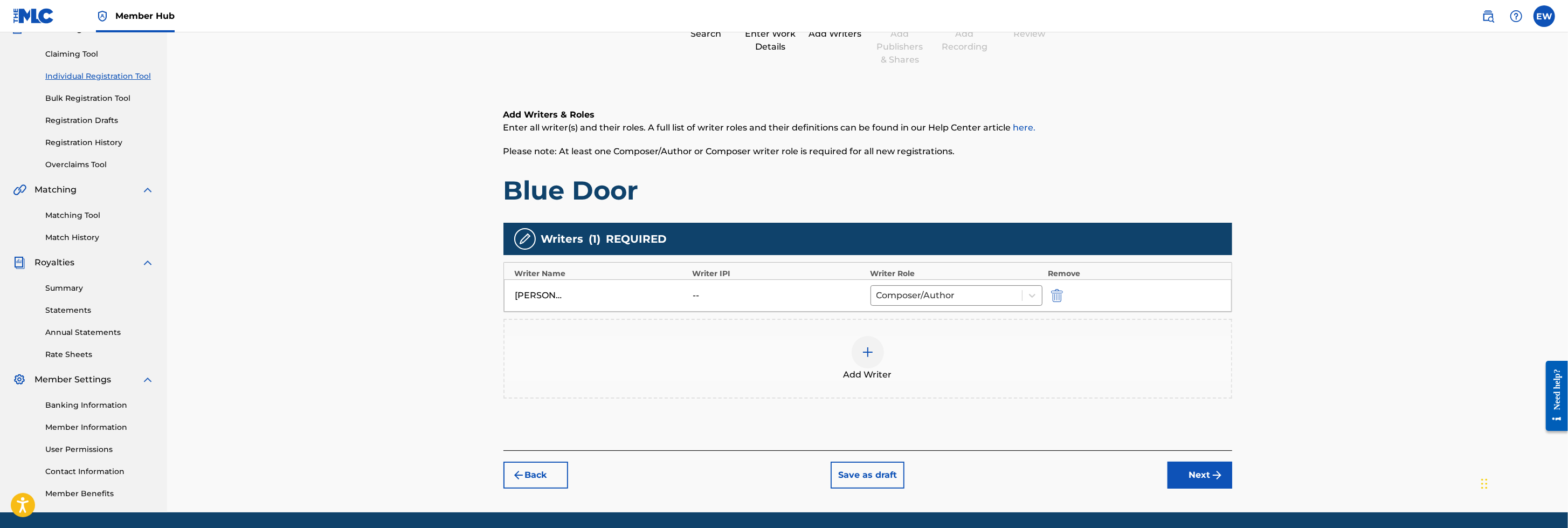
scroll to position [140, 0]
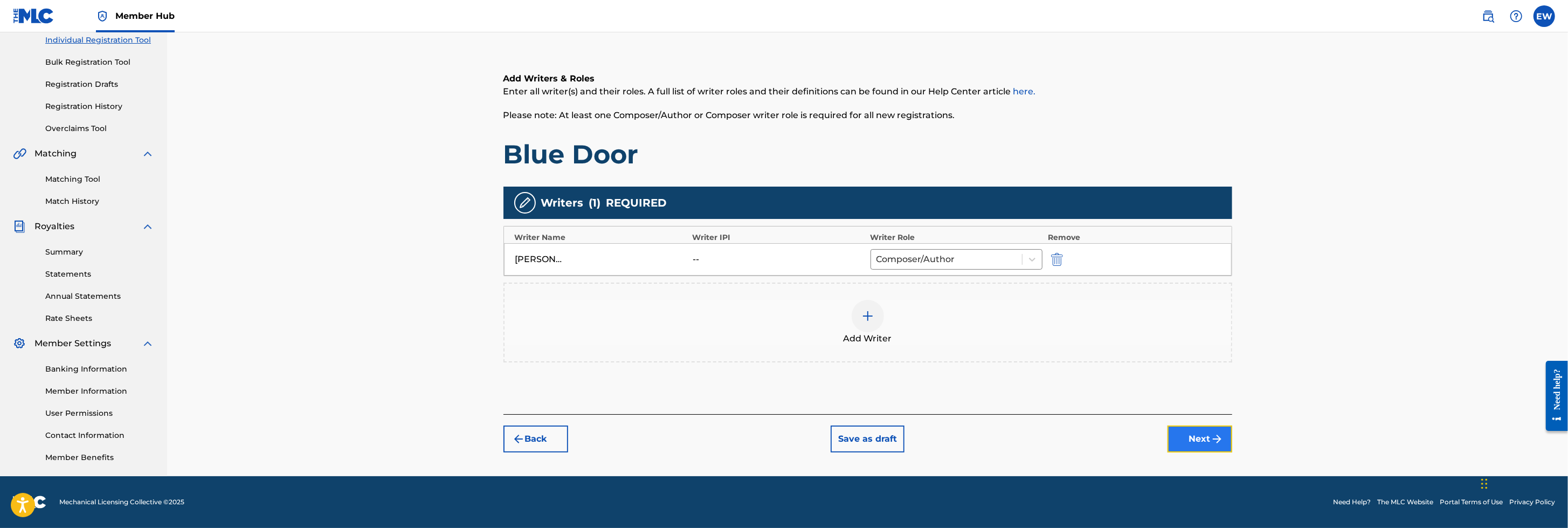
click at [1043, 351] on button "Next" at bounding box center [1200, 439] width 65 height 27
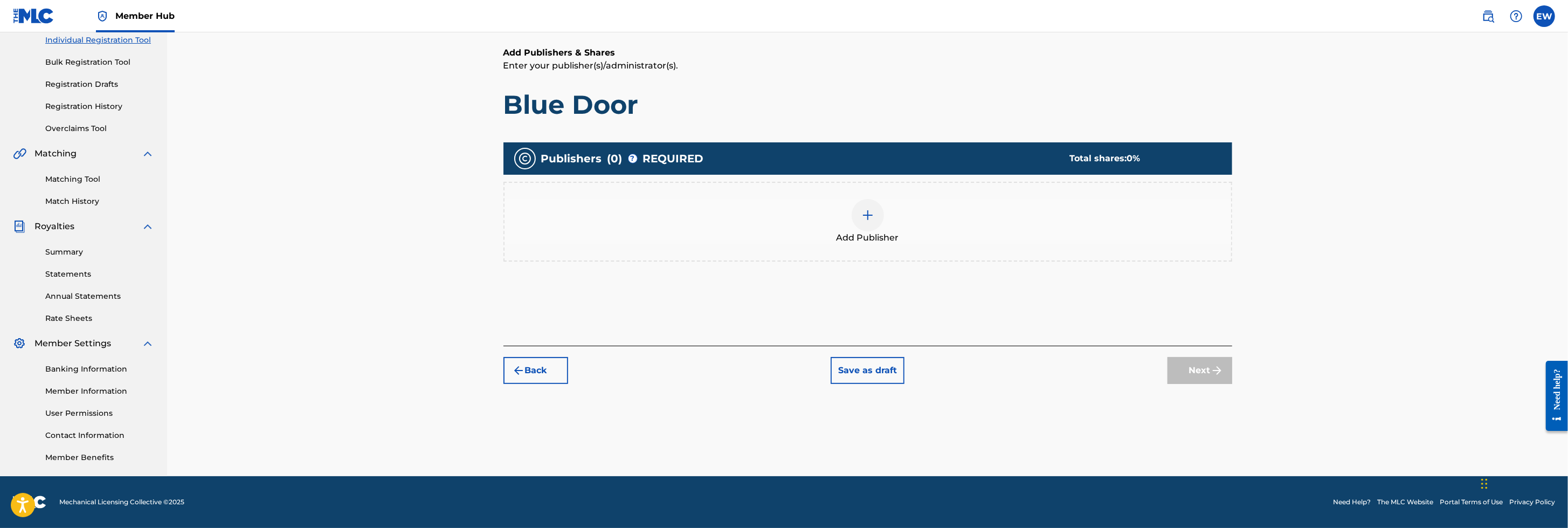
scroll to position [48, 0]
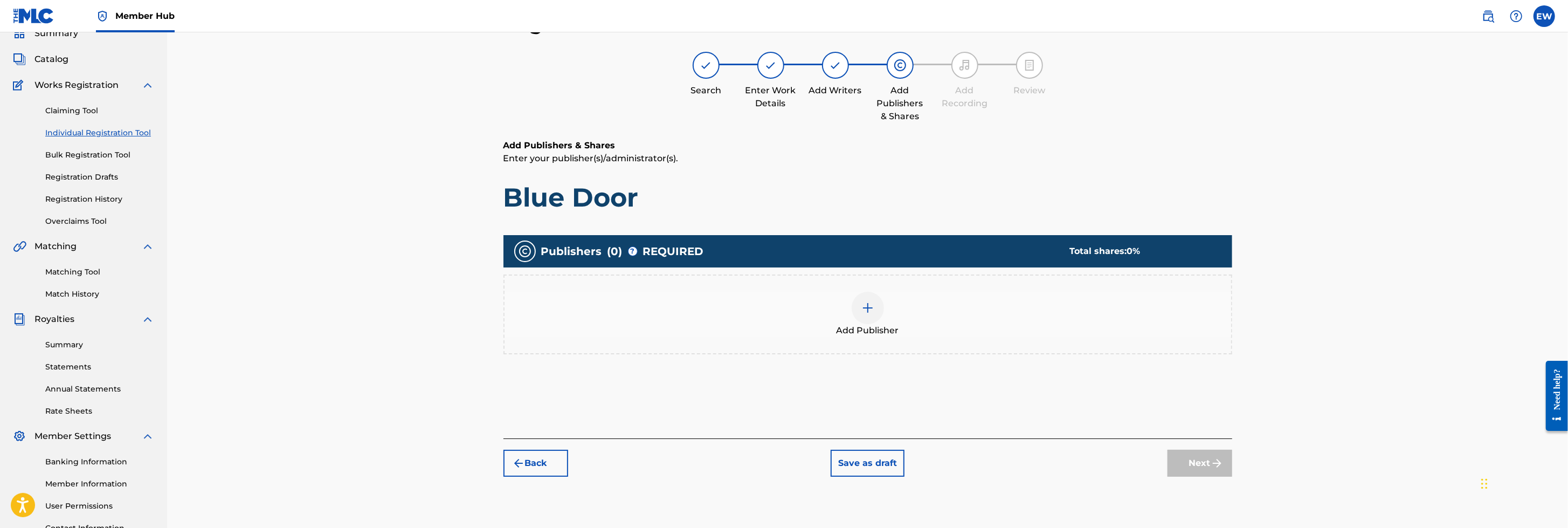
click at [876, 303] on div at bounding box center [868, 308] width 32 height 32
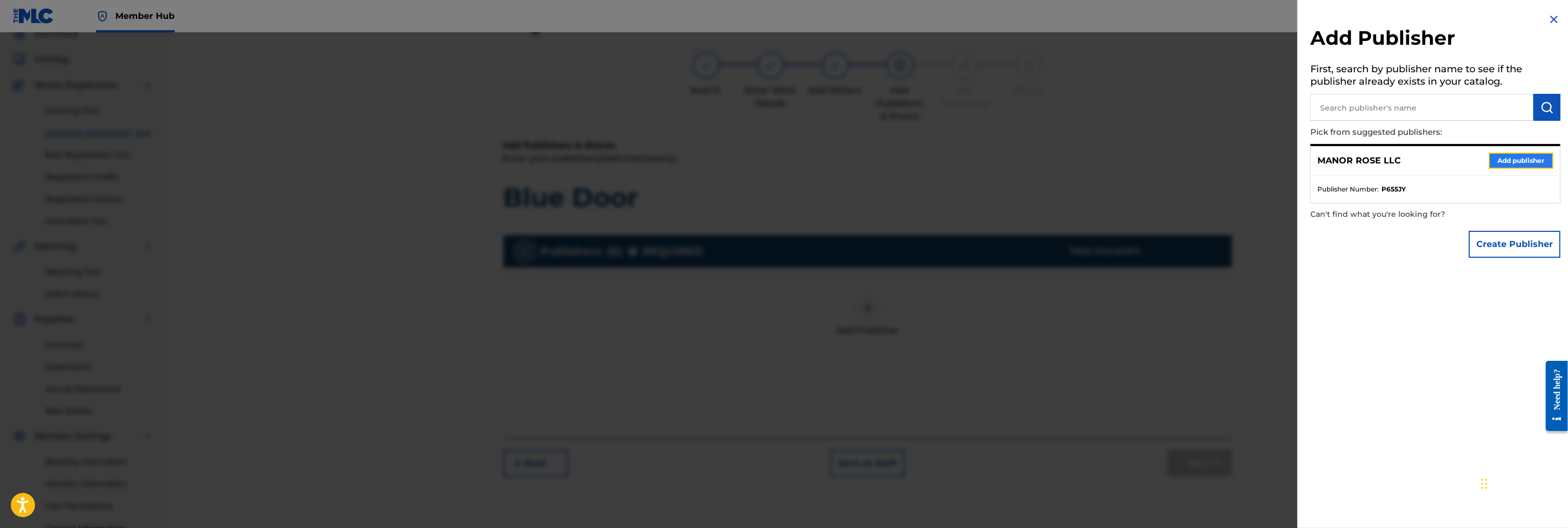
click at [1043, 159] on button "Add publisher" at bounding box center [1521, 160] width 65 height 16
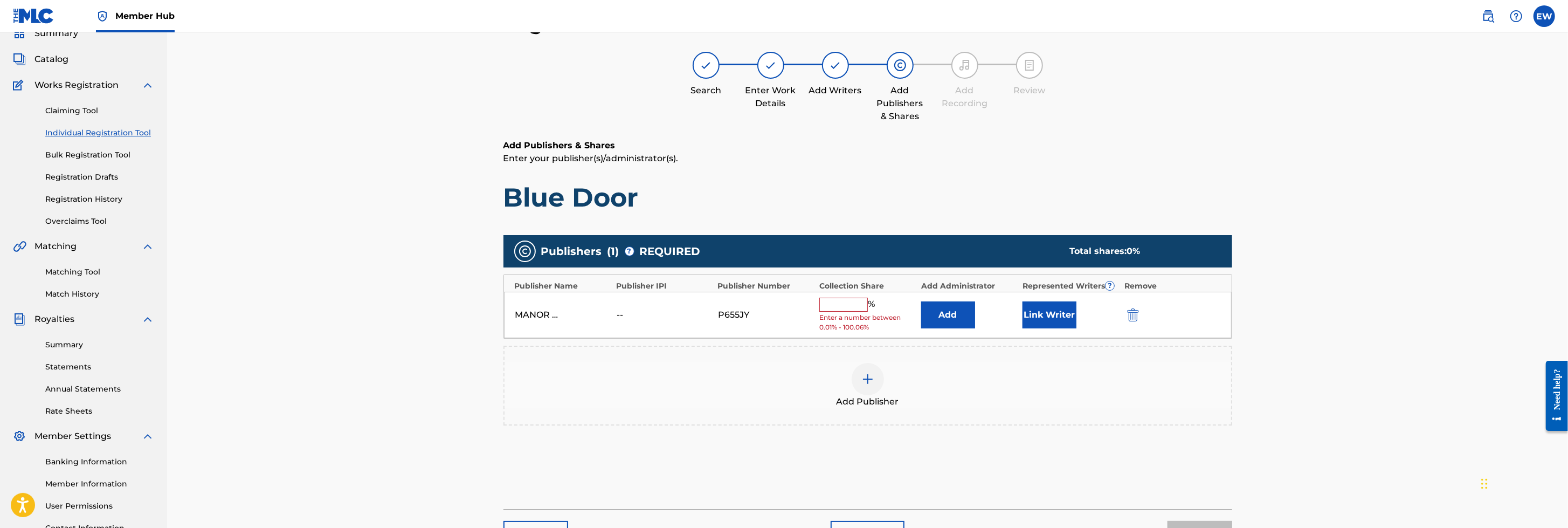
click at [842, 305] on input "text" at bounding box center [843, 305] width 49 height 14
type input "100"
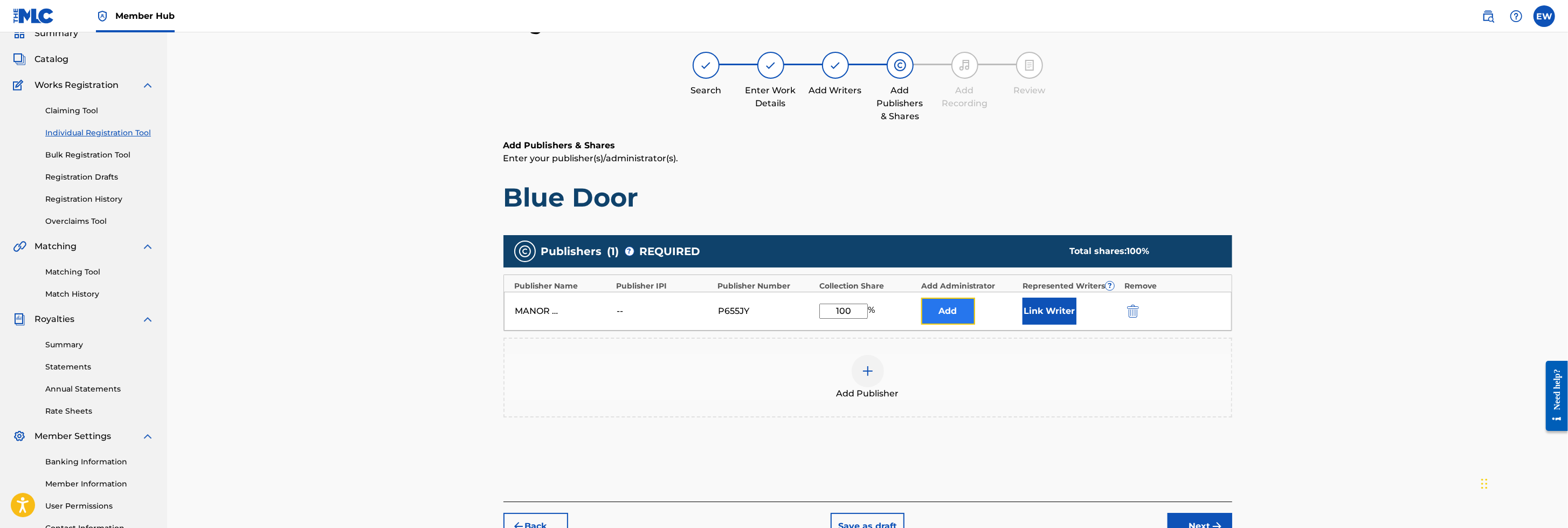
click at [952, 304] on button "Add" at bounding box center [948, 311] width 54 height 27
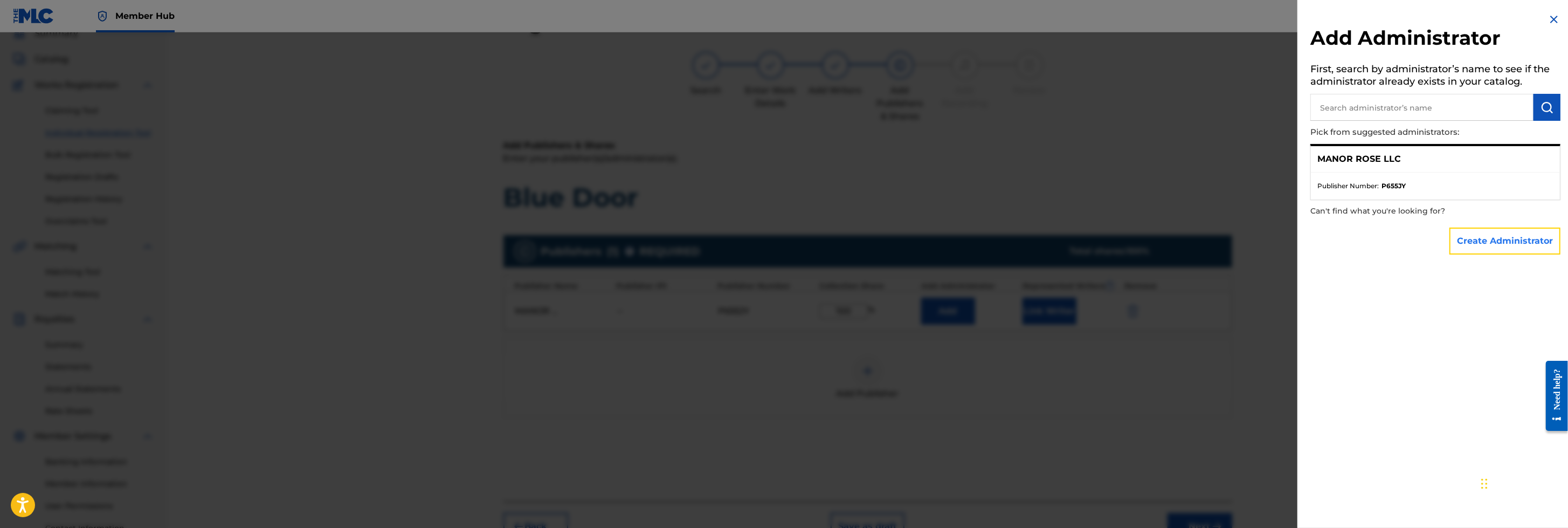
click at [1043, 241] on button "Create Administrator" at bounding box center [1504, 241] width 111 height 27
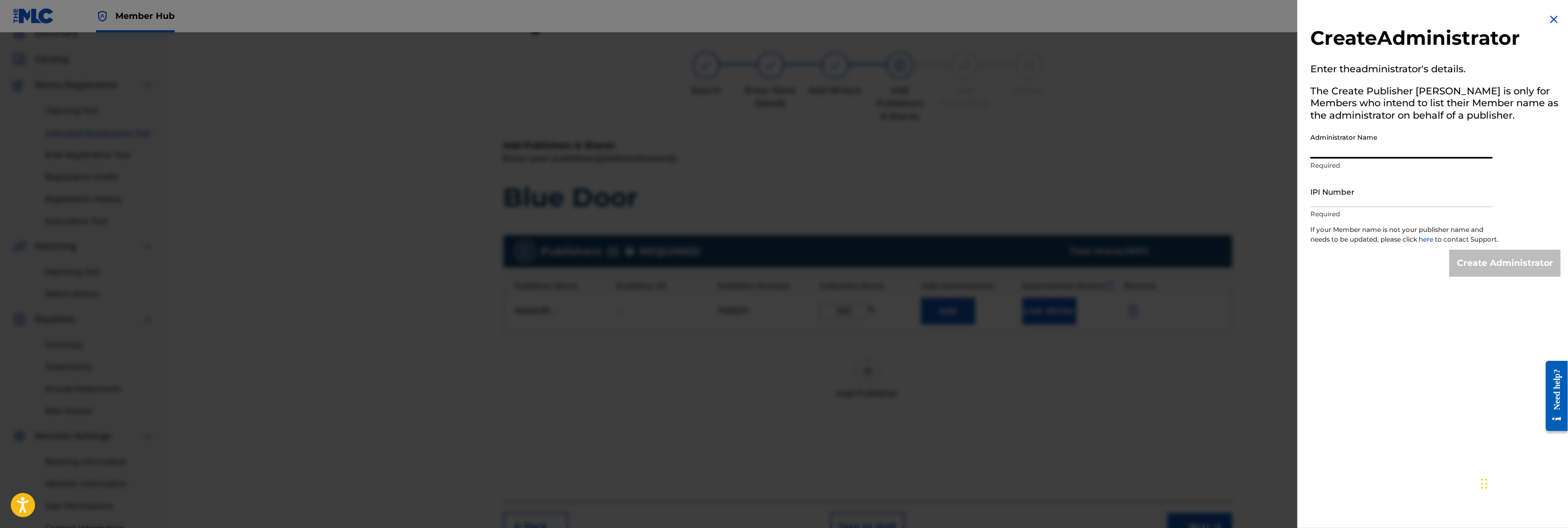
click at [1043, 145] on input "Administrator Name" at bounding box center [1401, 143] width 182 height 31
type input "[PERSON_NAME]"
click at [1043, 199] on input "IPI Number" at bounding box center [1401, 192] width 182 height 31
type input "1306980840"
click at [1043, 277] on input "Create Administrator" at bounding box center [1504, 263] width 111 height 27
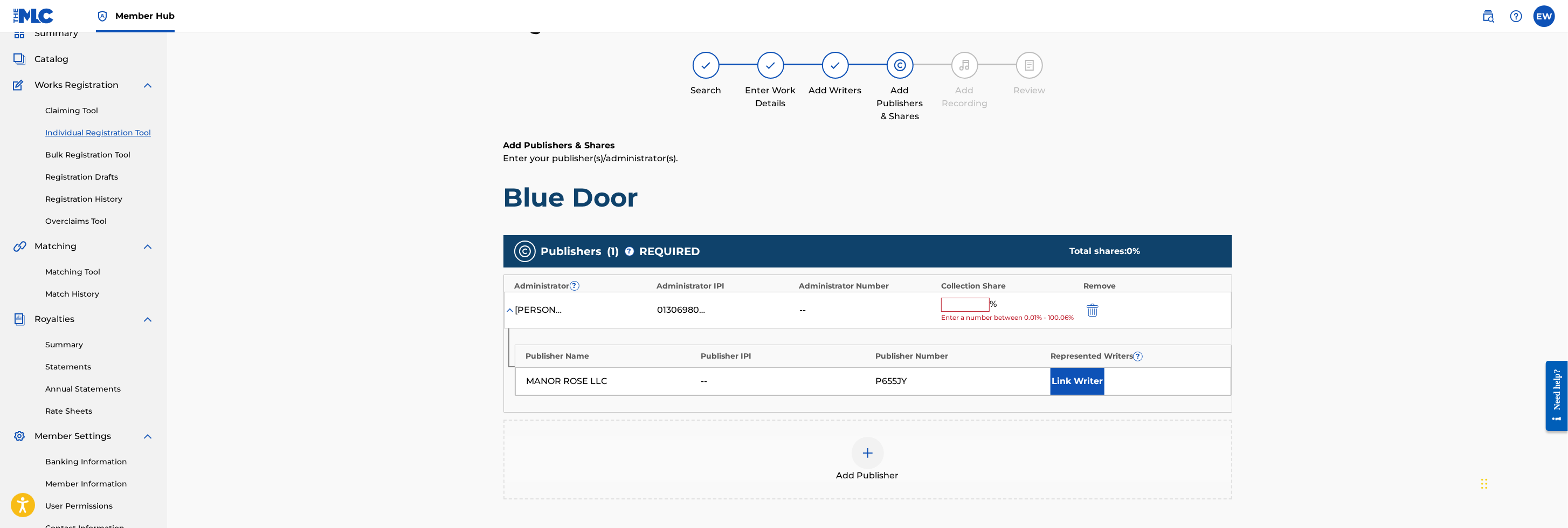
click at [956, 301] on input "text" at bounding box center [965, 305] width 49 height 14
type input "100"
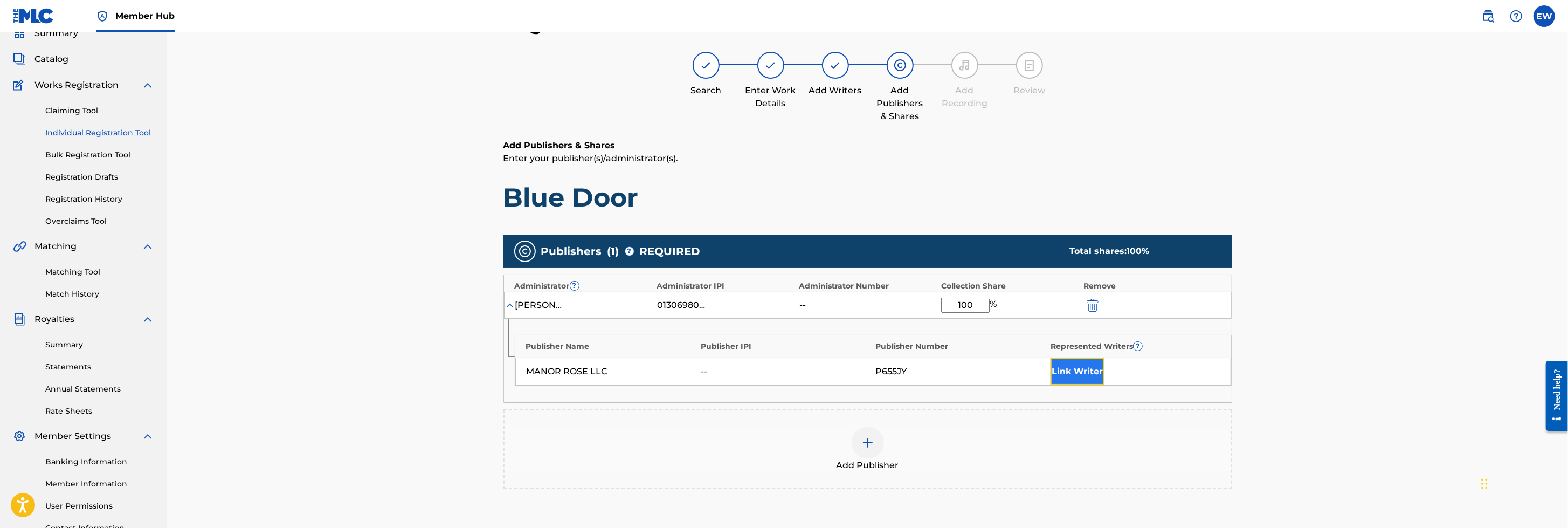
click at [1043, 351] on button "Link Writer" at bounding box center [1077, 371] width 54 height 27
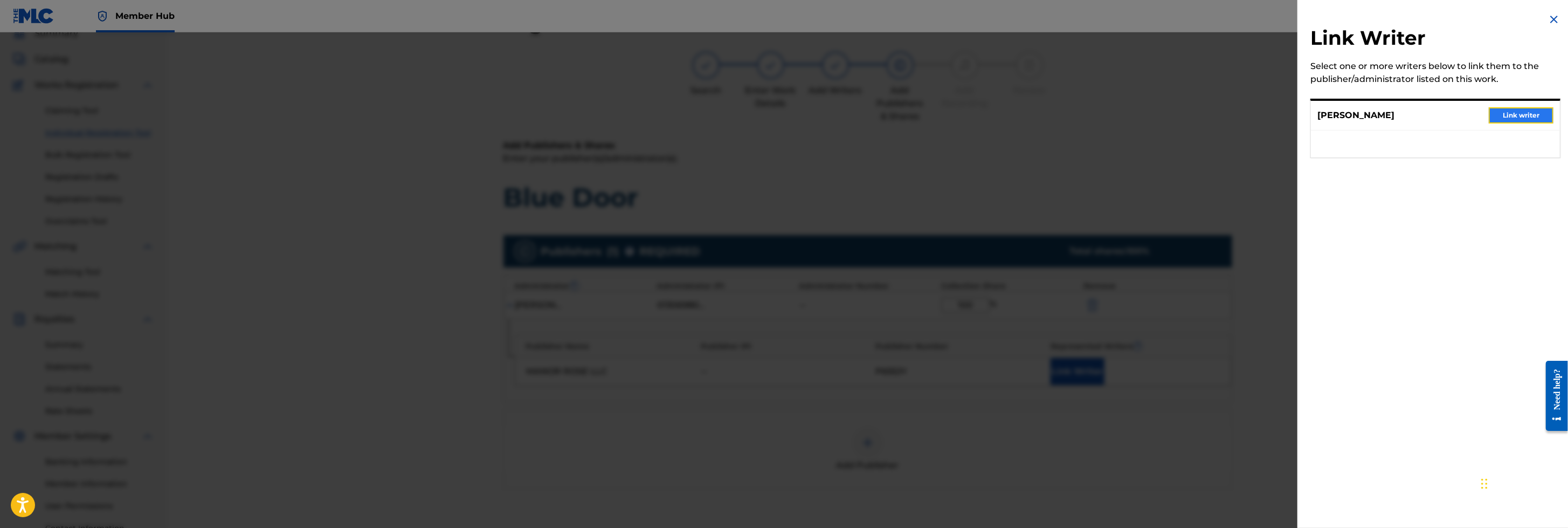
click at [1043, 117] on button "Link writer" at bounding box center [1521, 115] width 65 height 16
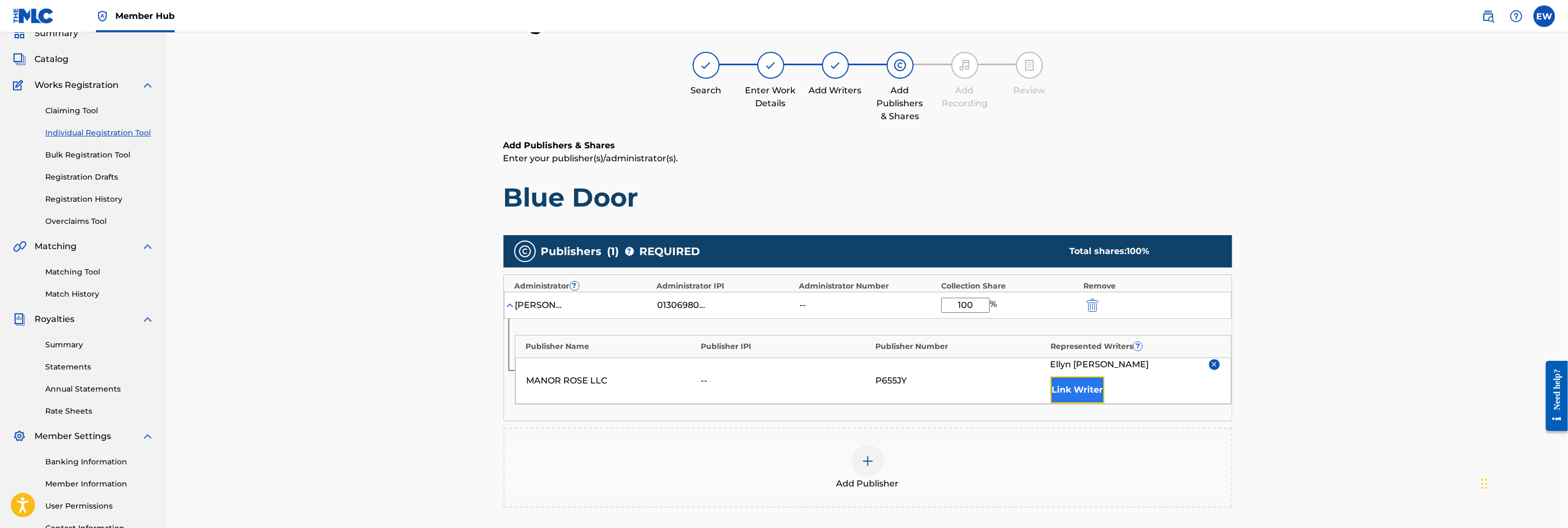
click at [1043, 351] on button "Link Writer" at bounding box center [1077, 390] width 54 height 27
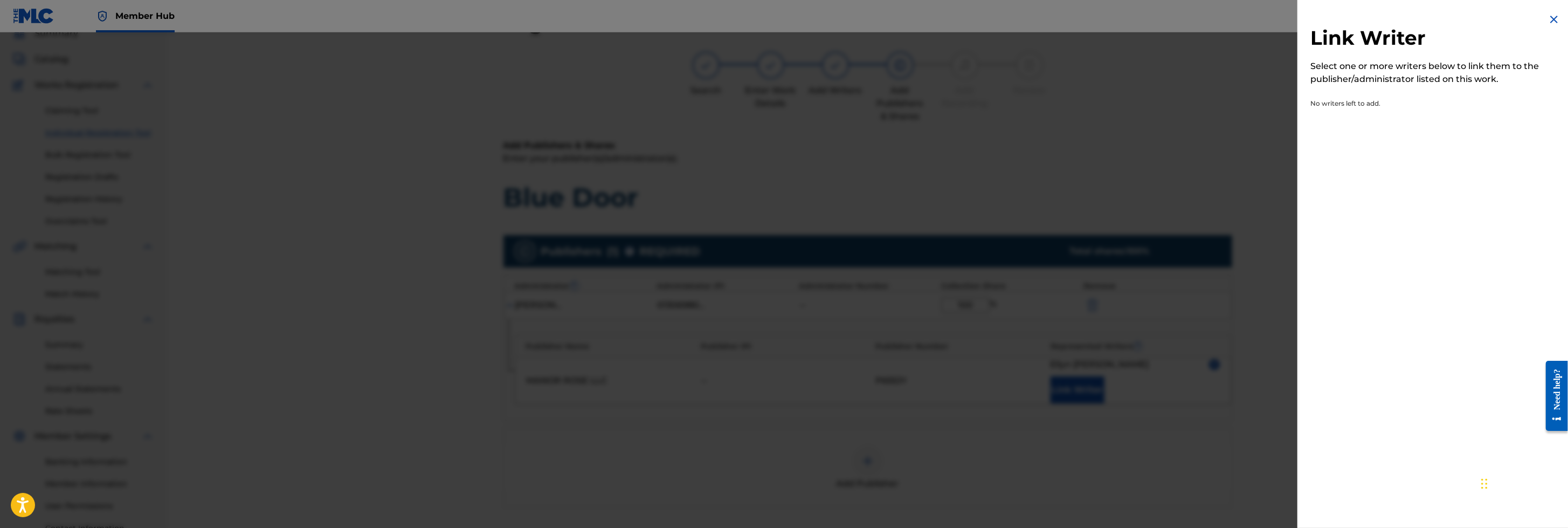
click at [1043, 15] on img at bounding box center [1554, 19] width 13 height 13
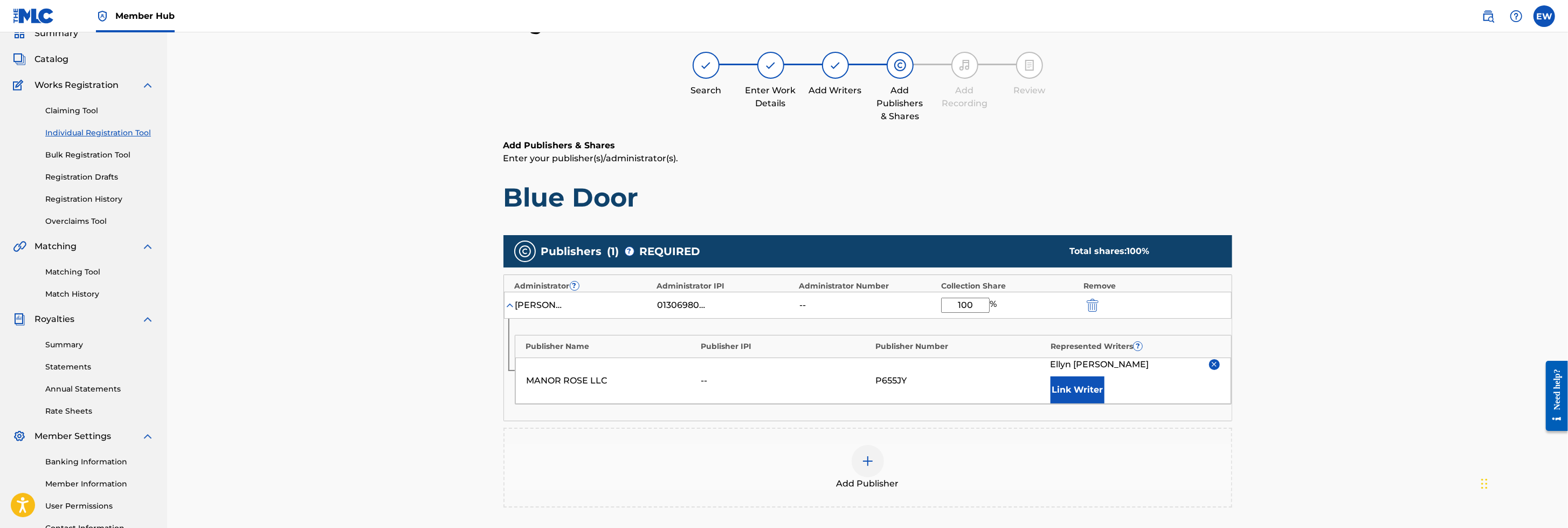
click at [1043, 254] on div "Register Work Search Enter Work Details Add Writers Add Publishers & Shares Add…" at bounding box center [868, 307] width 1401 height 646
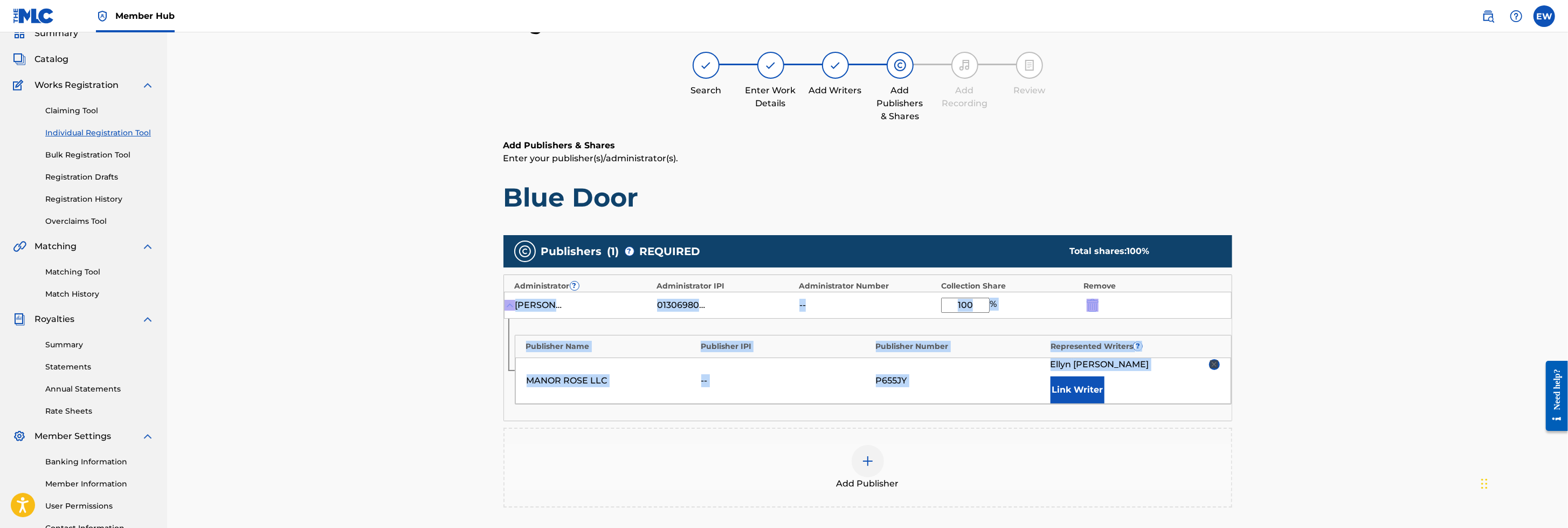
drag, startPoint x: 1567, startPoint y: 284, endPoint x: 1570, endPoint y: 404, distance: 120.0
click at [1043, 351] on html "Accessibility Screen-Reader Guide, Feedback, and Issue Reporting | New window C…" at bounding box center [784, 216] width 1568 height 528
click at [1043, 351] on div "Register Work Search Enter Work Details Add Writers Add Publishers & Shares Add…" at bounding box center [868, 307] width 1401 height 646
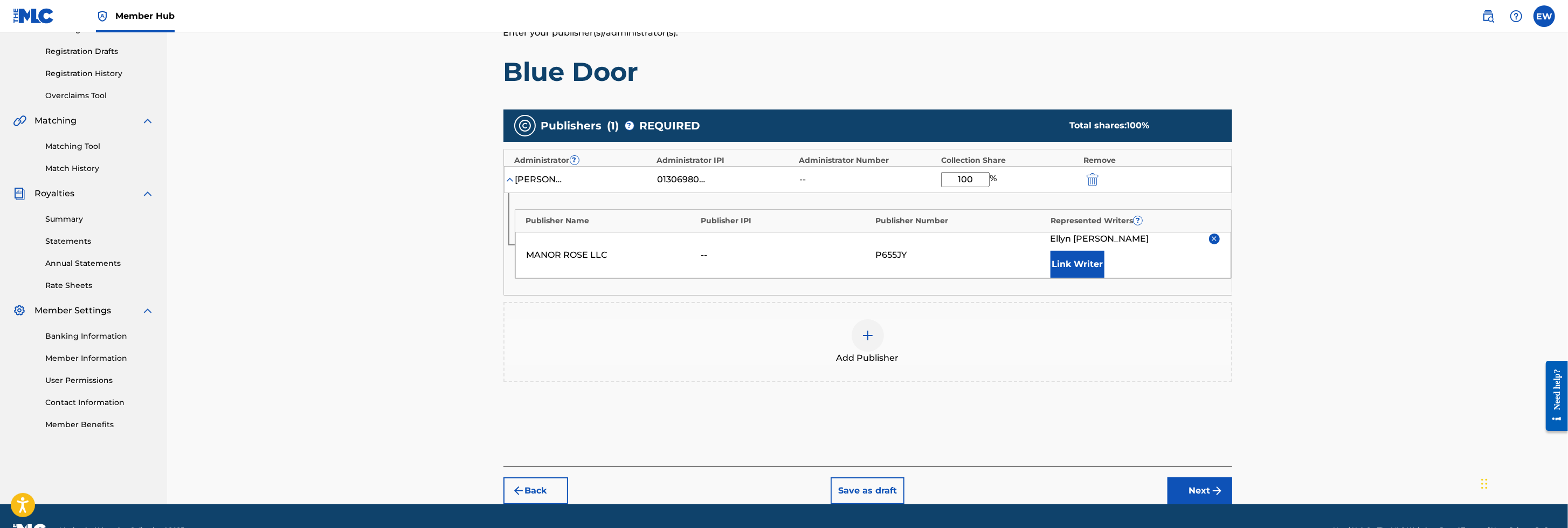
scroll to position [176, 0]
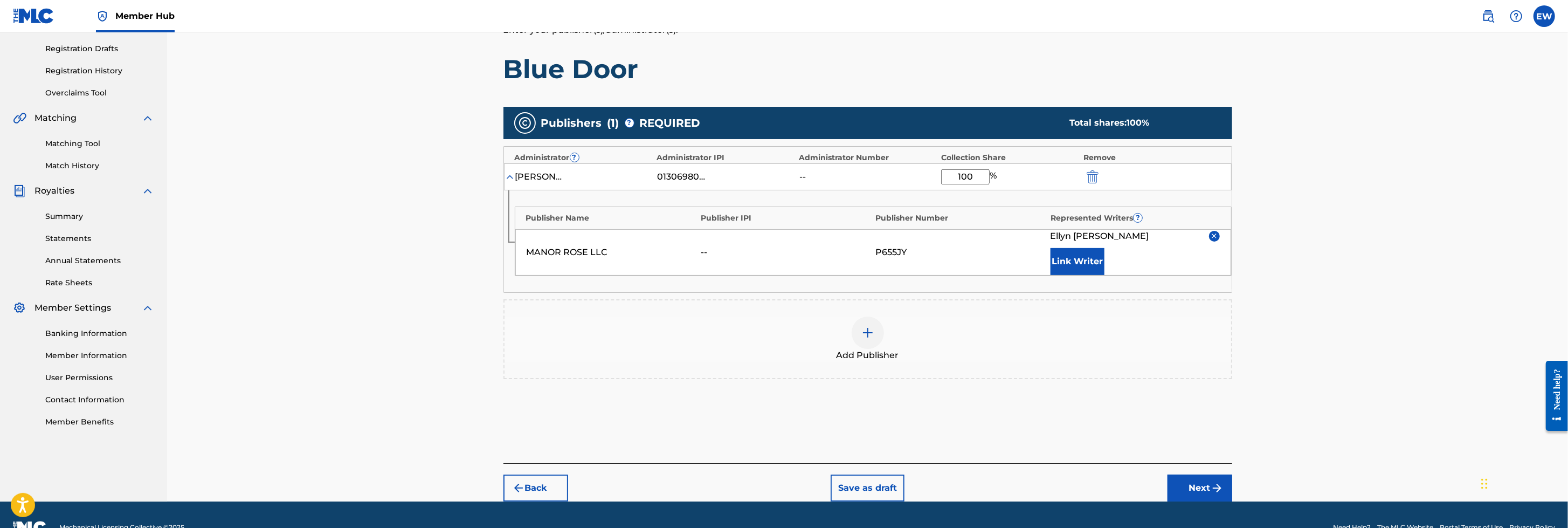
click at [1043, 351] on div "Register Work Search Enter Work Details Add Writers Add Publishers & Shares Add…" at bounding box center [868, 179] width 1401 height 646
click at [1043, 351] on button "Next" at bounding box center [1200, 488] width 65 height 27
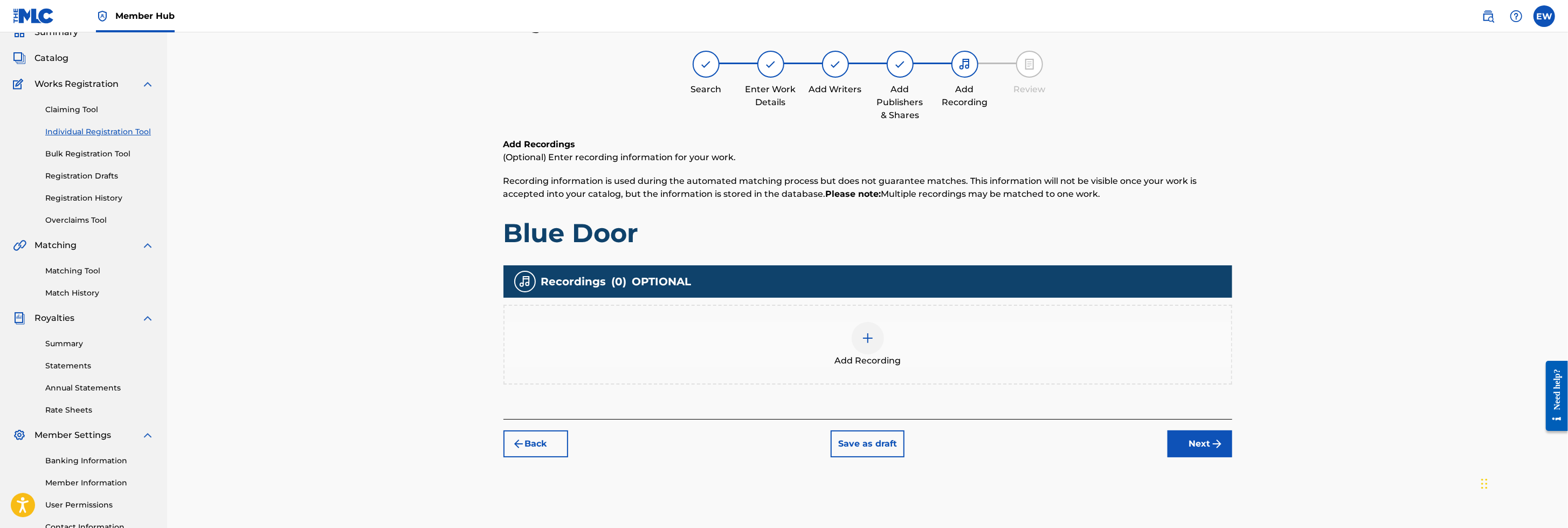
scroll to position [48, 0]
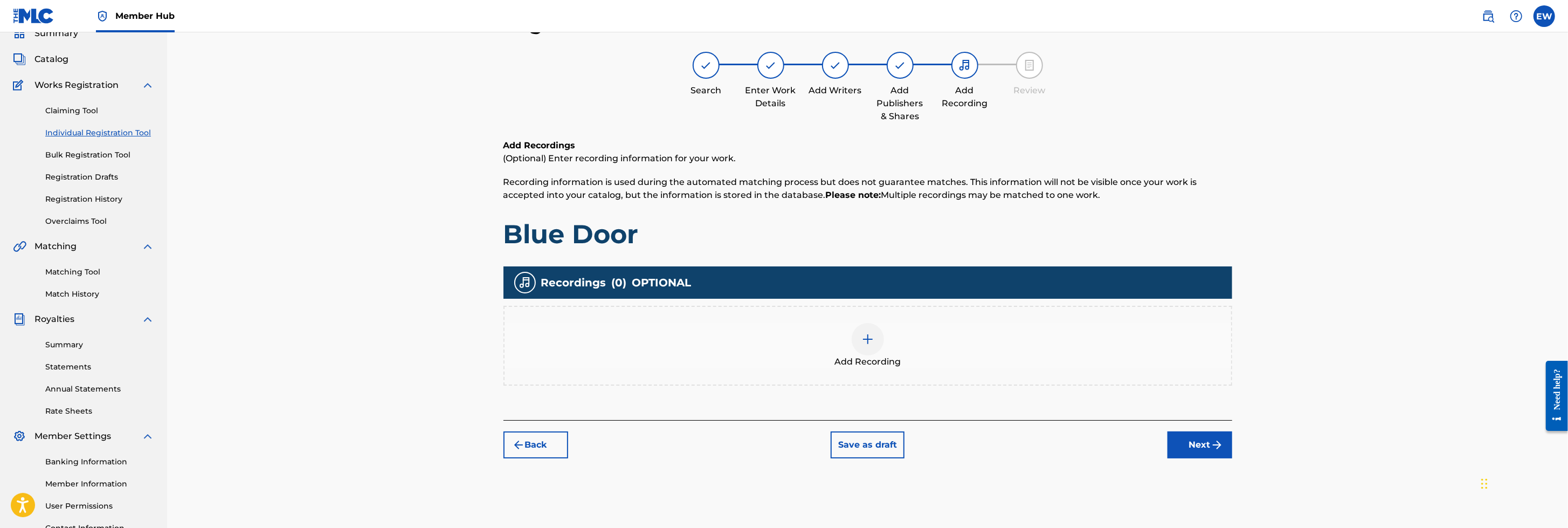
click at [876, 337] on div at bounding box center [868, 340] width 32 height 32
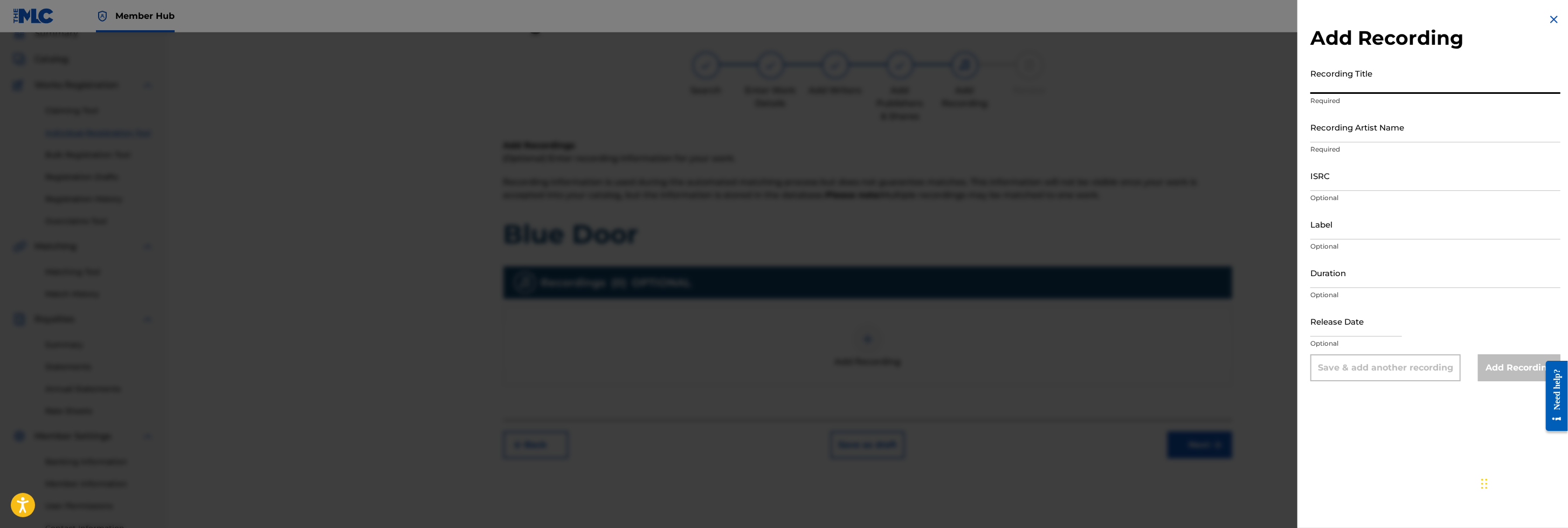
click at [1043, 80] on input "Recording Title" at bounding box center [1435, 78] width 250 height 31
type input "Blue Door"
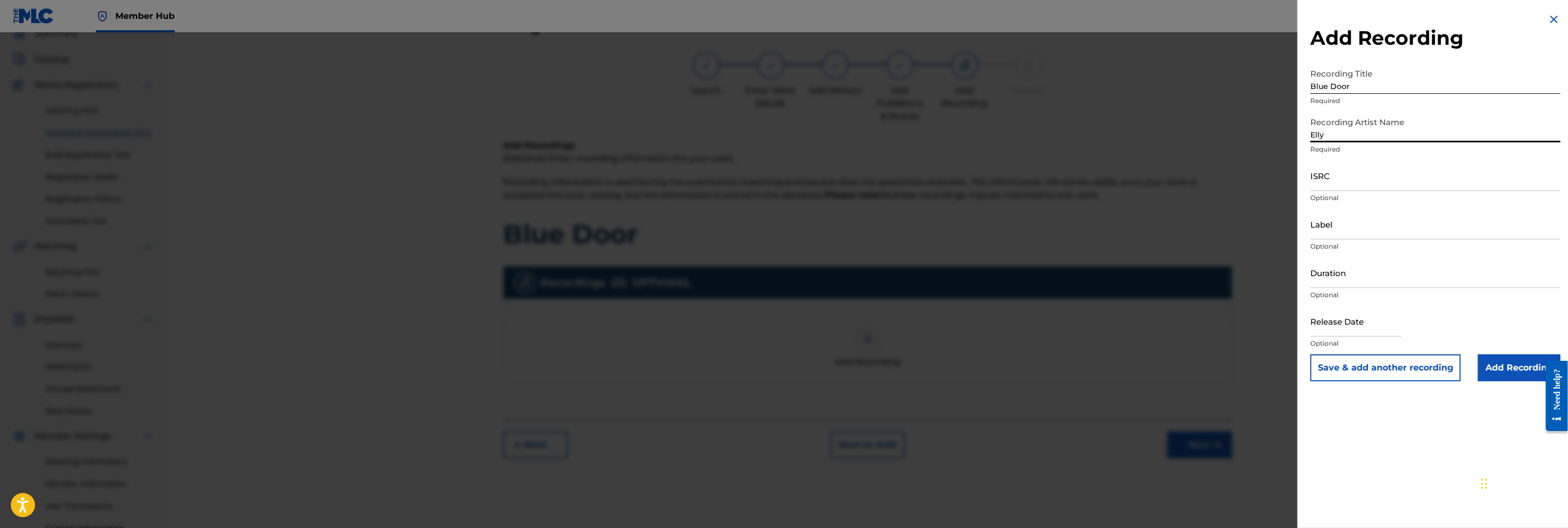
type input "[PERSON_NAME]"
click at [1043, 174] on input "ISRC" at bounding box center [1435, 176] width 250 height 31
type input "QMEU32514492"
click at [1043, 278] on input "Duration" at bounding box center [1435, 272] width 250 height 31
type input "02:21"
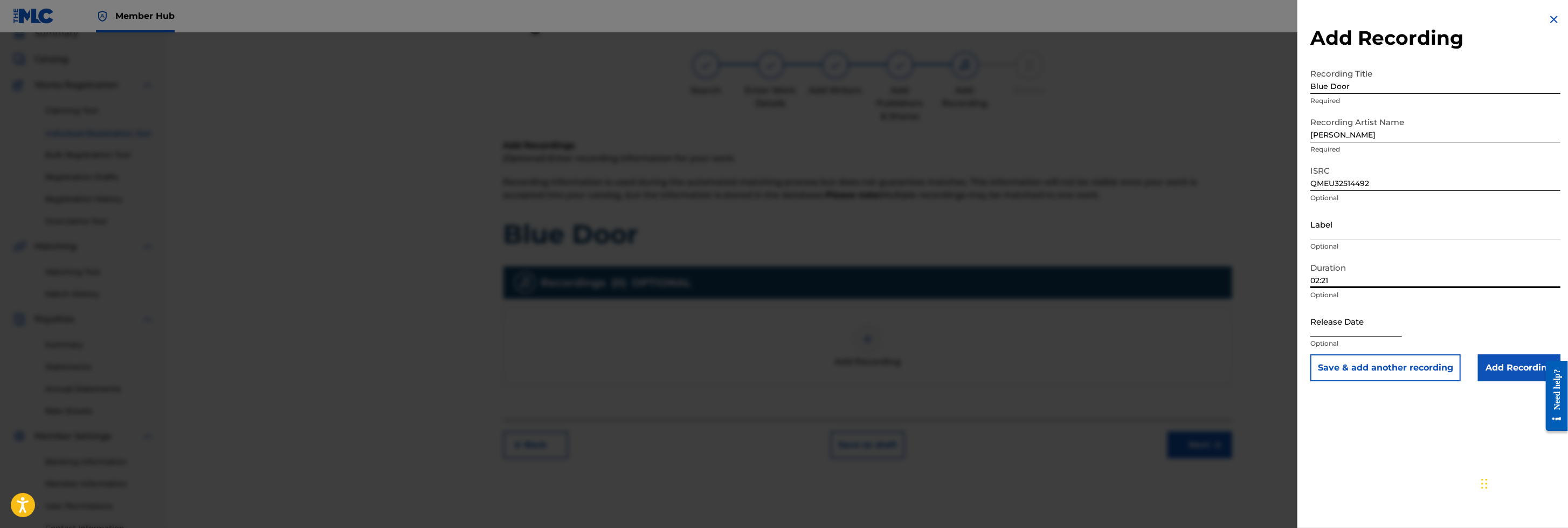
click at [1043, 315] on input "text" at bounding box center [1356, 321] width 92 height 31
select select "8"
select select "2025"
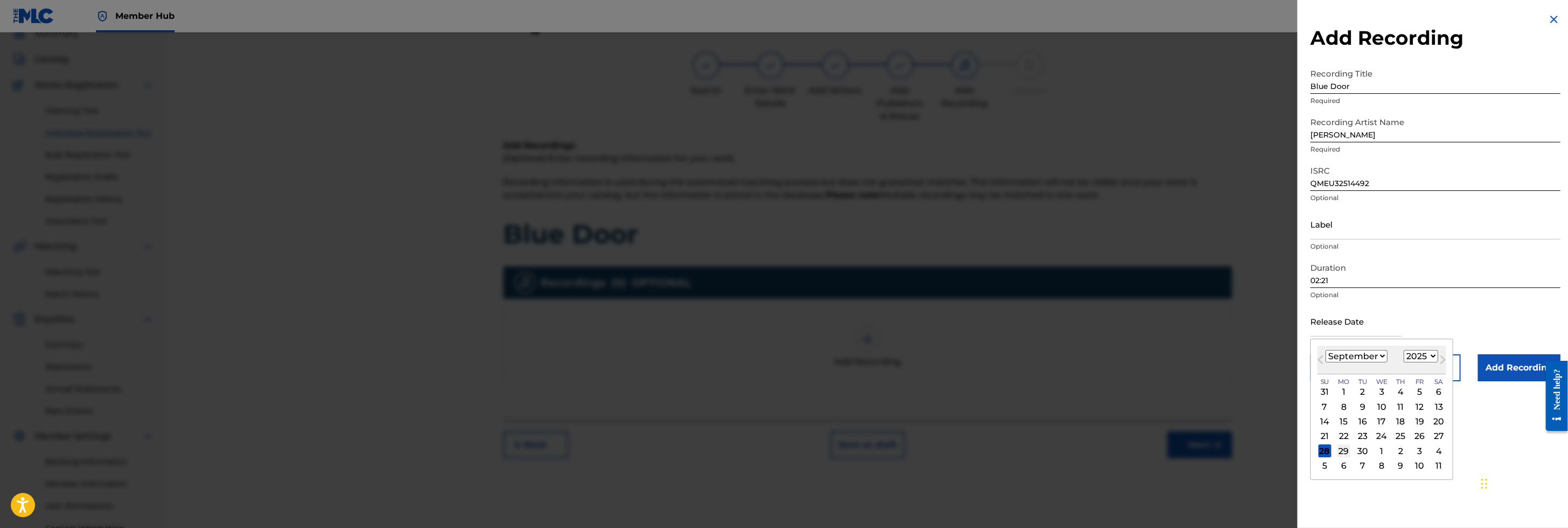
click at [1043, 351] on div "29" at bounding box center [1344, 451] width 13 height 13
type input "[DATE]"
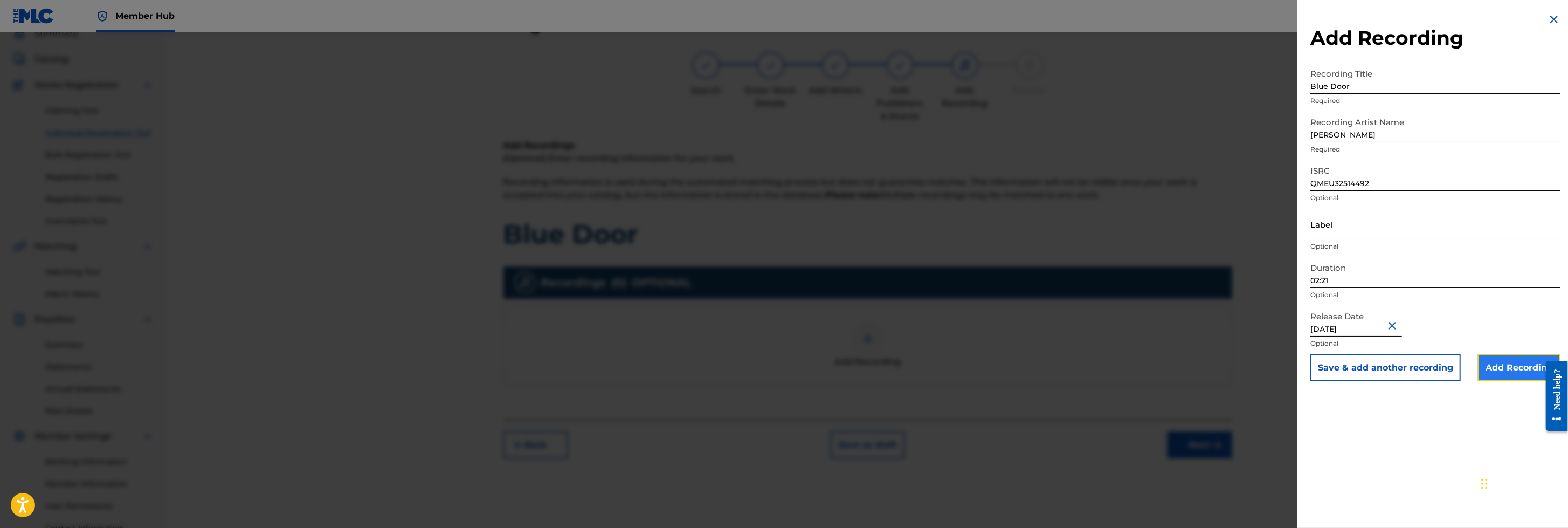
click at [1043, 351] on input "Add Recording" at bounding box center [1519, 368] width 83 height 27
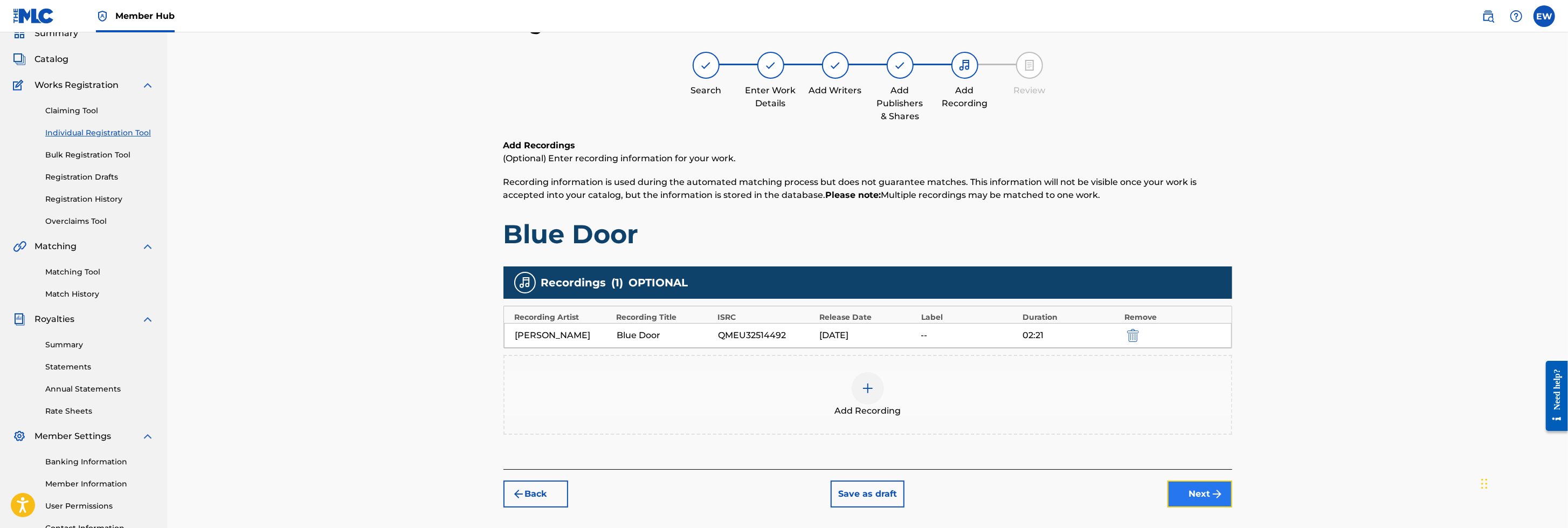
click at [1043, 351] on button "Next" at bounding box center [1200, 494] width 65 height 27
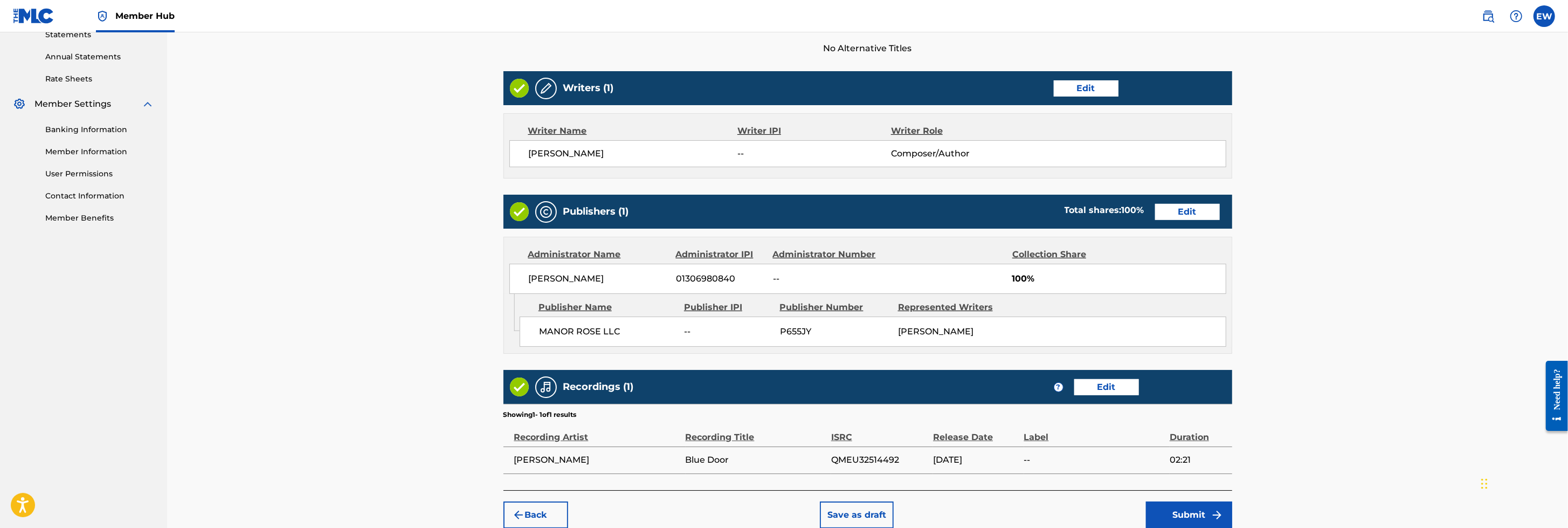
scroll to position [388, 0]
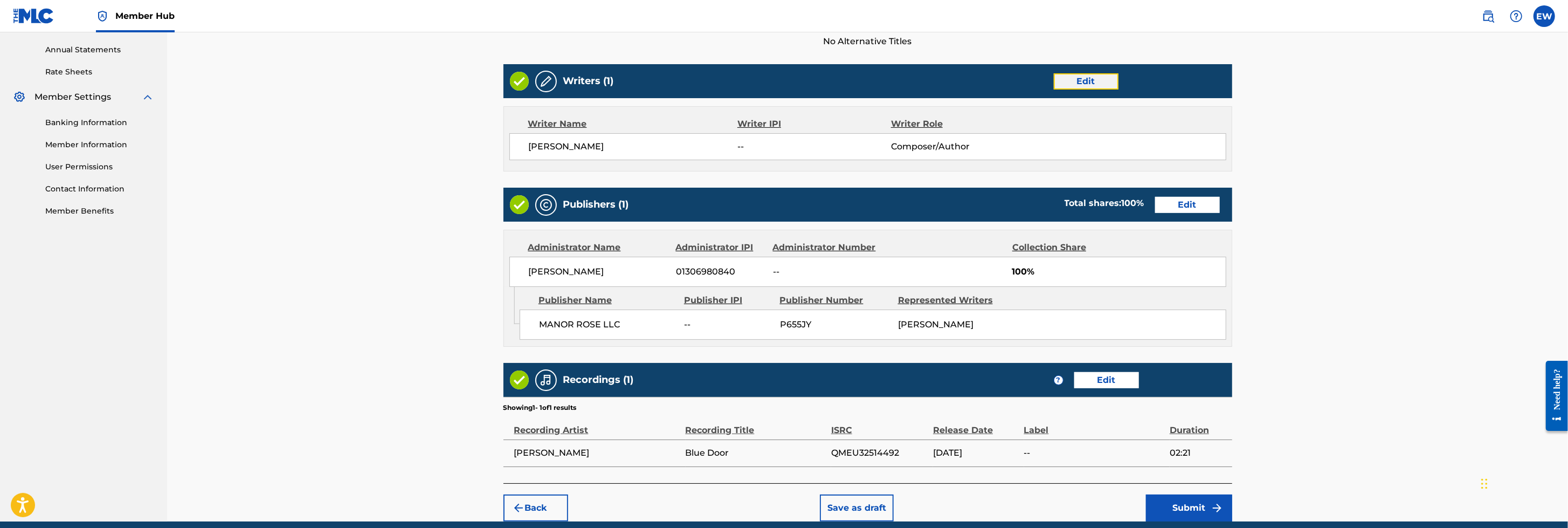
click at [1043, 81] on button "Edit" at bounding box center [1086, 81] width 65 height 16
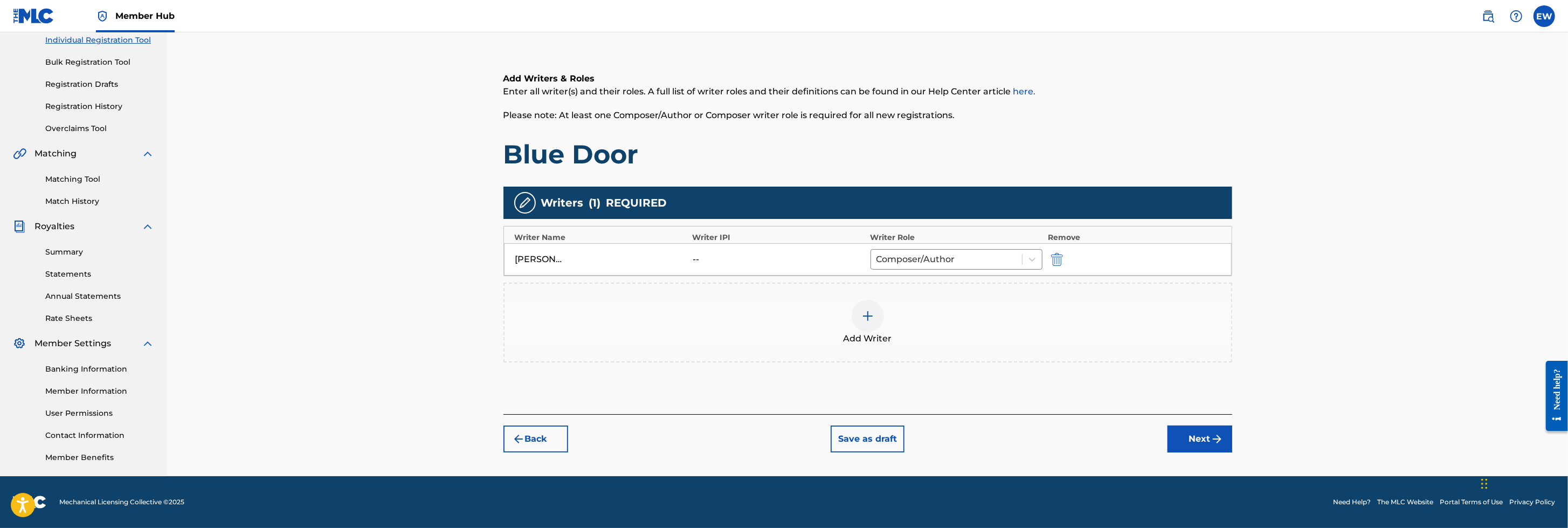
click at [703, 248] on div "[PERSON_NAME] -- Composer/Author" at bounding box center [867, 260] width 727 height 32
click at [868, 314] on img at bounding box center [868, 316] width 13 height 13
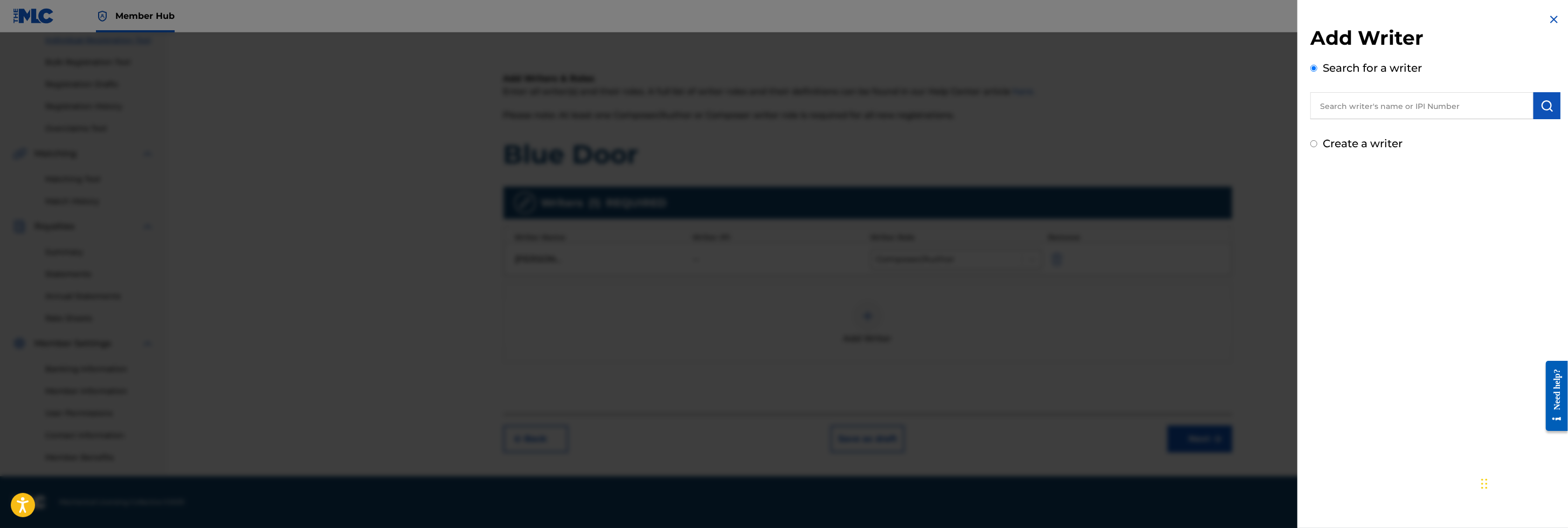
click at [1043, 140] on input "Create a writer" at bounding box center [1313, 144] width 7 height 7
radio input "false"
radio input "true"
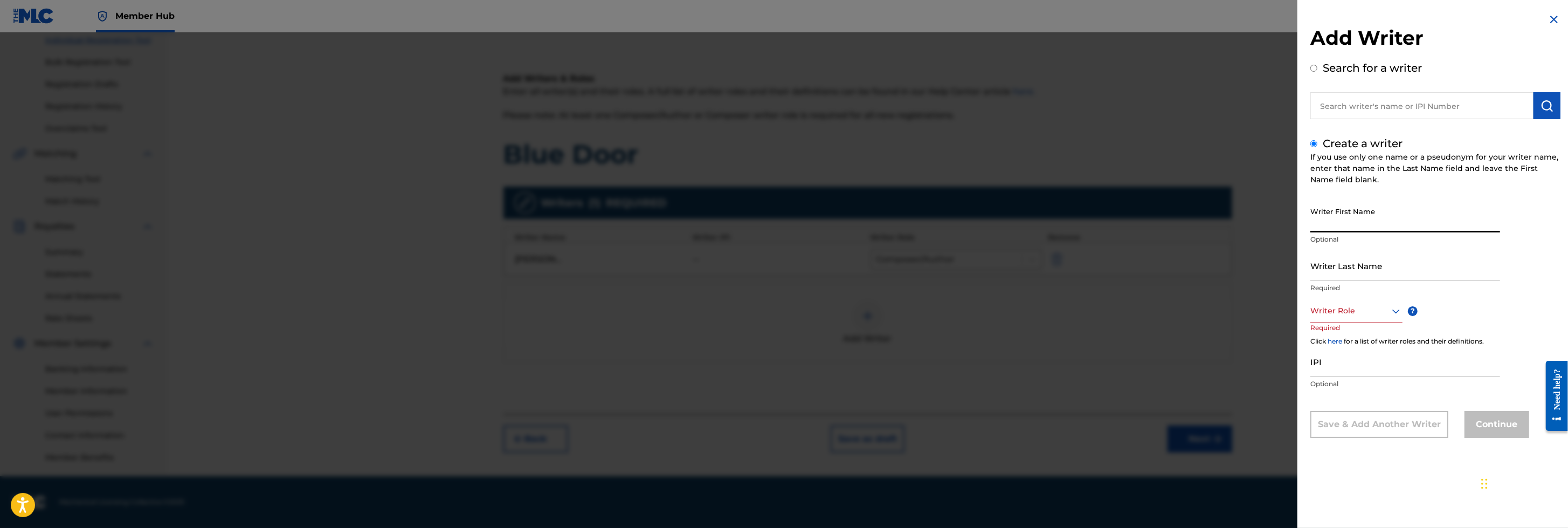
click at [1043, 216] on input "Writer First Name" at bounding box center [1404, 217] width 190 height 31
click at [1043, 15] on img at bounding box center [1554, 19] width 13 height 13
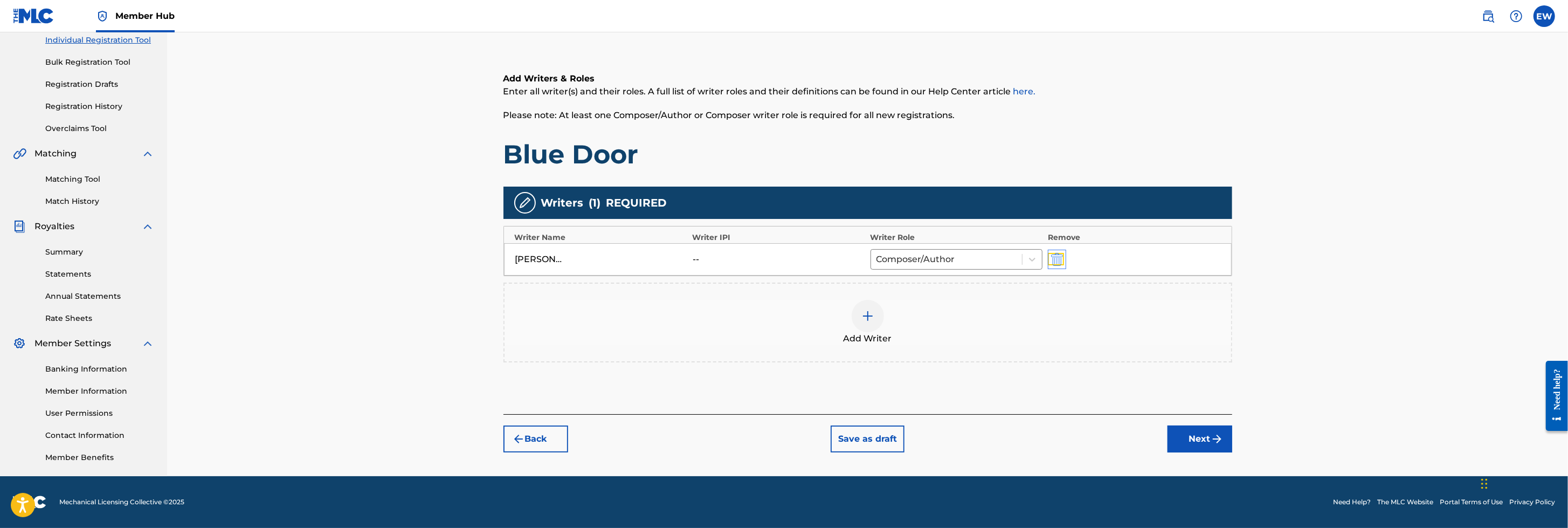
click at [1043, 260] on img "submit" at bounding box center [1057, 259] width 12 height 13
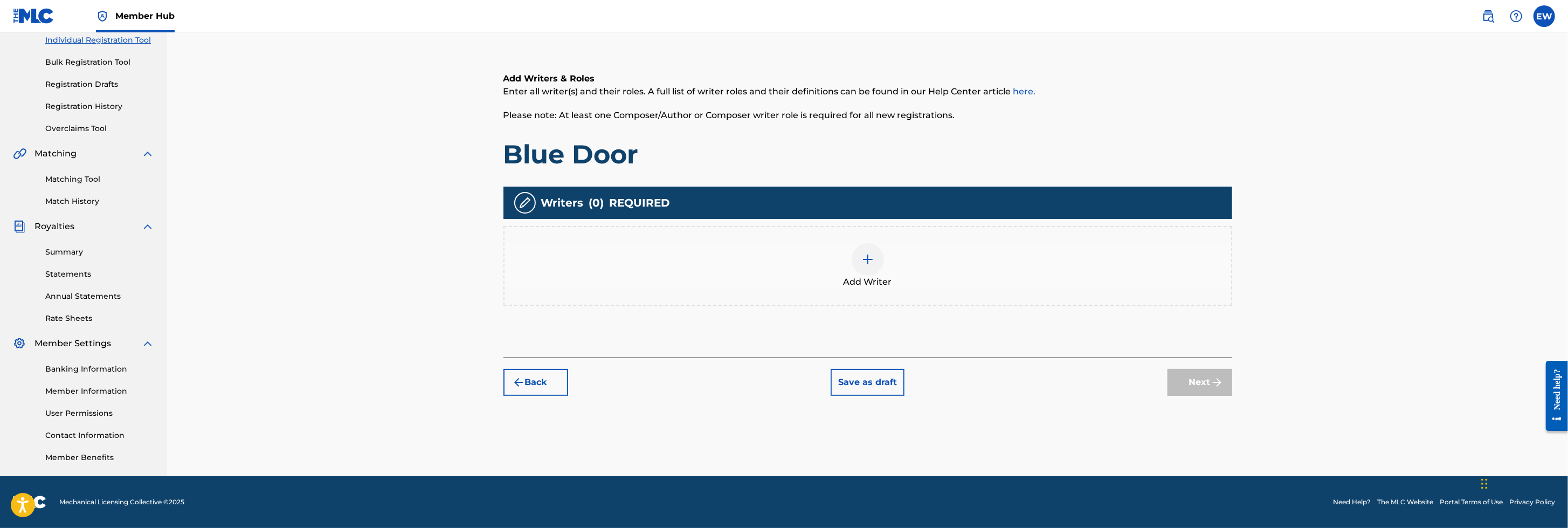
click at [871, 259] on img at bounding box center [868, 259] width 13 height 13
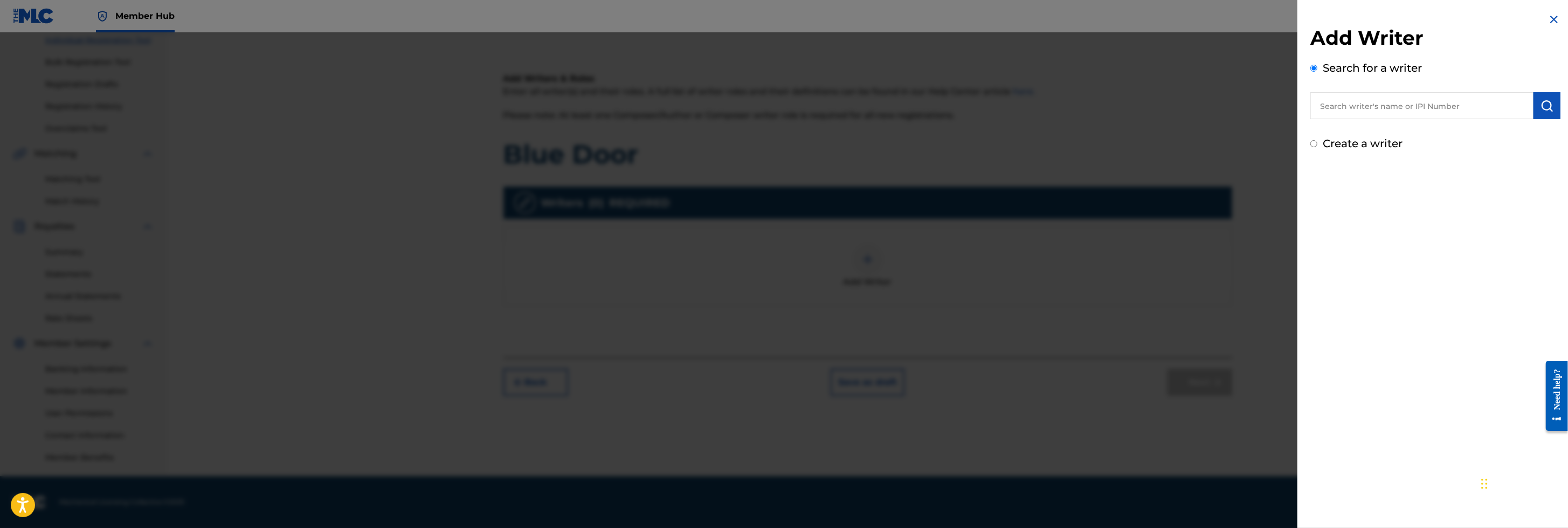
click at [1043, 143] on input "Create a writer" at bounding box center [1313, 144] width 7 height 7
radio input "false"
radio input "true"
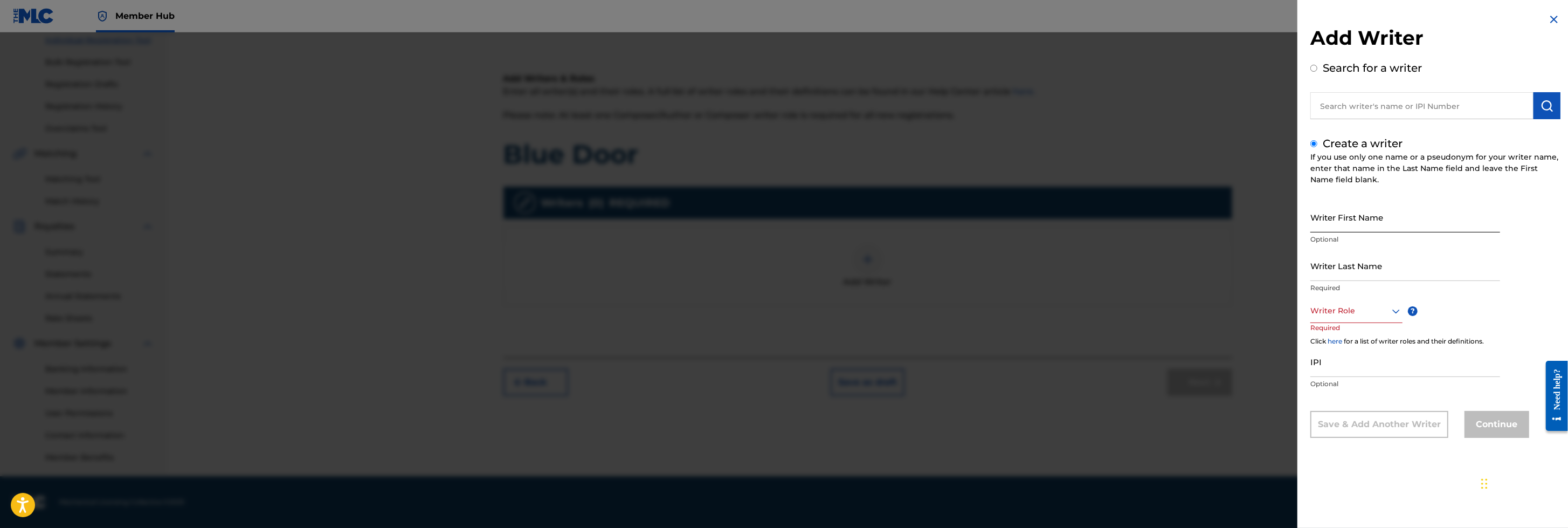
click at [1043, 214] on input "Writer First Name" at bounding box center [1404, 217] width 190 height 31
type input "Ellyn"
type input "[PERSON_NAME]"
click at [1043, 306] on icon at bounding box center [1396, 311] width 13 height 13
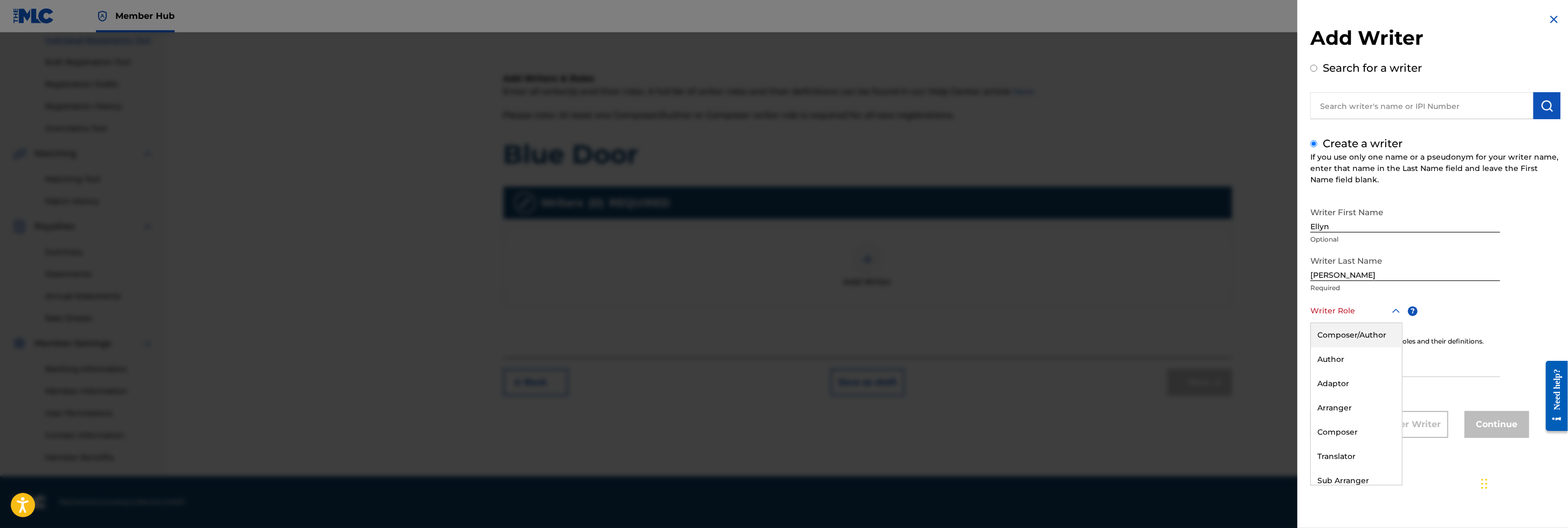
click at [1043, 335] on div "Composer/Author" at bounding box center [1356, 335] width 91 height 24
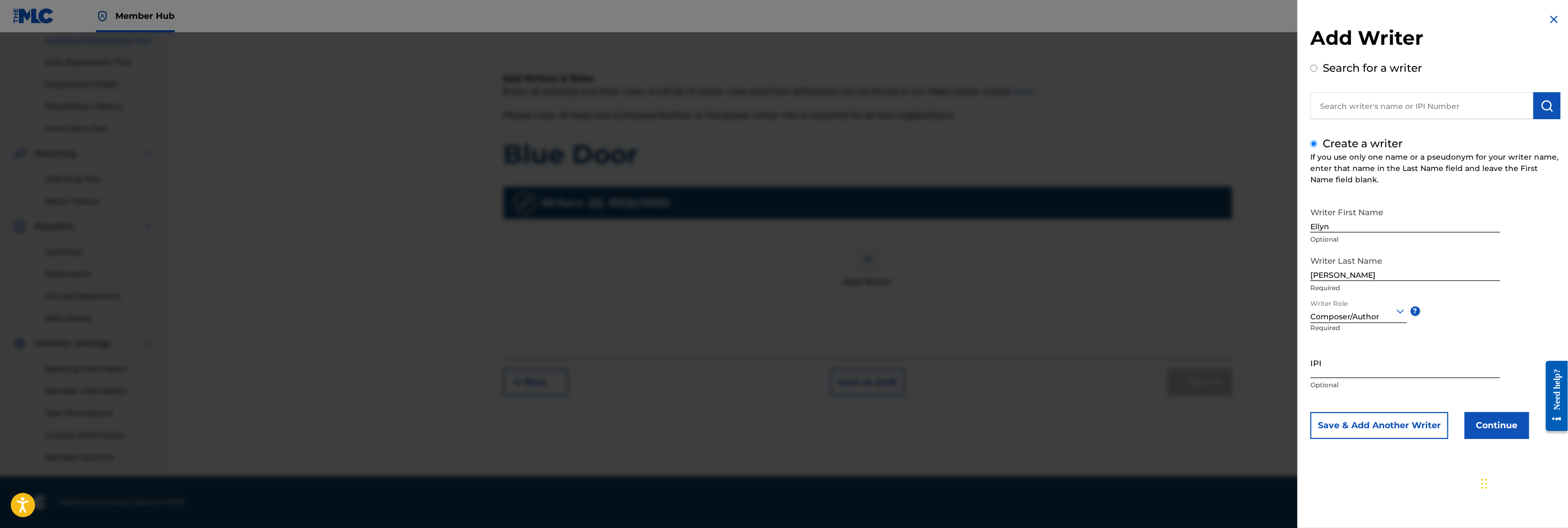
click at [1043, 351] on input "IPI" at bounding box center [1404, 363] width 190 height 31
type input "674834801"
click at [1043, 351] on button "Continue" at bounding box center [1497, 426] width 65 height 27
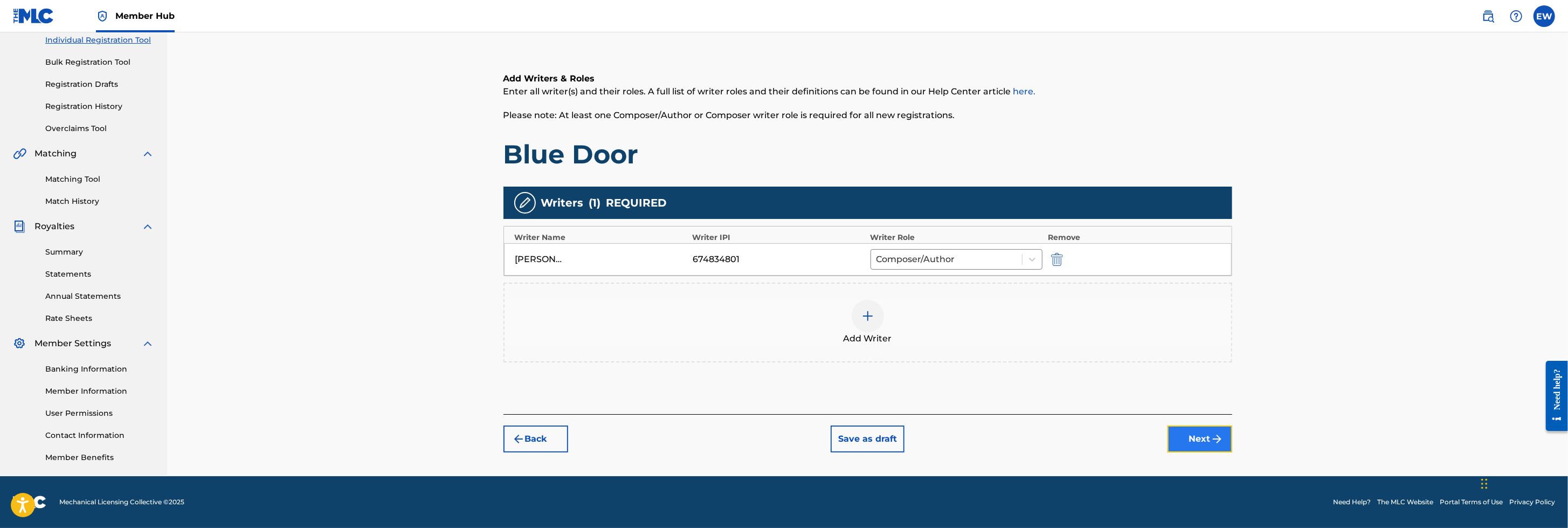
click at [1043, 351] on button "Next" at bounding box center [1200, 439] width 65 height 27
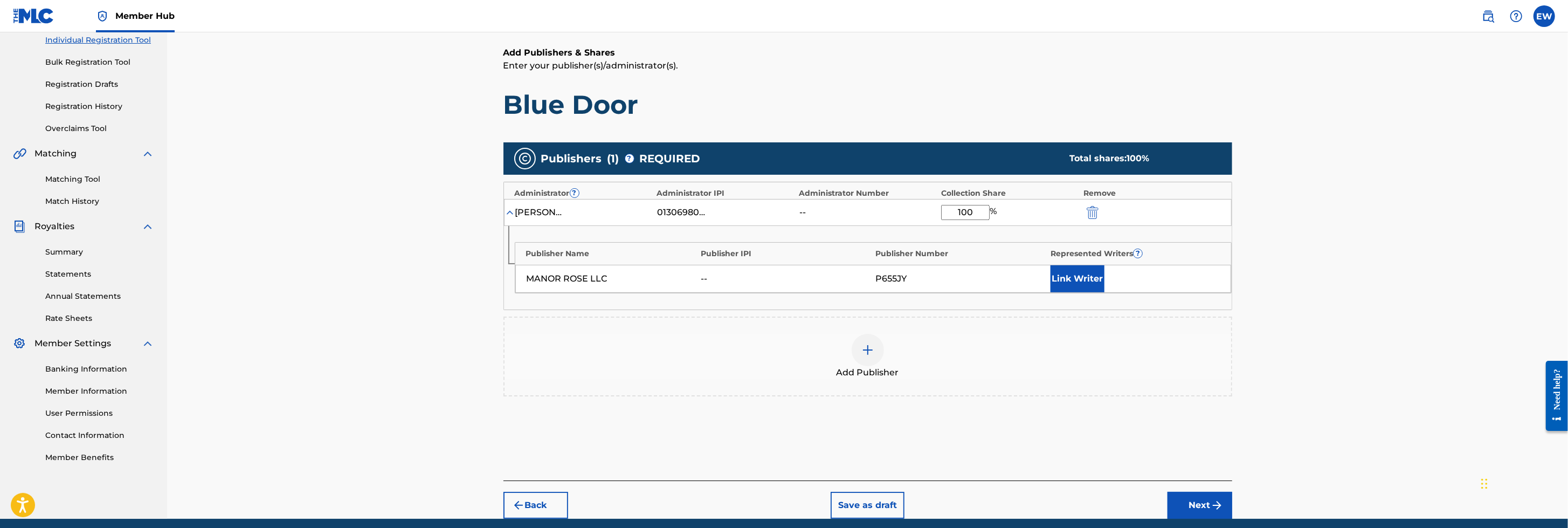
scroll to position [48, 0]
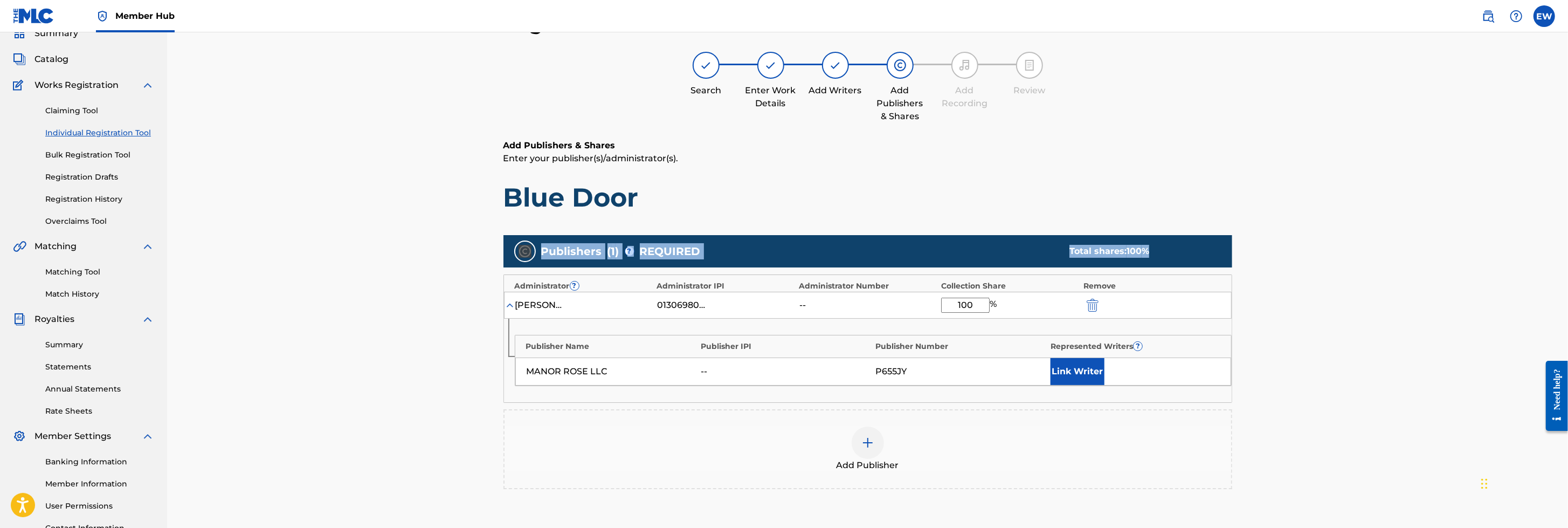
drag, startPoint x: 1565, startPoint y: 182, endPoint x: 1570, endPoint y: 253, distance: 71.2
click at [1043, 253] on html "Accessibility Screen-Reader Guide, Feedback, and Issue Reporting | New window C…" at bounding box center [784, 216] width 1568 height 528
click at [1043, 351] on div "Register Work Search Enter Work Details Add Writers Add Publishers & Shares Add…" at bounding box center [868, 298] width 1401 height 628
click at [1043, 351] on button "Link Writer" at bounding box center [1077, 371] width 54 height 27
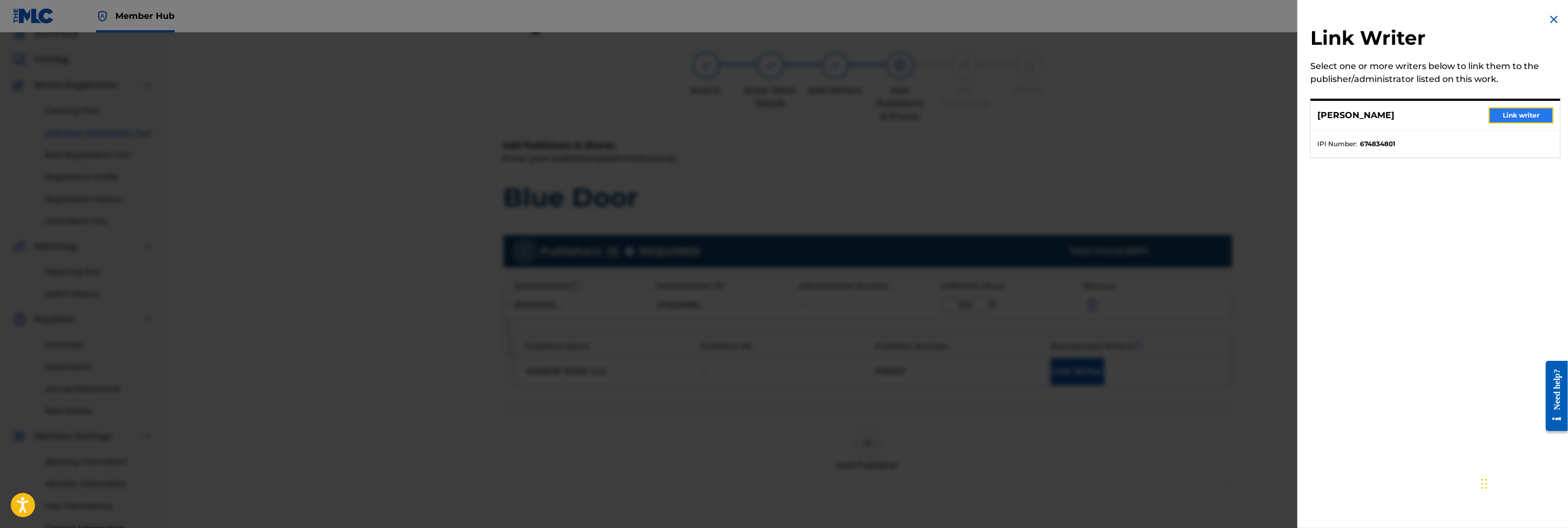
click at [1043, 115] on button "Link writer" at bounding box center [1521, 115] width 65 height 16
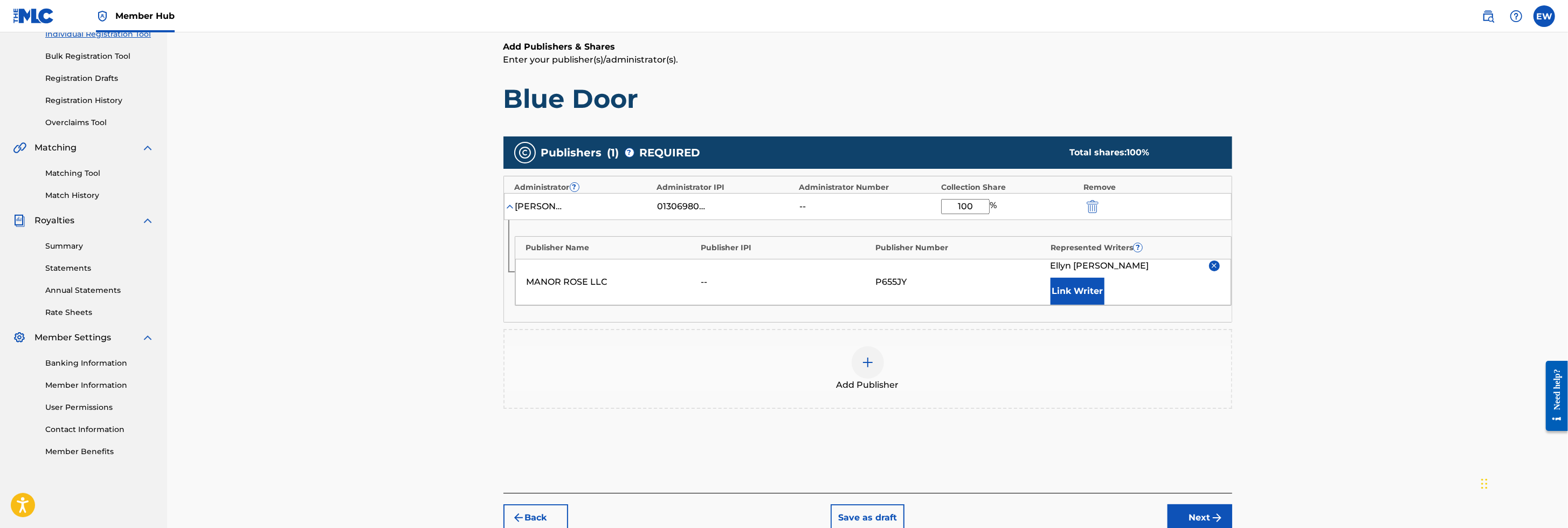
scroll to position [200, 0]
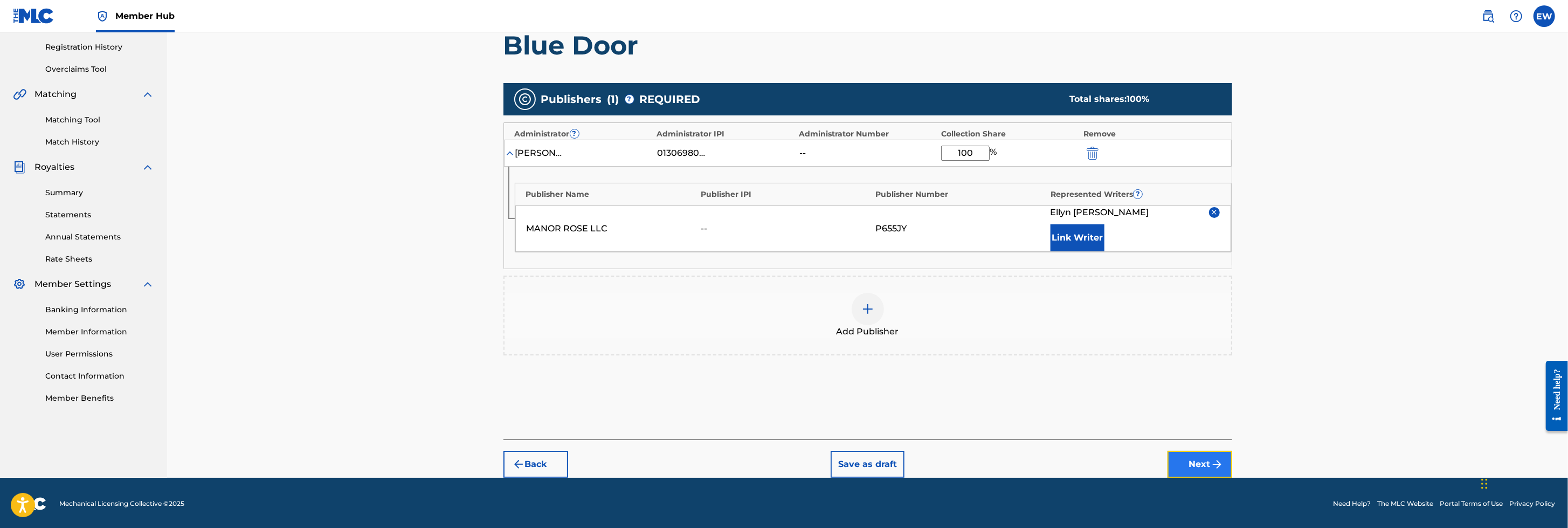
click at [1043, 351] on button "Next" at bounding box center [1200, 464] width 65 height 27
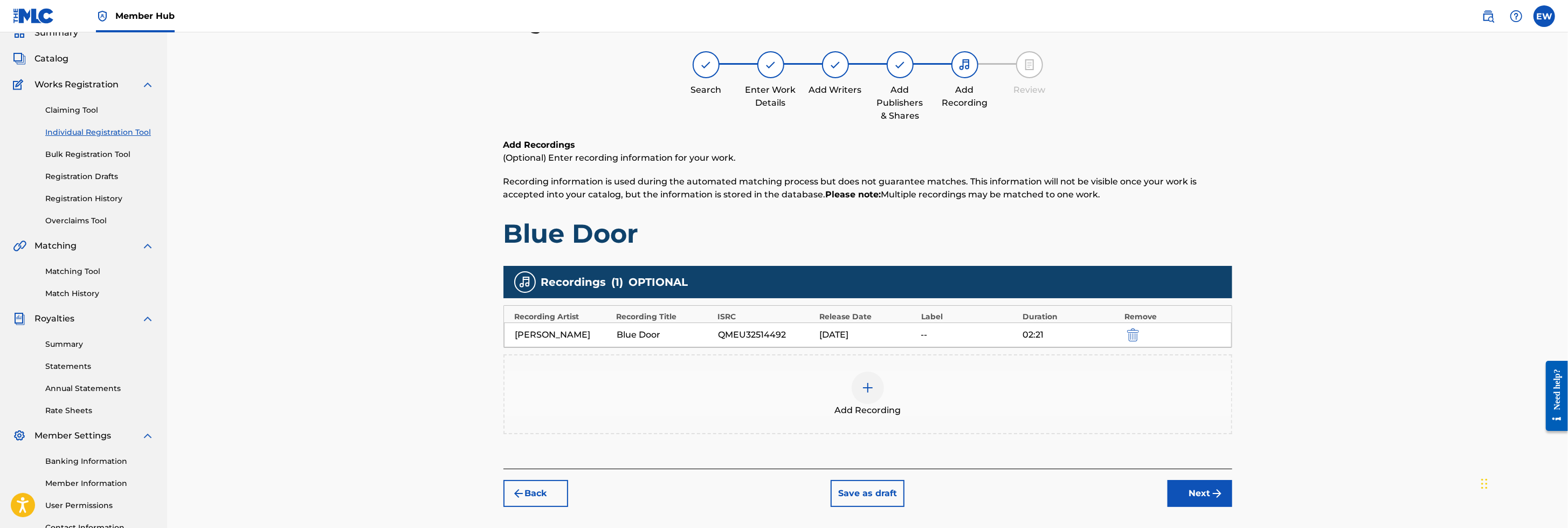
scroll to position [48, 0]
click at [1043, 351] on button "Next" at bounding box center [1200, 494] width 65 height 27
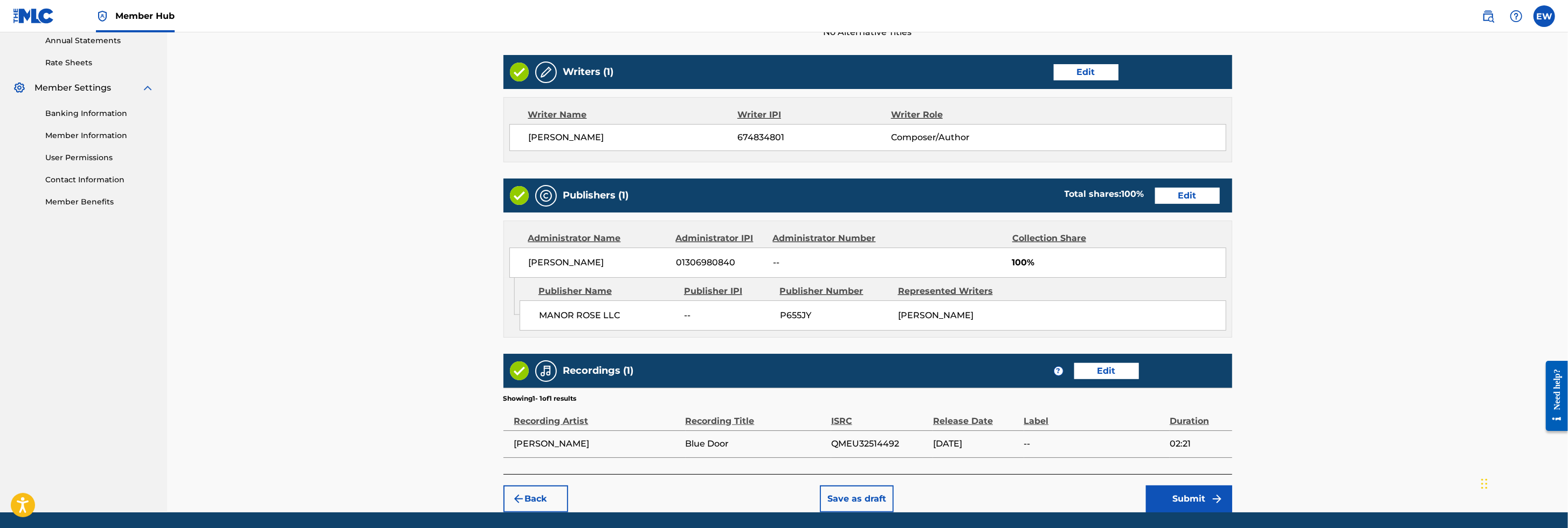
scroll to position [412, 0]
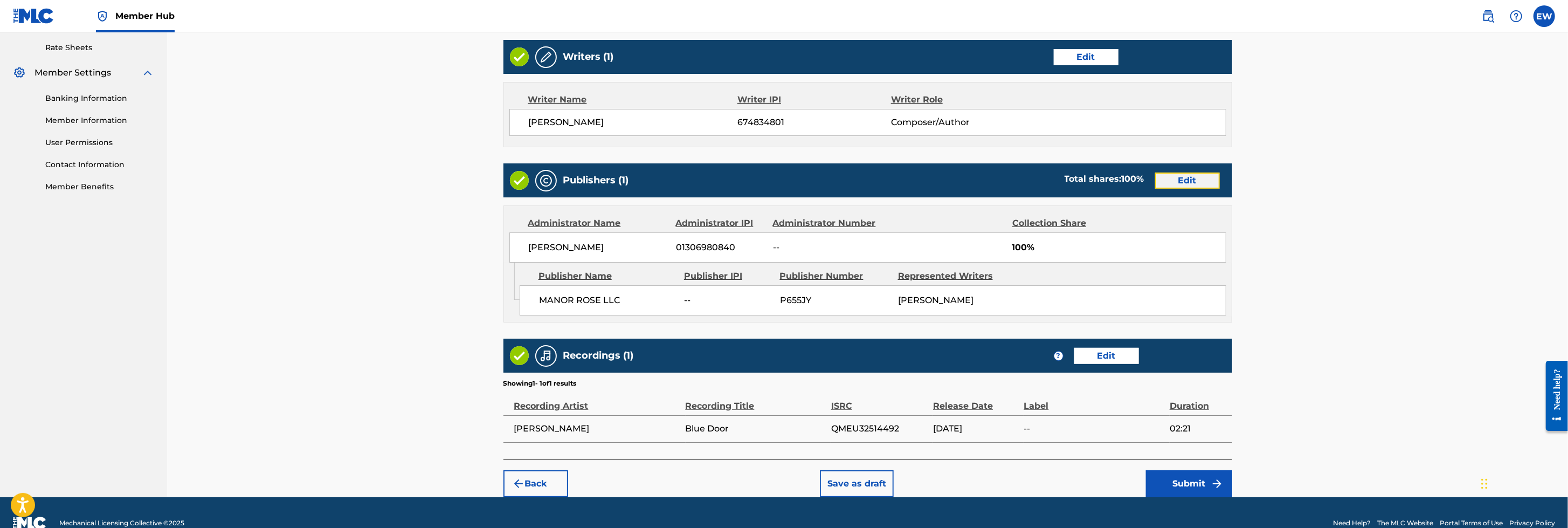
click at [1043, 179] on button "Edit" at bounding box center [1187, 180] width 65 height 16
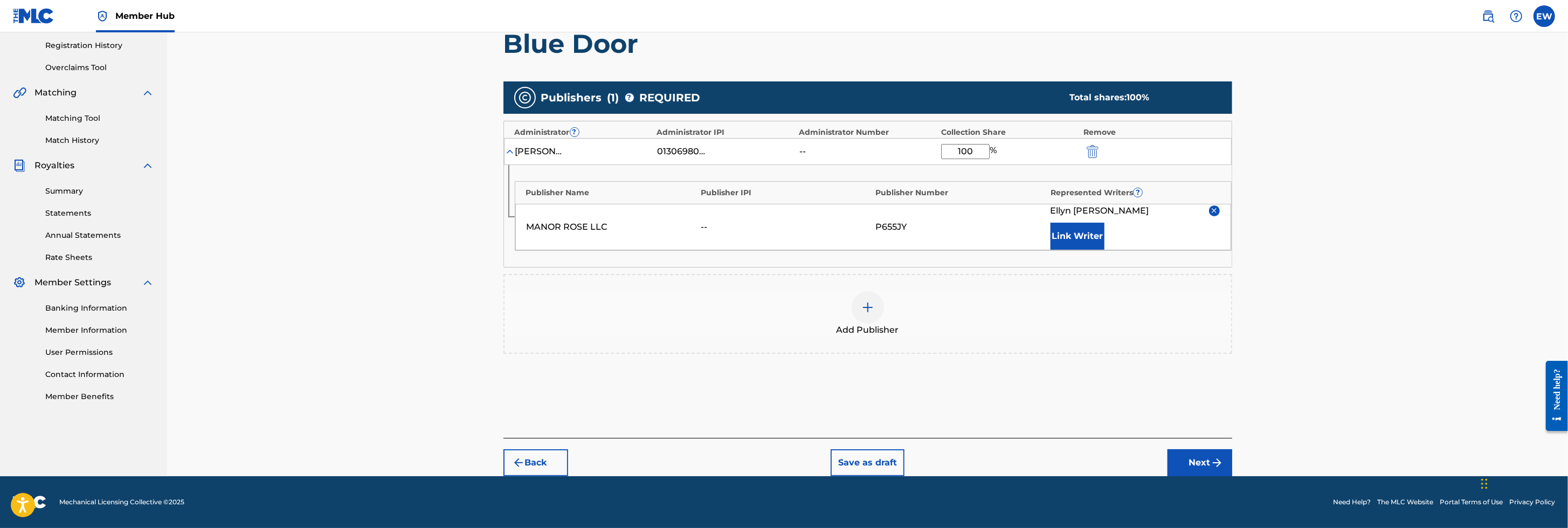
scroll to position [200, 0]
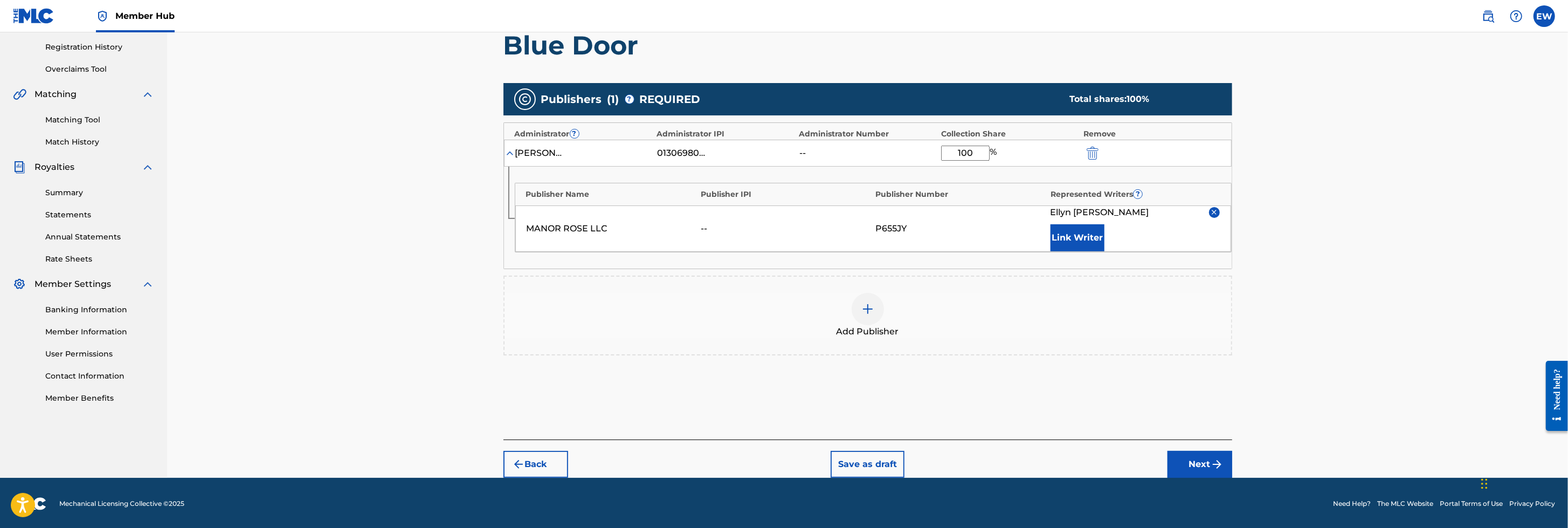
click at [696, 220] on div "MANOR ROSE LLC -- P655JY [PERSON_NAME] Link Writer" at bounding box center [873, 229] width 716 height 47
click at [709, 224] on div "--" at bounding box center [786, 229] width 169 height 13
click at [1043, 209] on img at bounding box center [1213, 212] width 8 height 8
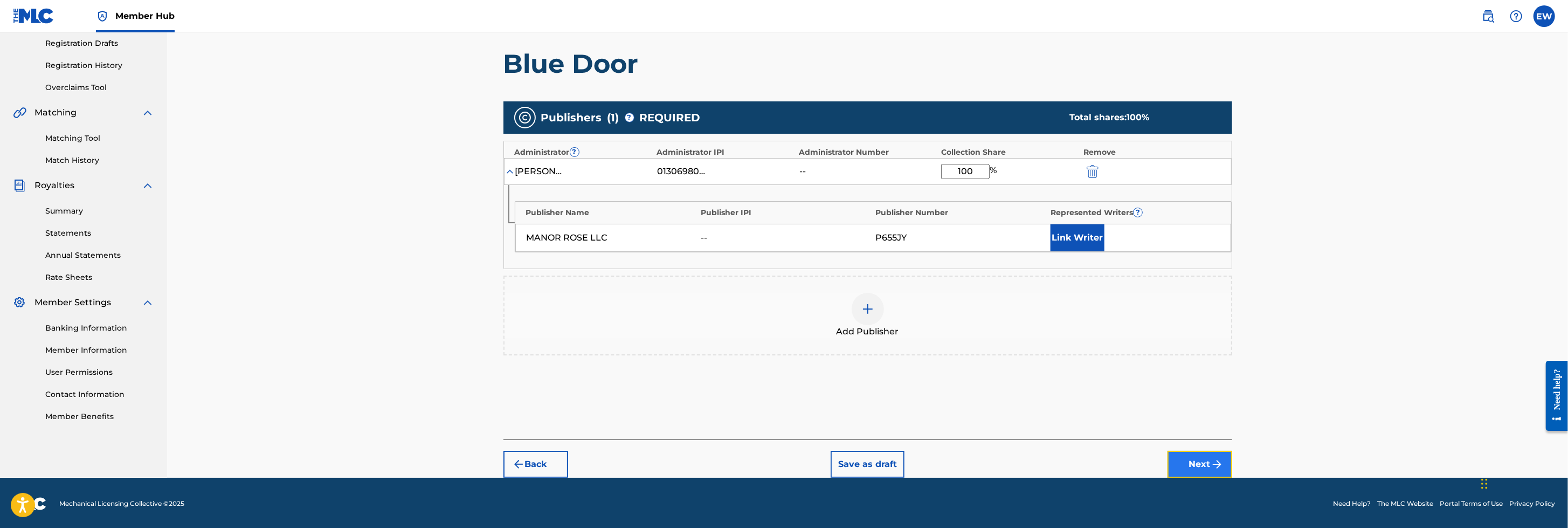
click at [1043, 351] on button "Next" at bounding box center [1200, 464] width 65 height 27
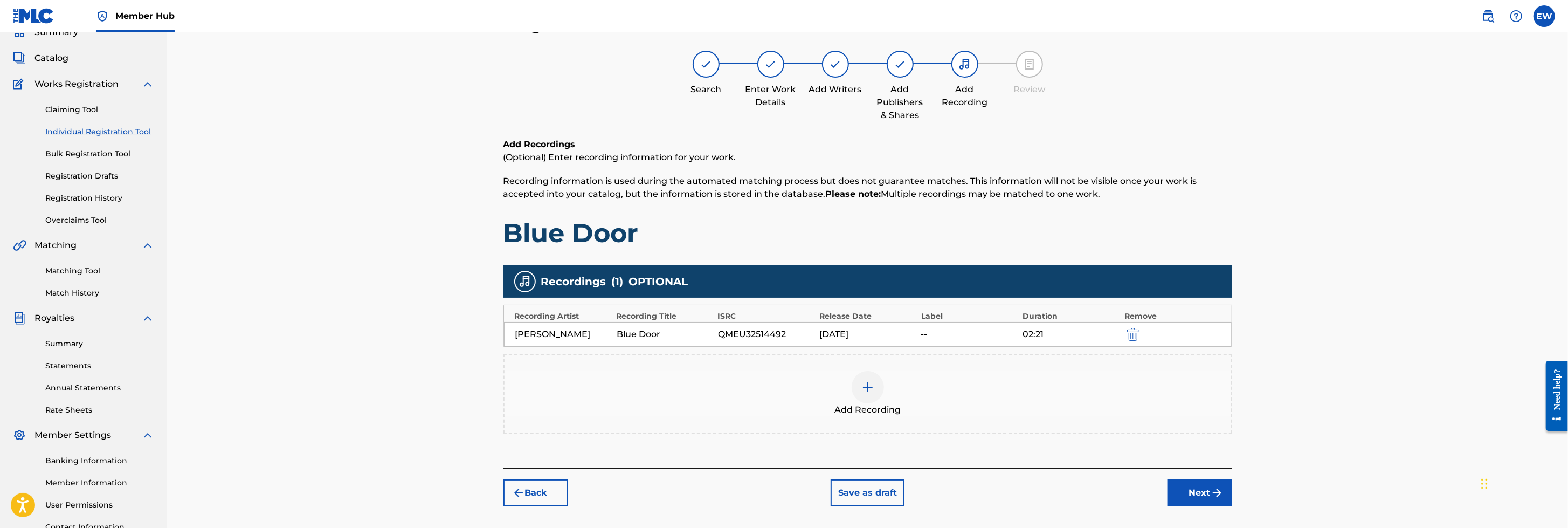
scroll to position [48, 0]
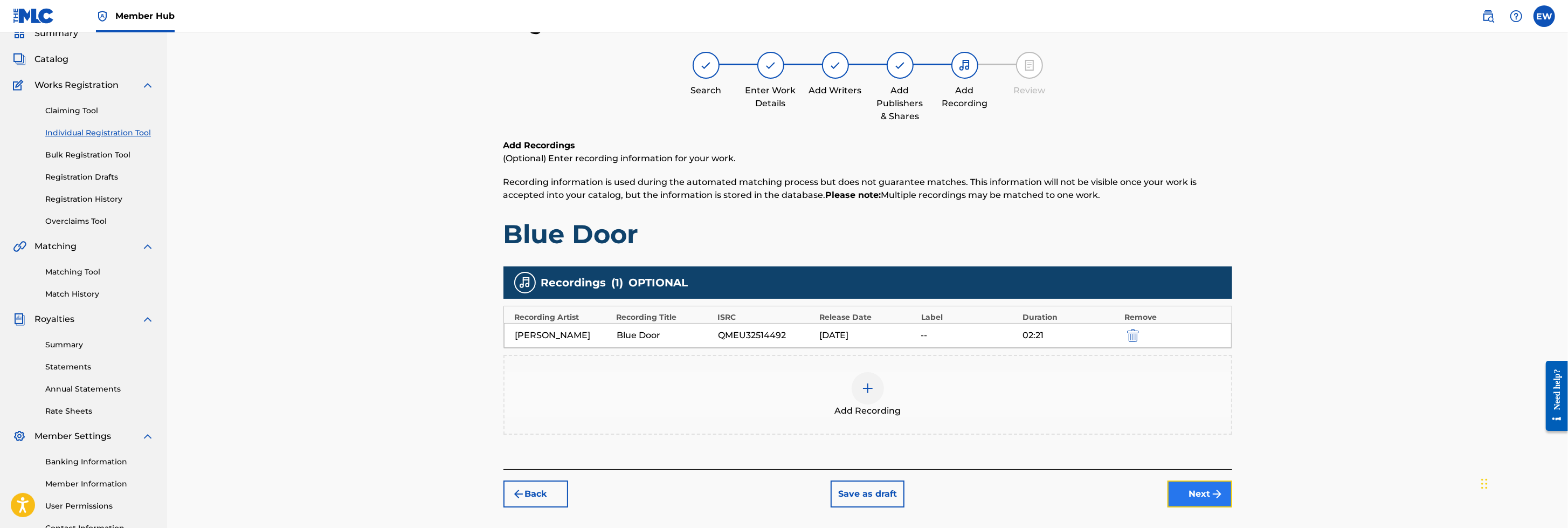
click at [1043, 351] on img "submit" at bounding box center [1217, 494] width 13 height 13
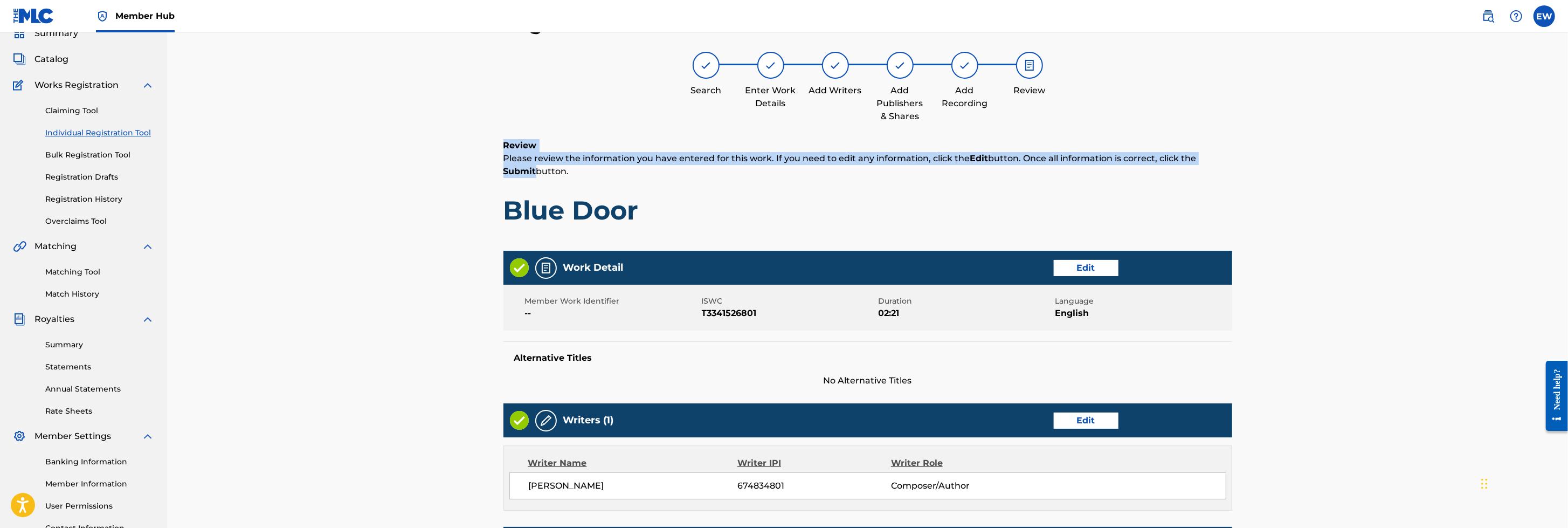
drag, startPoint x: 1567, startPoint y: 104, endPoint x: 1570, endPoint y: 160, distance: 56.1
click at [1043, 160] on html "Accessibility Screen-Reader Guide, Feedback, and Issue Reporting | New window C…" at bounding box center [784, 216] width 1568 height 528
click at [1043, 136] on div "Register Work Search Enter Work Details Add Writers Add Publishers & Shares Add…" at bounding box center [868, 423] width 1401 height 877
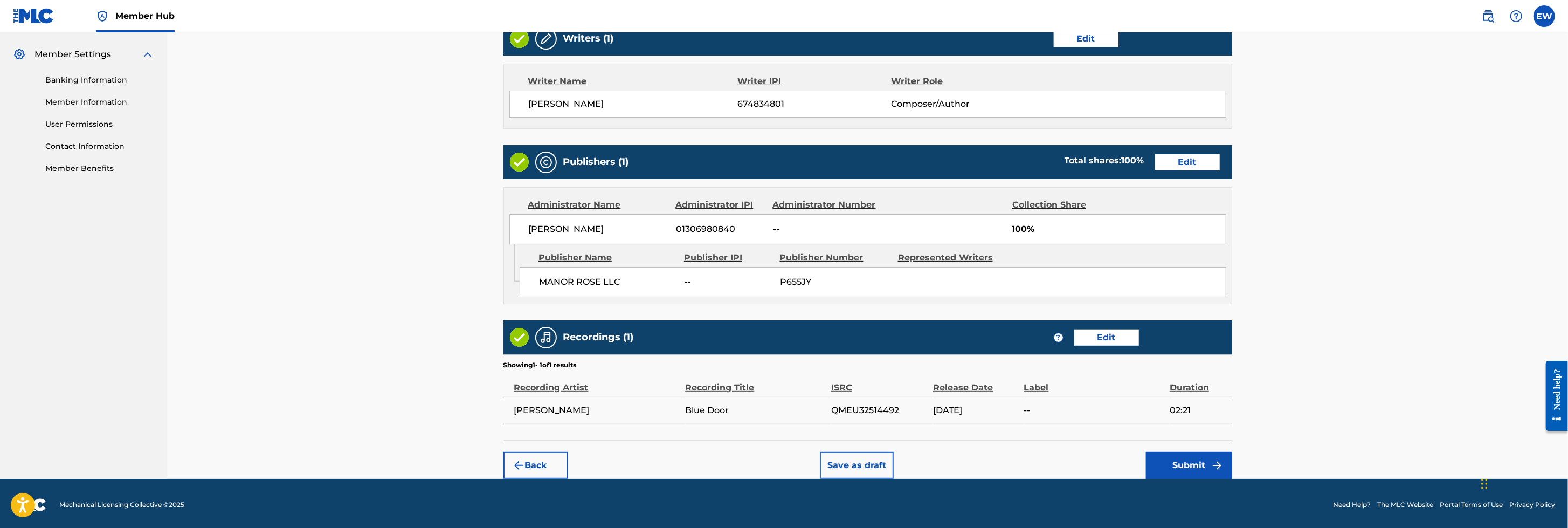
scroll to position [431, 0]
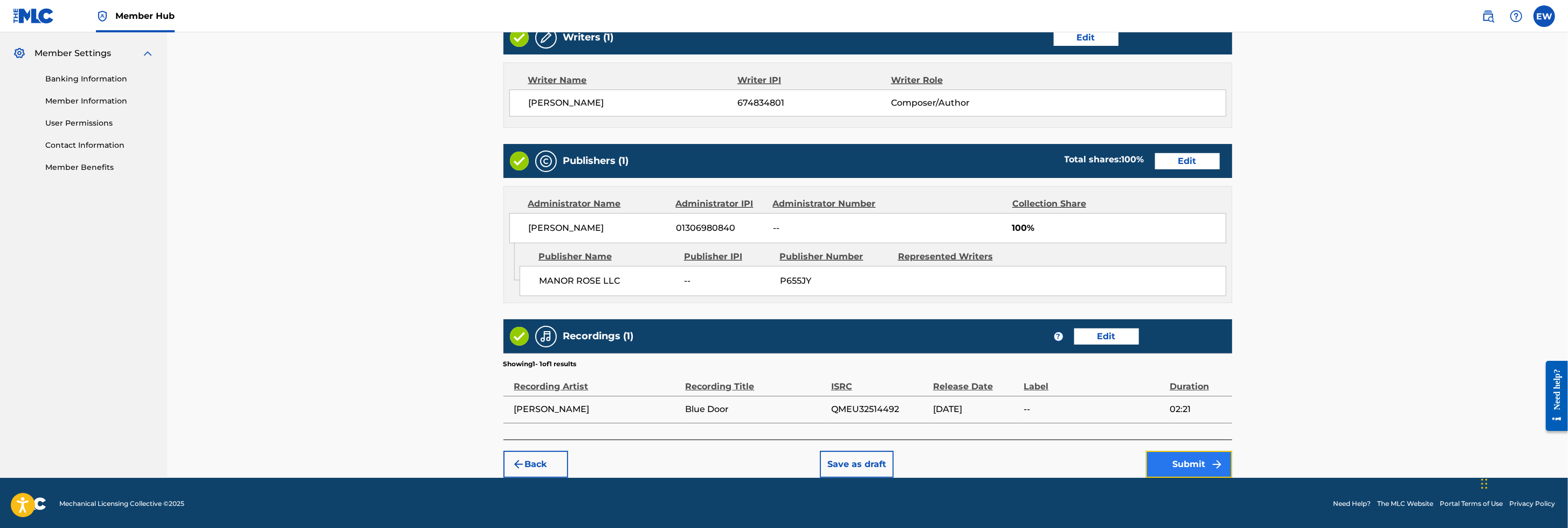
click at [1043, 351] on button "Submit" at bounding box center [1189, 464] width 86 height 27
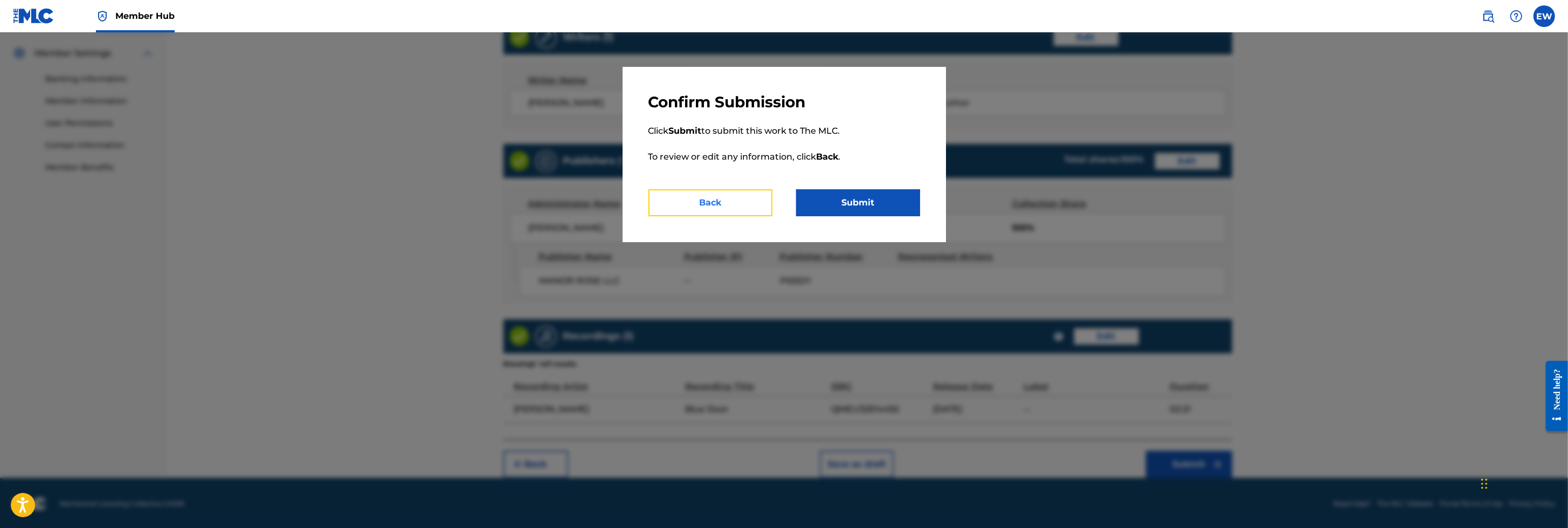
click at [729, 200] on button "Back" at bounding box center [710, 203] width 124 height 27
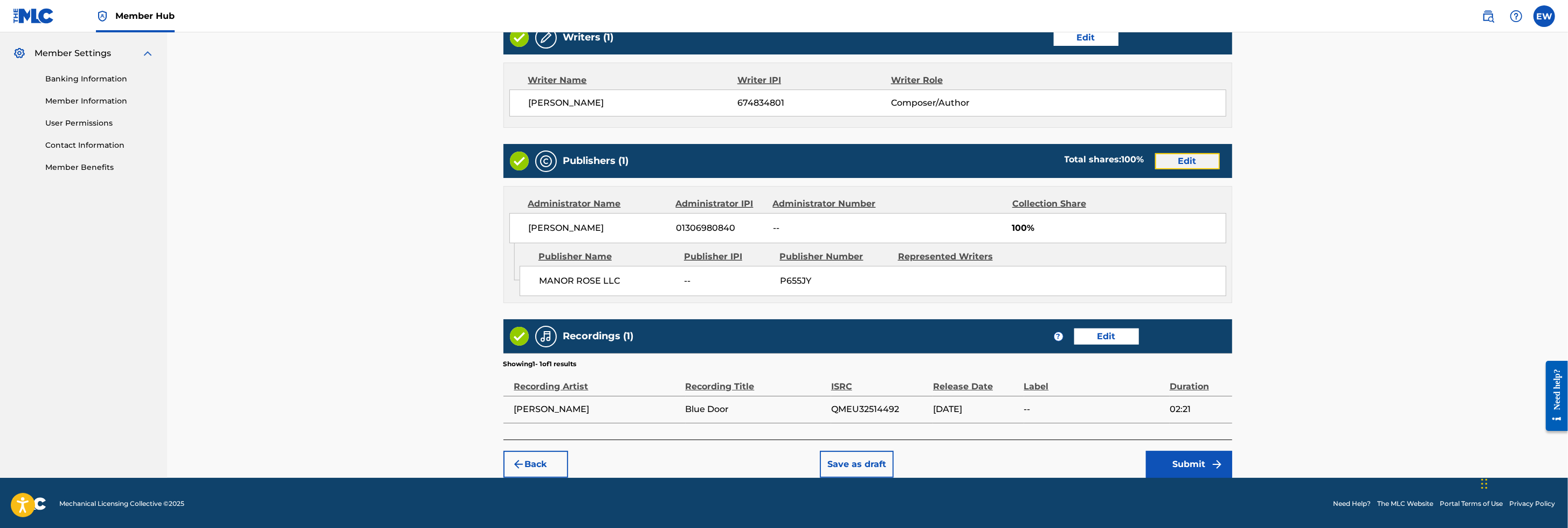
click at [1043, 160] on button "Edit" at bounding box center [1187, 161] width 65 height 16
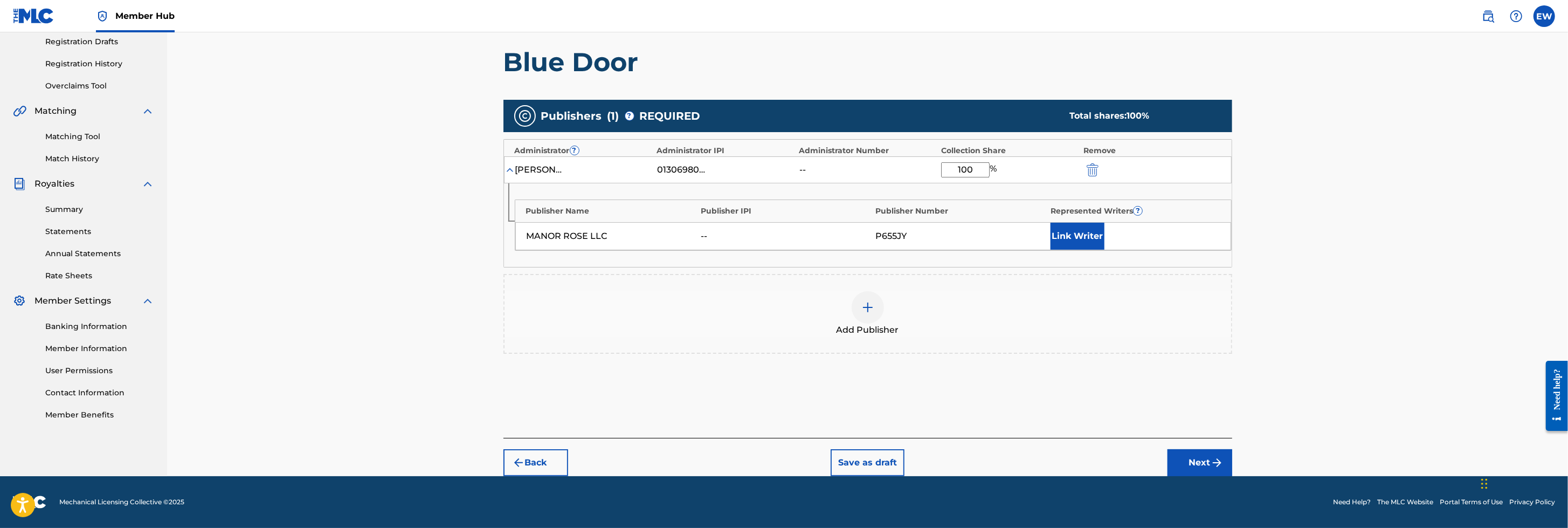
scroll to position [181, 0]
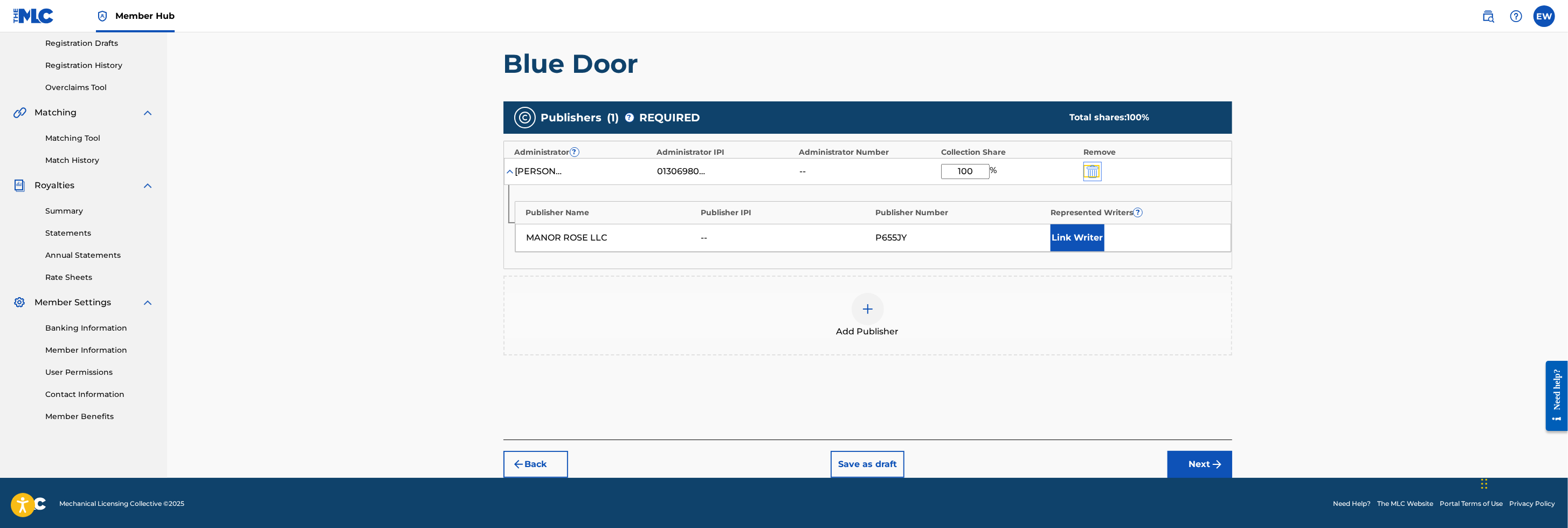
click at [1043, 170] on img "submit" at bounding box center [1092, 172] width 12 height 13
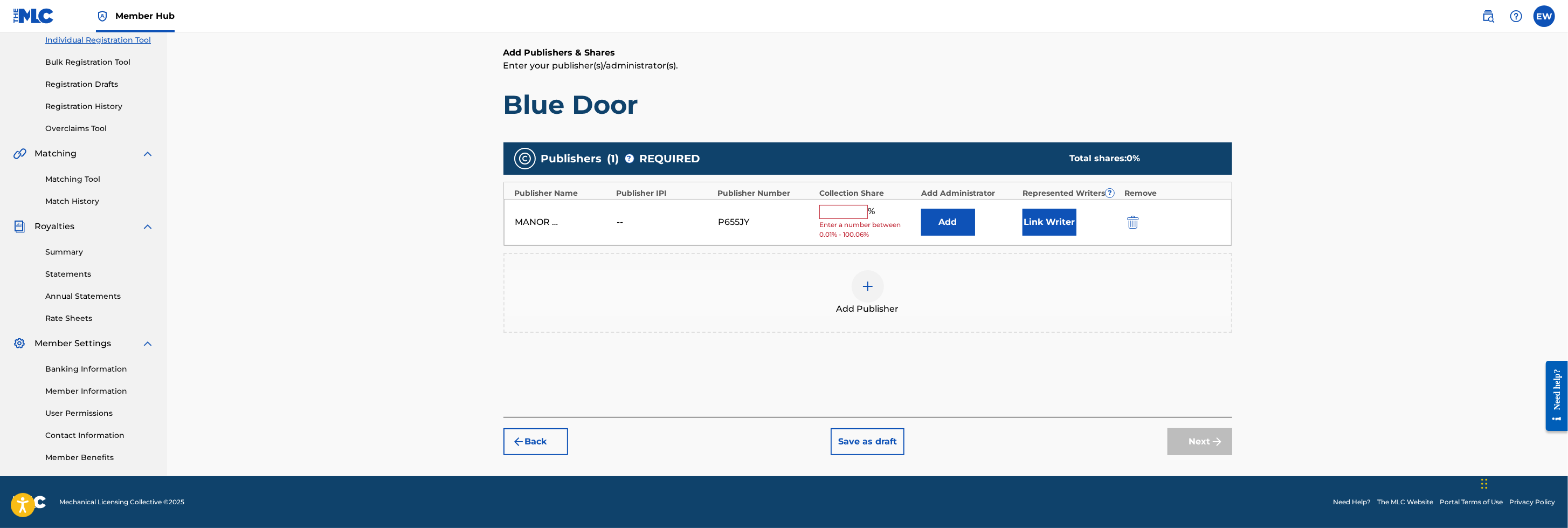
scroll to position [140, 0]
click at [620, 220] on div "--" at bounding box center [640, 222] width 49 height 13
click at [629, 214] on div "MANOR ROSE LLC -- P655JY % Enter a number between 0.01% - 100.06% Add Link Writ…" at bounding box center [867, 222] width 727 height 47
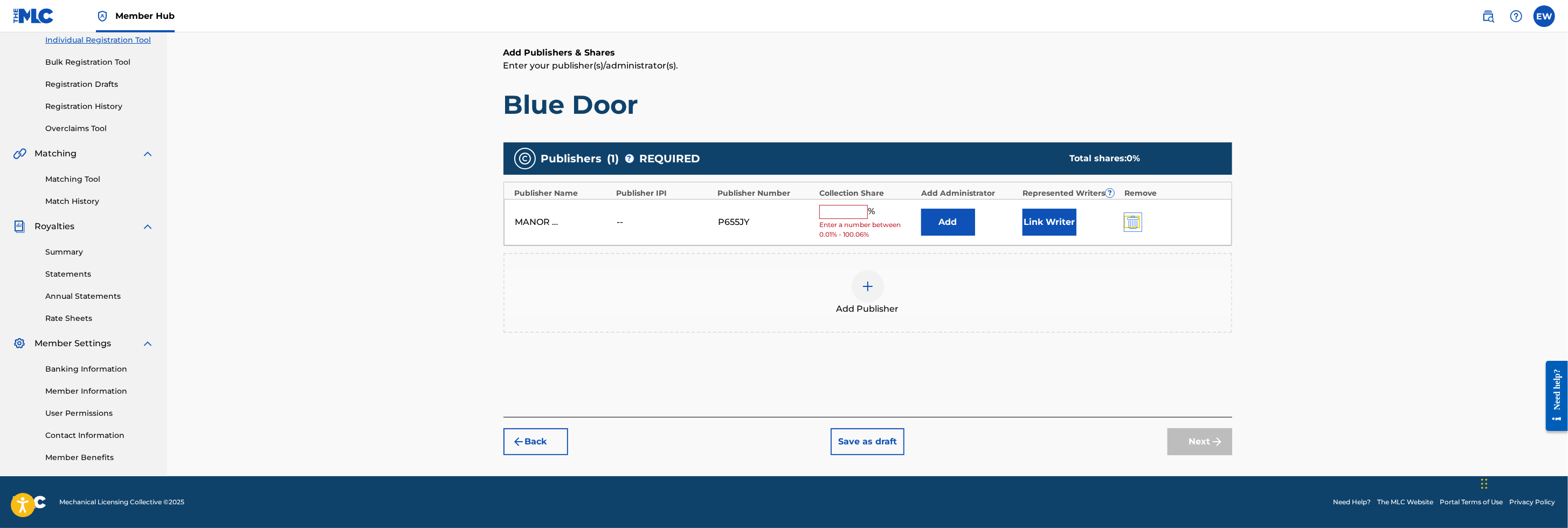
click at [1043, 217] on img "submit" at bounding box center [1133, 222] width 12 height 13
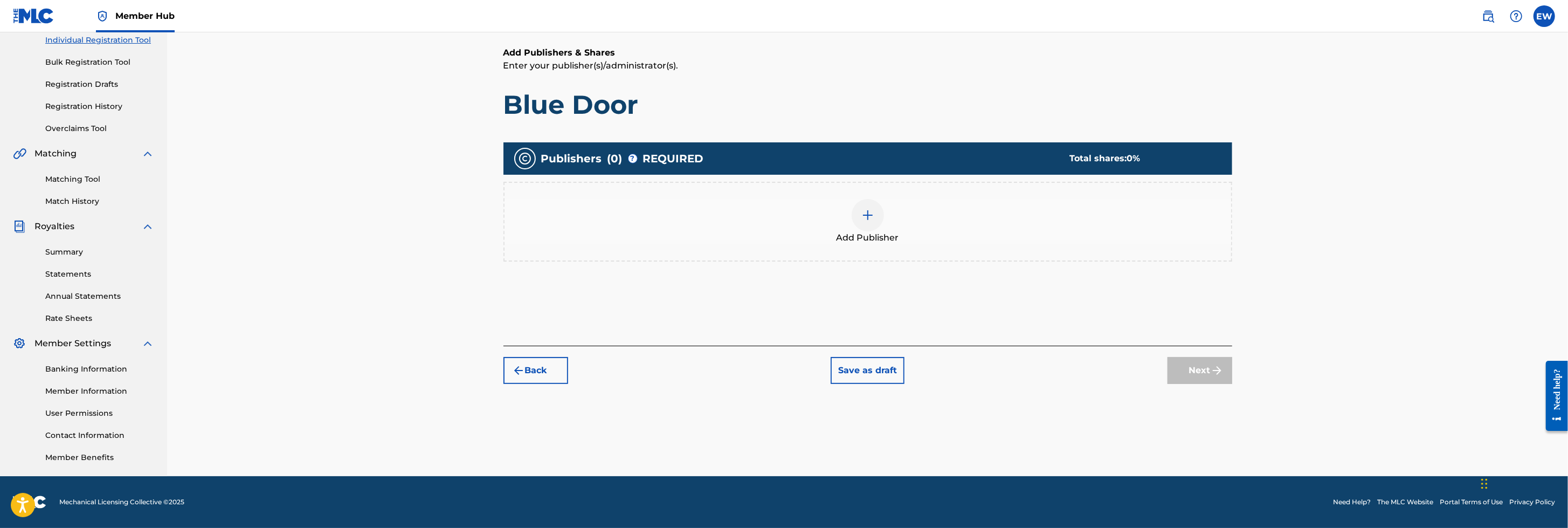
click at [871, 206] on div at bounding box center [868, 215] width 32 height 32
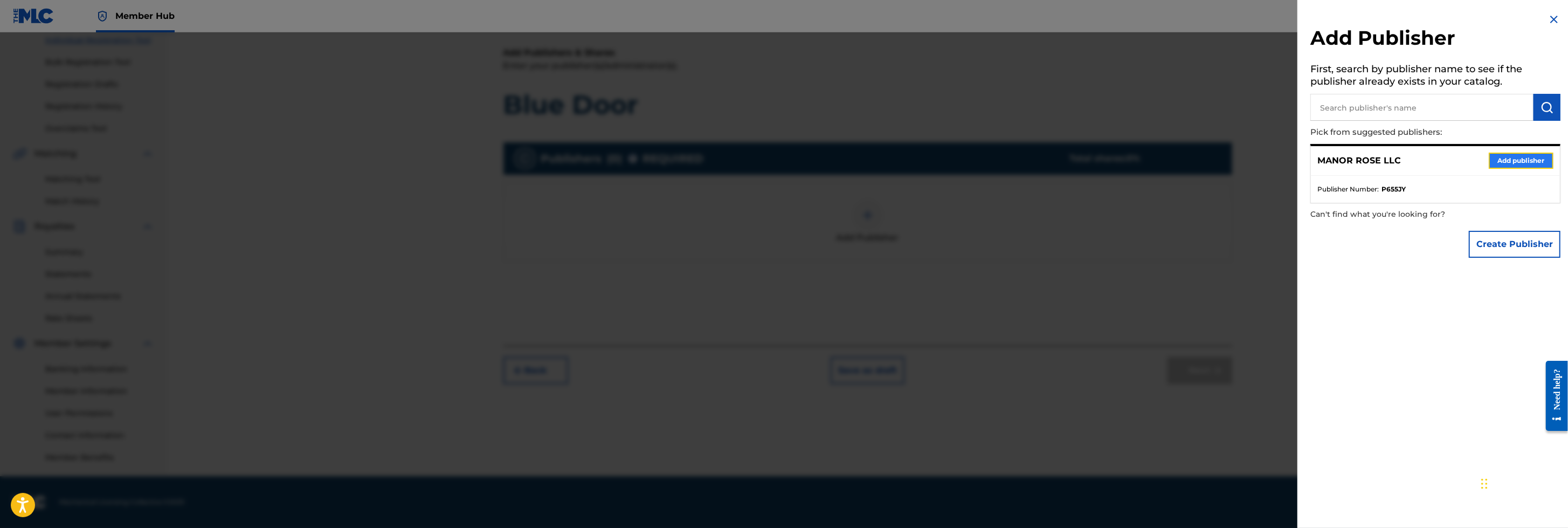
click at [1043, 161] on button "Add publisher" at bounding box center [1521, 160] width 65 height 16
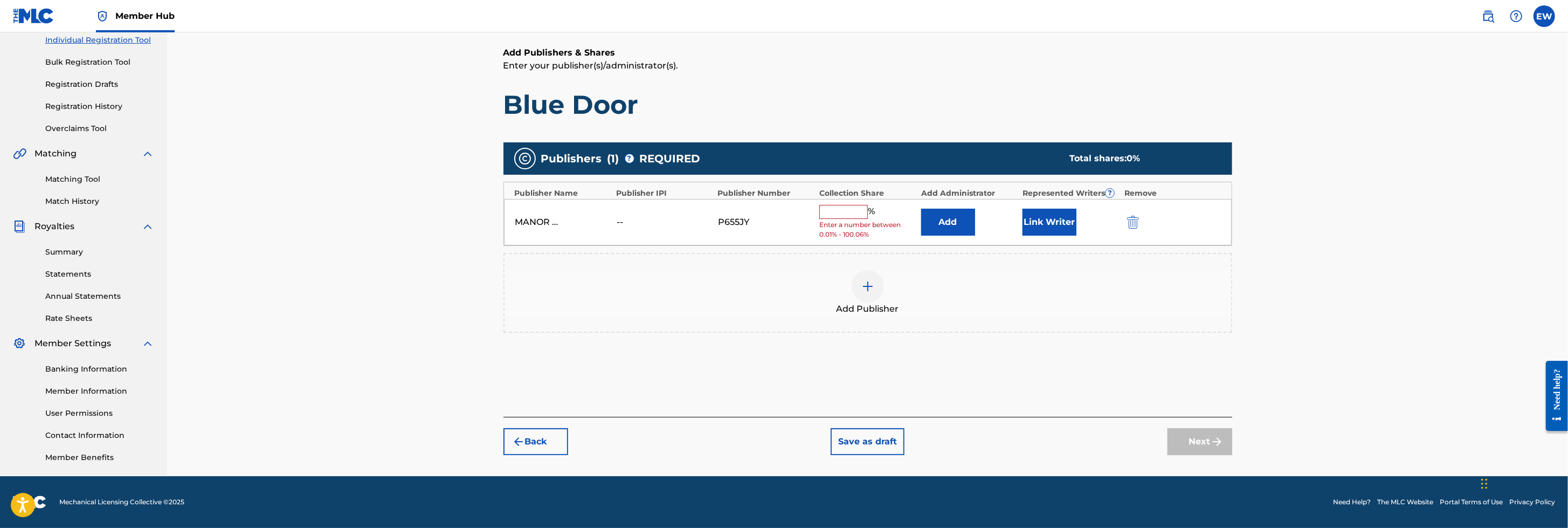
click at [840, 217] on input "text" at bounding box center [843, 212] width 49 height 14
type input "100"
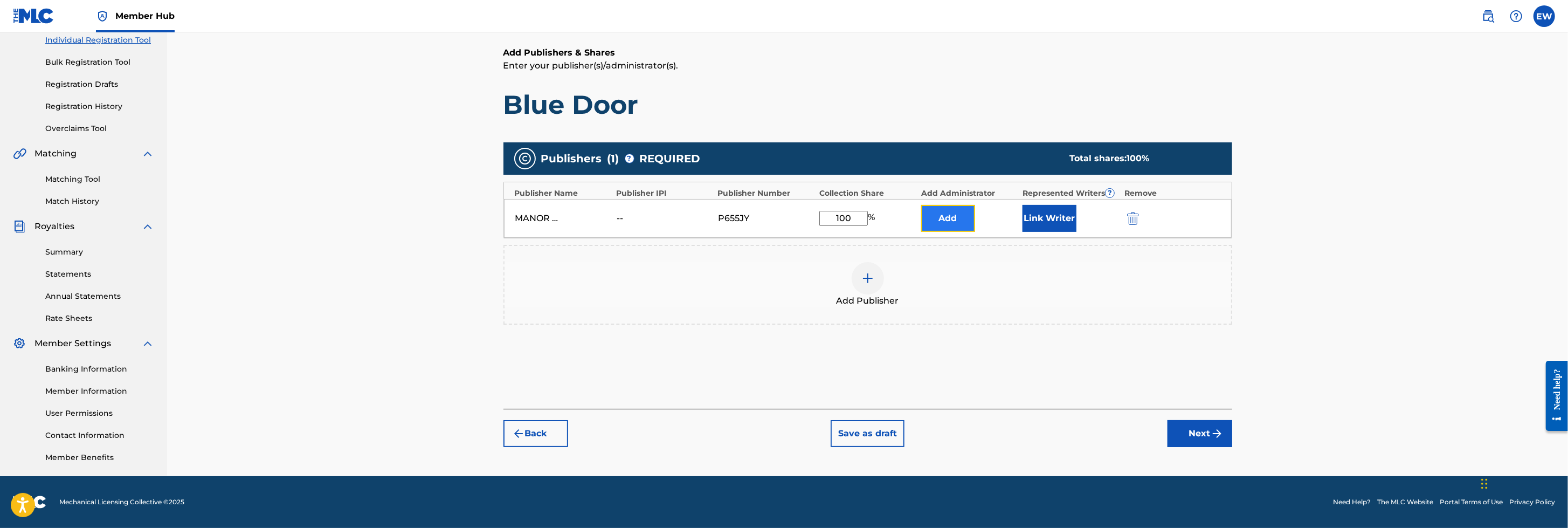
click at [961, 215] on button "Add" at bounding box center [948, 218] width 54 height 27
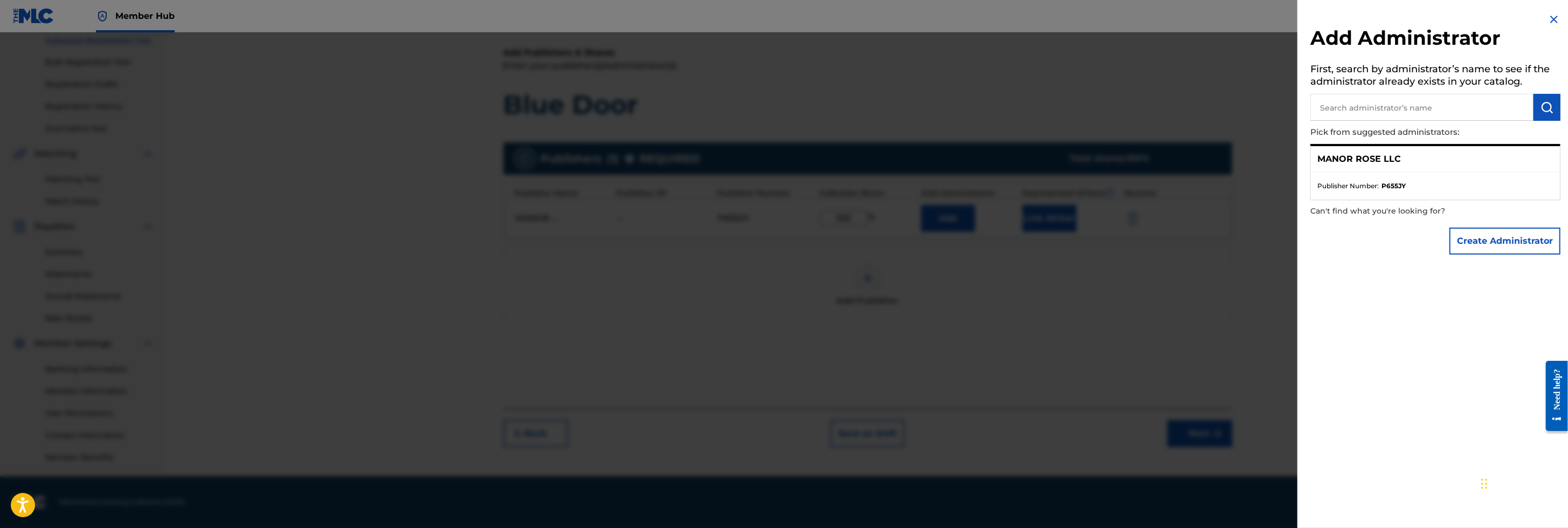
click at [1043, 107] on input "text" at bounding box center [1421, 107] width 223 height 27
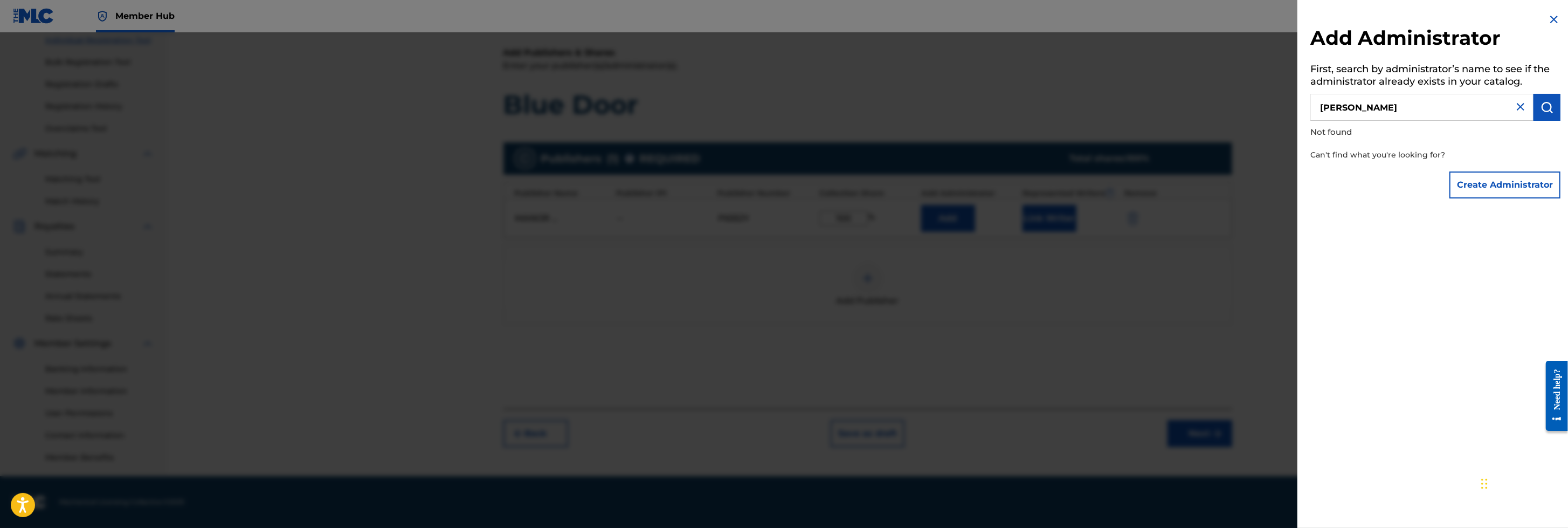
type input "[PERSON_NAME]"
click at [1043, 188] on button "Create Administrator" at bounding box center [1504, 185] width 111 height 27
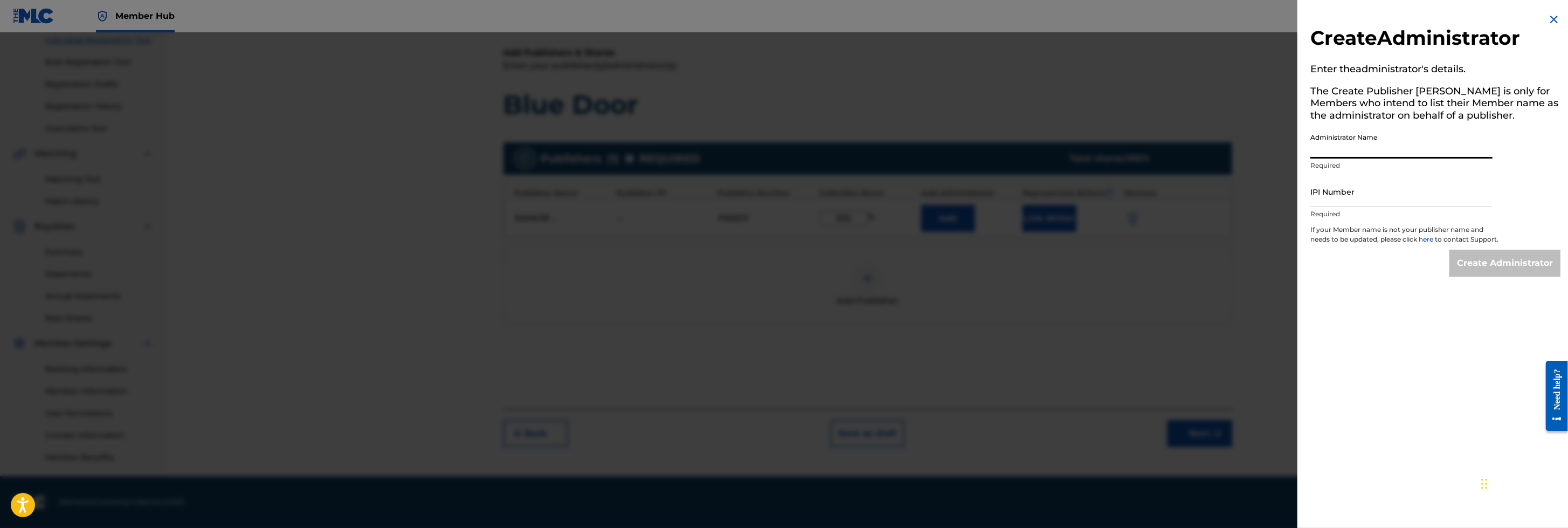
click at [1043, 152] on input "Administrator Name" at bounding box center [1401, 143] width 182 height 31
type input "[PERSON_NAME]"
click at [1043, 185] on input "IPI Number" at bounding box center [1401, 192] width 182 height 31
type input "1306980840"
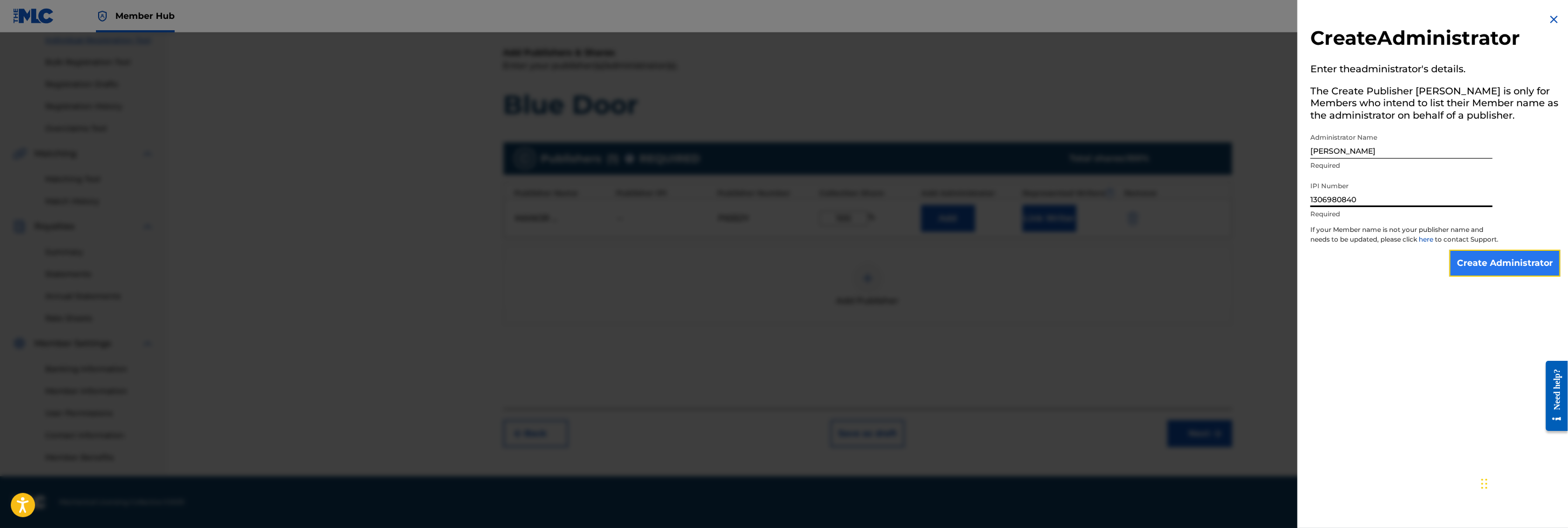
click at [1043, 269] on input "Create Administrator" at bounding box center [1504, 263] width 111 height 27
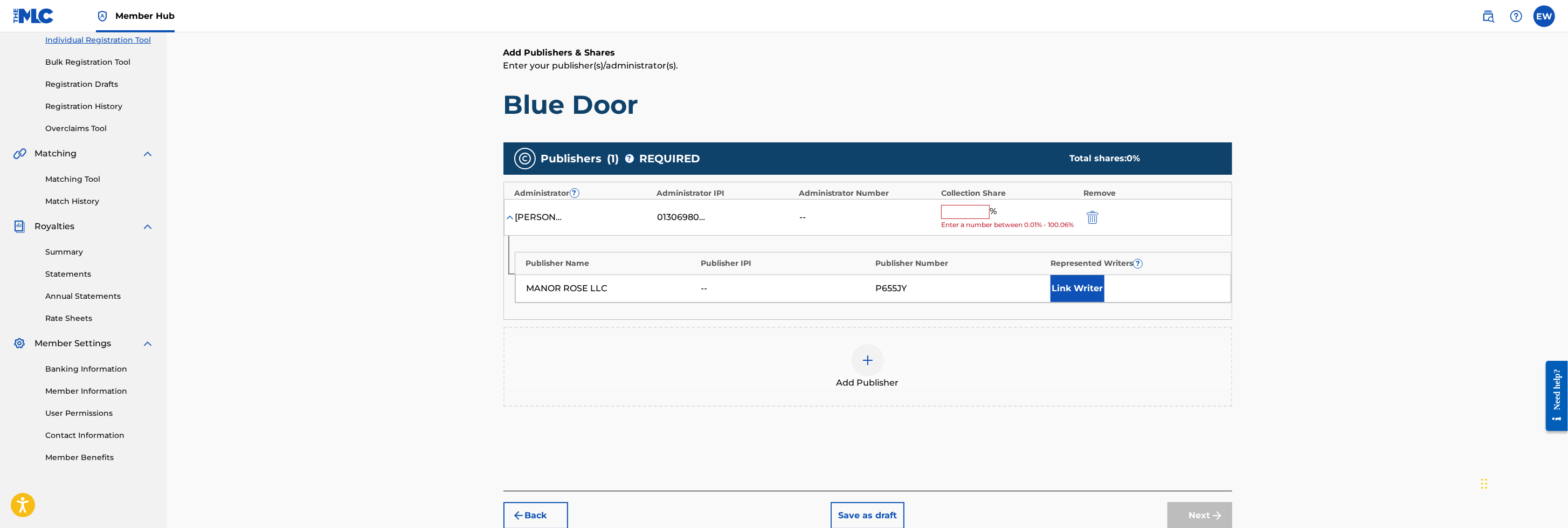
click at [967, 217] on input "text" at bounding box center [965, 212] width 49 height 14
type input "100"
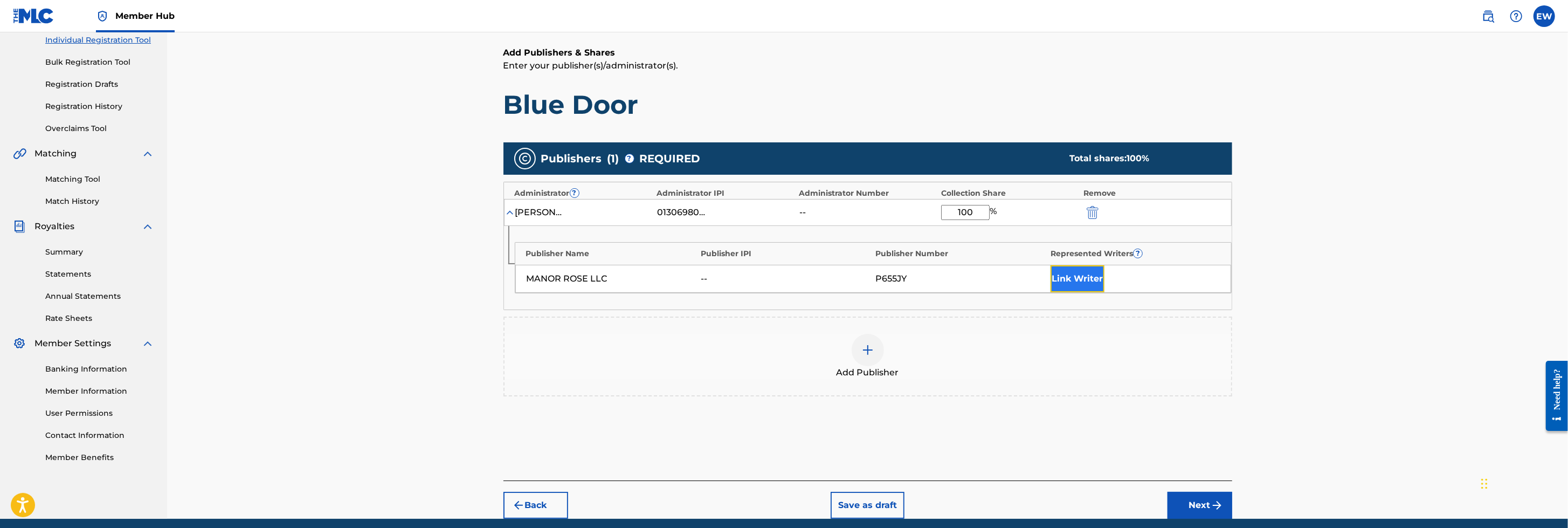
click at [1043, 277] on button "Link Writer" at bounding box center [1077, 279] width 54 height 27
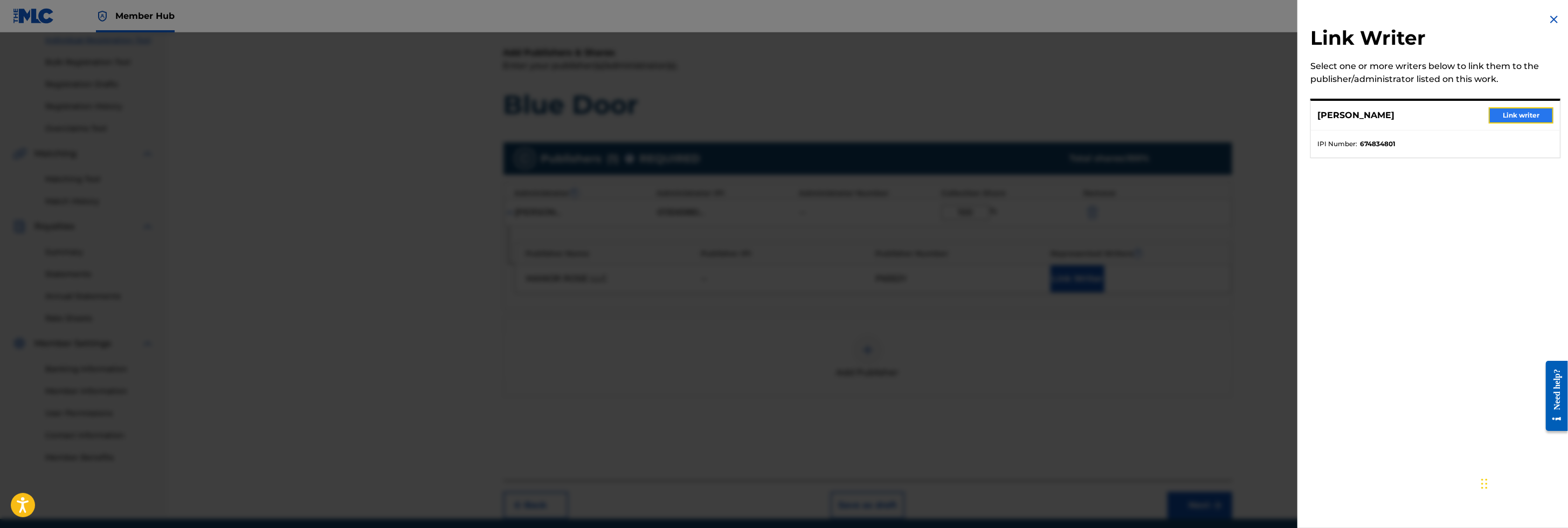
click at [1043, 115] on button "Link writer" at bounding box center [1521, 115] width 65 height 16
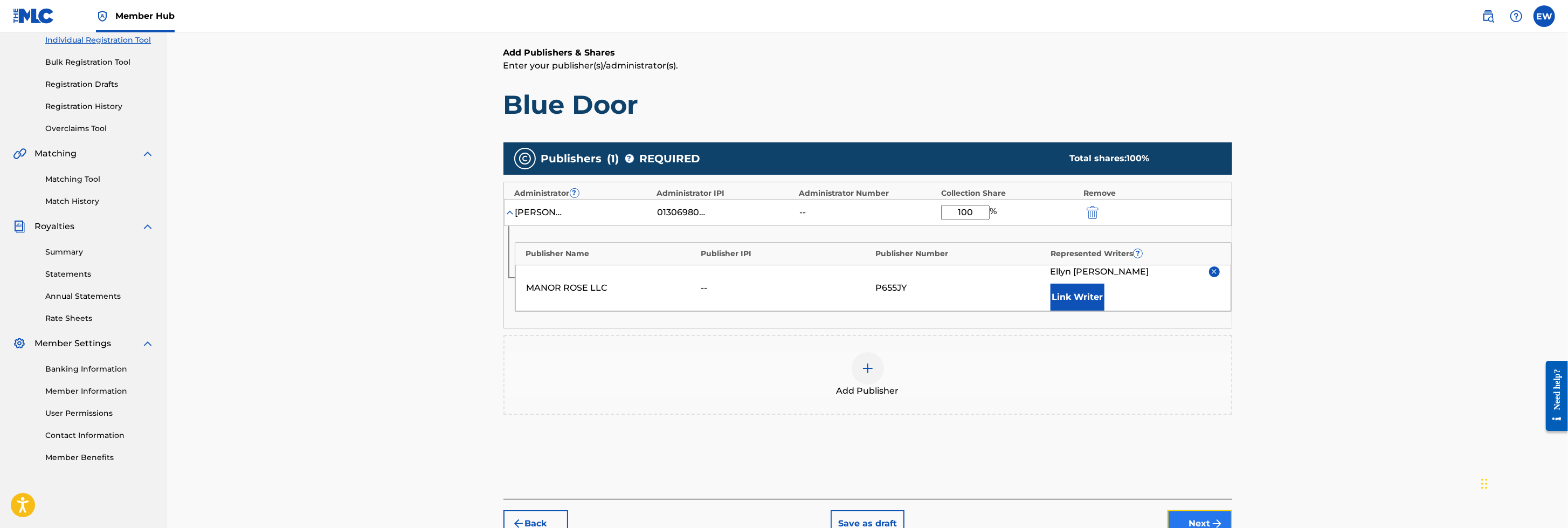
click at [1043, 351] on img "submit" at bounding box center [1217, 524] width 13 height 13
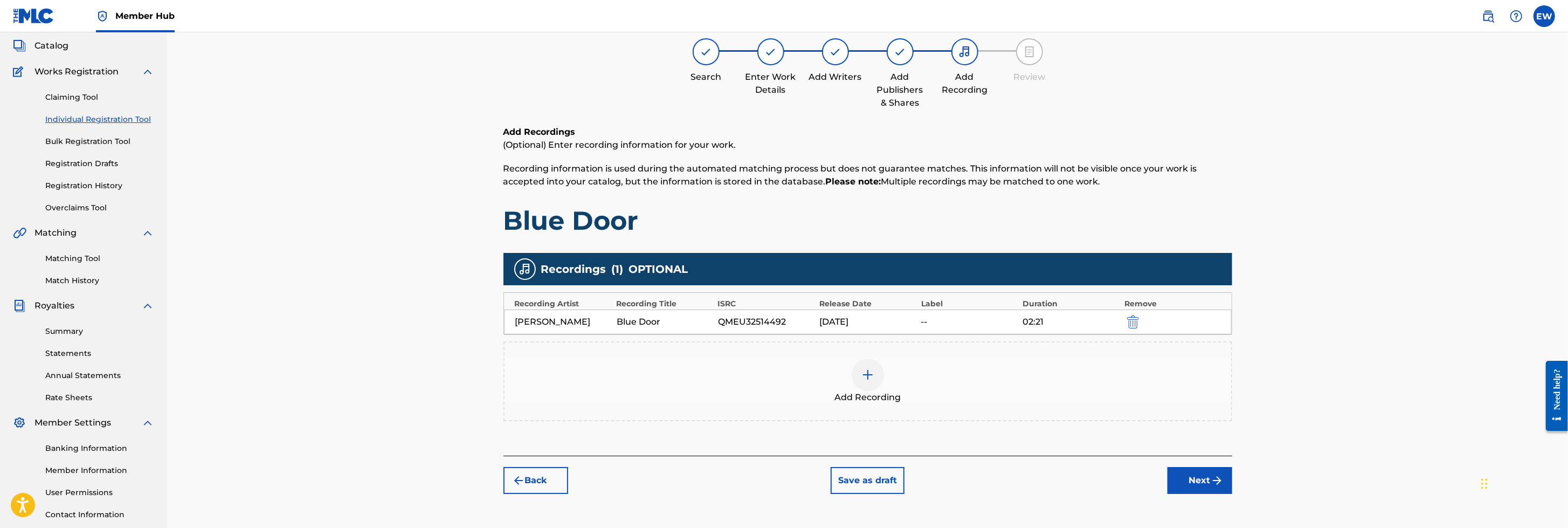
scroll to position [48, 0]
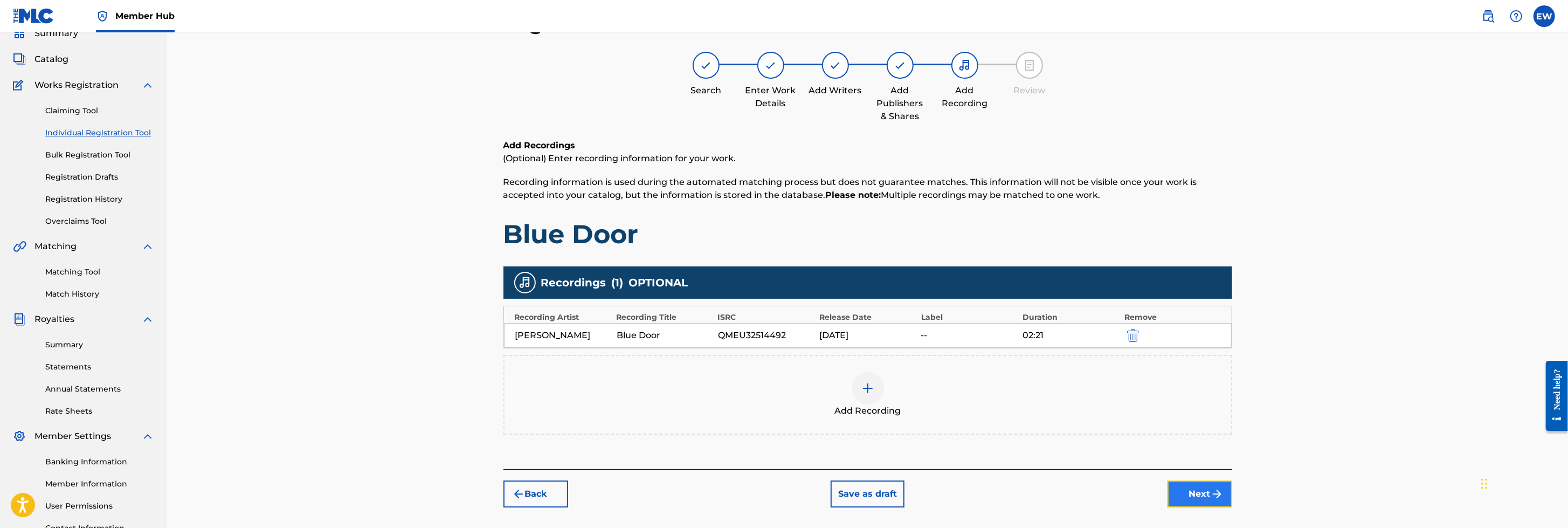
click at [1043, 351] on button "Next" at bounding box center [1200, 494] width 65 height 27
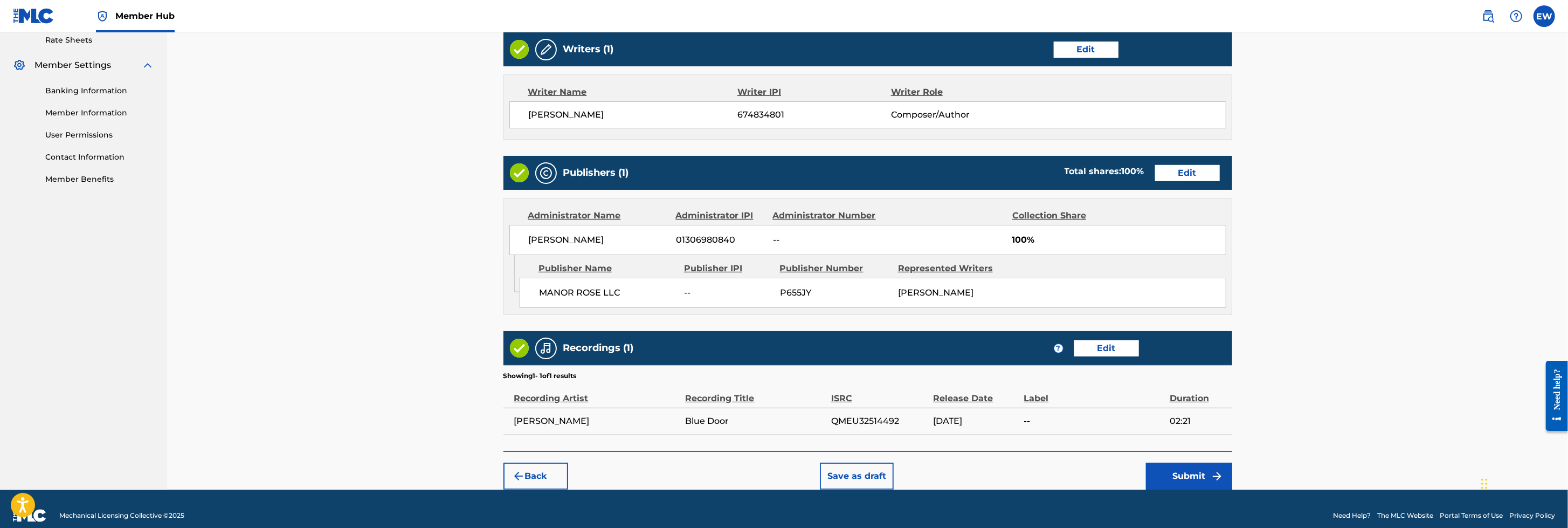
scroll to position [431, 0]
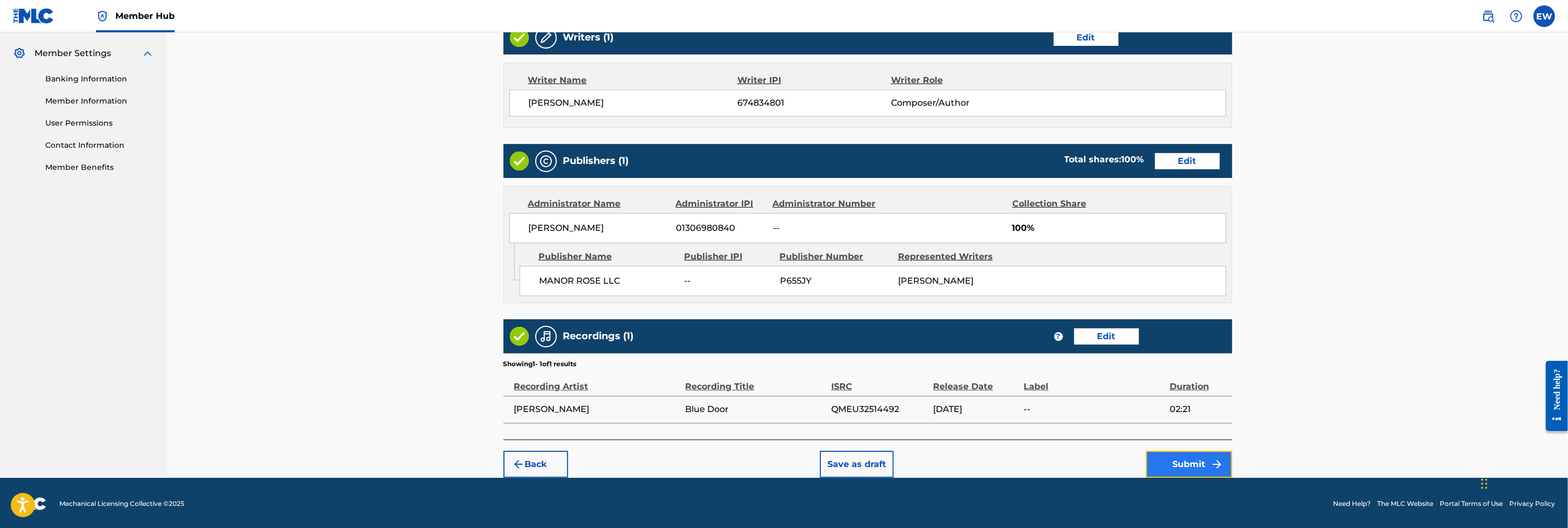
click at [1043, 351] on button "Submit" at bounding box center [1189, 464] width 86 height 27
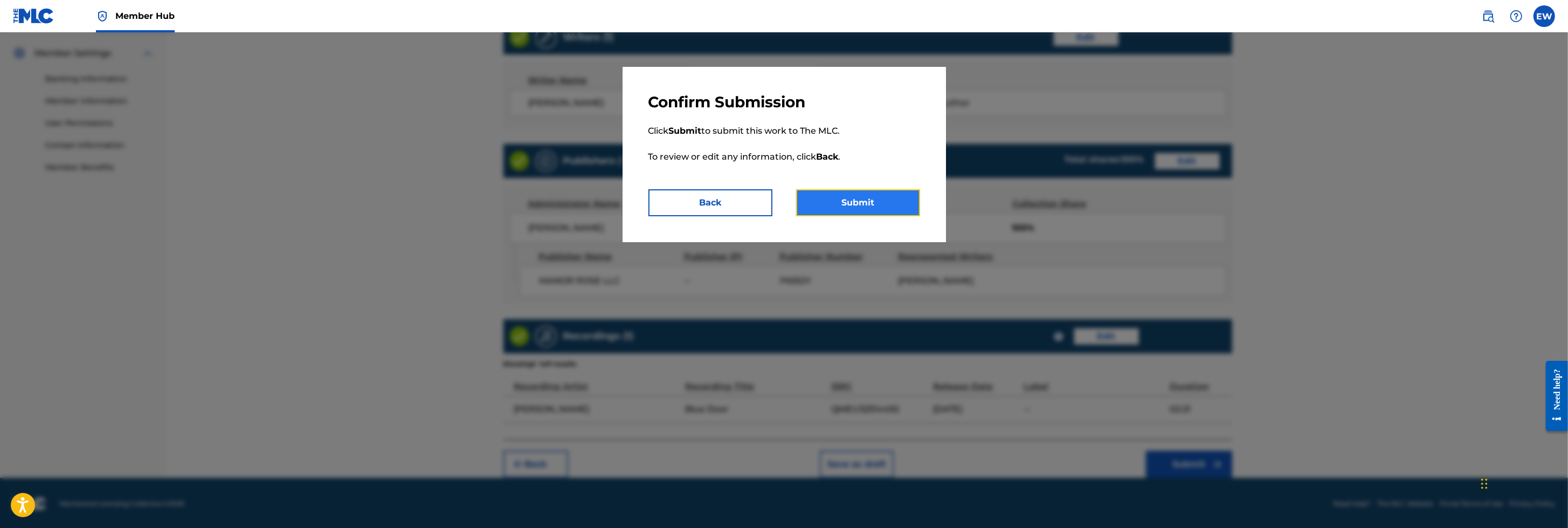
click at [891, 203] on button "Submit" at bounding box center [858, 203] width 124 height 27
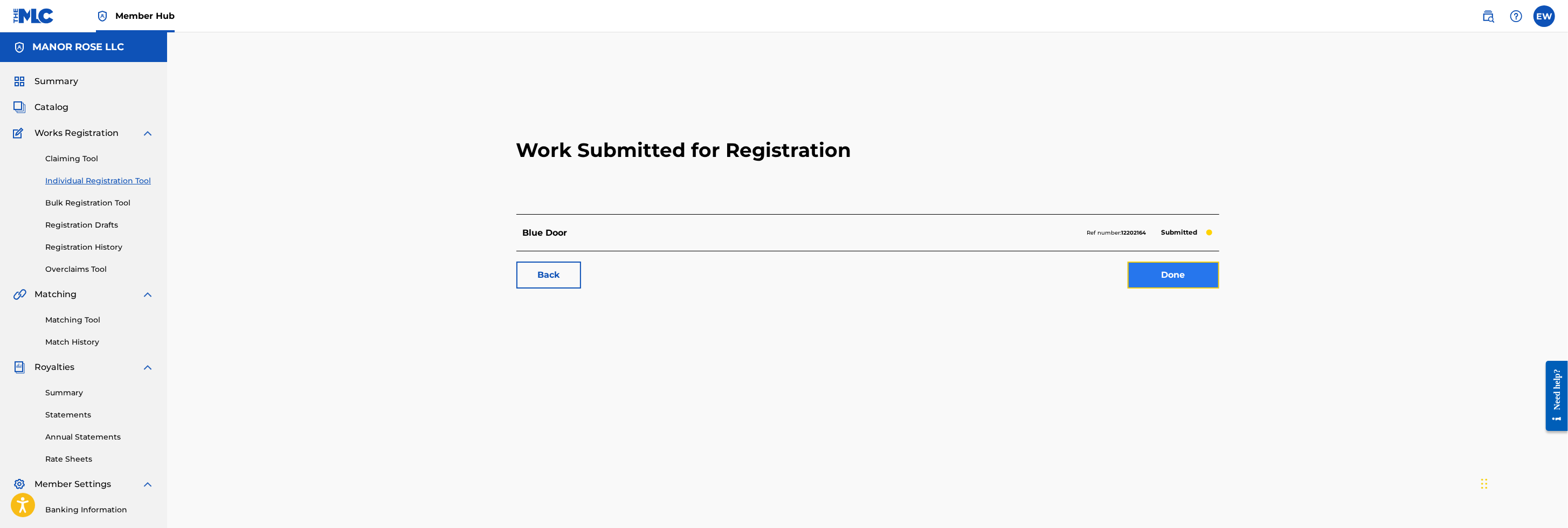
click at [1043, 269] on link "Done" at bounding box center [1173, 275] width 92 height 27
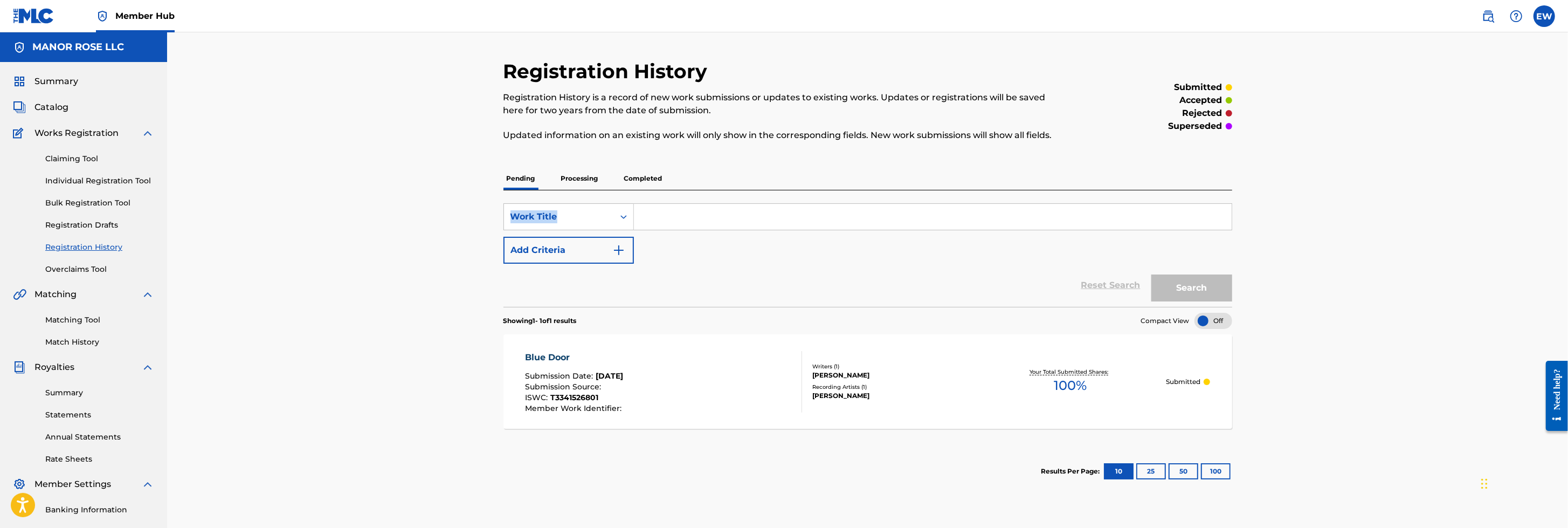
drag, startPoint x: 1567, startPoint y: 177, endPoint x: 1569, endPoint y: 208, distance: 31.1
click at [1043, 208] on html "Accessibility Screen-Reader Guide, Feedback, and Issue Reporting | New window C…" at bounding box center [784, 264] width 1568 height 528
click at [574, 212] on div "Work Title" at bounding box center [559, 217] width 97 height 13
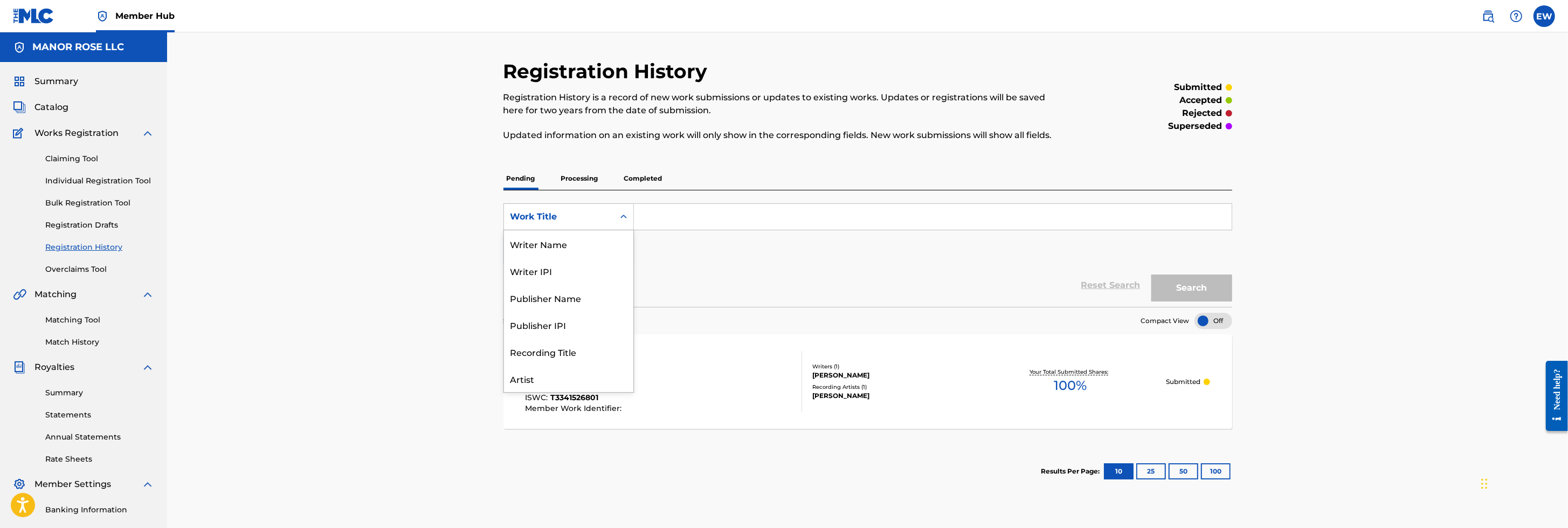
scroll to position [54, 0]
click at [691, 255] on div "SearchWithCriteria569727c0-9972-4500-a7b8-0e7e1490f84c 8 results available. Use…" at bounding box center [868, 234] width 729 height 61
click at [624, 214] on icon "Search Form" at bounding box center [623, 216] width 11 height 11
click at [701, 166] on div "Registration History Registration History is a record of new work submissions o…" at bounding box center [868, 278] width 729 height 438
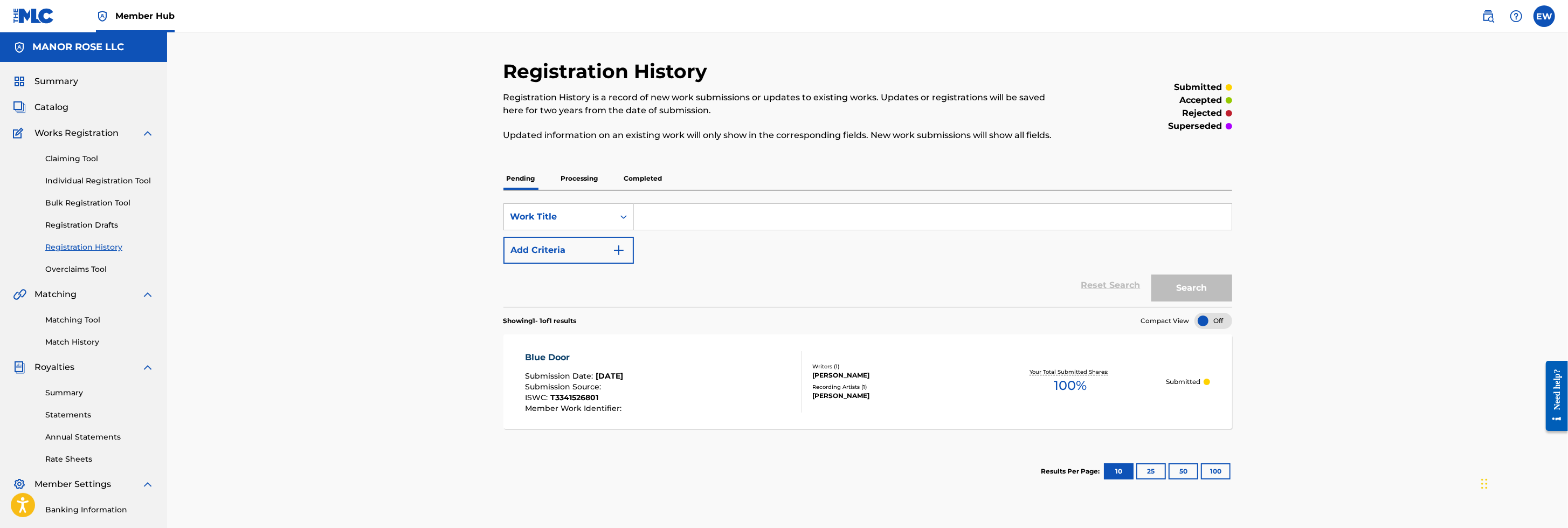
click at [99, 351] on span "Member Settings" at bounding box center [73, 484] width 76 height 13
click at [51, 76] on span "Summary" at bounding box center [56, 81] width 44 height 13
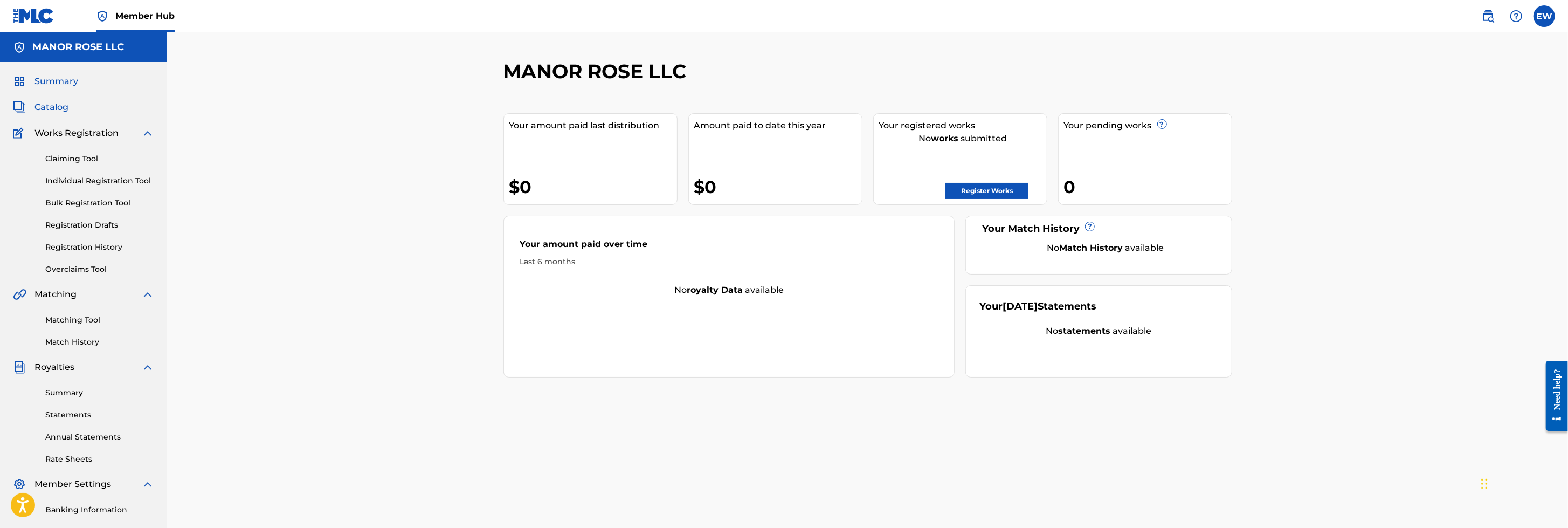
click at [50, 107] on span "Catalog" at bounding box center [51, 107] width 34 height 13
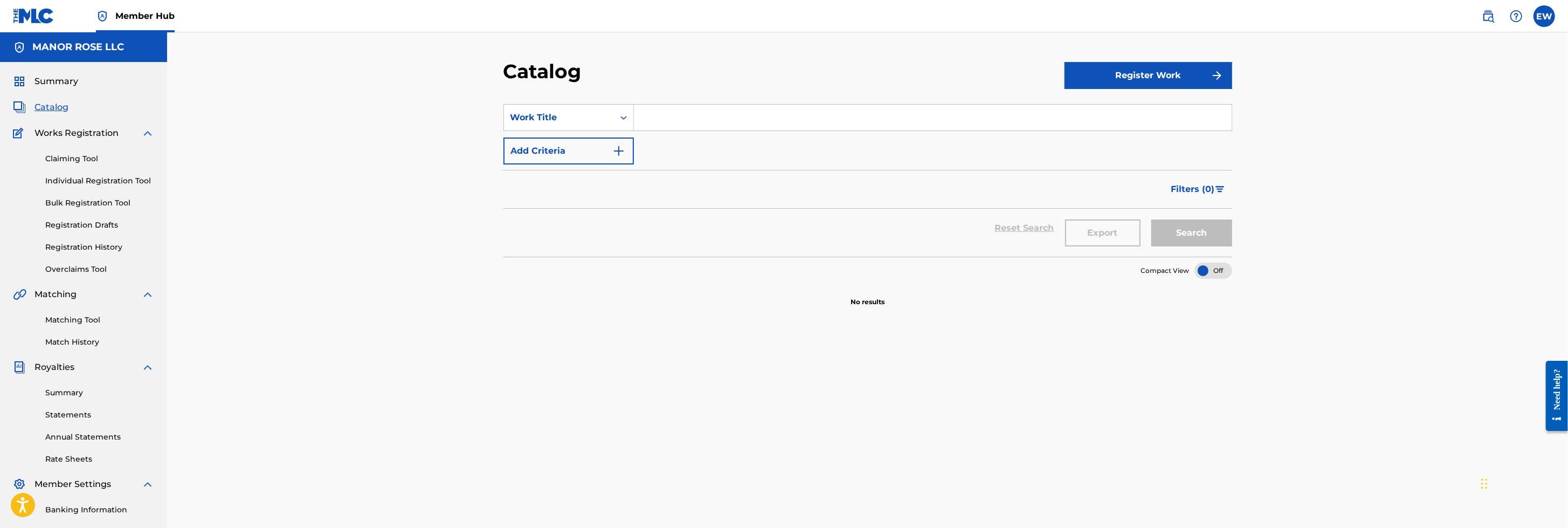
click at [145, 132] on img at bounding box center [147, 133] width 13 height 13
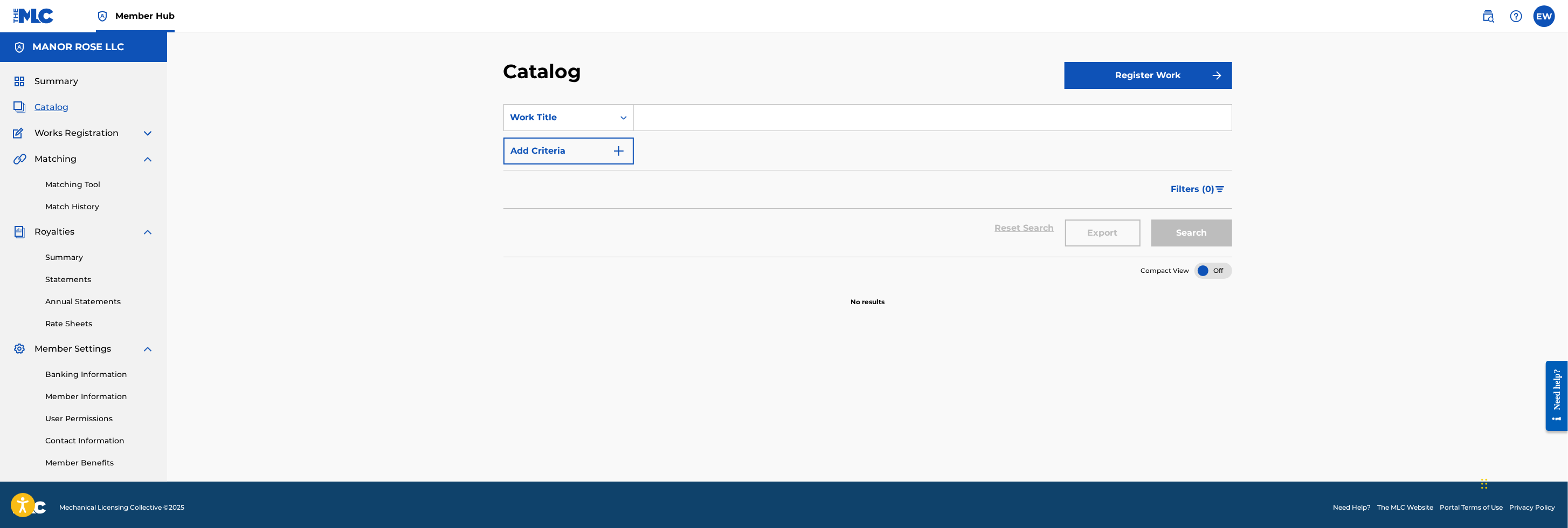
click at [145, 132] on img at bounding box center [147, 133] width 13 height 13
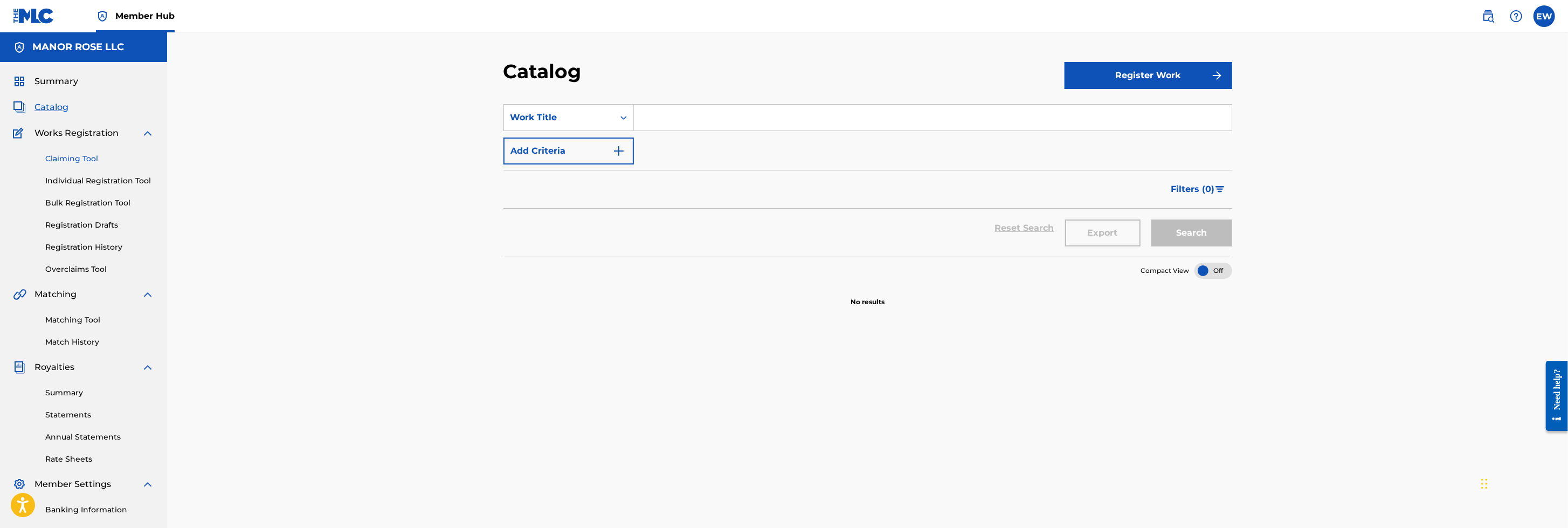
click at [97, 155] on link "Claiming Tool" at bounding box center [99, 159] width 109 height 11
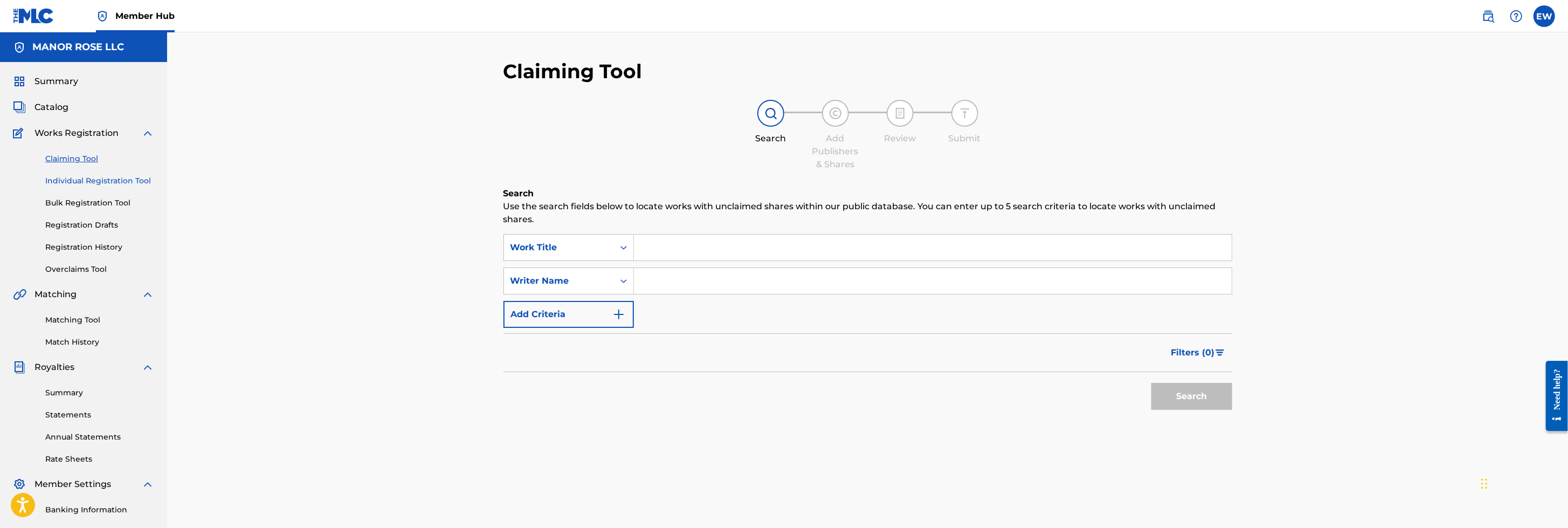
click at [111, 180] on link "Individual Registration Tool" at bounding box center [99, 181] width 109 height 11
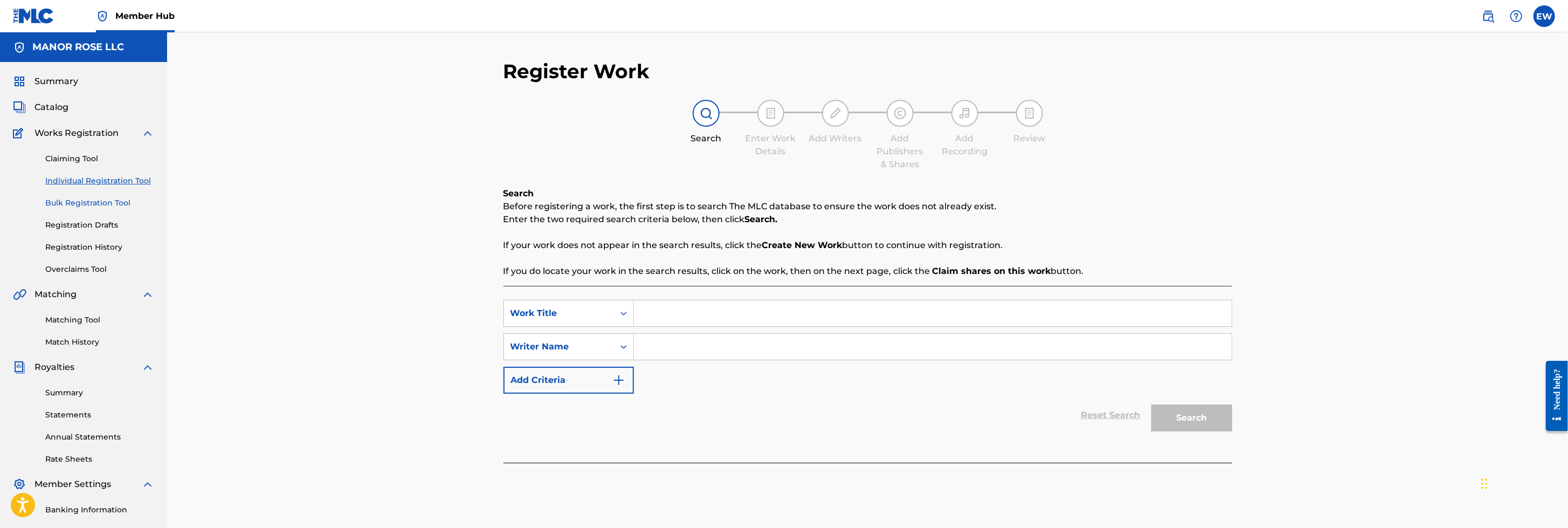
click at [111, 205] on link "Bulk Registration Tool" at bounding box center [99, 203] width 109 height 11
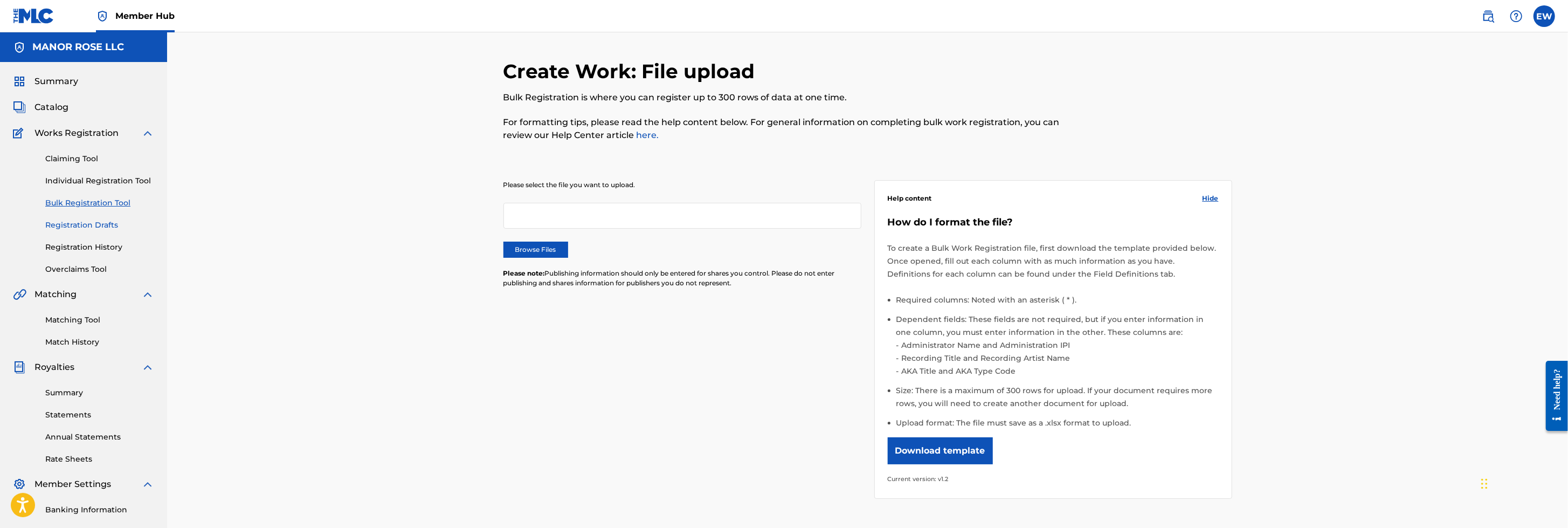
click at [109, 220] on link "Registration Drafts" at bounding box center [99, 225] width 109 height 11
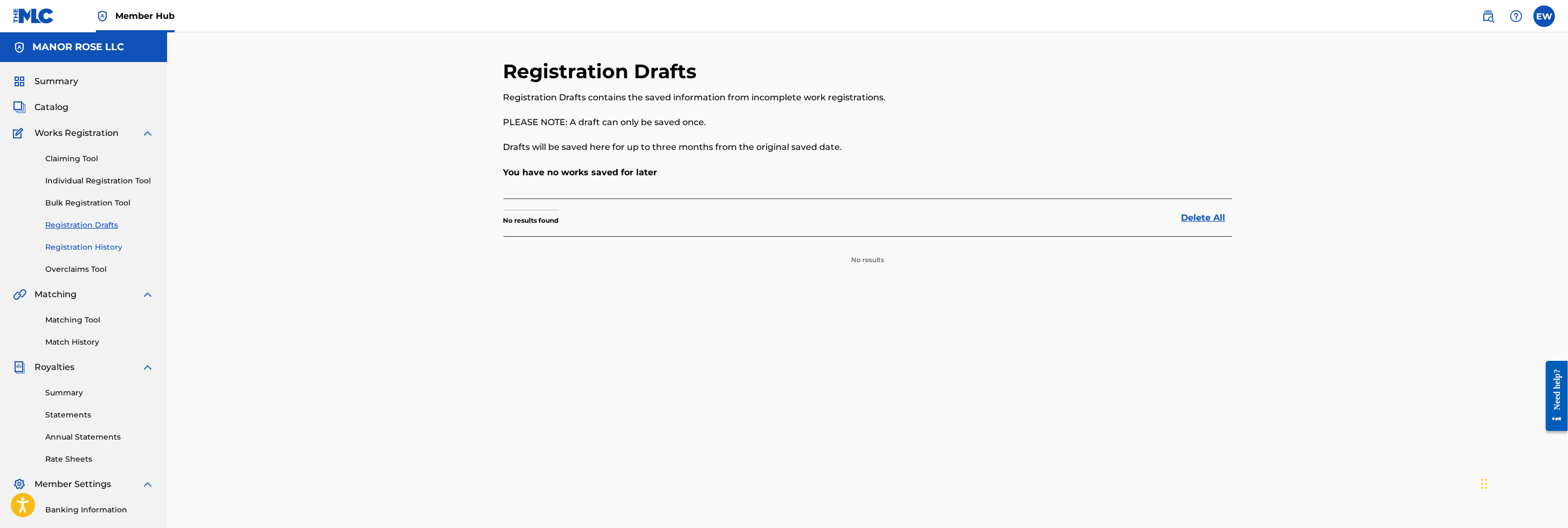
click at [109, 245] on link "Registration History" at bounding box center [99, 247] width 109 height 11
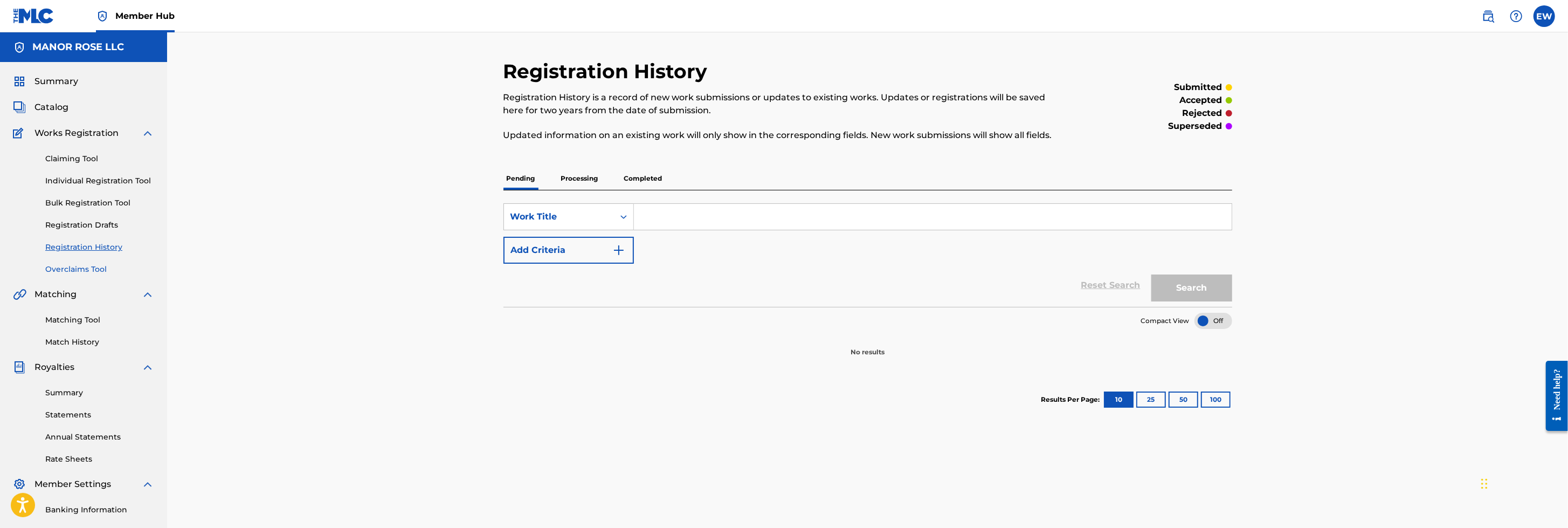
click at [99, 268] on link "Overclaims Tool" at bounding box center [99, 270] width 109 height 11
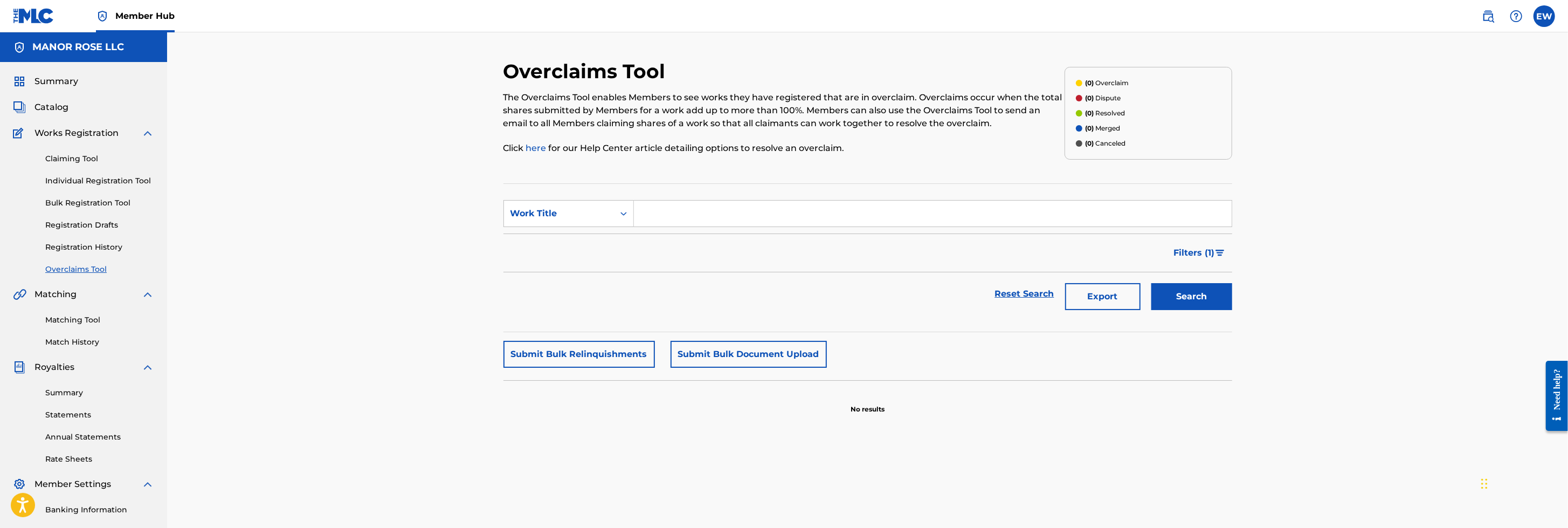
click at [146, 296] on img at bounding box center [147, 294] width 13 height 13
click at [143, 294] on img at bounding box center [147, 294] width 13 height 13
click at [79, 316] on link "Matching Tool" at bounding box center [99, 320] width 109 height 11
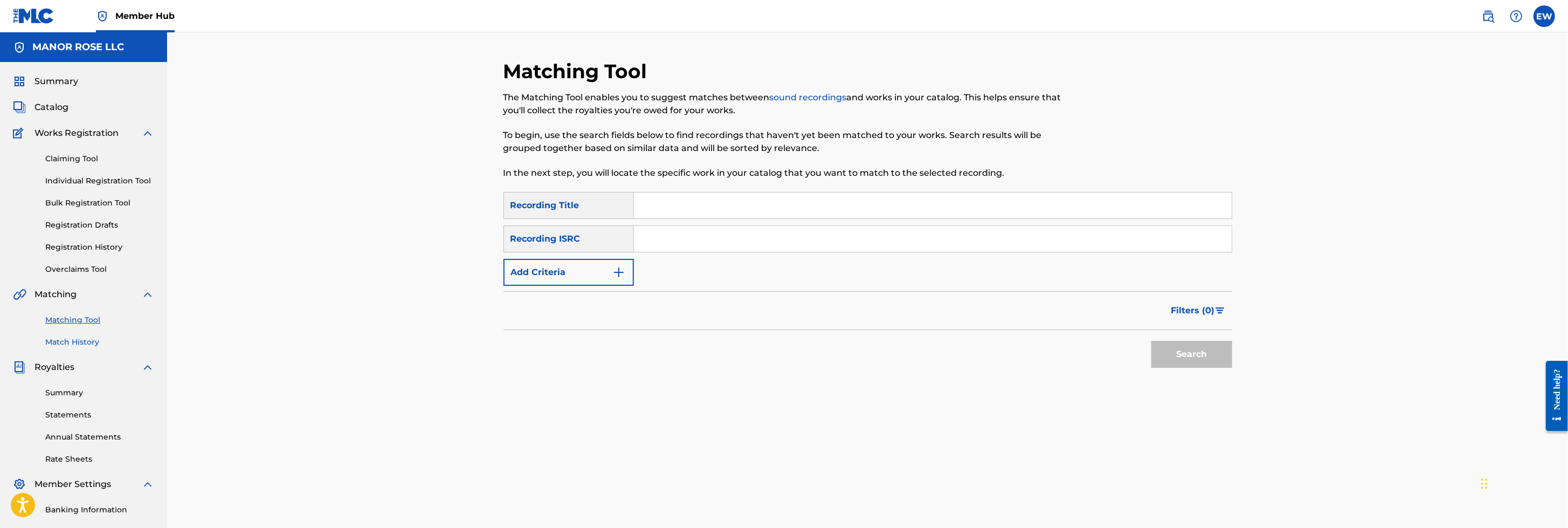
click at [85, 341] on link "Match History" at bounding box center [99, 342] width 109 height 11
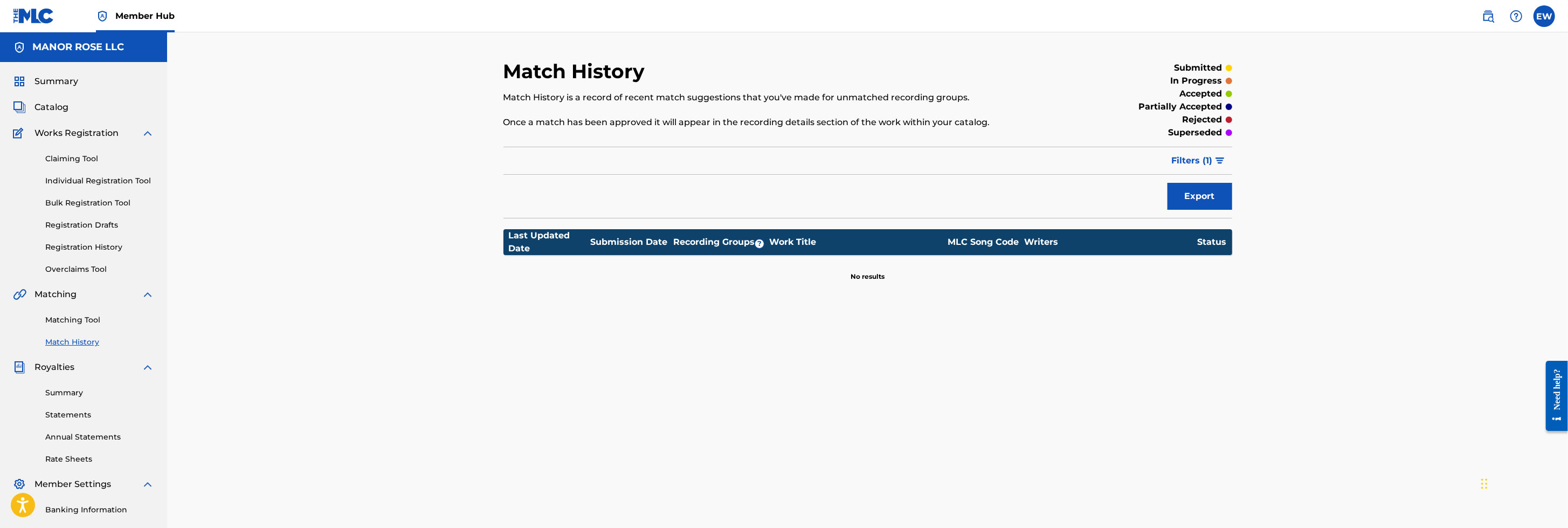
click at [150, 351] on img at bounding box center [147, 367] width 13 height 13
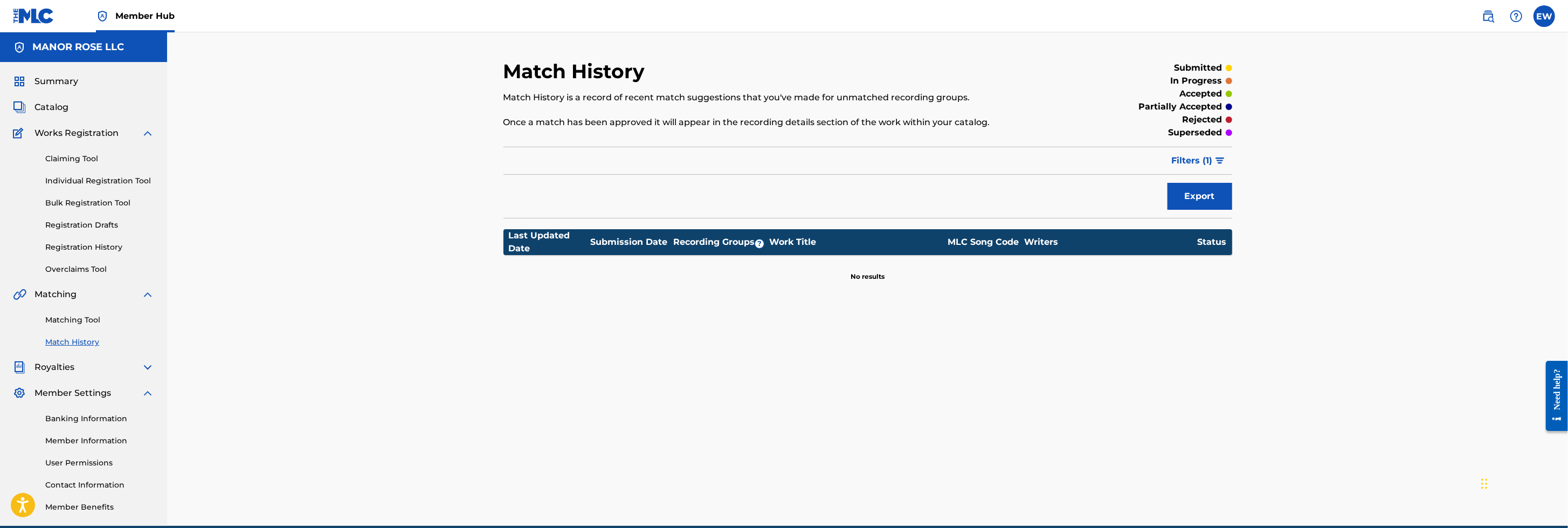
click at [150, 351] on img at bounding box center [147, 367] width 13 height 13
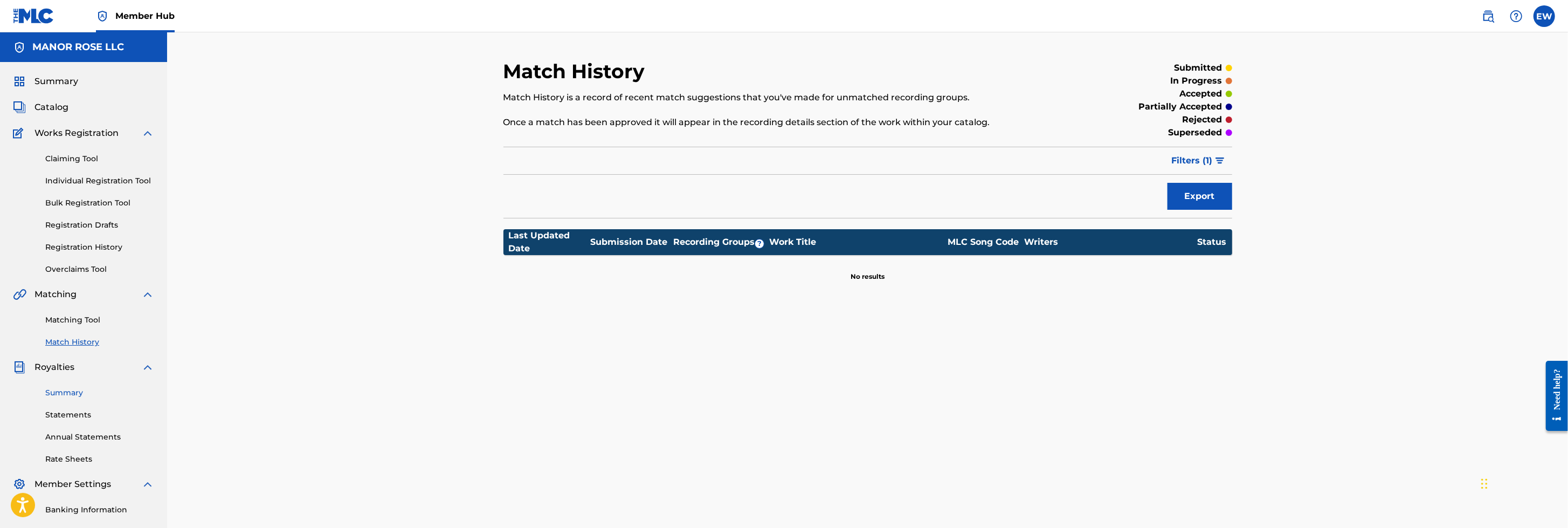
click at [56, 351] on link "Summary" at bounding box center [99, 393] width 109 height 11
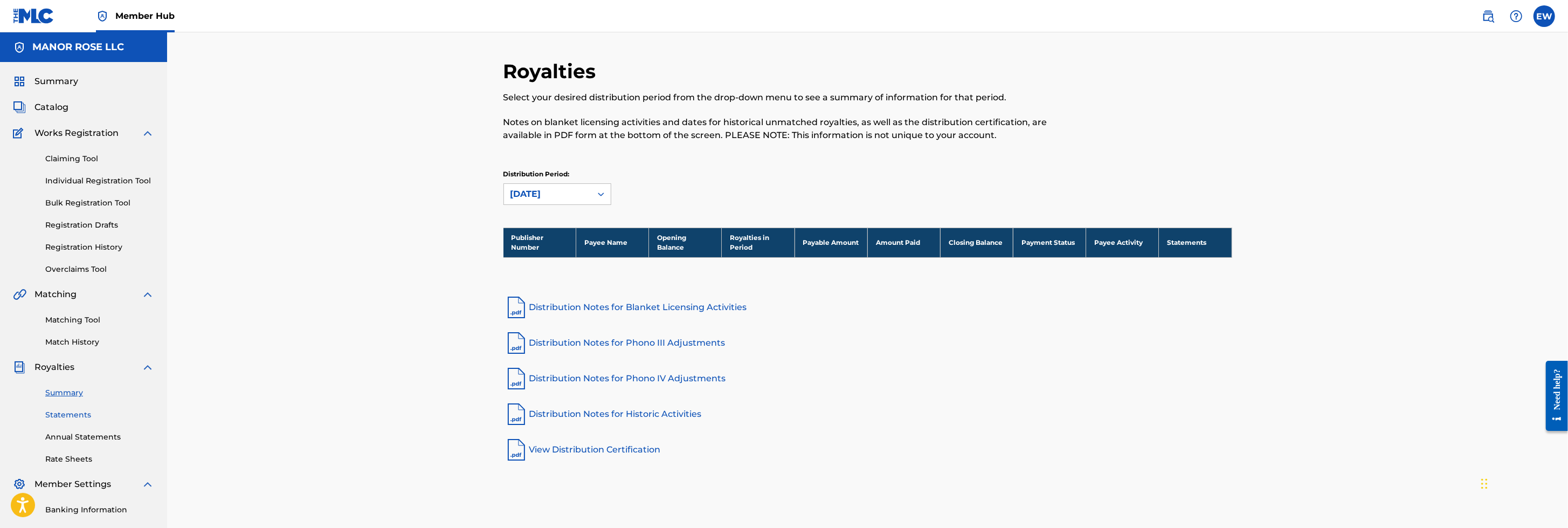
click at [71, 351] on link "Statements" at bounding box center [99, 415] width 109 height 11
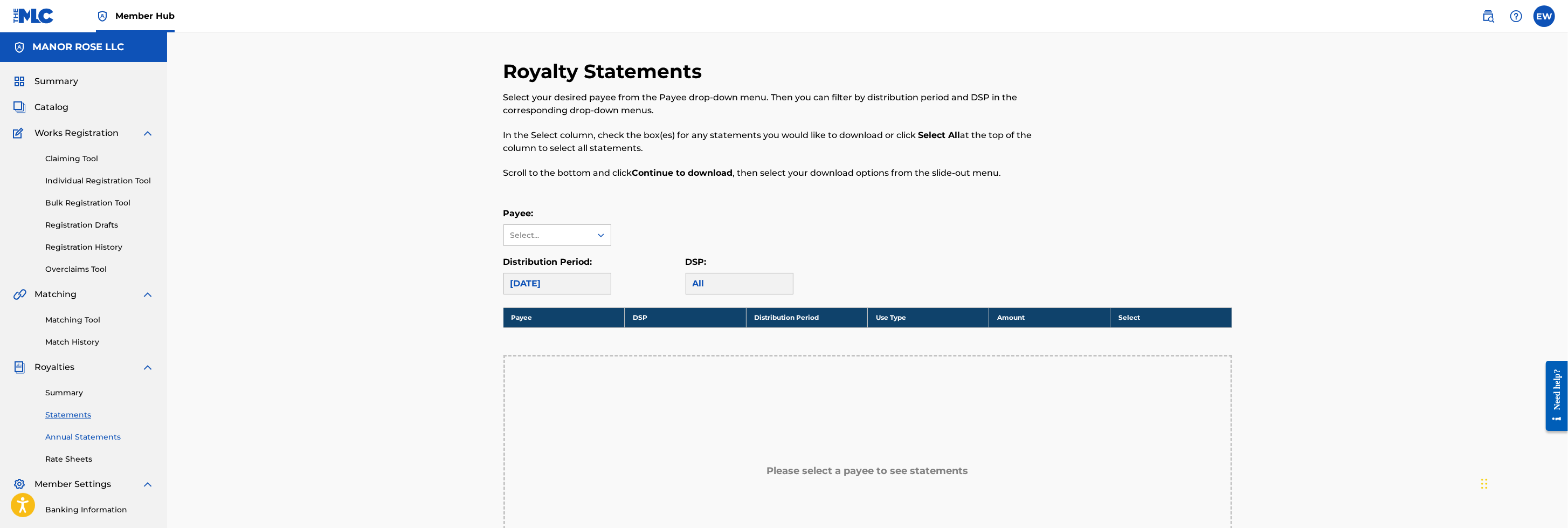
click at [73, 351] on link "Annual Statements" at bounding box center [99, 437] width 109 height 11
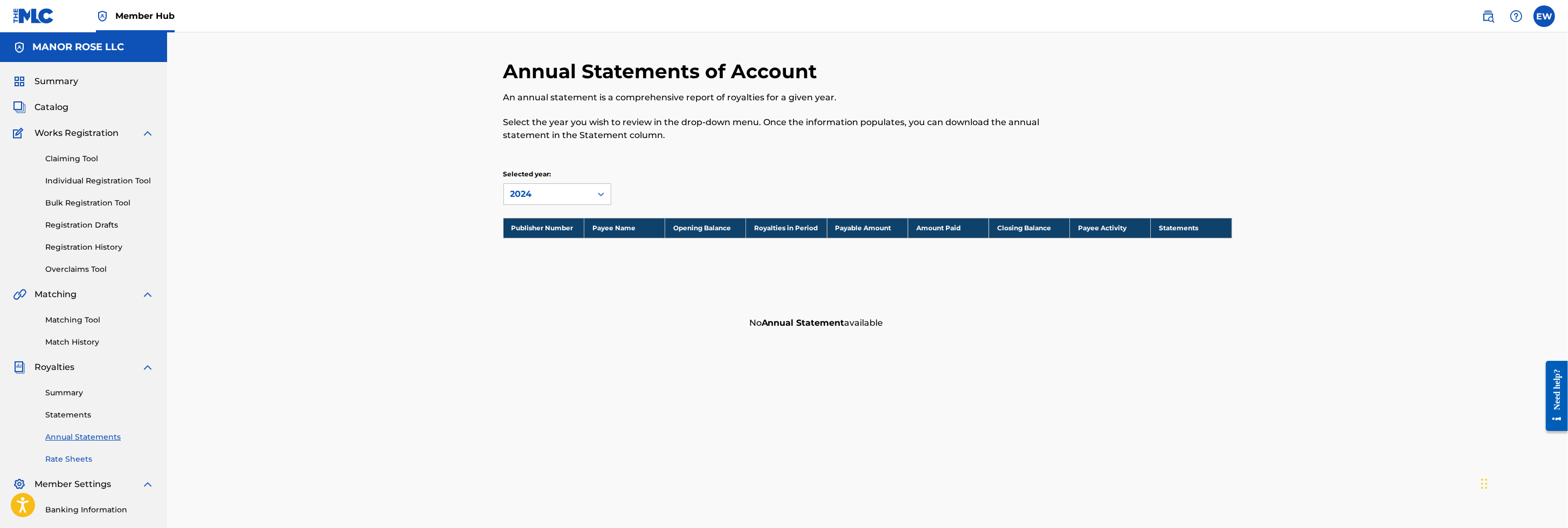
click at [74, 351] on link "Rate Sheets" at bounding box center [99, 460] width 109 height 11
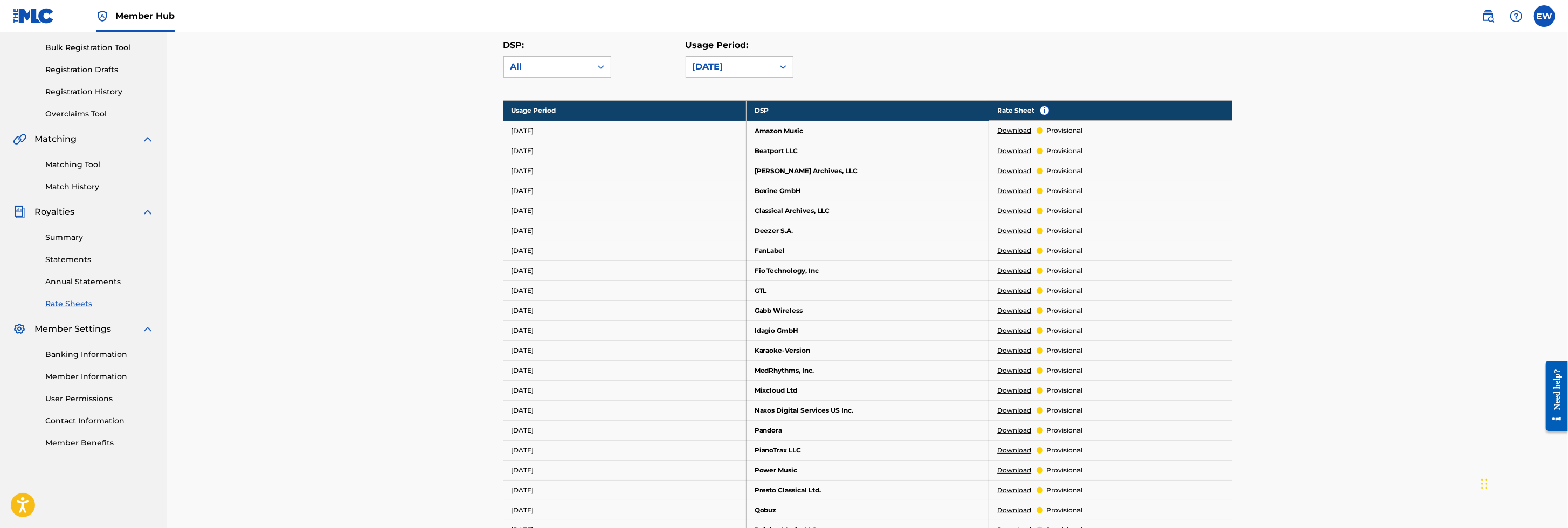
scroll to position [157, 0]
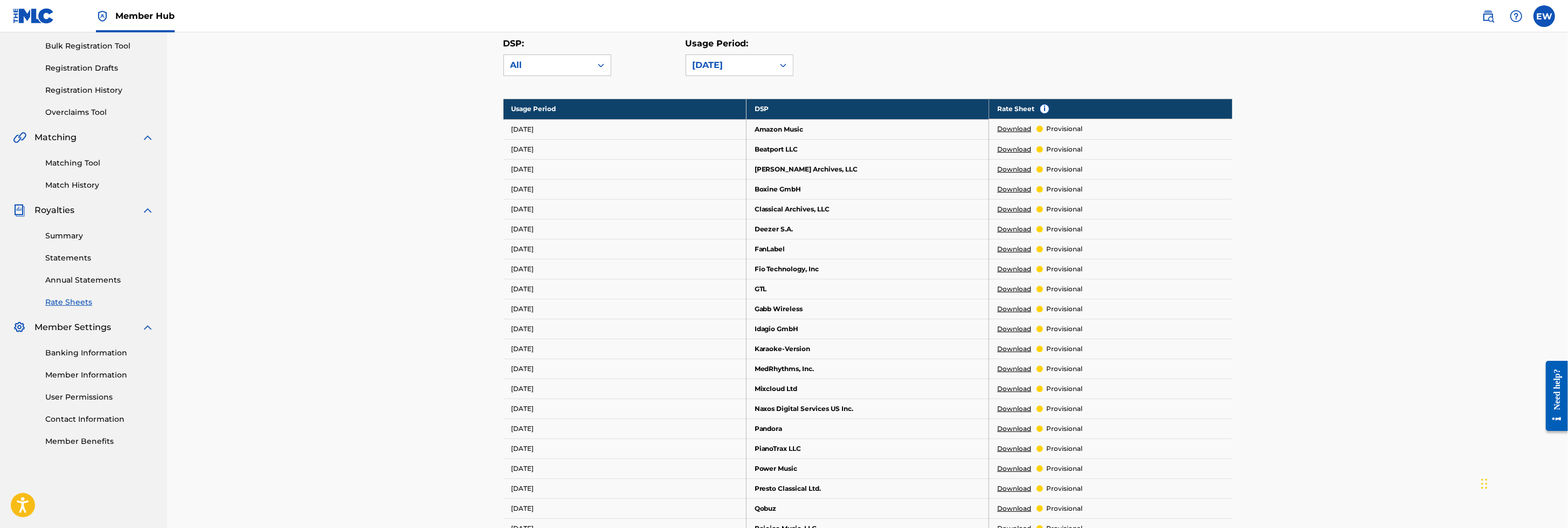
click at [1011, 127] on link "Download" at bounding box center [1014, 129] width 34 height 10
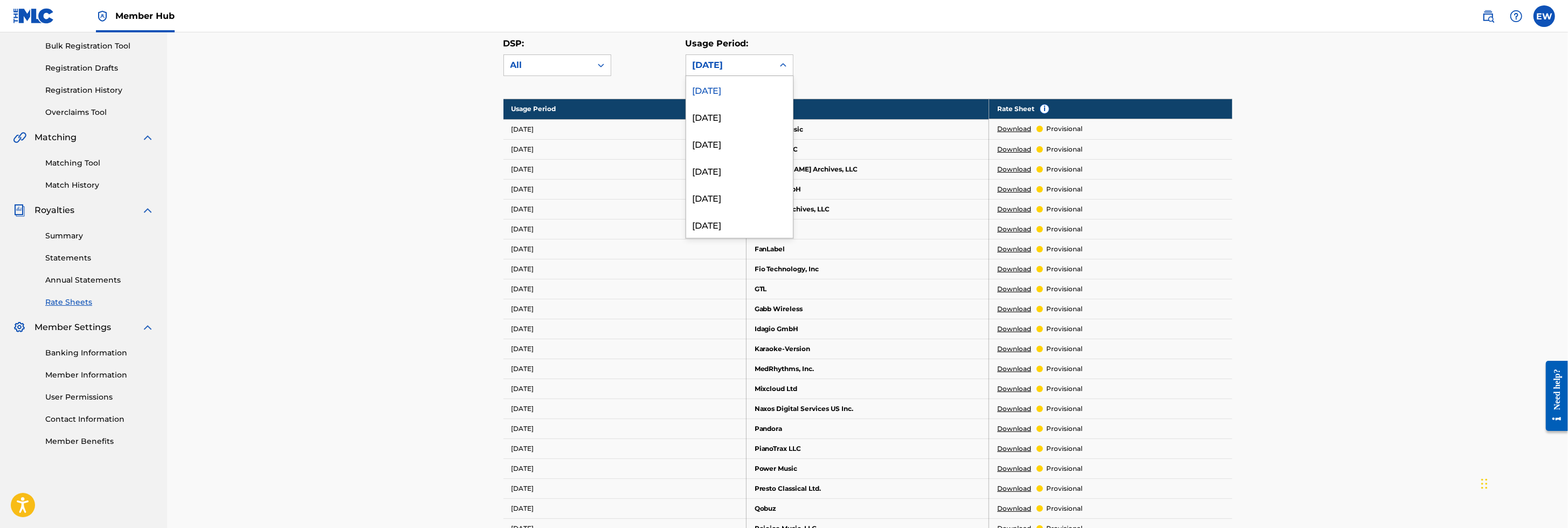
click at [782, 65] on icon at bounding box center [782, 65] width 11 height 11
click at [921, 11] on nav "Member Hub EW EW [PERSON_NAME] [EMAIL_ADDRESS][DOMAIN_NAME] Notification Prefer…" at bounding box center [784, 16] width 1568 height 32
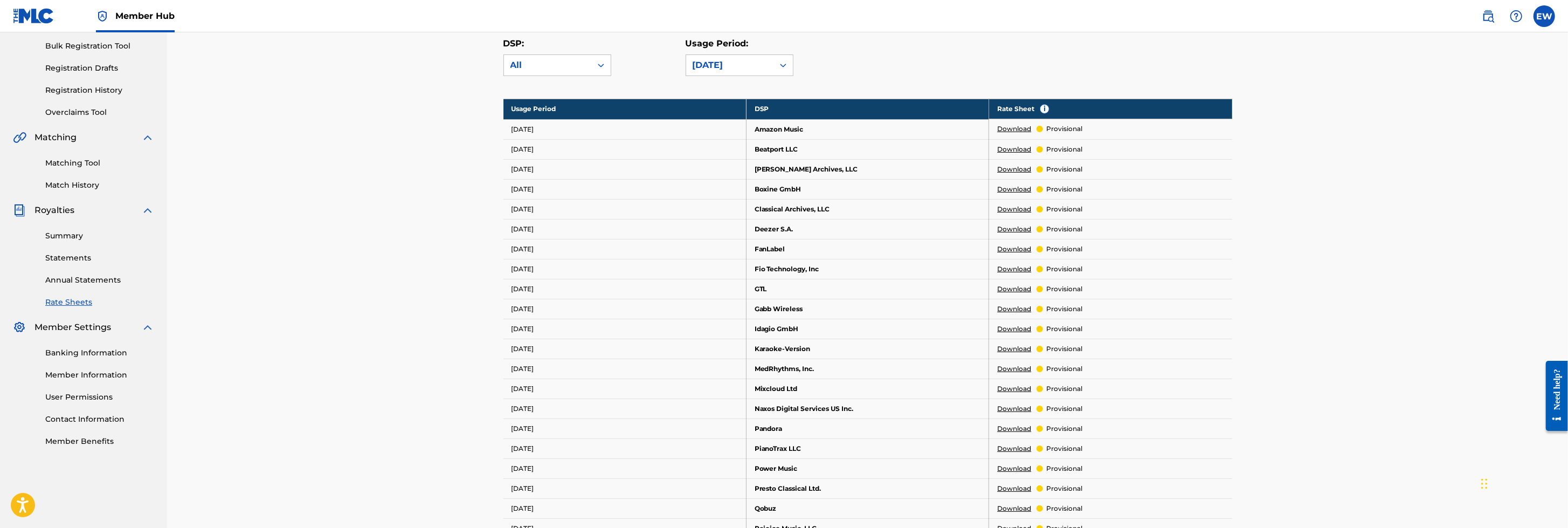
scroll to position [157, 0]
click at [1043, 18] on nav "Member Hub EW EW [PERSON_NAME] [EMAIL_ADDRESS][DOMAIN_NAME] Notification Prefer…" at bounding box center [784, 16] width 1568 height 32
click at [107, 348] on link "Banking Information" at bounding box center [99, 352] width 109 height 11
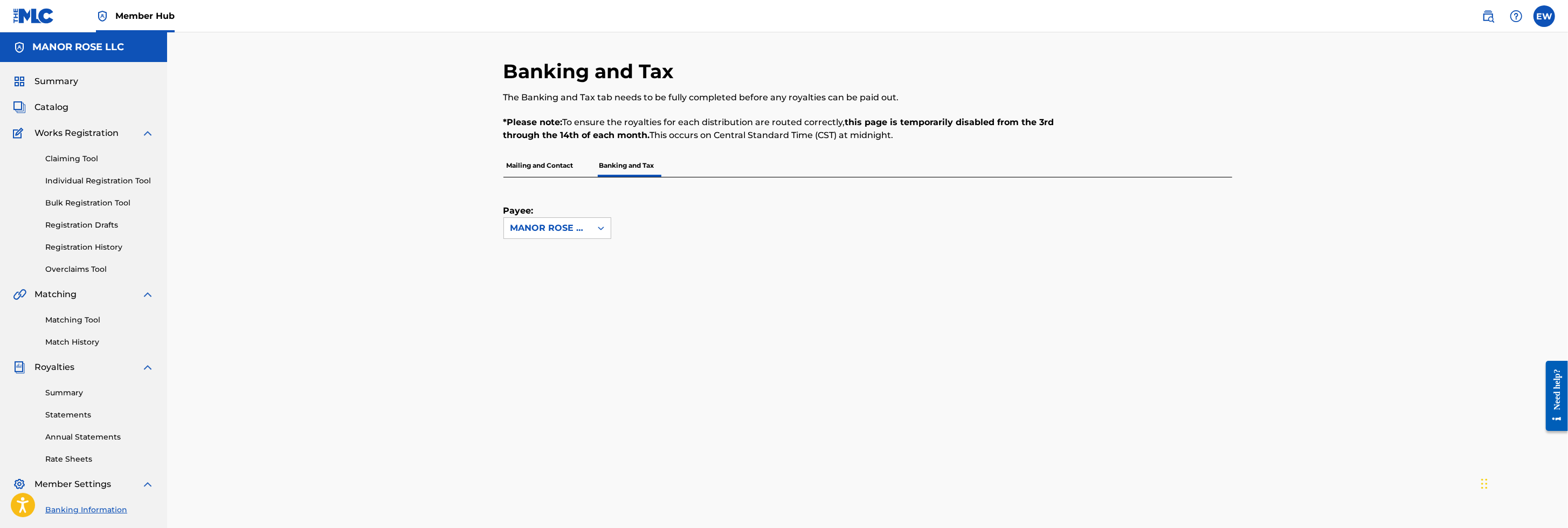
drag, startPoint x: 1565, startPoint y: 301, endPoint x: 1570, endPoint y: 332, distance: 31.4
click at [1043, 332] on html "Accessibility Screen-Reader Guide, Feedback, and Issue Reporting | New window C…" at bounding box center [784, 264] width 1568 height 528
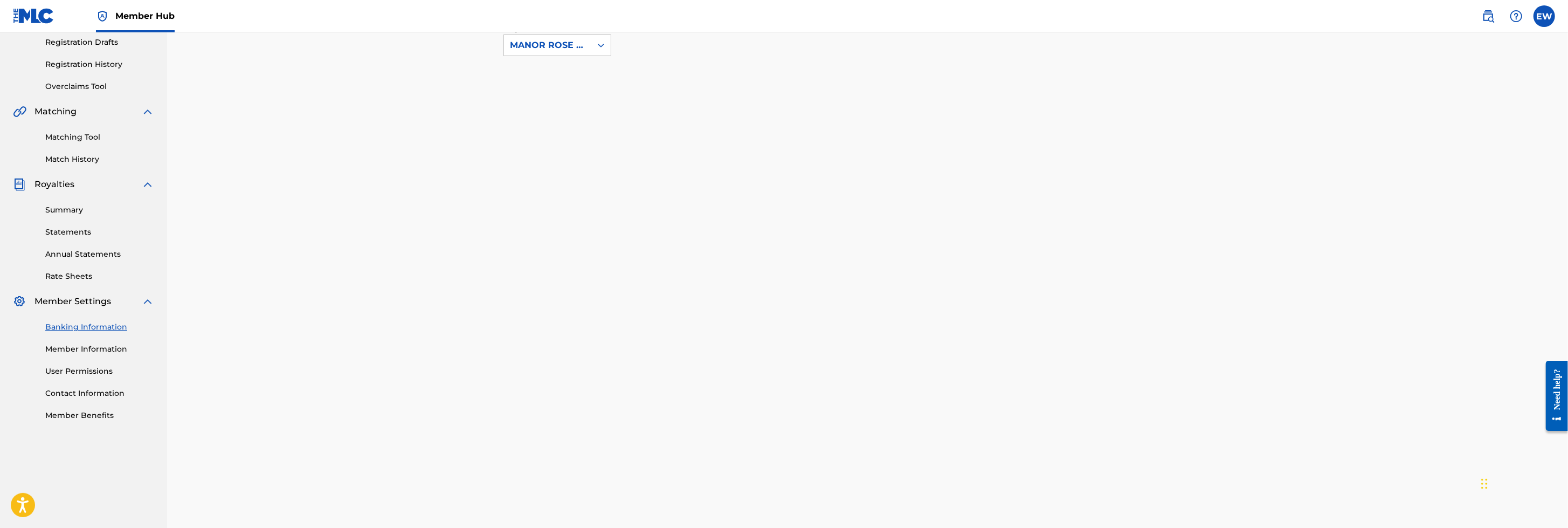
scroll to position [234, 0]
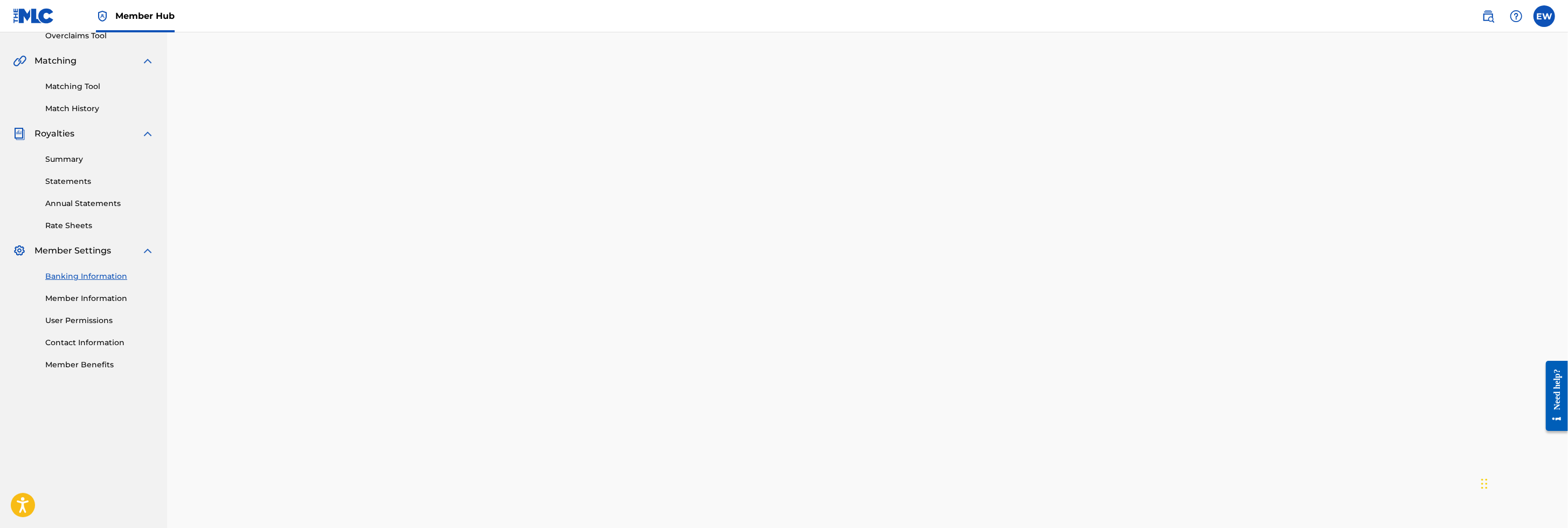
drag, startPoint x: 1567, startPoint y: 242, endPoint x: 1570, endPoint y: 314, distance: 72.1
click at [1043, 294] on html "Accessibility Screen-Reader Guide, Feedback, and Issue Reporting | New window C…" at bounding box center [784, 30] width 1568 height 528
click at [1043, 335] on div "Banking and Tax The Banking and Tax tab needs to be fully completed before any …" at bounding box center [868, 215] width 1401 height 832
click at [1043, 172] on div "Banking and Tax The Banking and Tax tab needs to be fully completed before any …" at bounding box center [868, 453] width 1401 height 1302
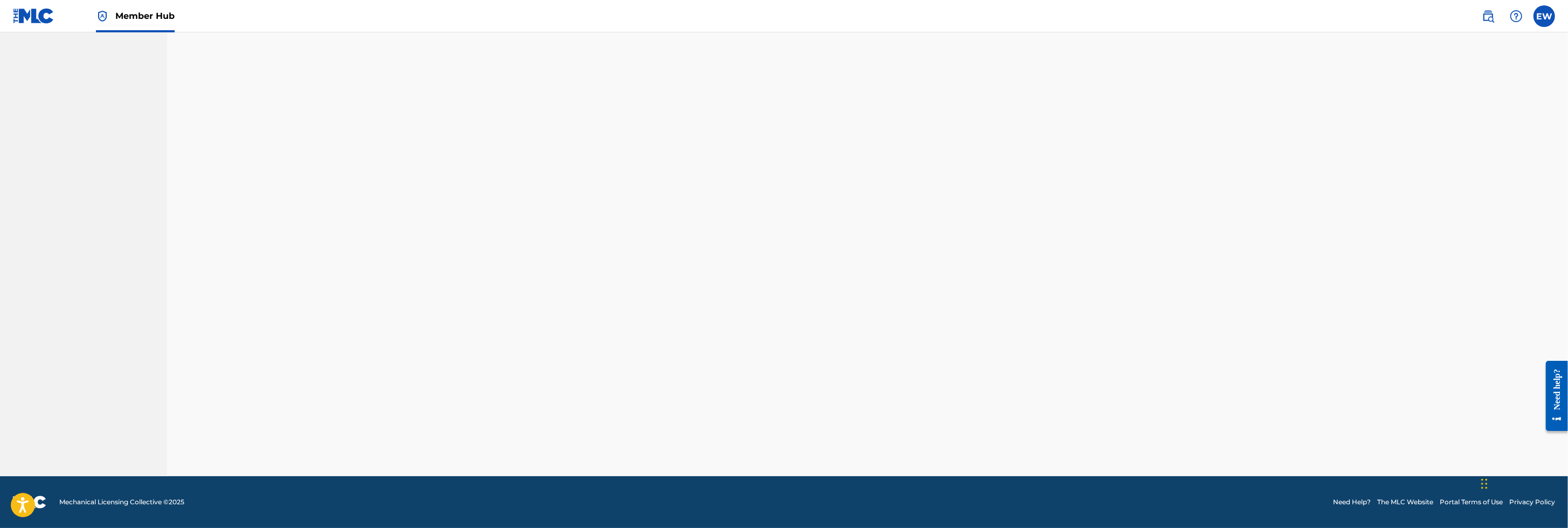
scroll to position [460, 0]
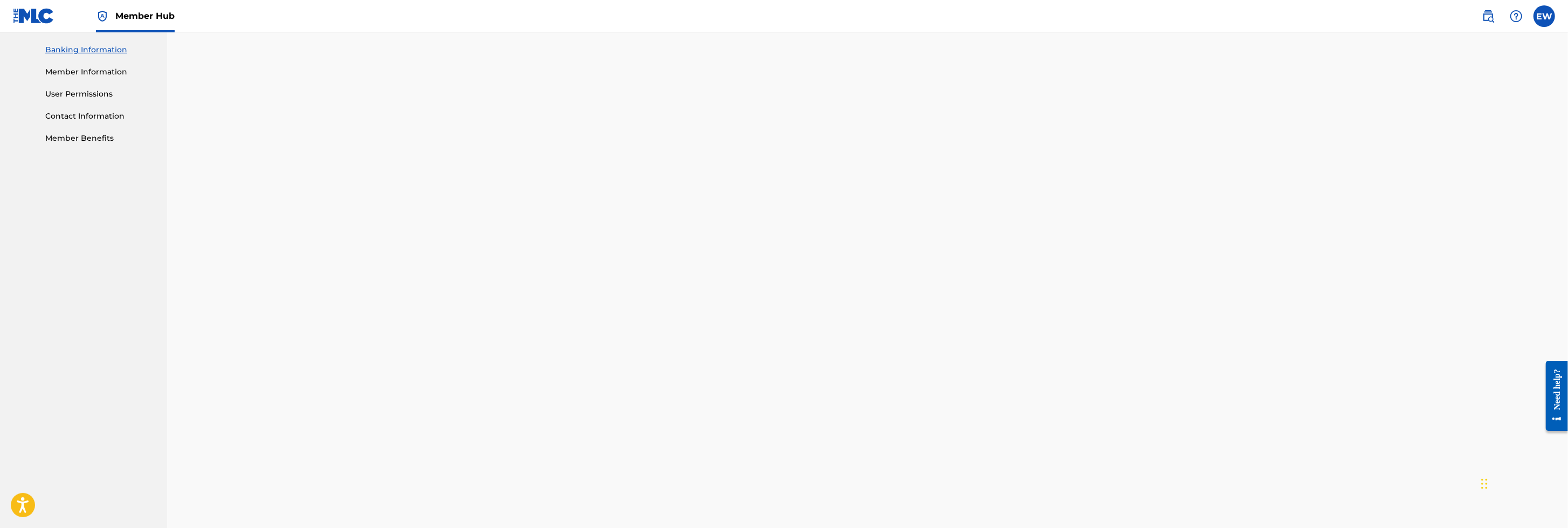
drag, startPoint x: 1567, startPoint y: 220, endPoint x: 1570, endPoint y: 294, distance: 74.1
drag, startPoint x: 1567, startPoint y: 303, endPoint x: 1569, endPoint y: 450, distance: 147.0
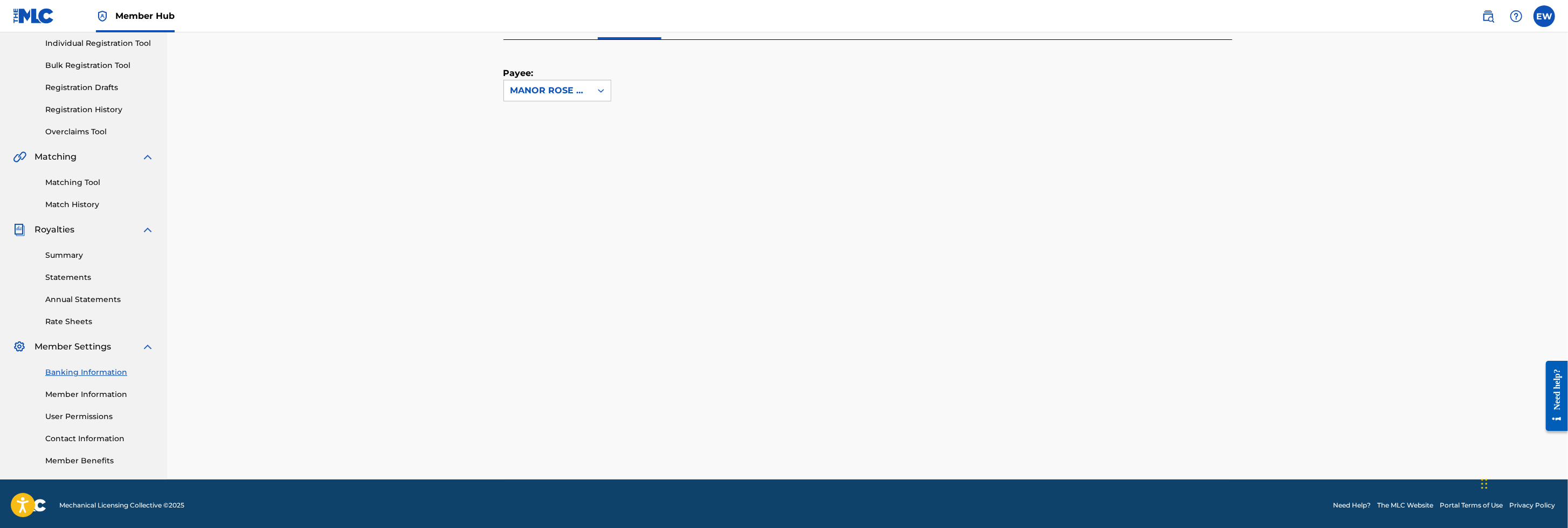
scroll to position [140, 0]
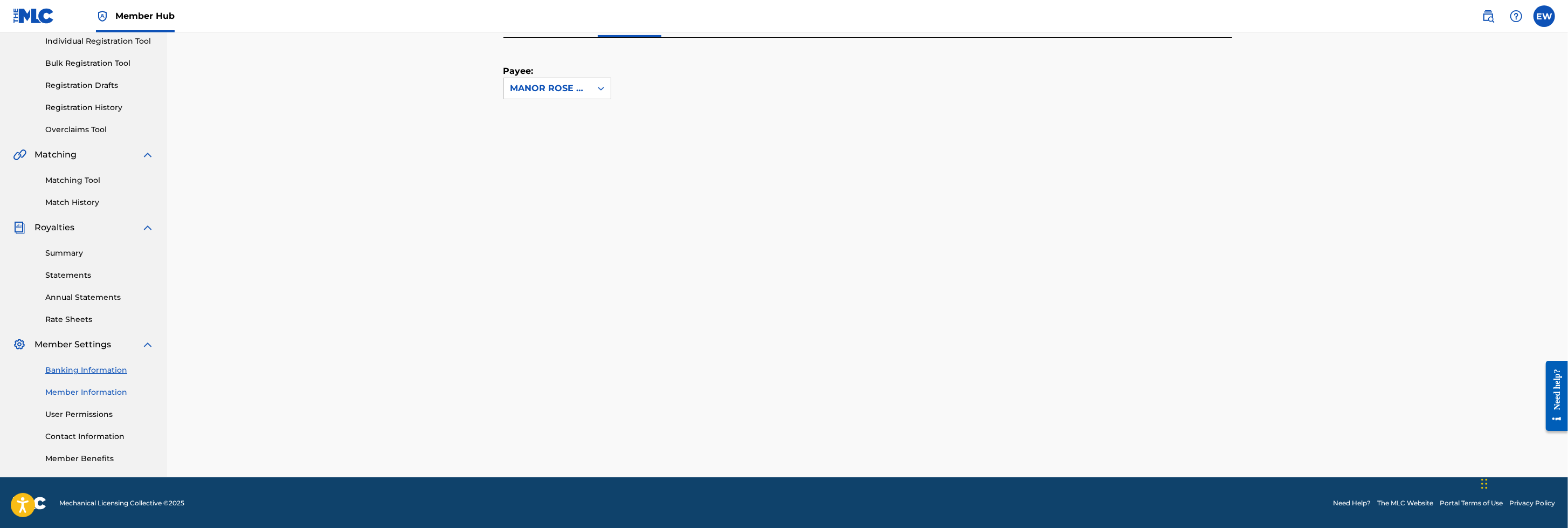
click at [93, 351] on link "Member Information" at bounding box center [99, 392] width 109 height 11
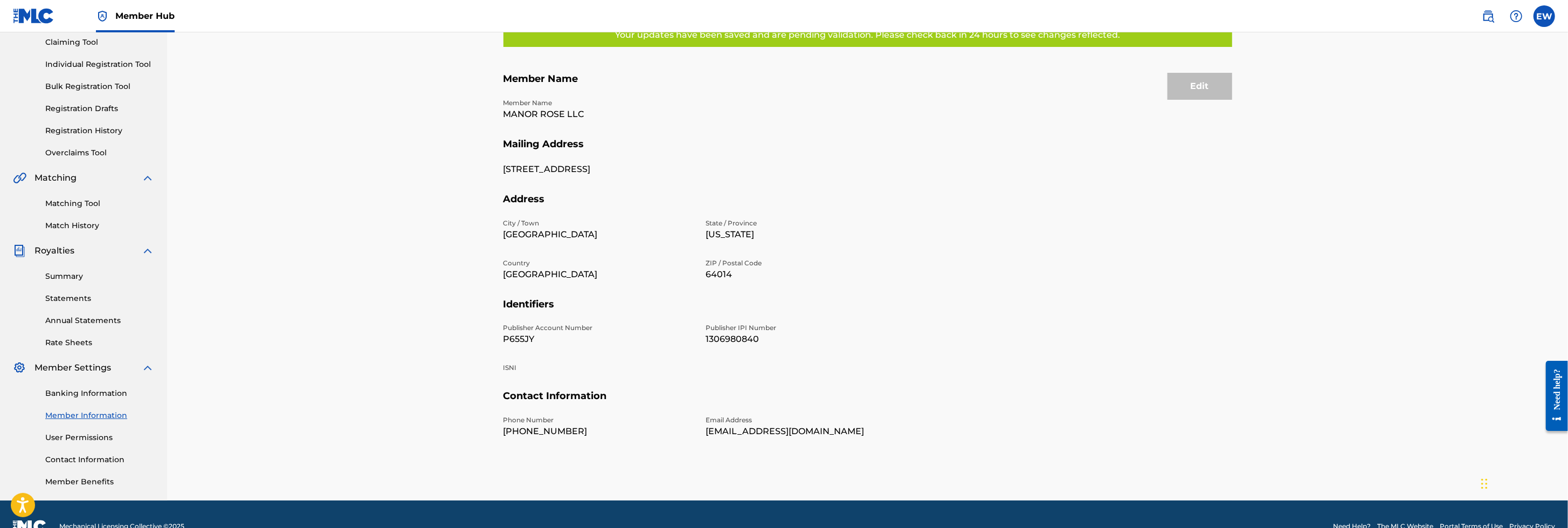
scroll to position [118, 0]
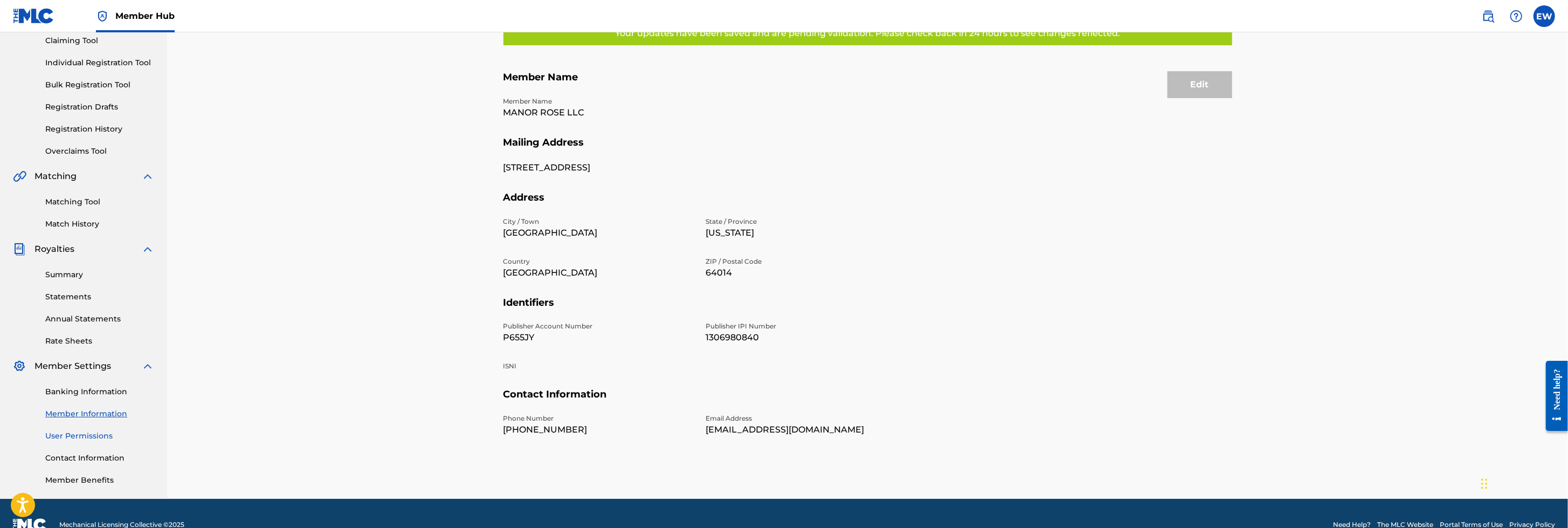
click at [97, 351] on link "User Permissions" at bounding box center [99, 436] width 109 height 11
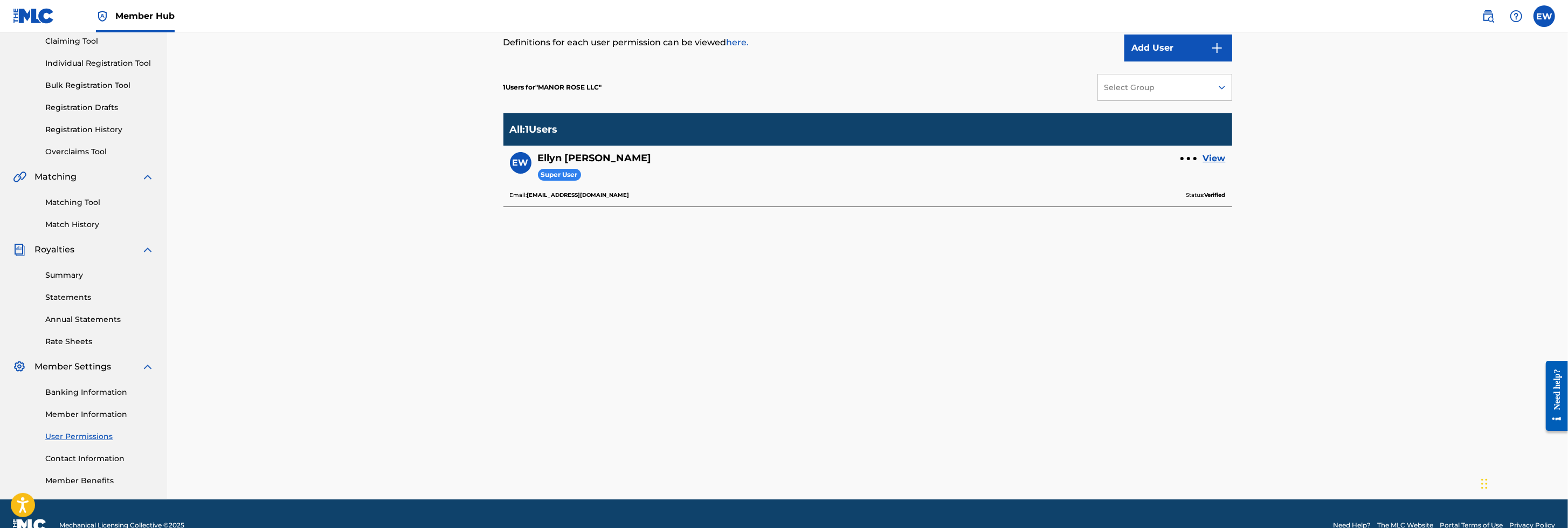
scroll to position [140, 0]
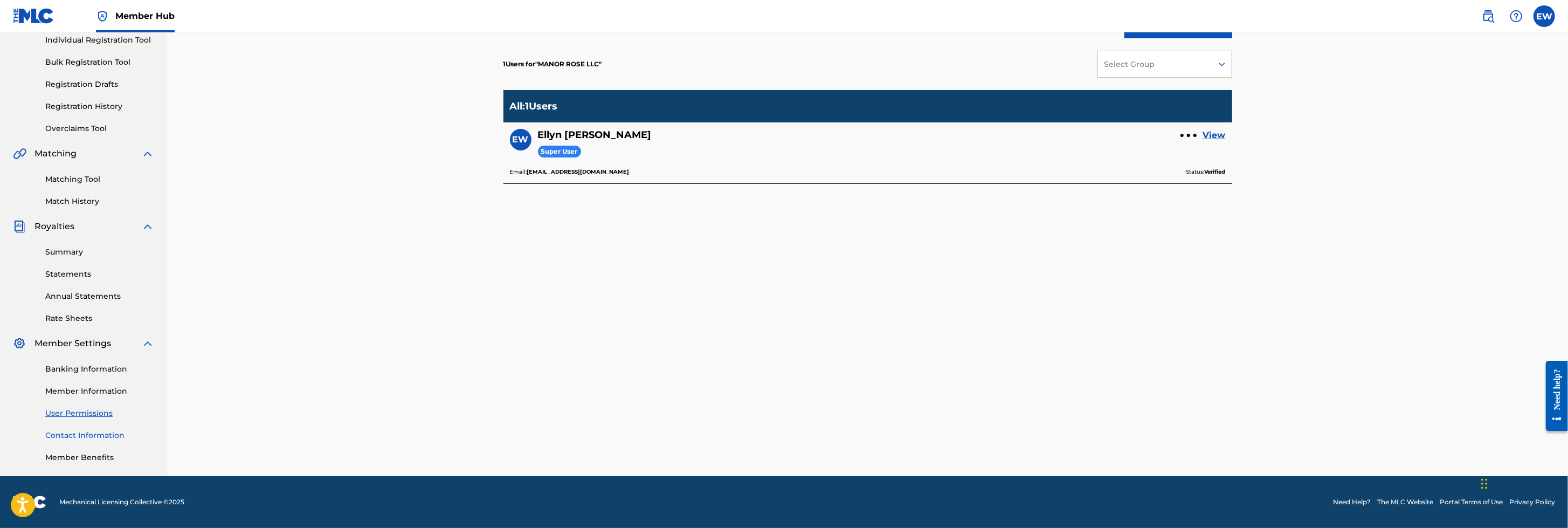
click at [97, 351] on link "Contact Information" at bounding box center [99, 436] width 109 height 11
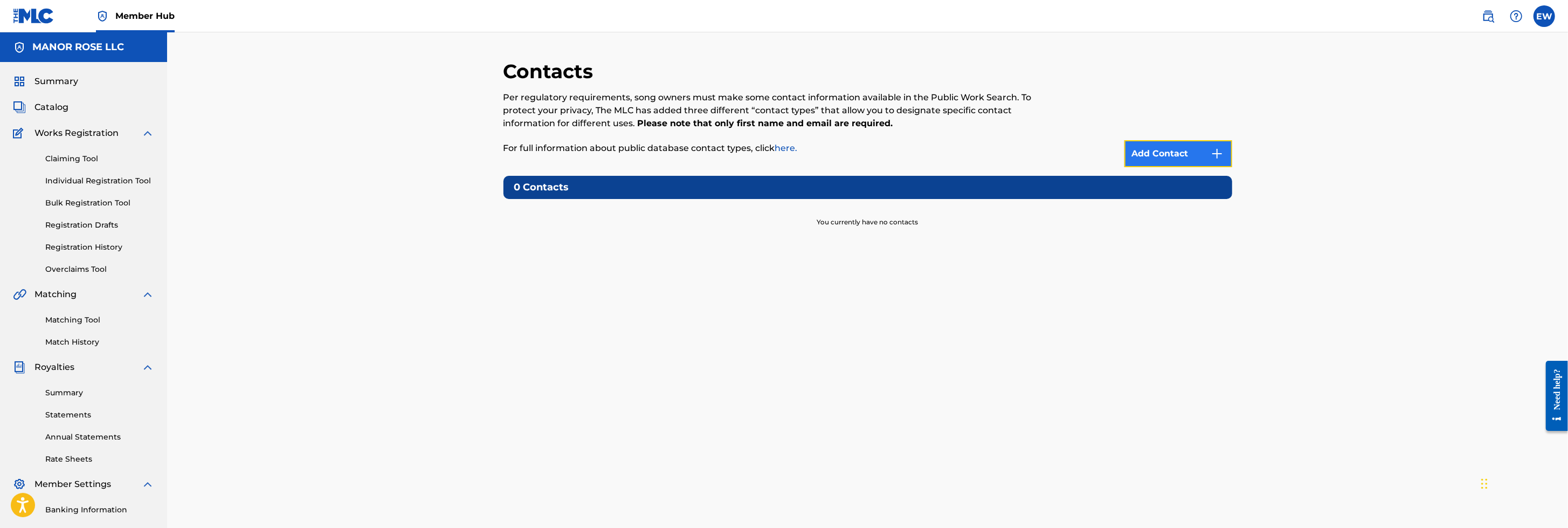
click at [1043, 150] on link "Add Contact" at bounding box center [1178, 154] width 108 height 27
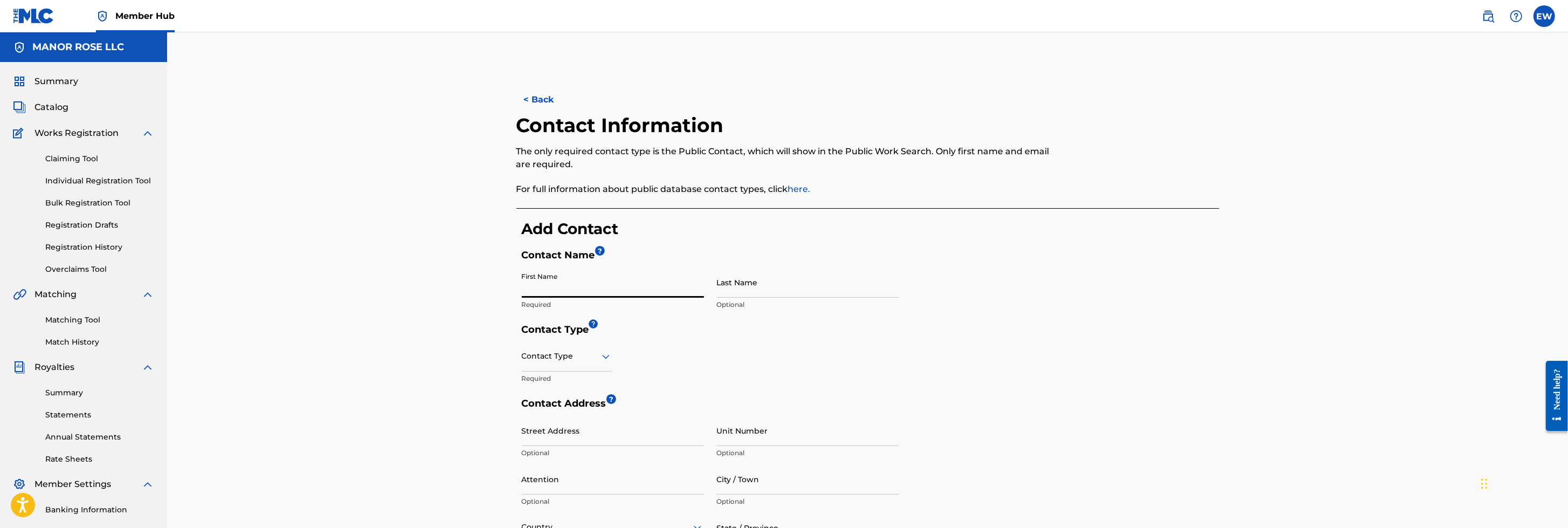
click at [563, 287] on input "First Name" at bounding box center [613, 282] width 182 height 31
type input "Ellyn"
click at [772, 280] on input "Last Name" at bounding box center [808, 282] width 182 height 31
type input "[PERSON_NAME]"
click at [607, 351] on icon at bounding box center [606, 356] width 13 height 13
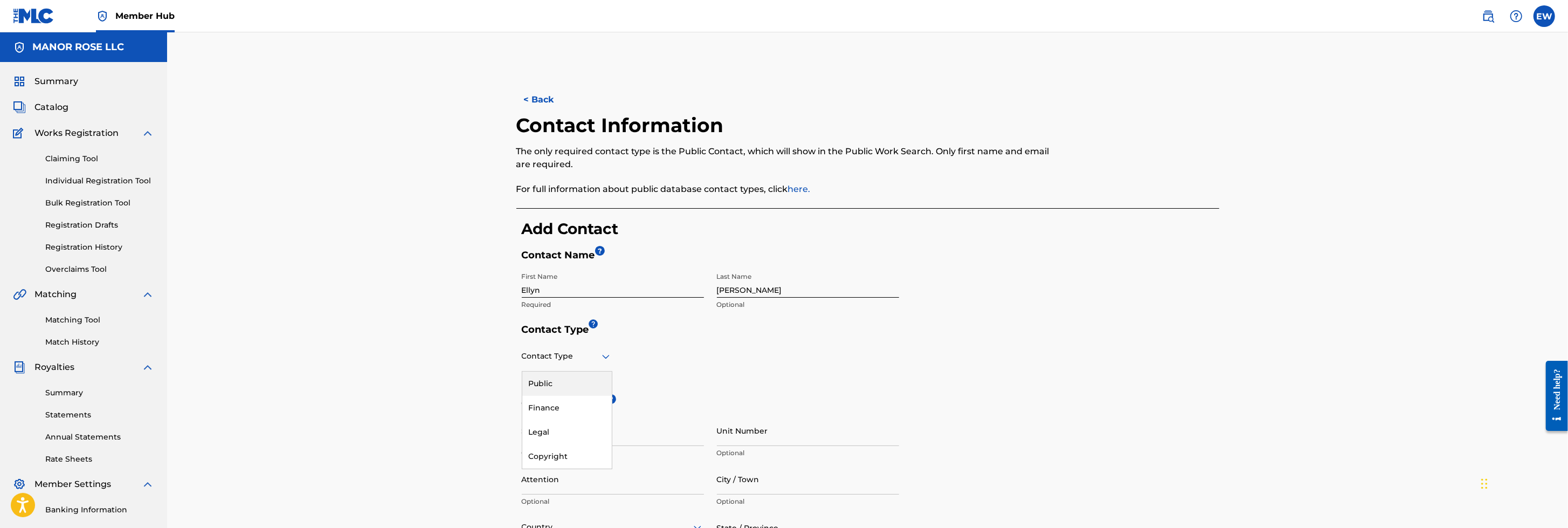
click at [597, 351] on div "Public" at bounding box center [566, 383] width 90 height 24
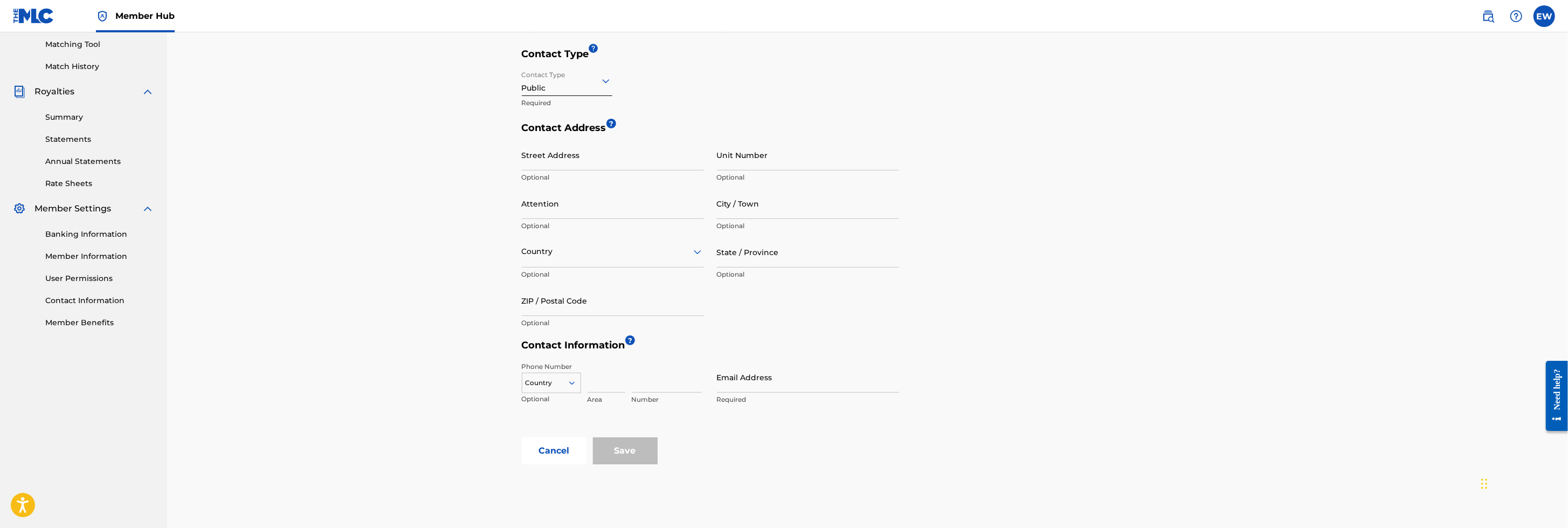
scroll to position [272, 0]
click at [784, 351] on input "Email Address" at bounding box center [808, 380] width 182 height 31
type input "[EMAIL_ADDRESS][DOMAIN_NAME]"
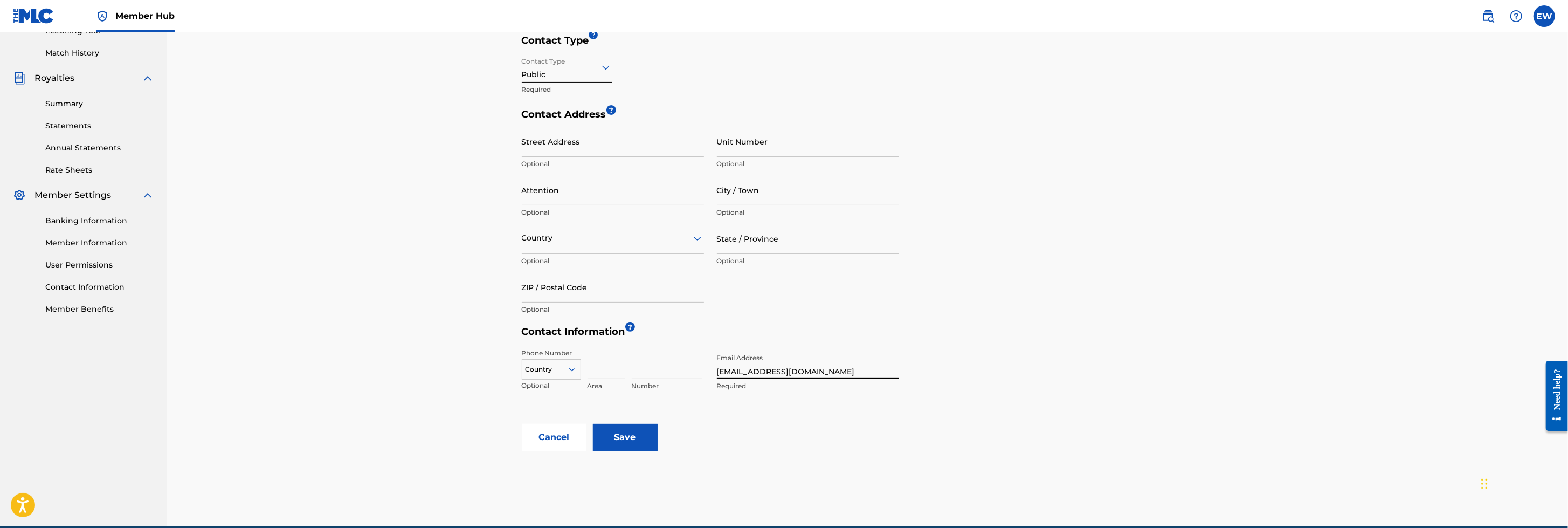
scroll to position [339, 0]
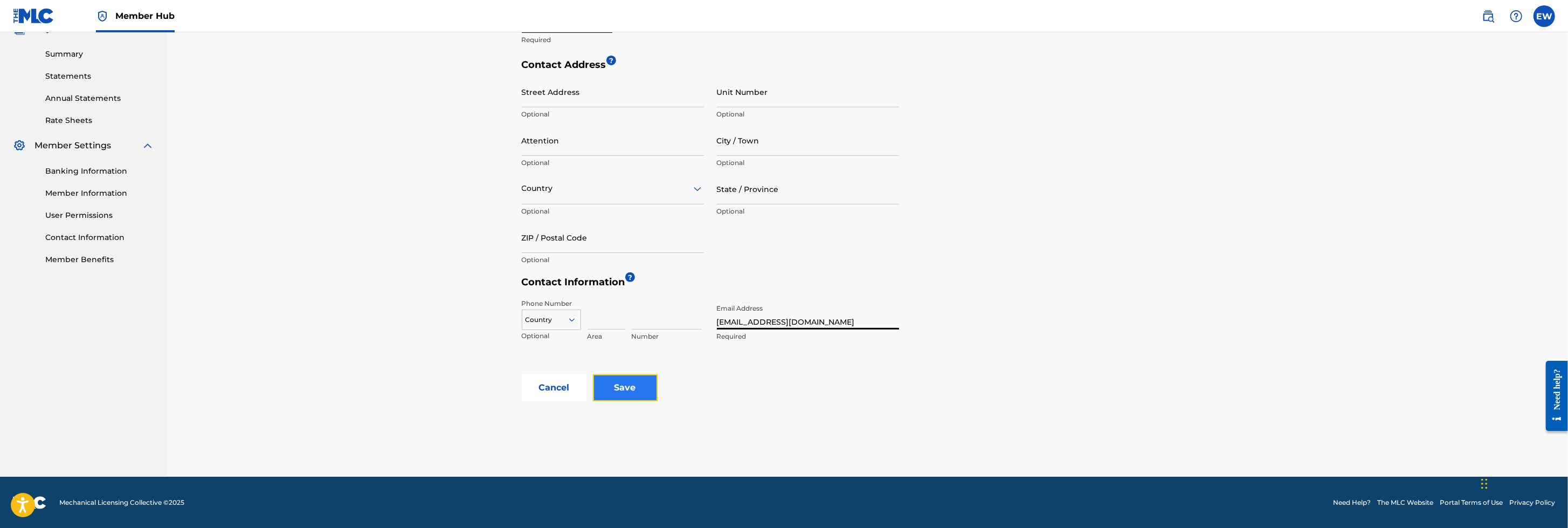
click at [636, 351] on input "Save" at bounding box center [625, 388] width 65 height 27
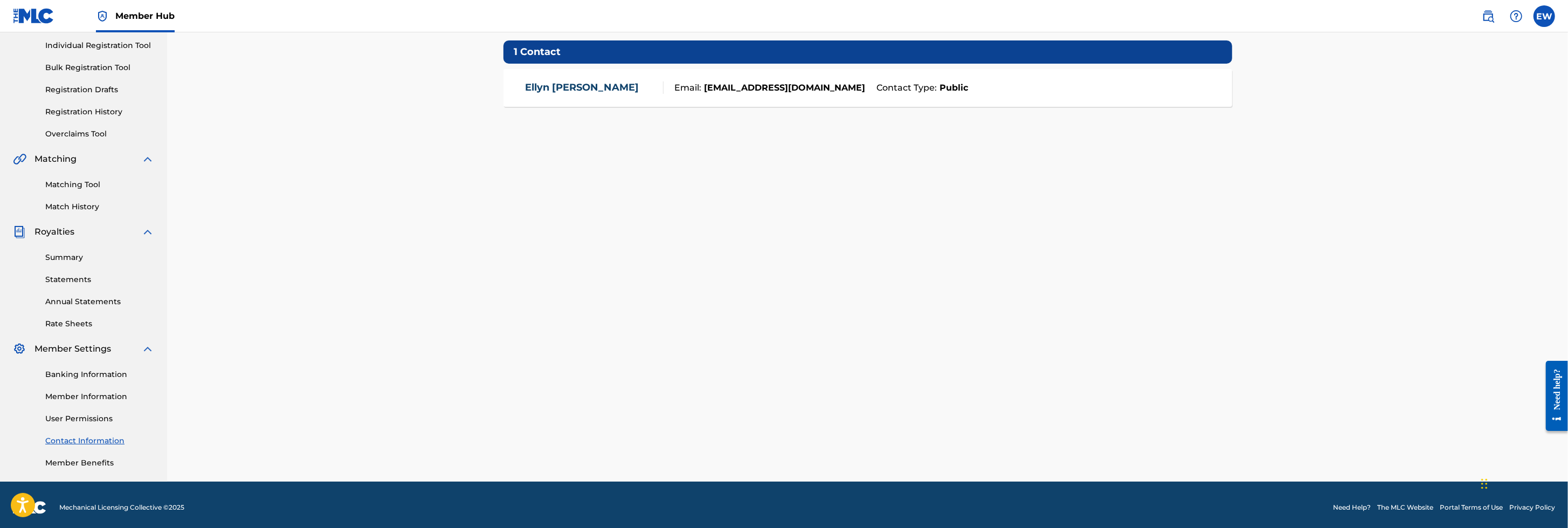
scroll to position [140, 0]
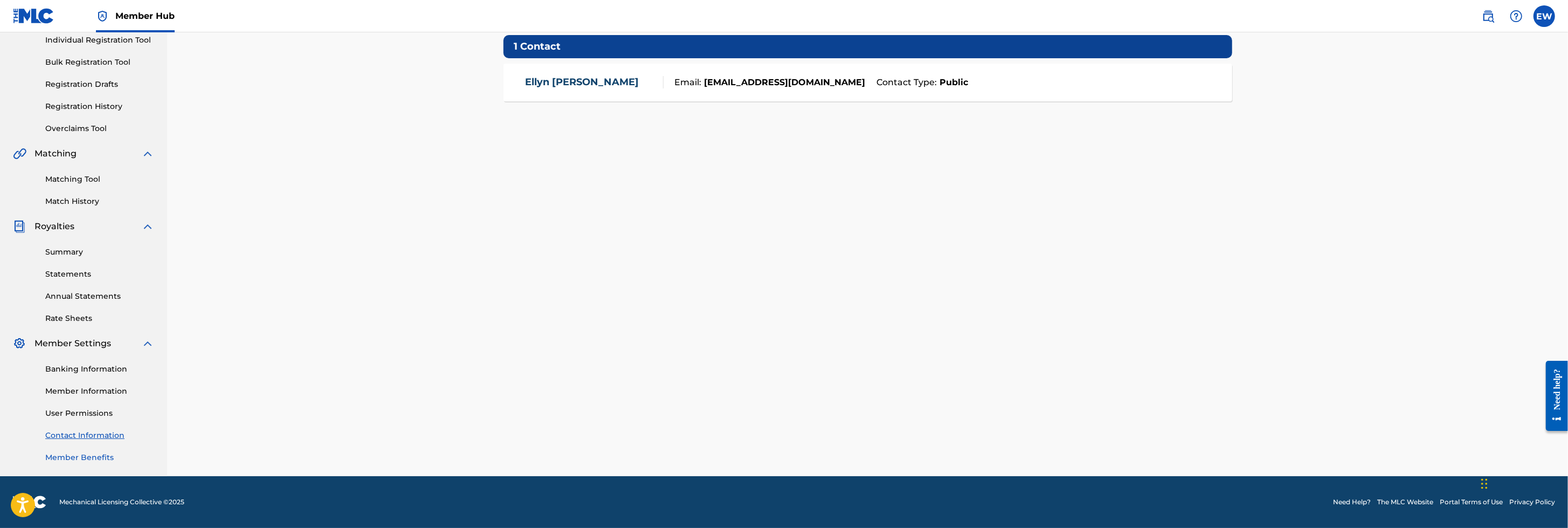
click at [102, 351] on link "Member Benefits" at bounding box center [99, 457] width 109 height 11
click at [154, 10] on span "Member Hub" at bounding box center [145, 16] width 59 height 13
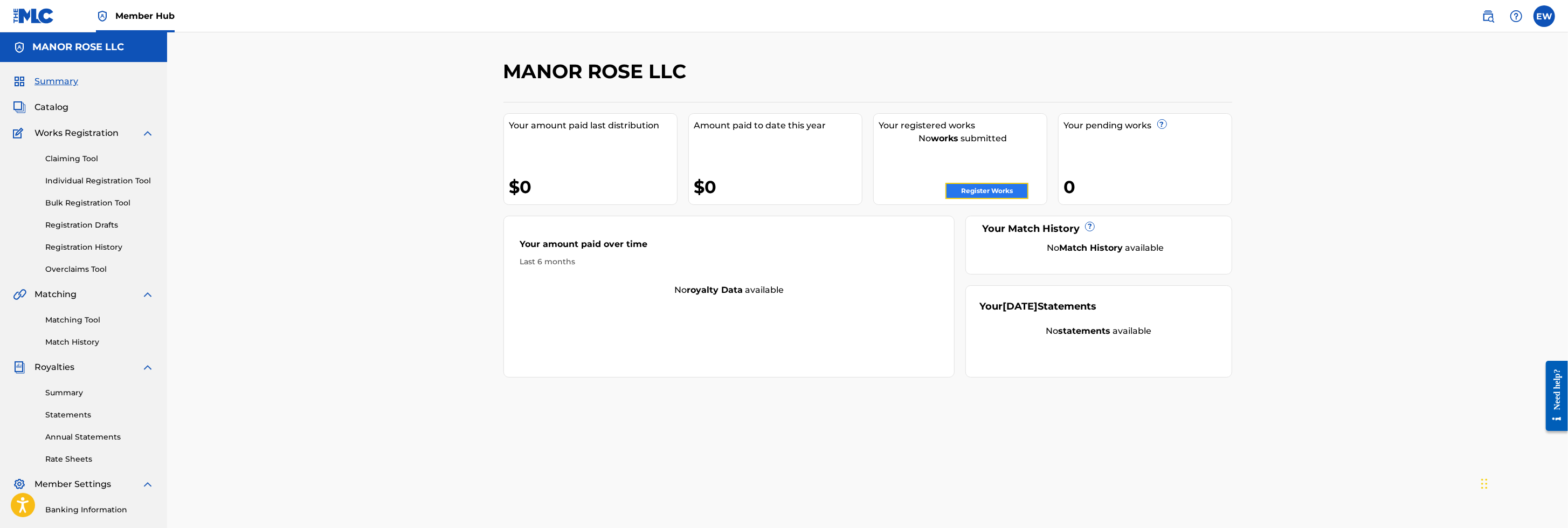
click at [1007, 189] on link "Register Works" at bounding box center [987, 191] width 83 height 16
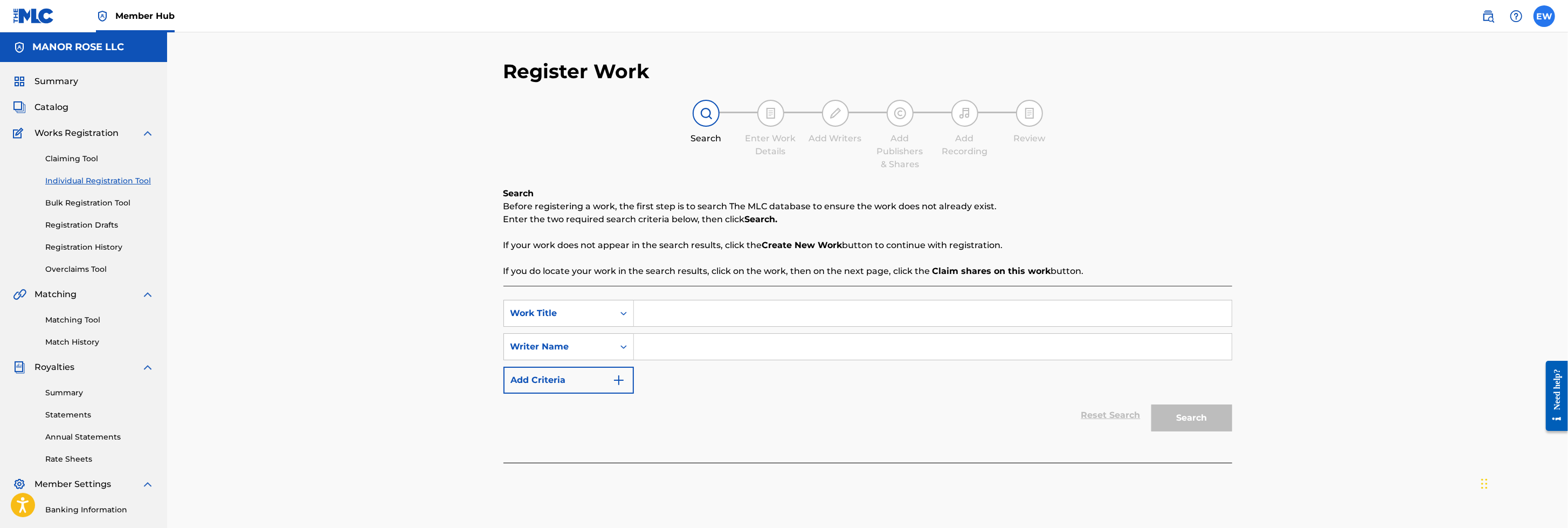
click at [1043, 14] on label at bounding box center [1544, 16] width 22 height 22
click at [1043, 16] on input "EW [PERSON_NAME] [EMAIL_ADDRESS][DOMAIN_NAME] Notification Preferences Profile …" at bounding box center [1544, 16] width 0 height 0
click at [1043, 113] on link "Notification Preferences" at bounding box center [1466, 116] width 79 height 10
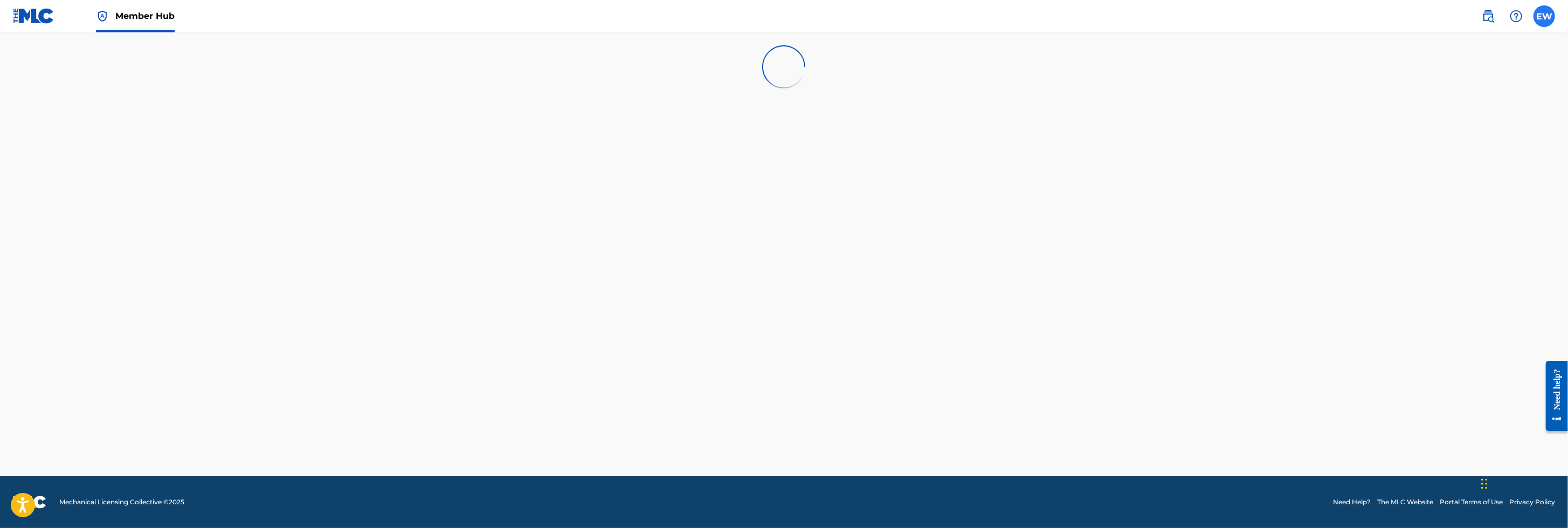
click at [1043, 15] on label at bounding box center [1544, 16] width 22 height 22
click at [1043, 16] on input "EW [PERSON_NAME] [EMAIL_ADDRESS][DOMAIN_NAME] Notification Preferences Profile …" at bounding box center [1544, 16] width 0 height 0
click at [1043, 131] on link "Profile" at bounding box center [1438, 134] width 22 height 10
click at [1043, 14] on label at bounding box center [1544, 16] width 22 height 22
click at [1043, 16] on input "EW [PERSON_NAME] [EMAIL_ADDRESS][DOMAIN_NAME] Notification Preferences Profile …" at bounding box center [1544, 16] width 0 height 0
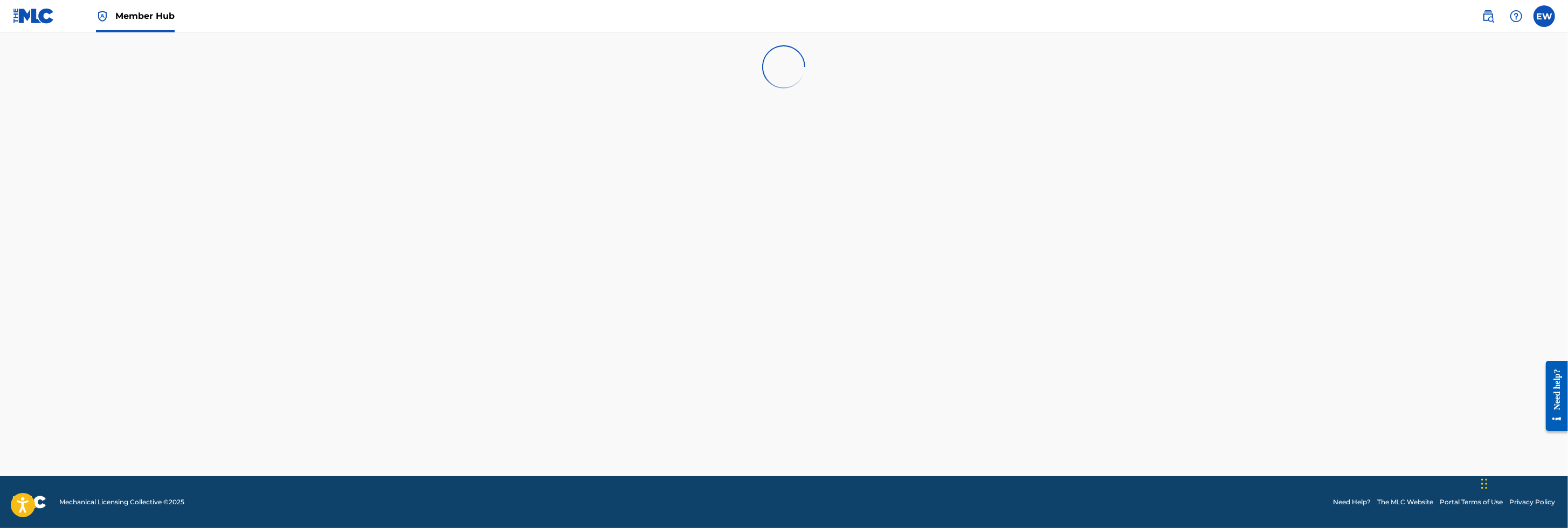
click at [44, 6] on link at bounding box center [33, 16] width 42 height 32
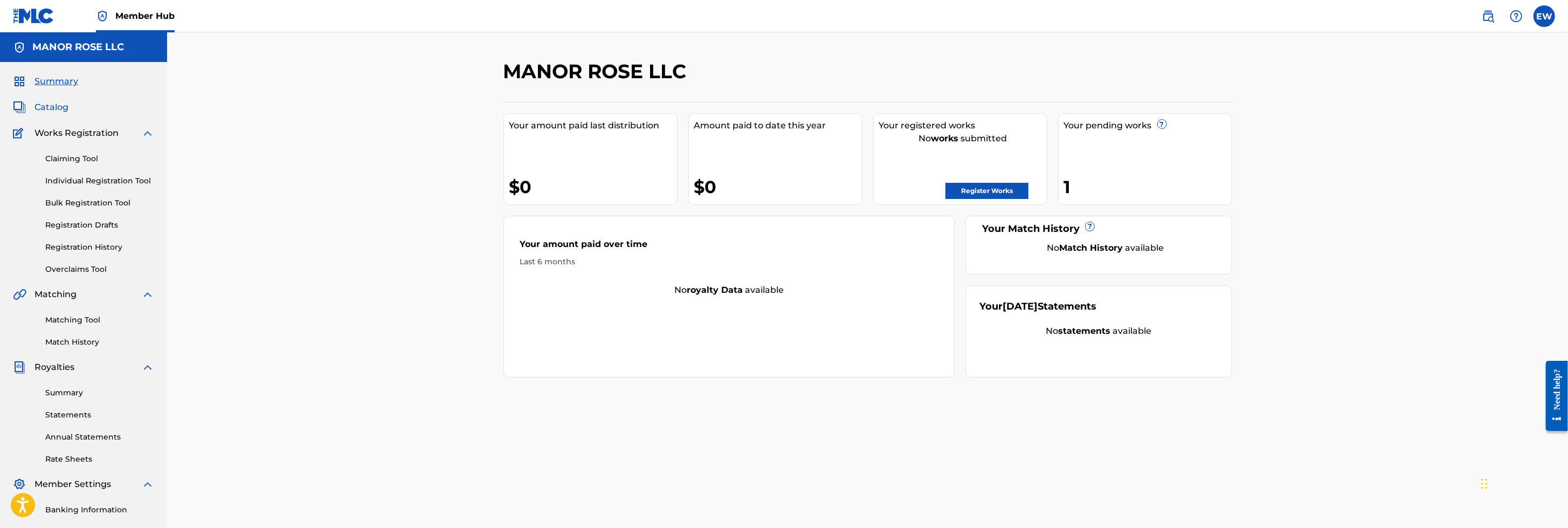
click at [53, 109] on span "Catalog" at bounding box center [51, 107] width 34 height 13
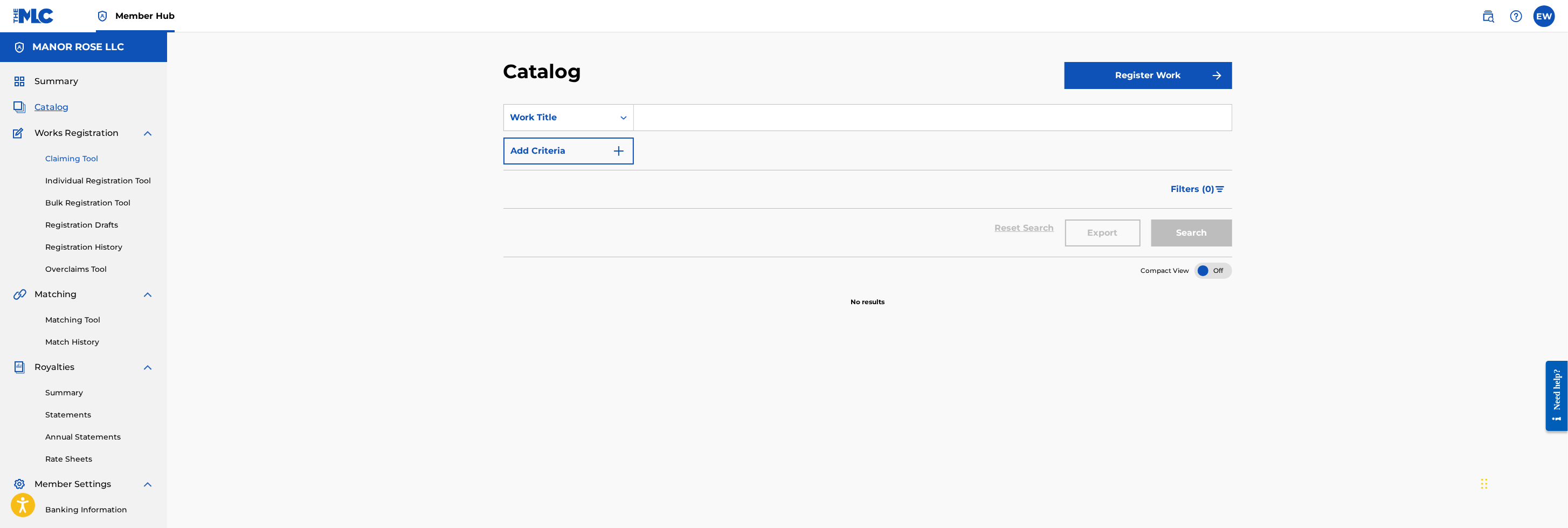
click at [81, 157] on link "Claiming Tool" at bounding box center [99, 159] width 109 height 11
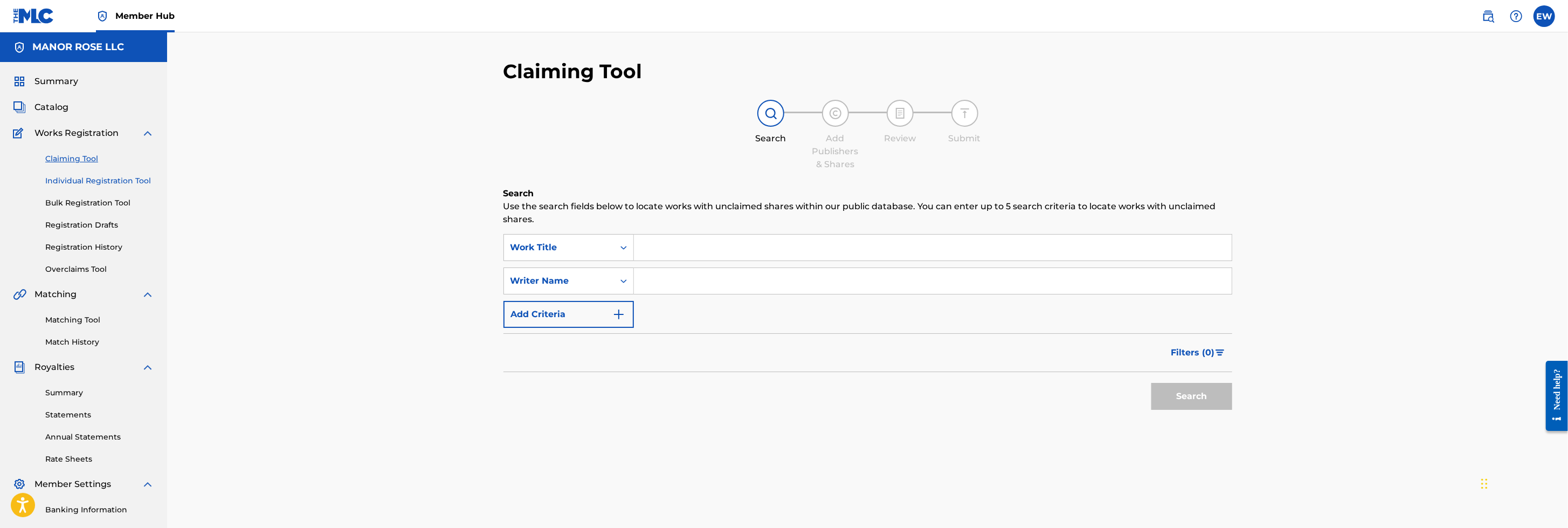
click at [83, 179] on link "Individual Registration Tool" at bounding box center [99, 181] width 109 height 11
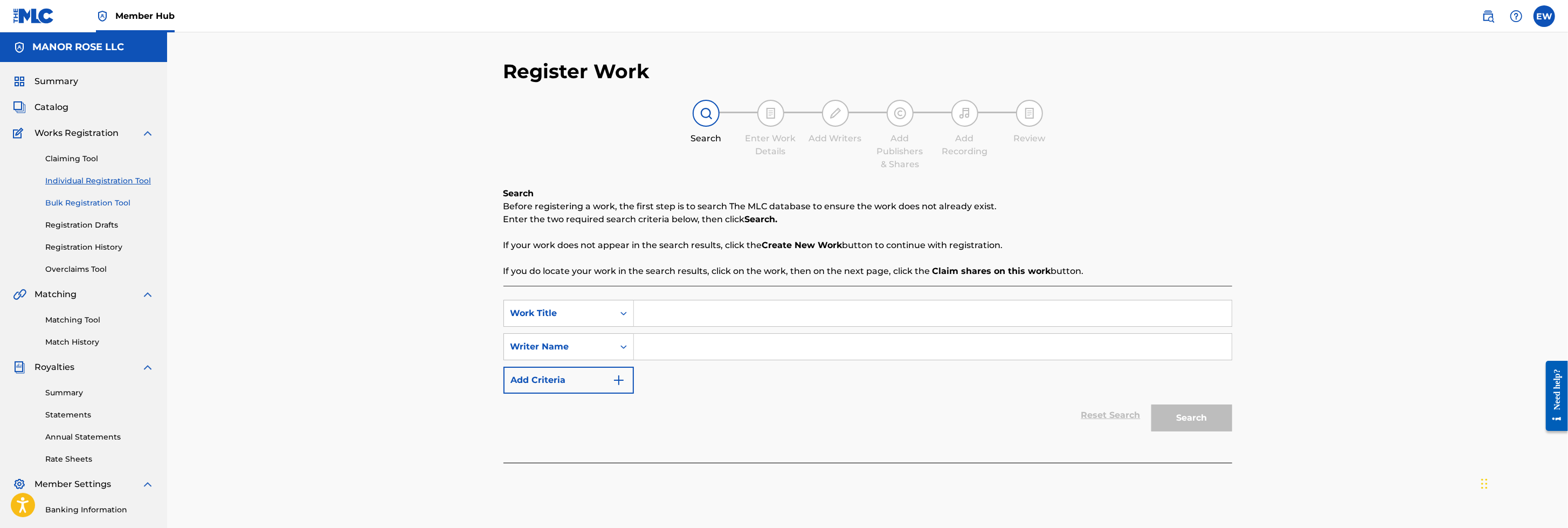
click at [87, 202] on link "Bulk Registration Tool" at bounding box center [99, 203] width 109 height 11
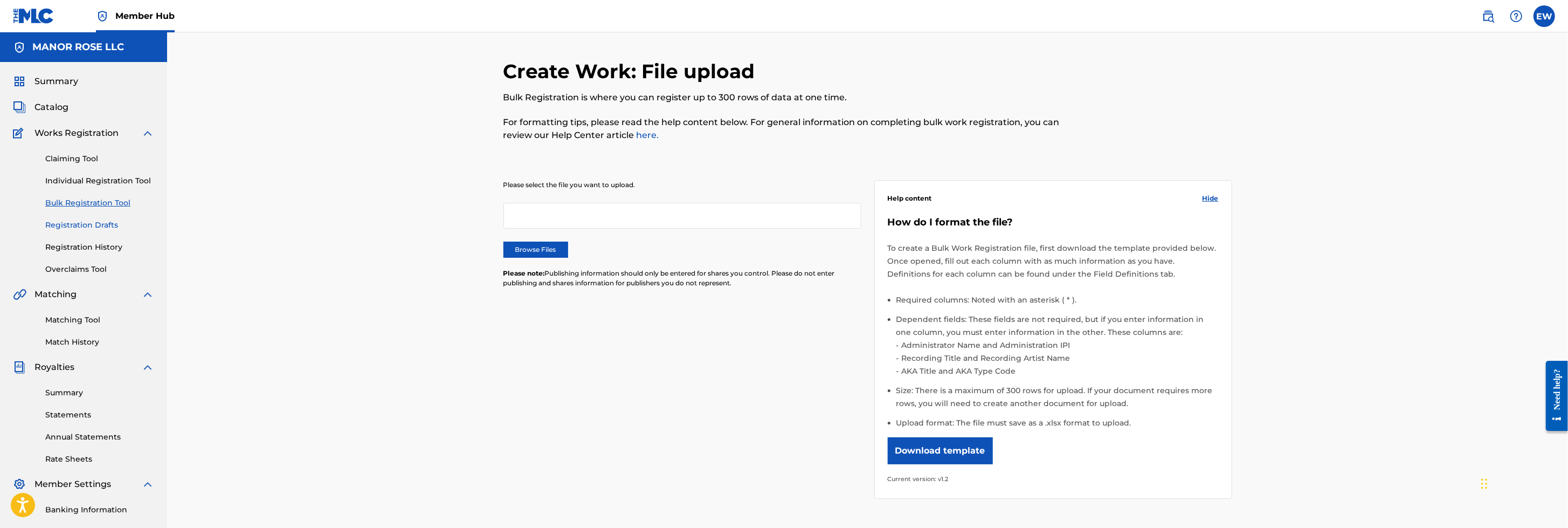
click at [97, 224] on link "Registration Drafts" at bounding box center [99, 225] width 109 height 11
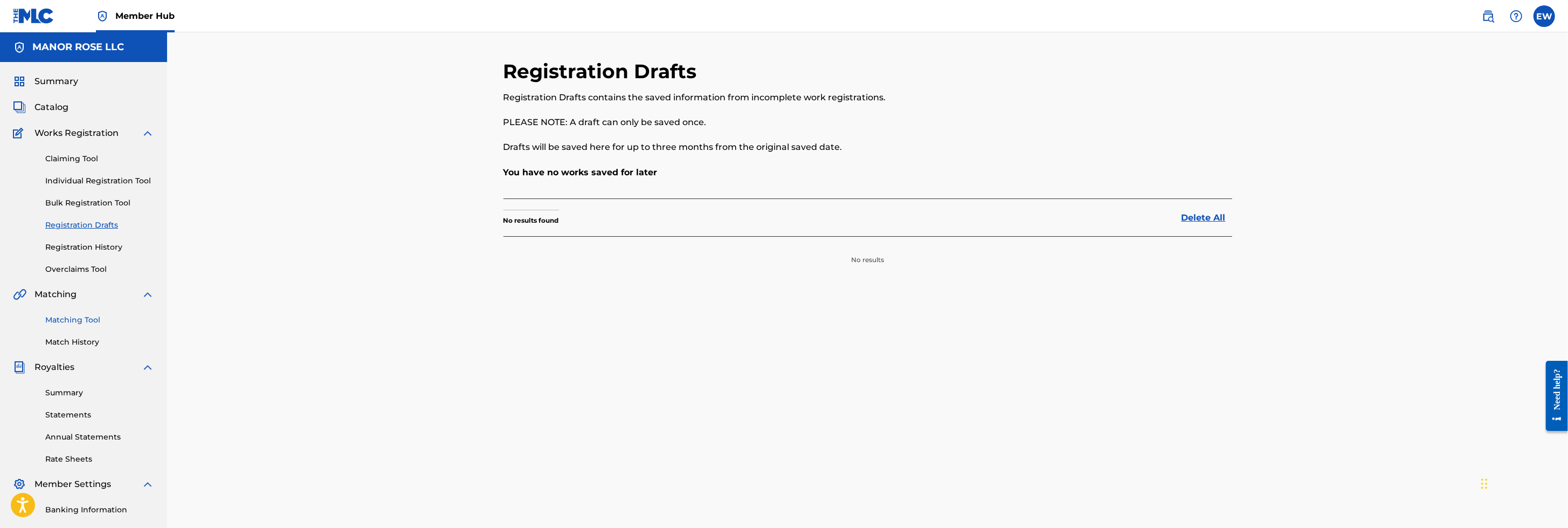
click at [99, 316] on link "Matching Tool" at bounding box center [99, 320] width 109 height 11
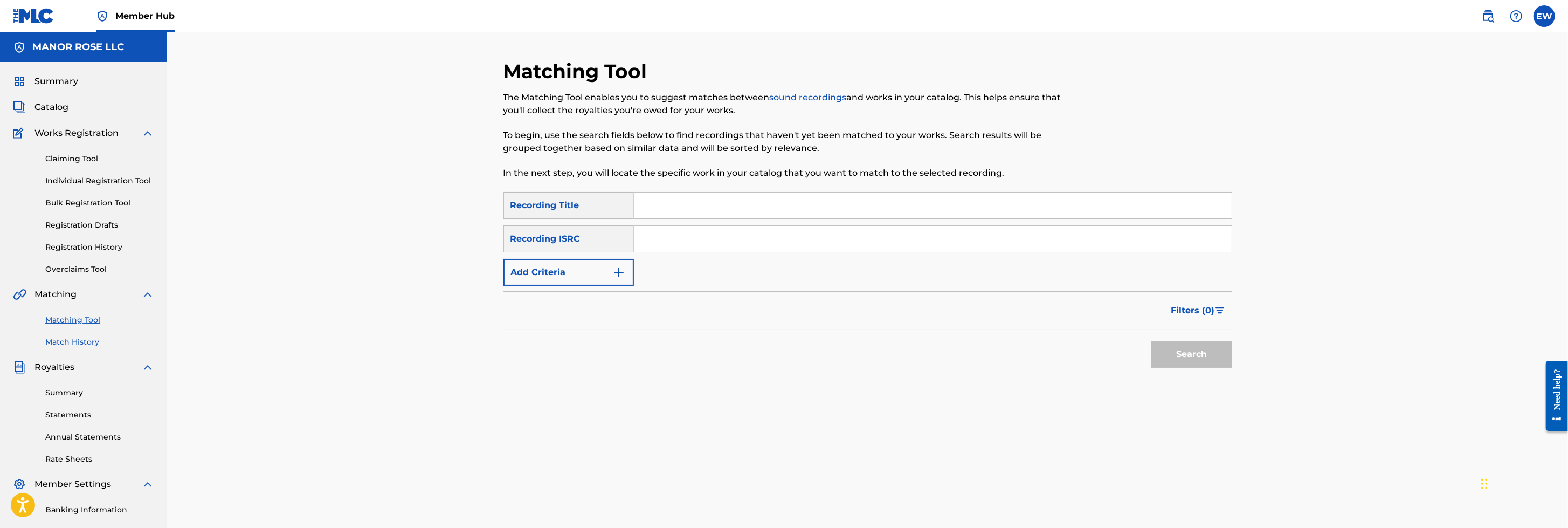
click at [79, 344] on link "Match History" at bounding box center [99, 342] width 109 height 11
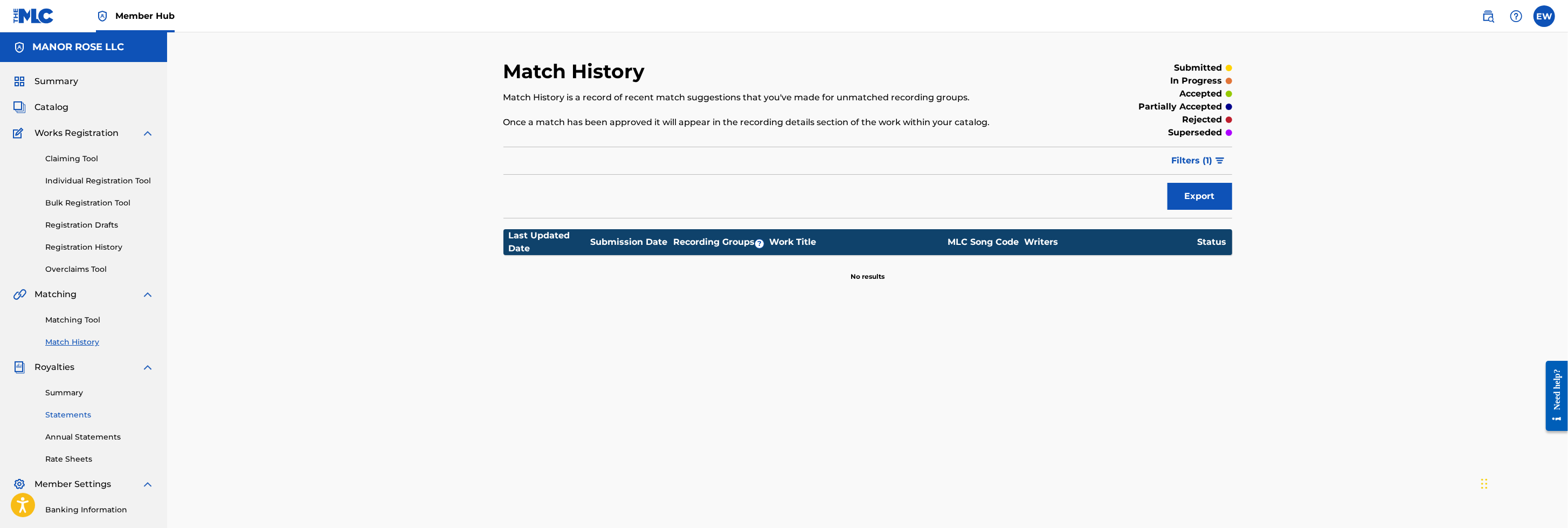
click at [76, 351] on link "Statements" at bounding box center [99, 415] width 109 height 11
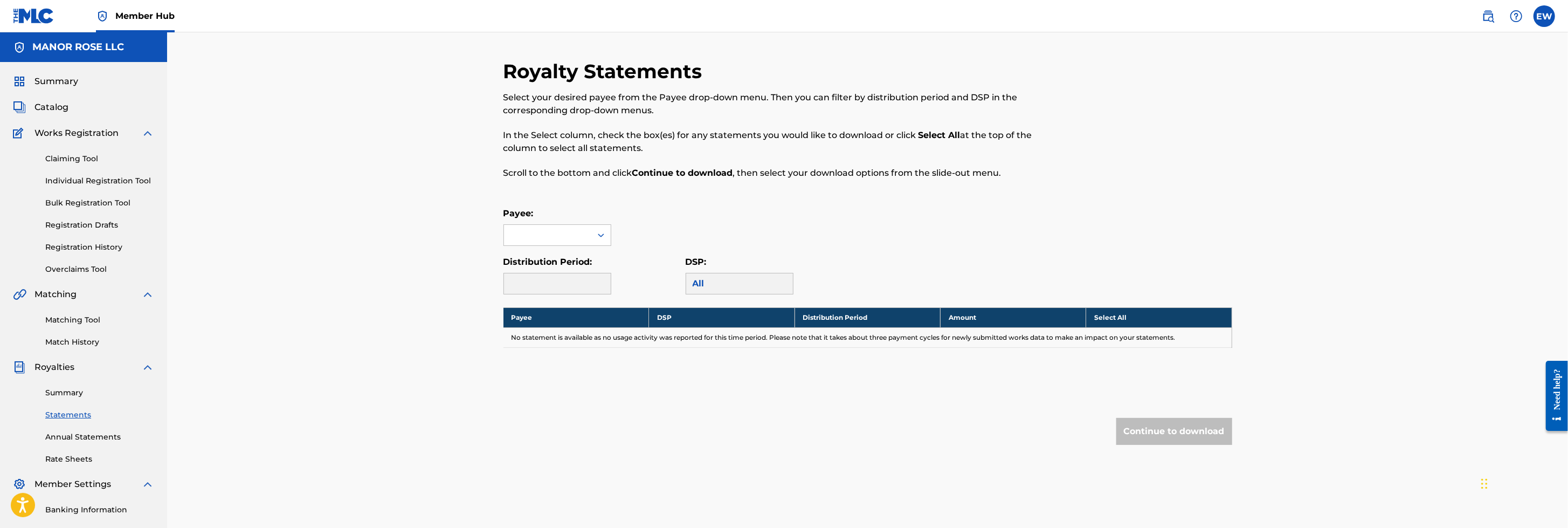
click at [86, 351] on span "Member Settings" at bounding box center [73, 484] width 76 height 13
click at [147, 351] on img at bounding box center [147, 484] width 13 height 13
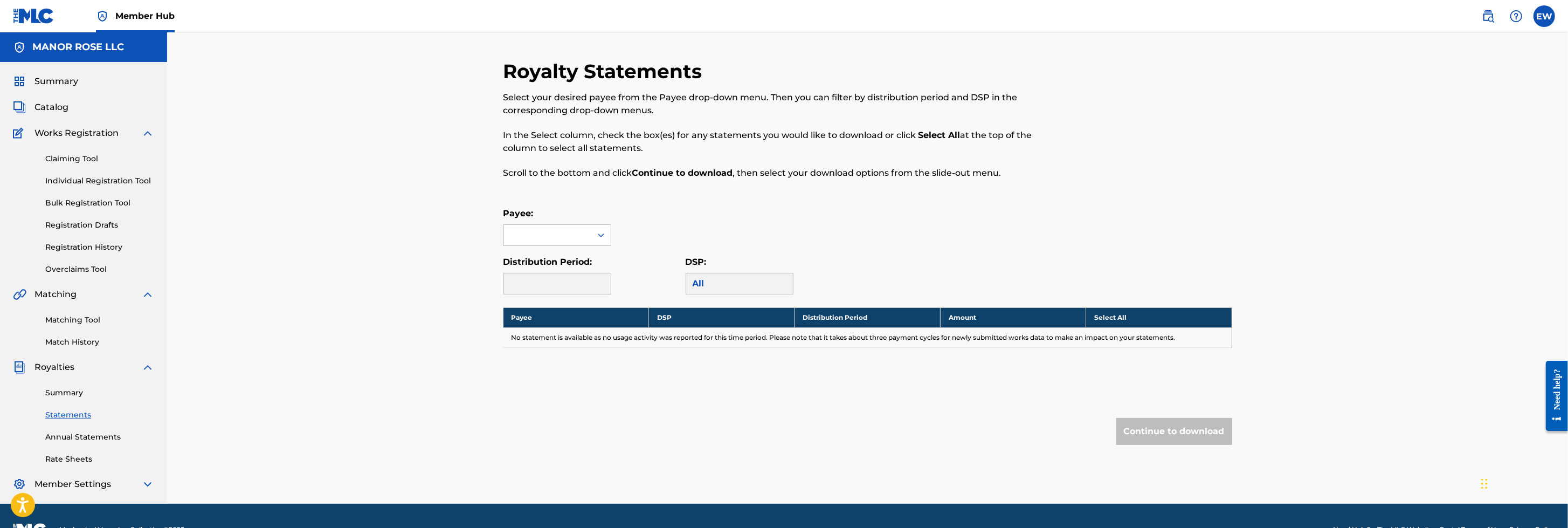
click at [147, 351] on img at bounding box center [147, 484] width 13 height 13
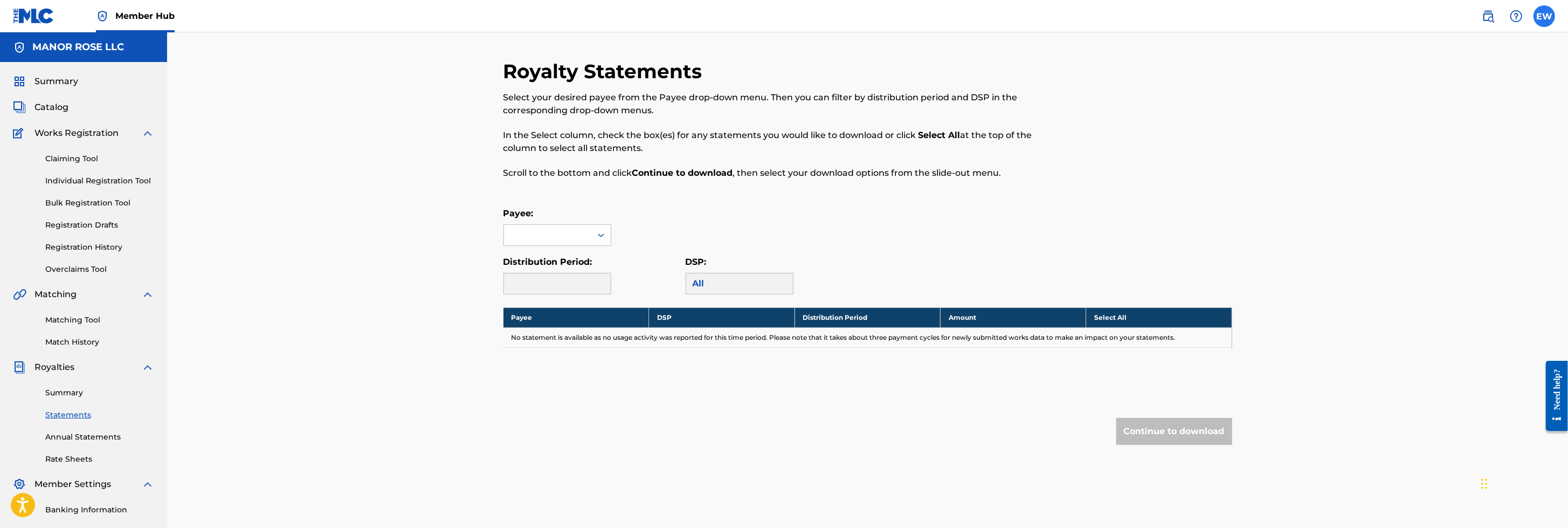
click at [1043, 13] on label at bounding box center [1544, 16] width 22 height 22
click at [1043, 16] on input "EW [PERSON_NAME] [EMAIL_ADDRESS][DOMAIN_NAME] Notification Preferences Profile …" at bounding box center [1544, 16] width 0 height 0
click at [1043, 150] on p "Log out" at bounding box center [1440, 152] width 25 height 10
click at [1043, 16] on input "EW [PERSON_NAME] [EMAIL_ADDRESS][DOMAIN_NAME] Notification Preferences Profile …" at bounding box center [1544, 16] width 0 height 0
